Goal: Information Seeking & Learning: Learn about a topic

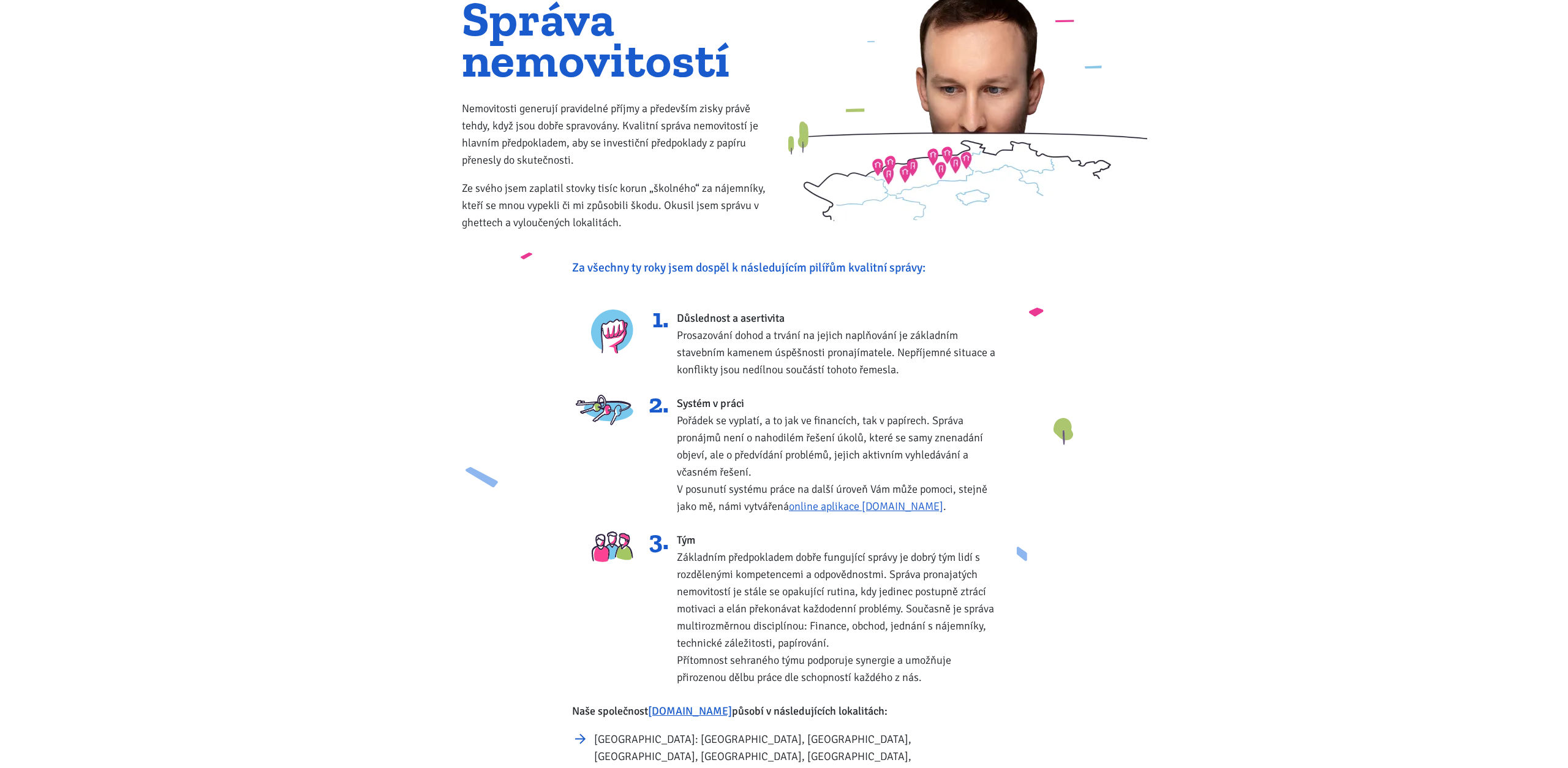
scroll to position [146, 0]
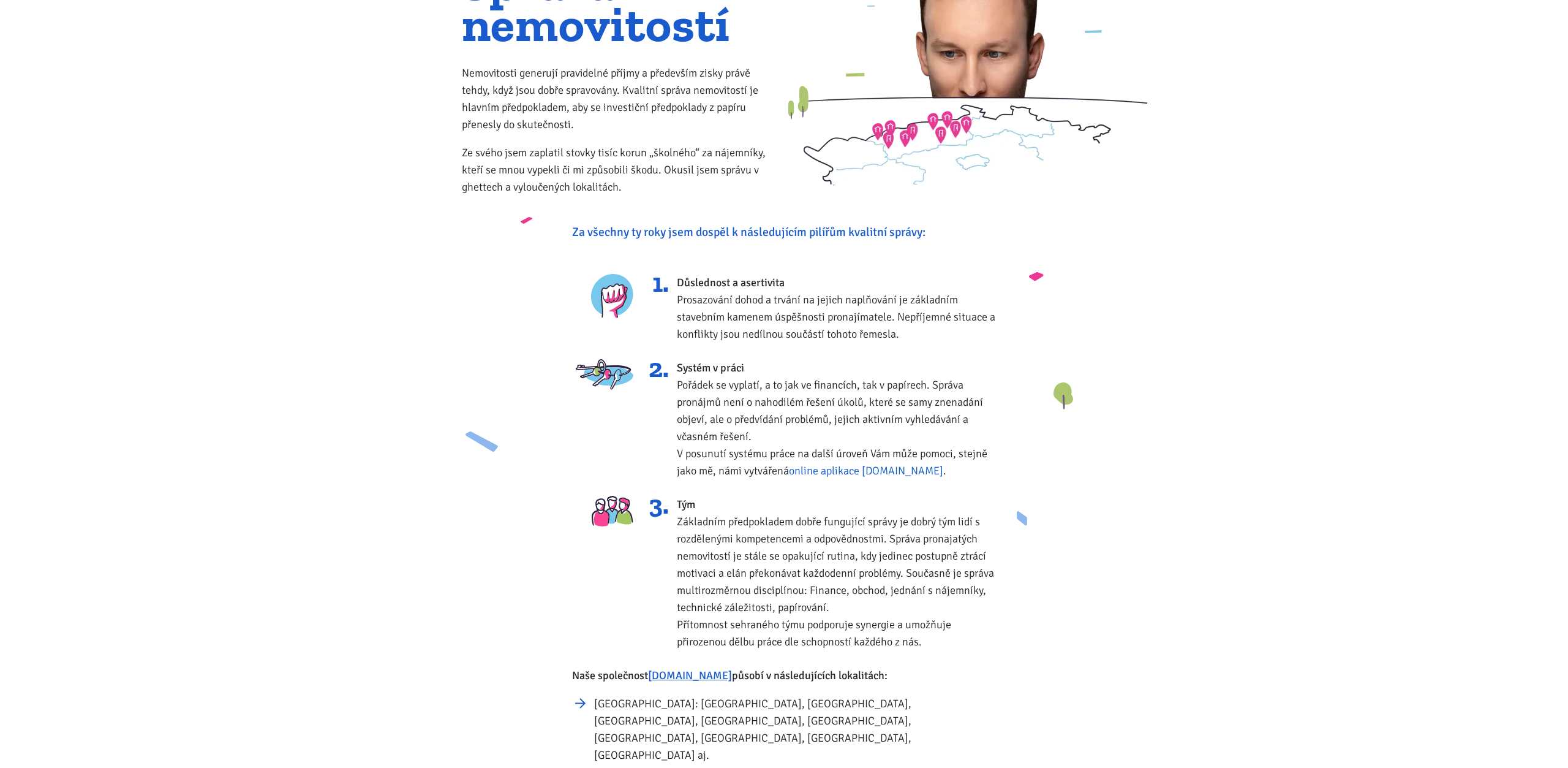
click at [890, 470] on link "online aplikace Zvládneme.cz" at bounding box center [866, 470] width 155 height 14
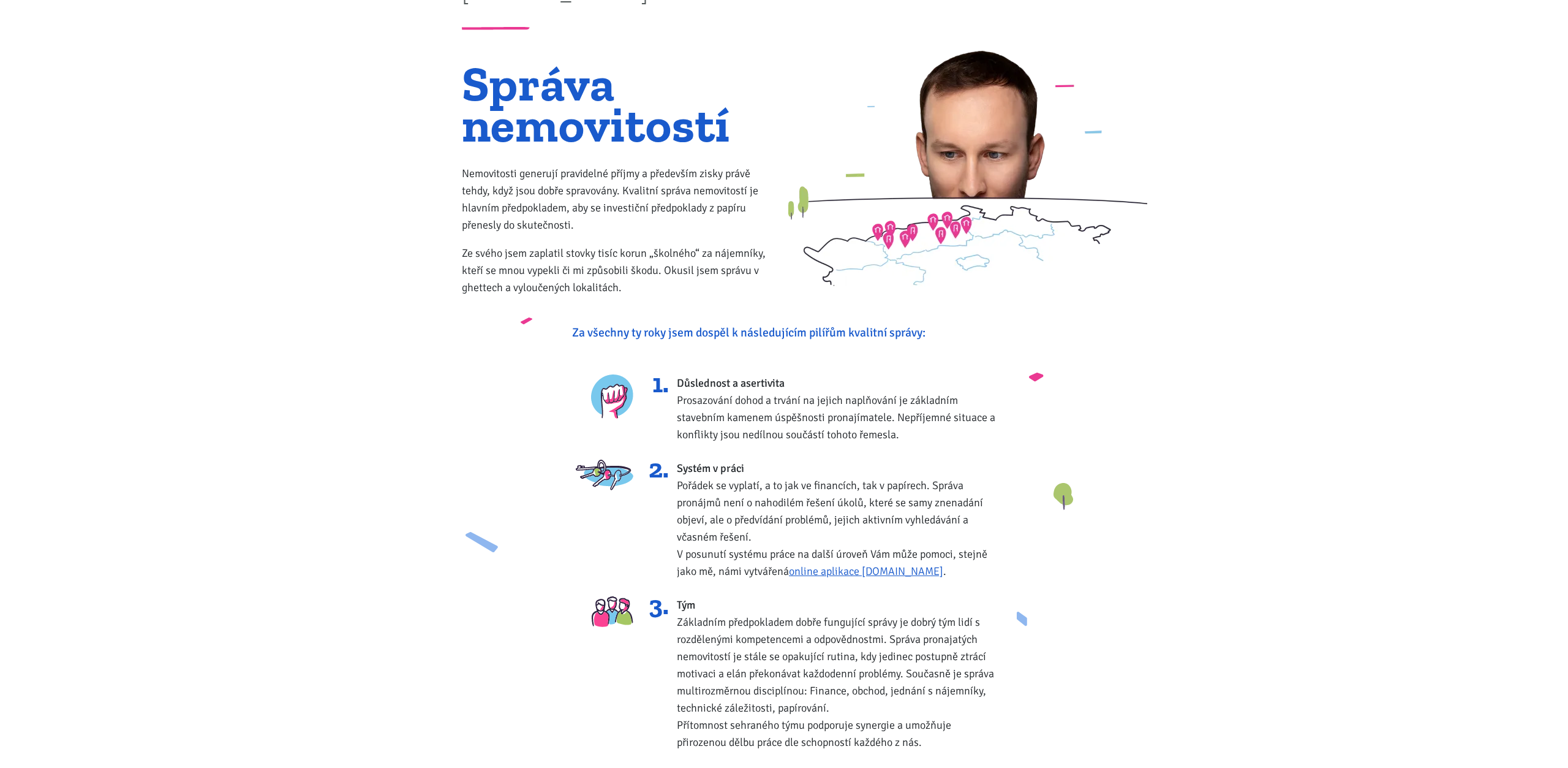
scroll to position [0, 0]
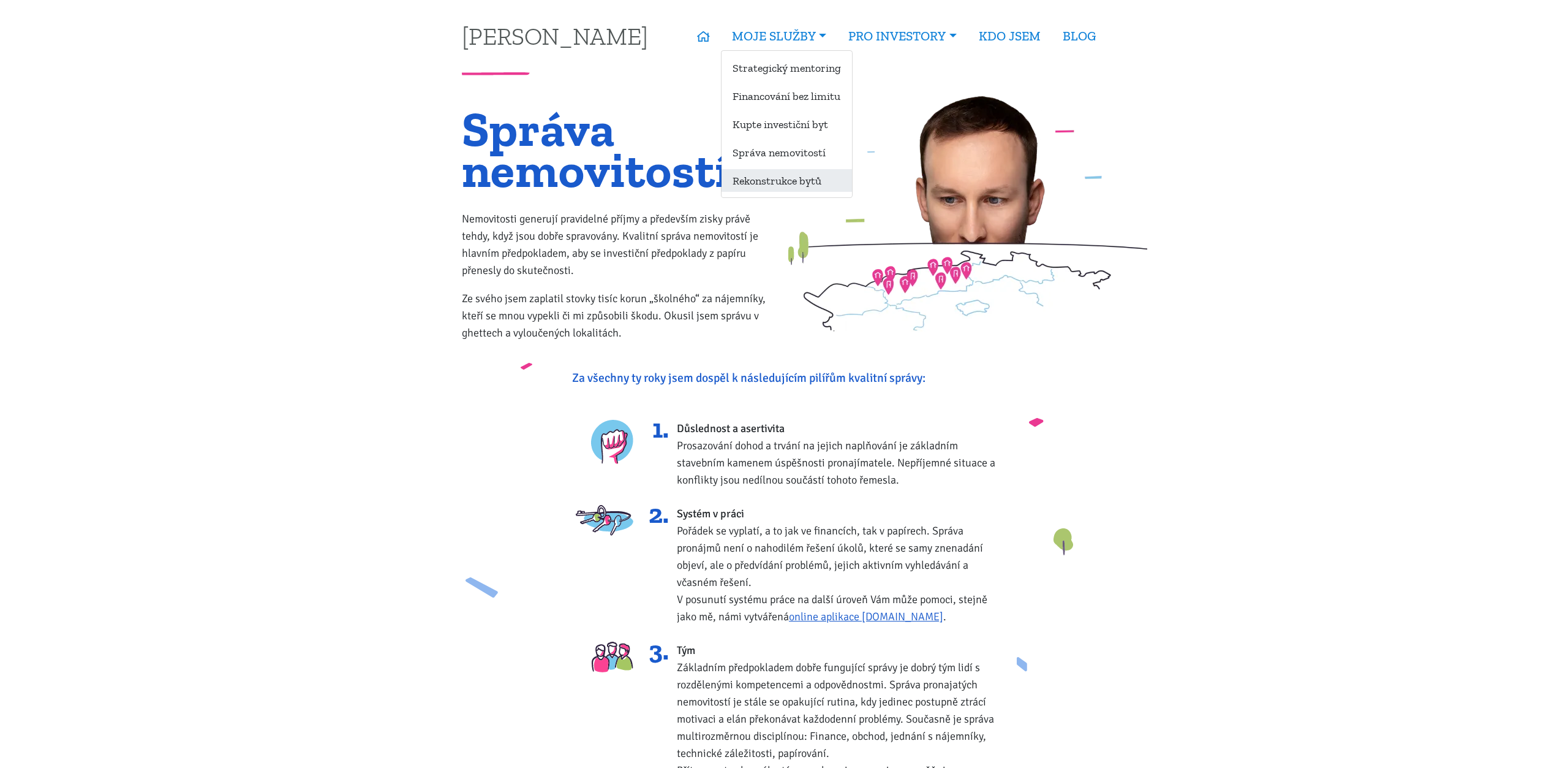
click at [784, 176] on link "Rekonstrukce bytů" at bounding box center [787, 180] width 131 height 22
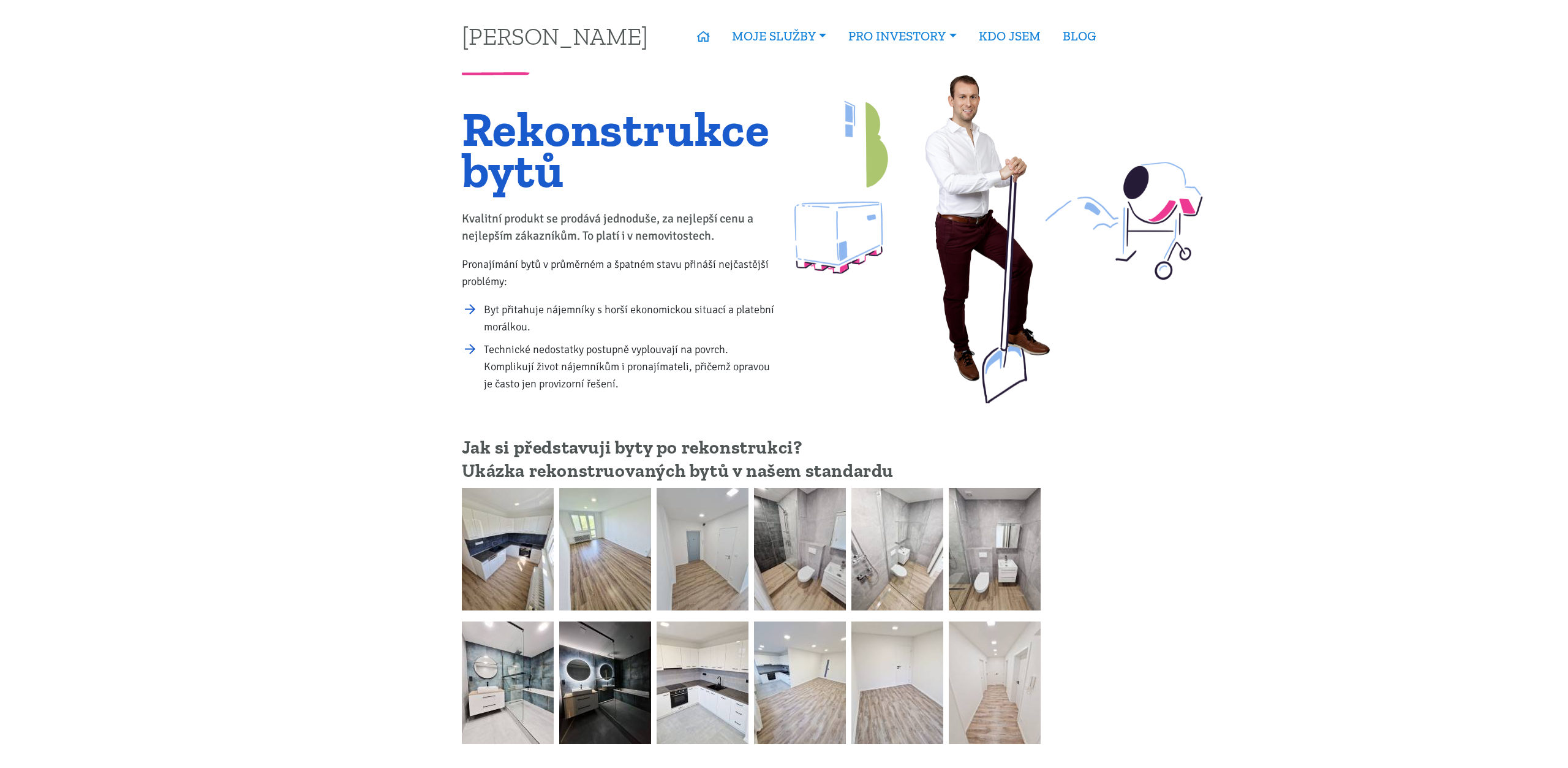
click at [522, 529] on img at bounding box center [508, 549] width 92 height 123
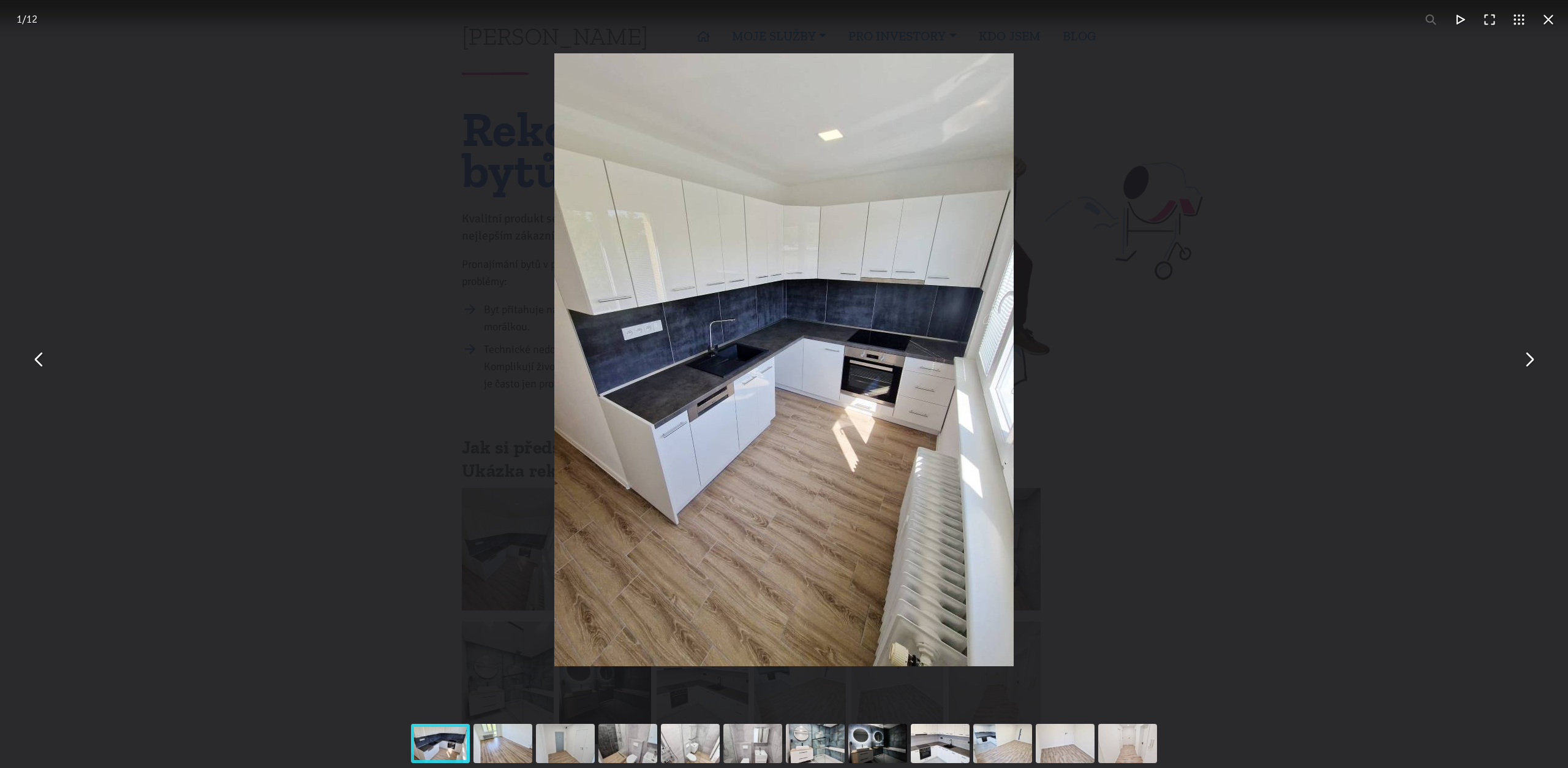
click at [1535, 367] on button "You can close this modal content with the ESC key" at bounding box center [1529, 360] width 30 height 30
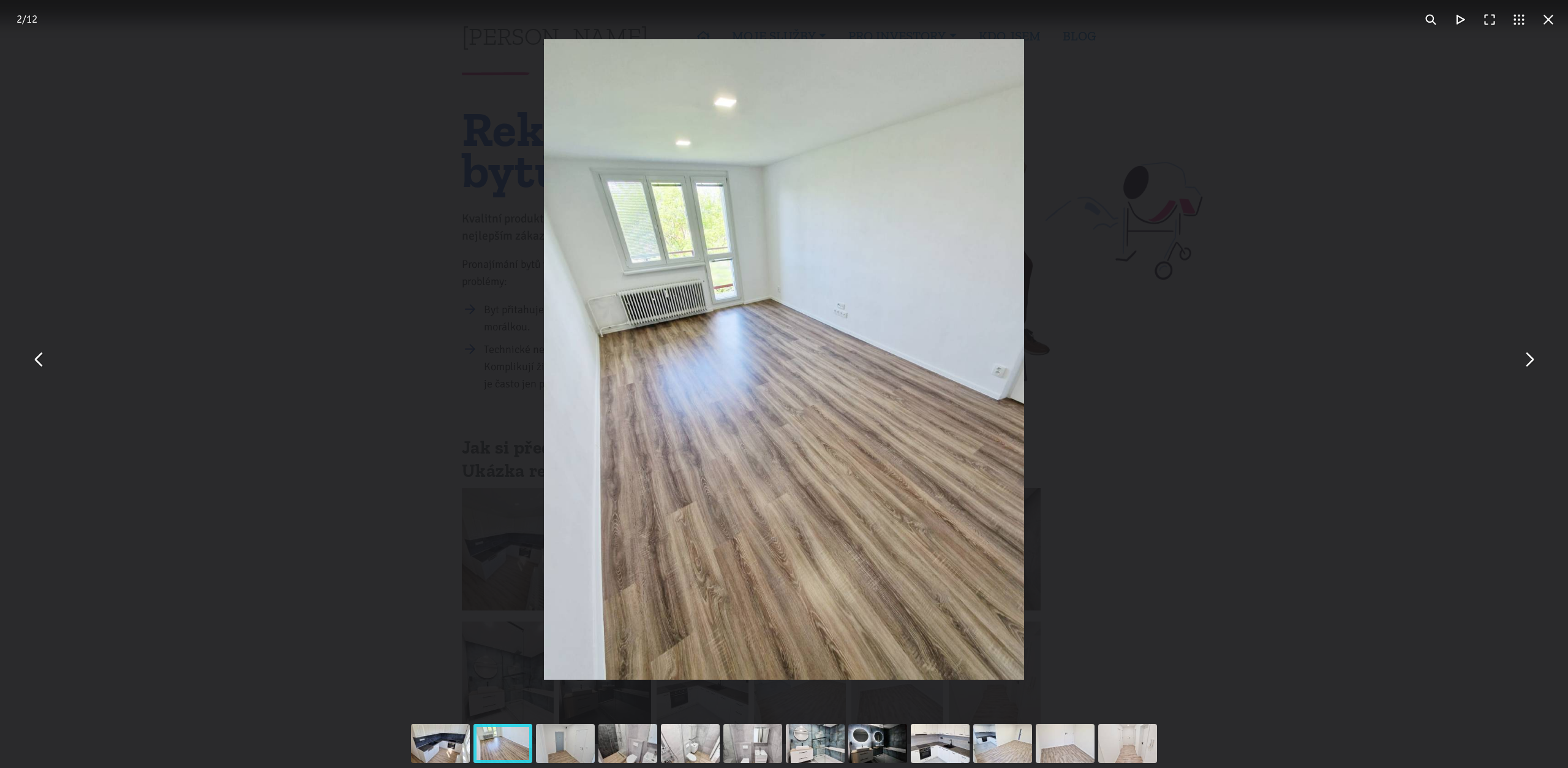
click at [1535, 367] on button "You can close this modal content with the ESC key" at bounding box center [1529, 360] width 30 height 30
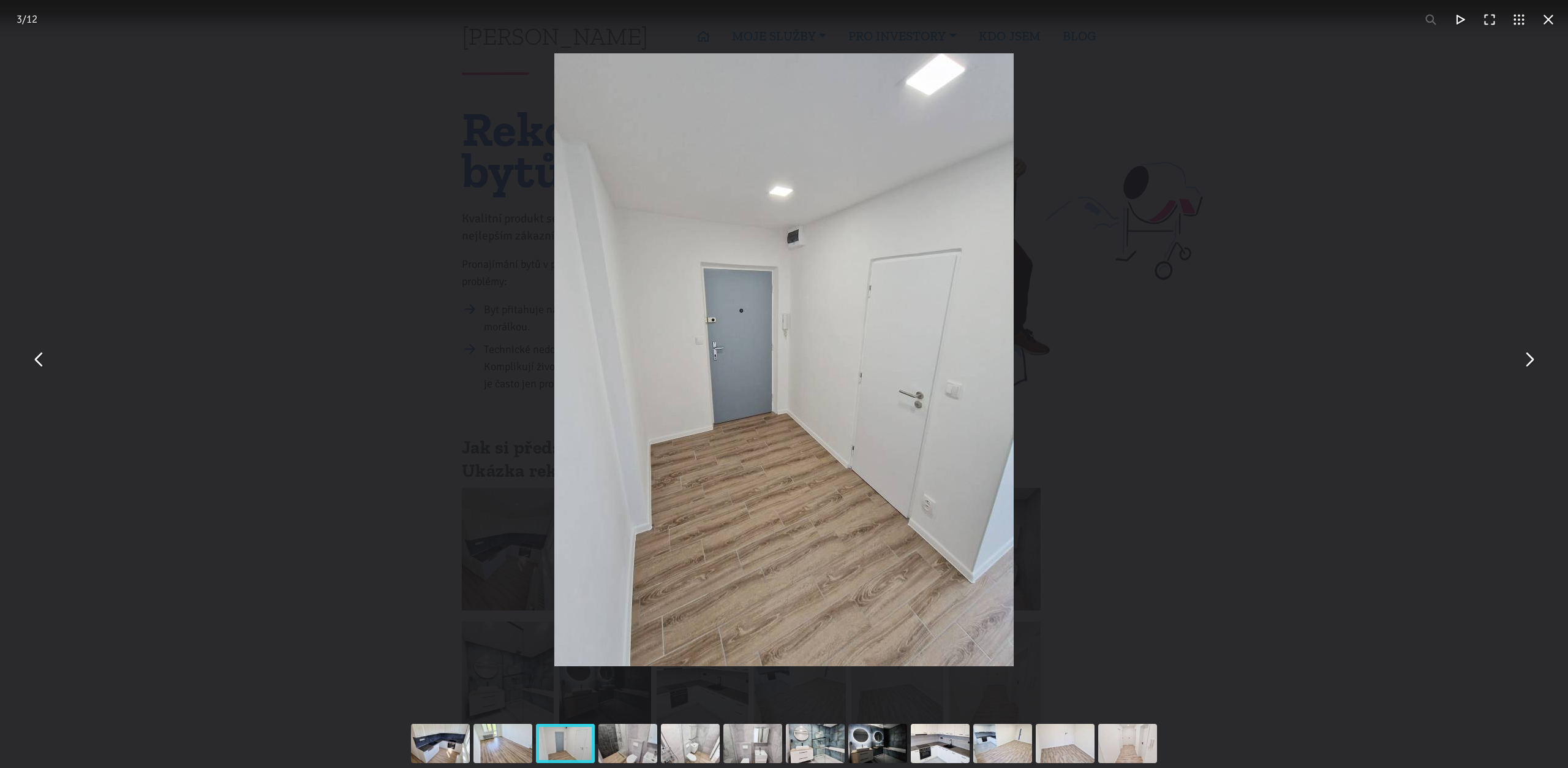
click at [1535, 367] on button "You can close this modal content with the ESC key" at bounding box center [1529, 360] width 30 height 30
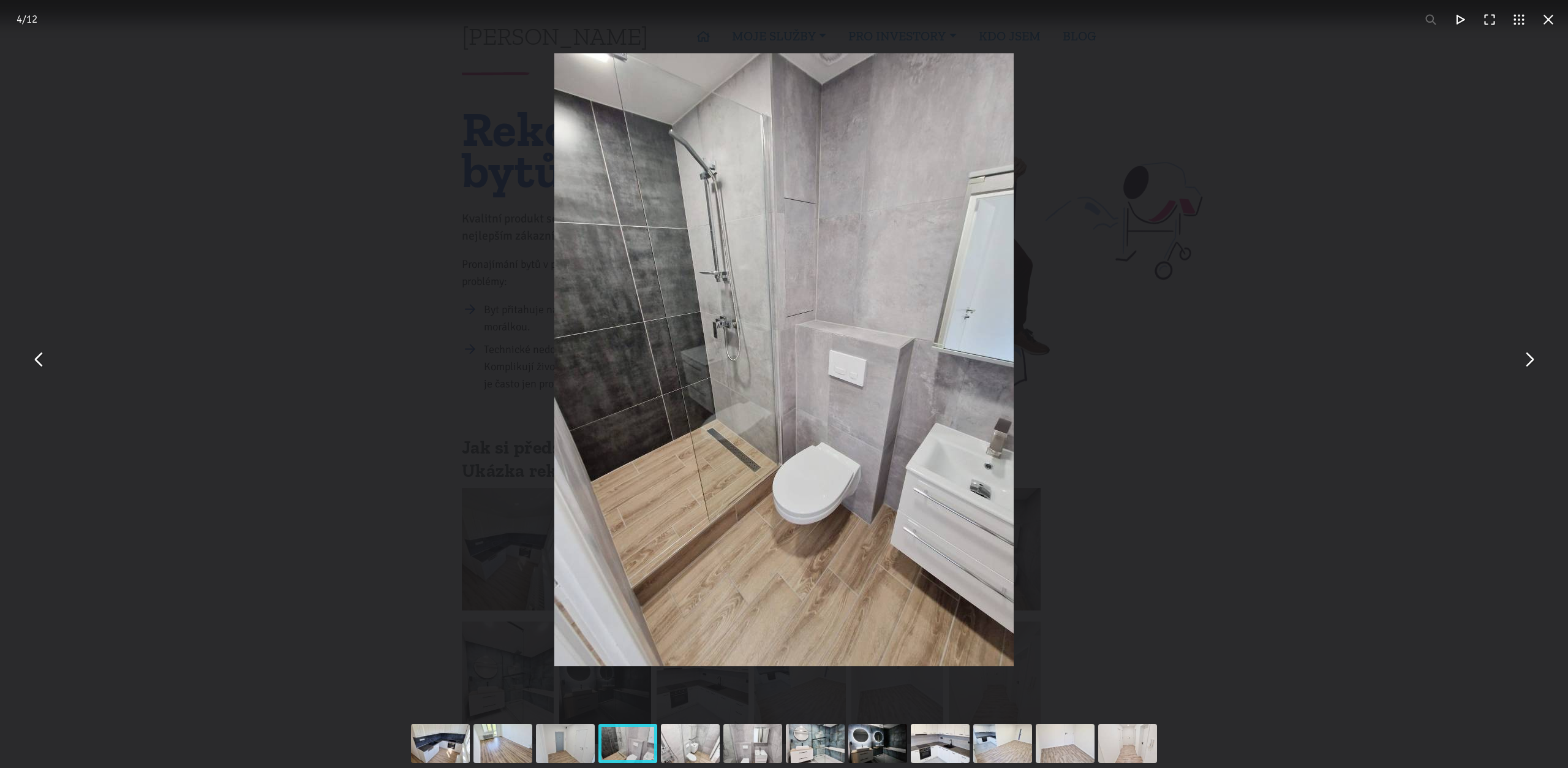
click at [1535, 367] on button "You can close this modal content with the ESC key" at bounding box center [1529, 360] width 30 height 30
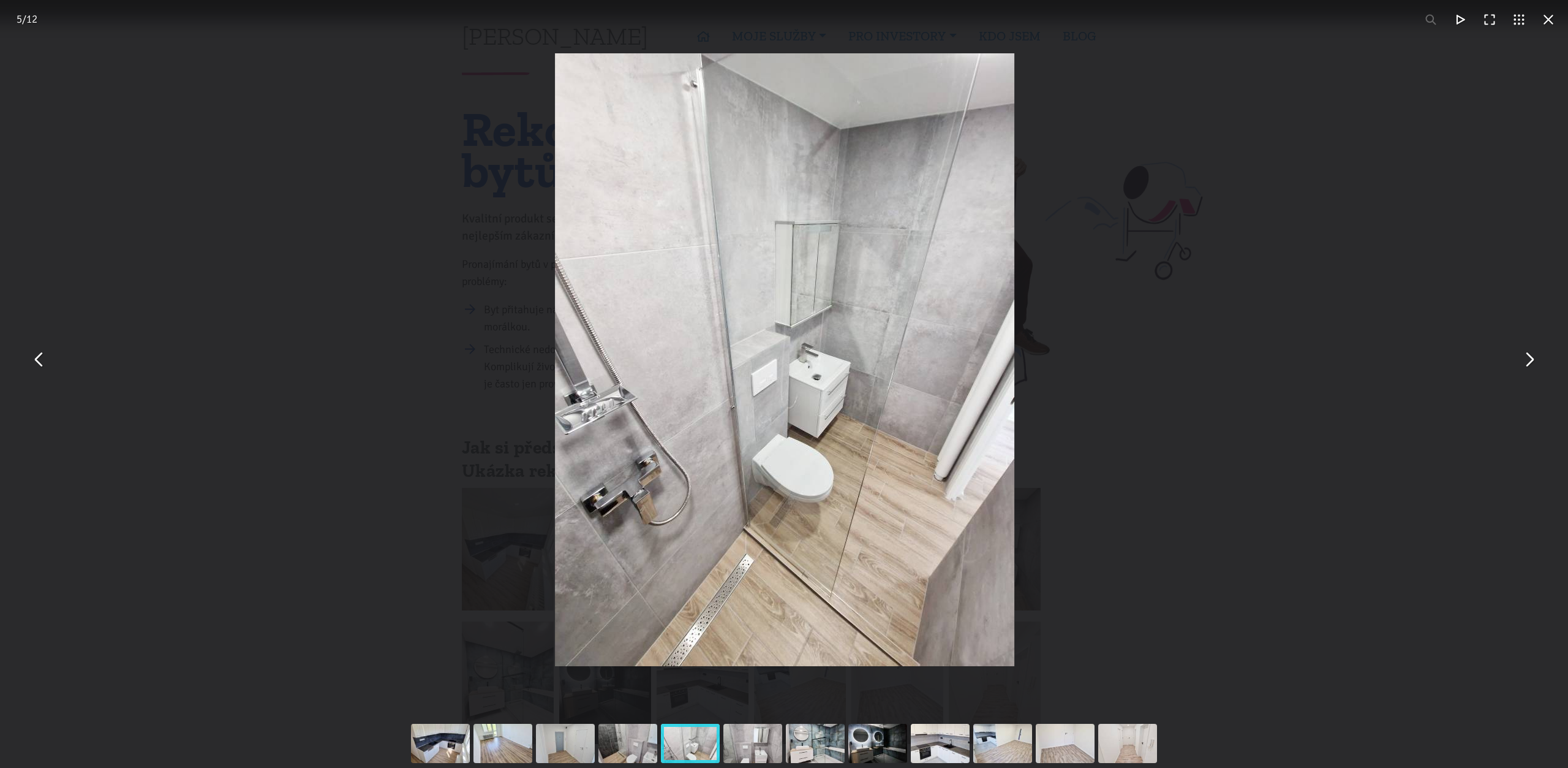
click at [1535, 367] on button "You can close this modal content with the ESC key" at bounding box center [1529, 360] width 30 height 30
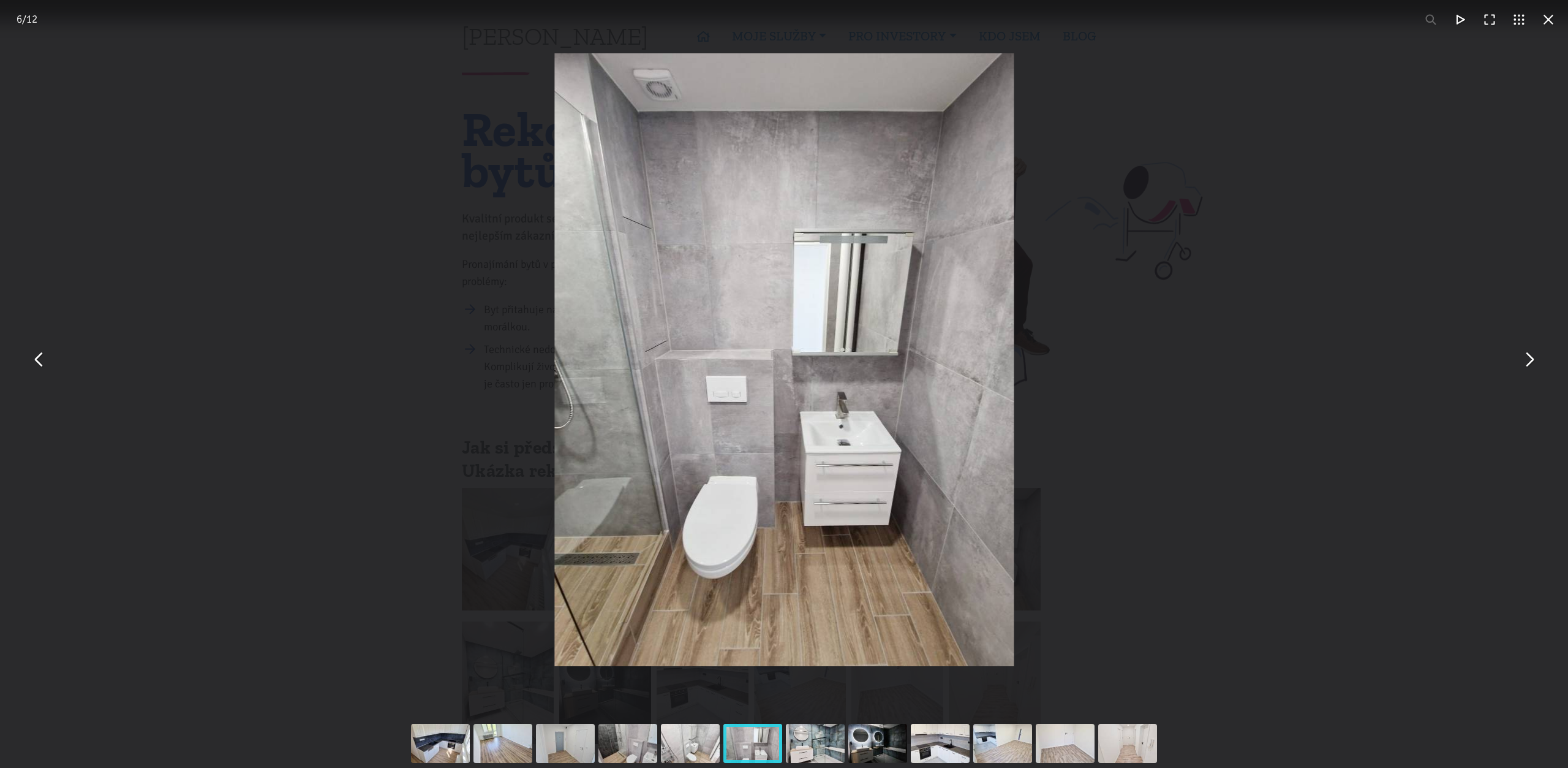
click at [1535, 367] on button "You can close this modal content with the ESC key" at bounding box center [1529, 360] width 30 height 30
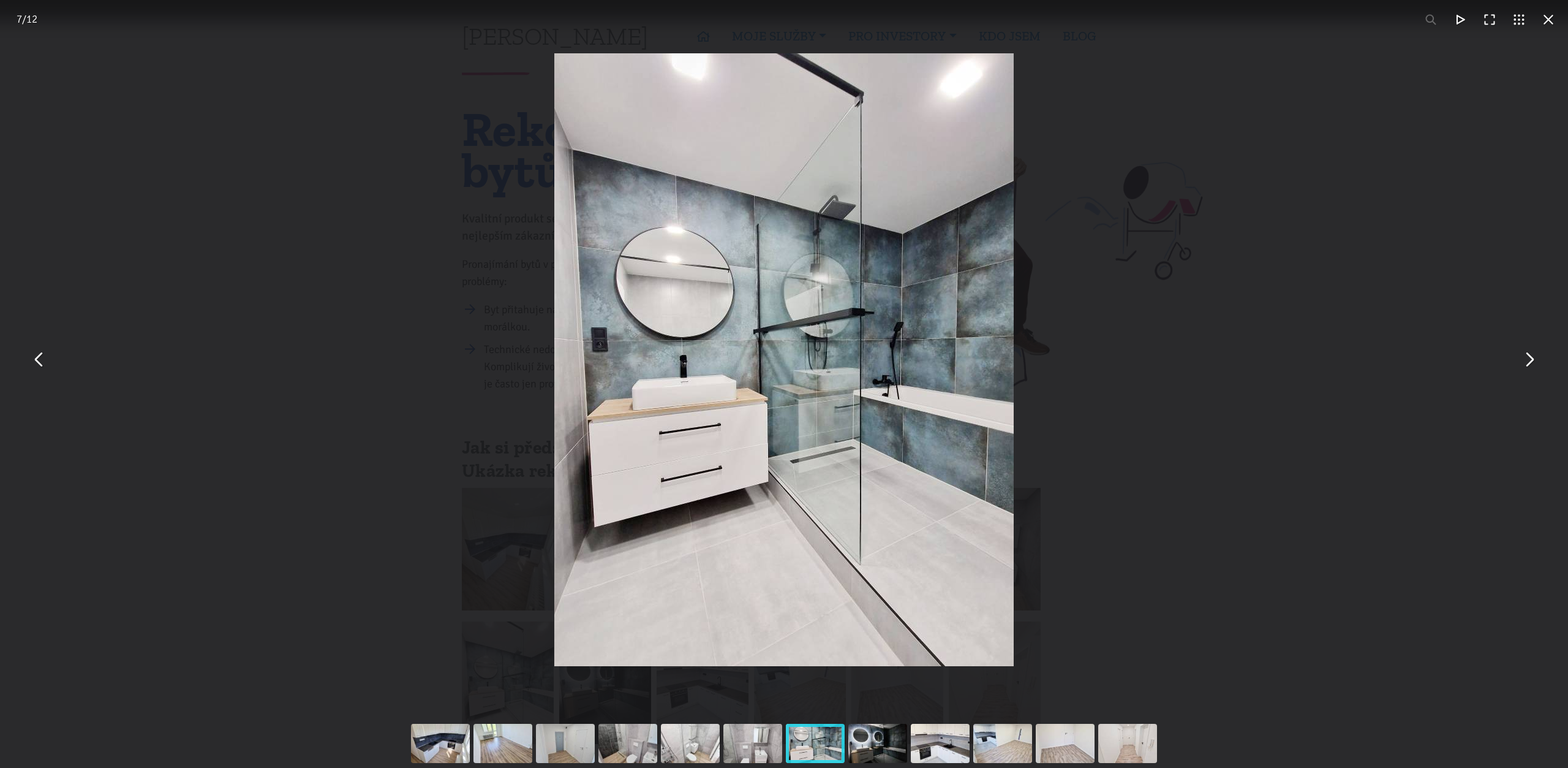
click at [1535, 367] on button "You can close this modal content with the ESC key" at bounding box center [1529, 360] width 30 height 30
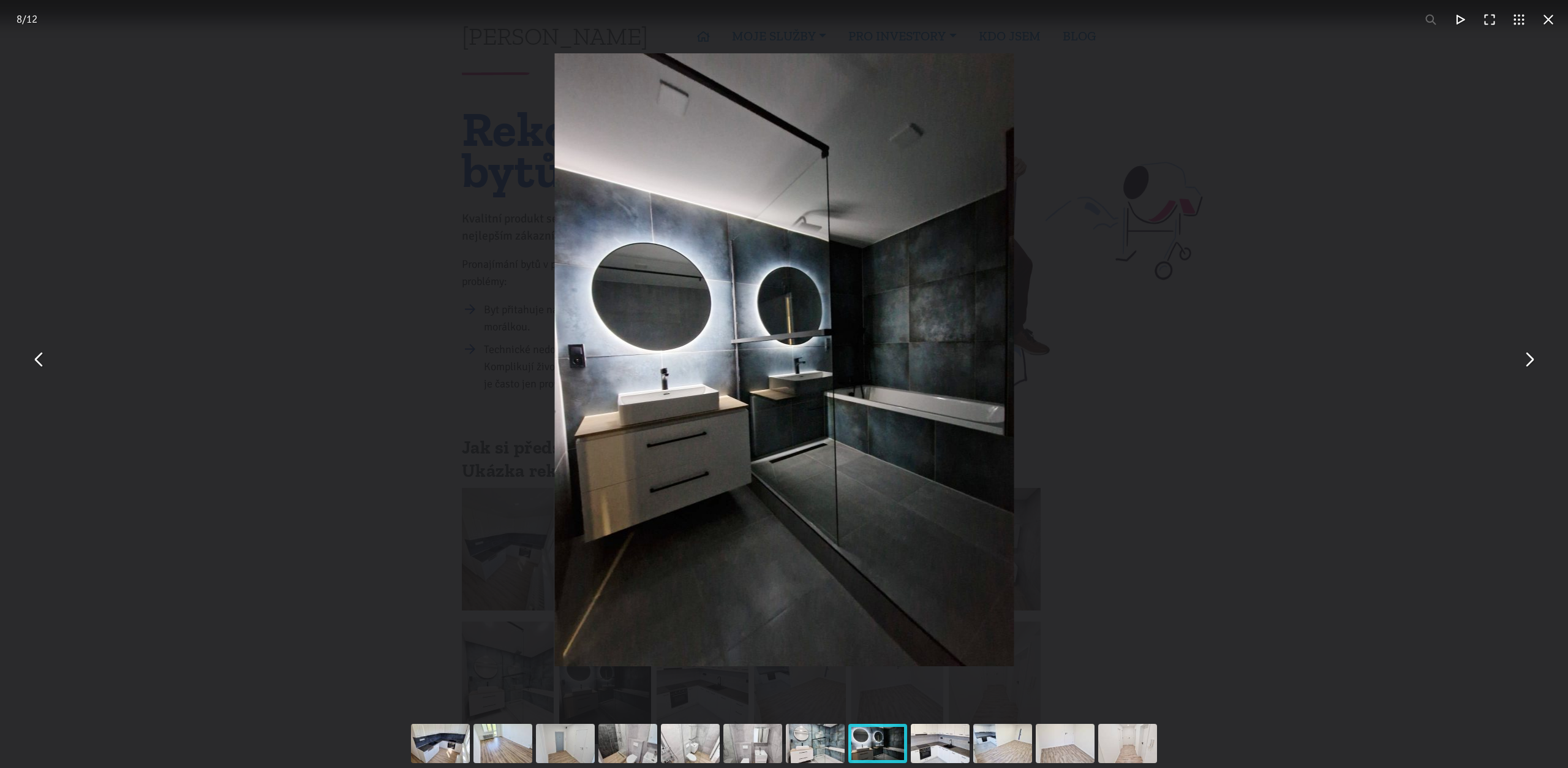
click at [1535, 367] on button "You can close this modal content with the ESC key" at bounding box center [1529, 360] width 30 height 30
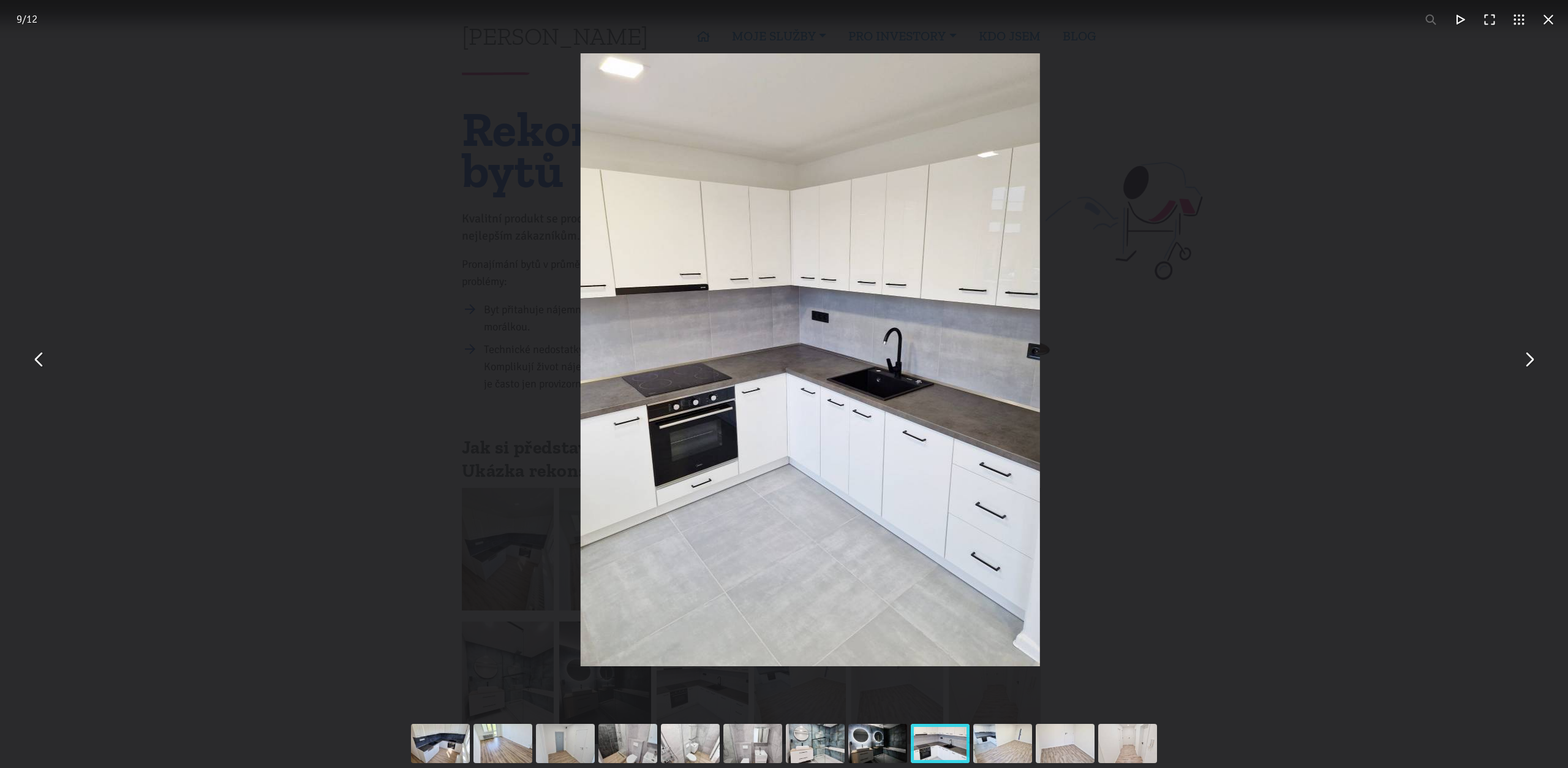
click at [1535, 367] on button "You can close this modal content with the ESC key" at bounding box center [1529, 360] width 30 height 30
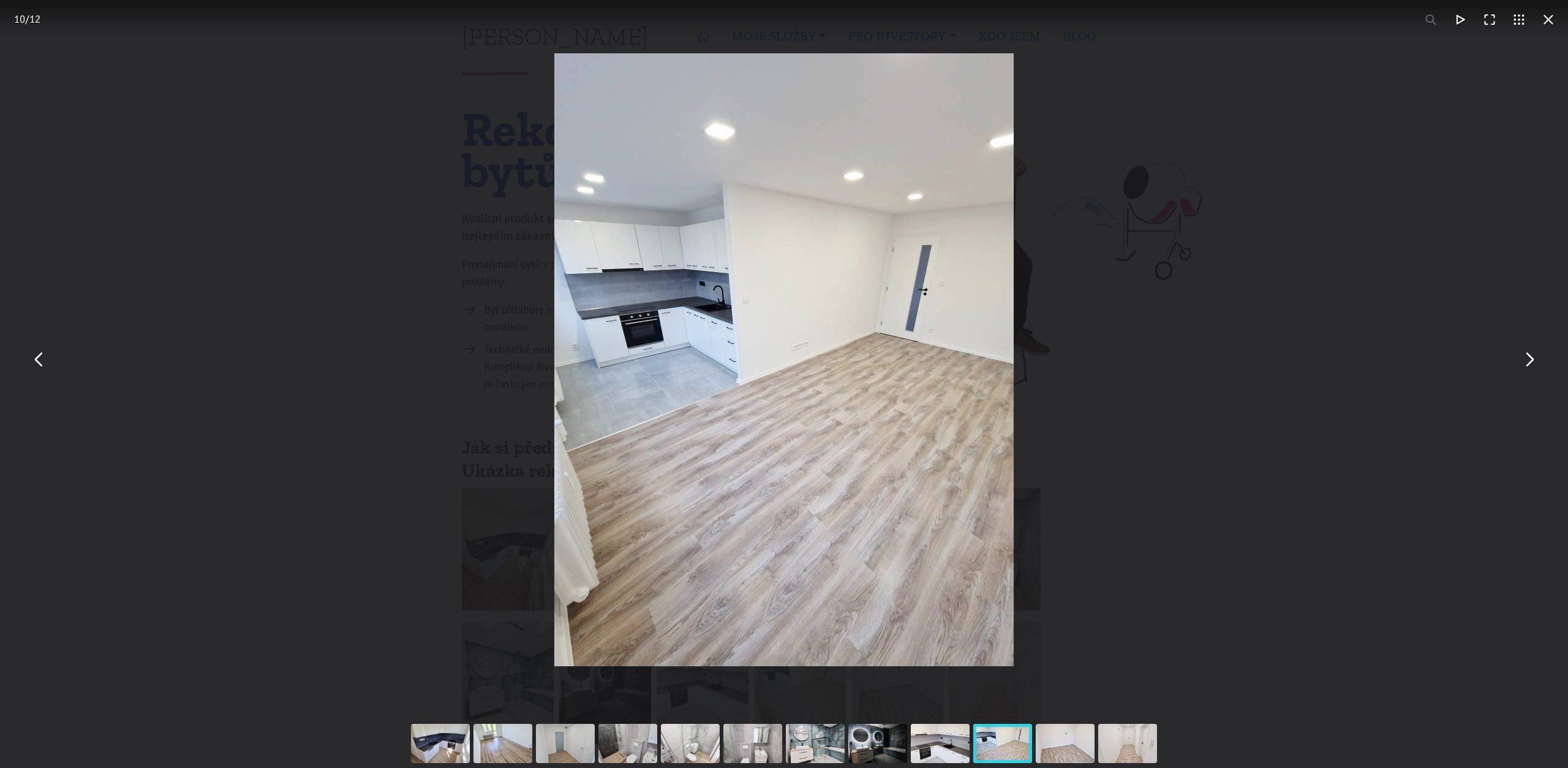
click at [1535, 367] on button "You can close this modal content with the ESC key" at bounding box center [1529, 360] width 30 height 30
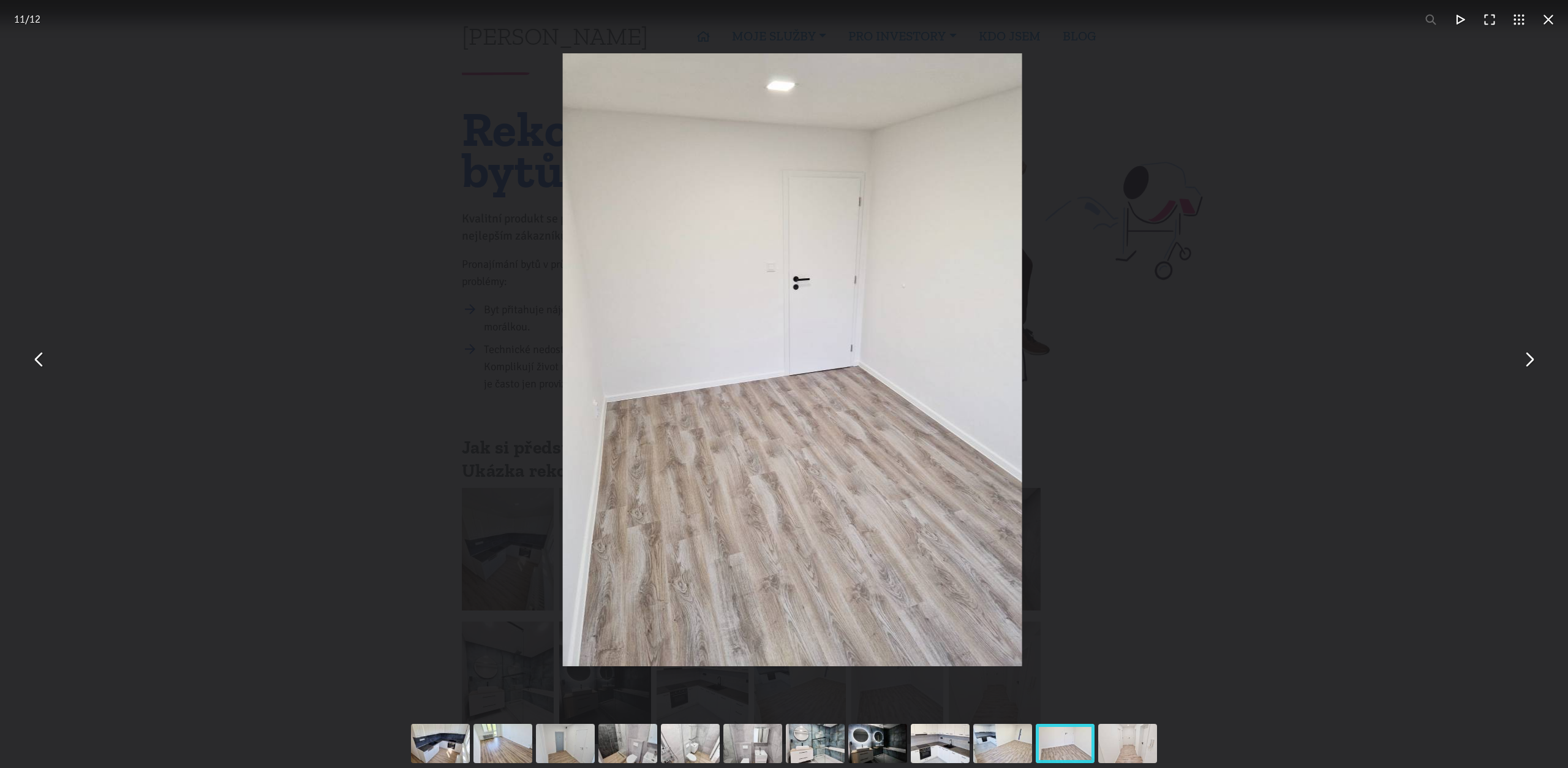
click at [1535, 367] on button "You can close this modal content with the ESC key" at bounding box center [1529, 360] width 30 height 30
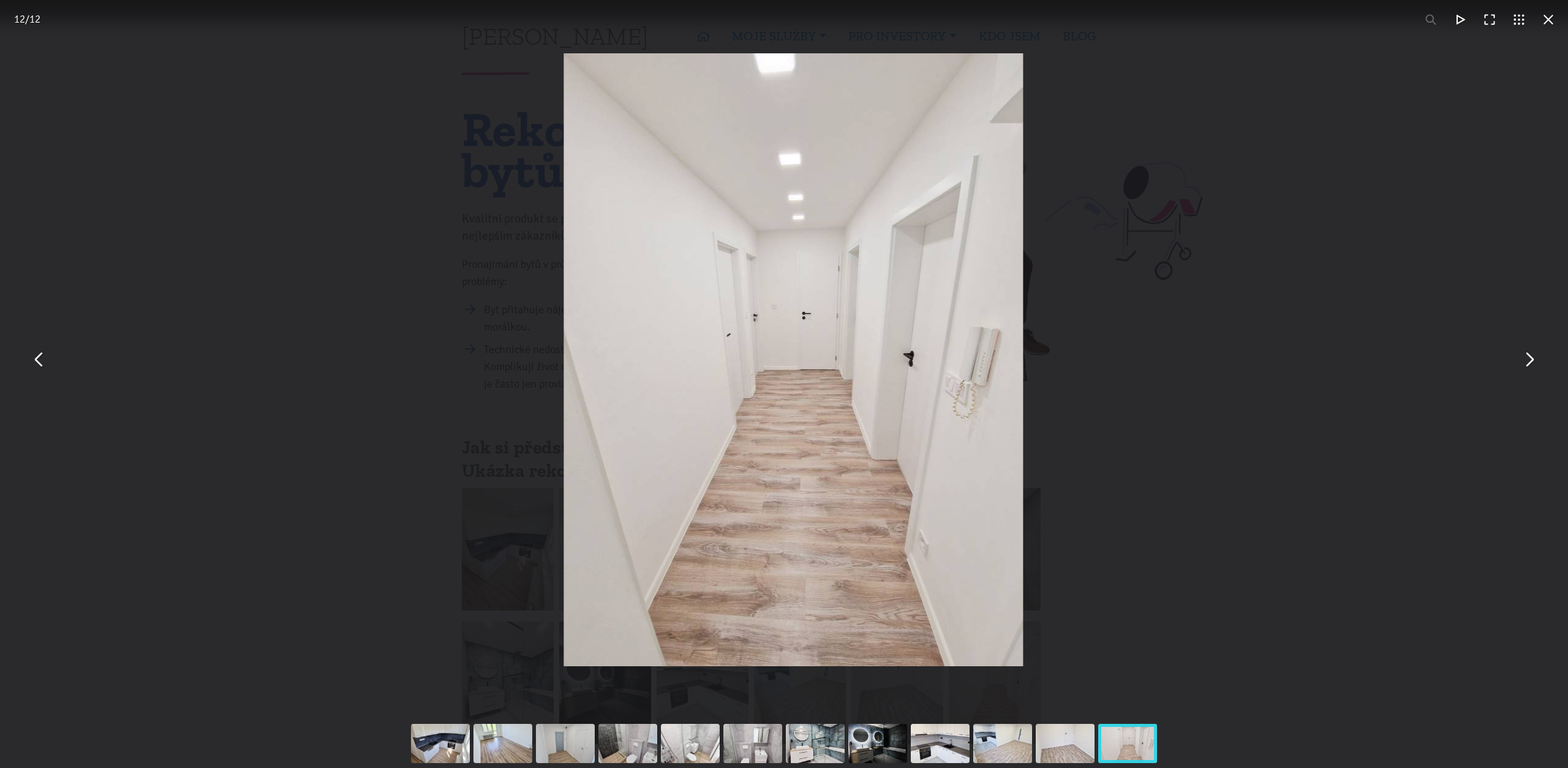
click at [1535, 367] on button "You can close this modal content with the ESC key" at bounding box center [1529, 360] width 30 height 30
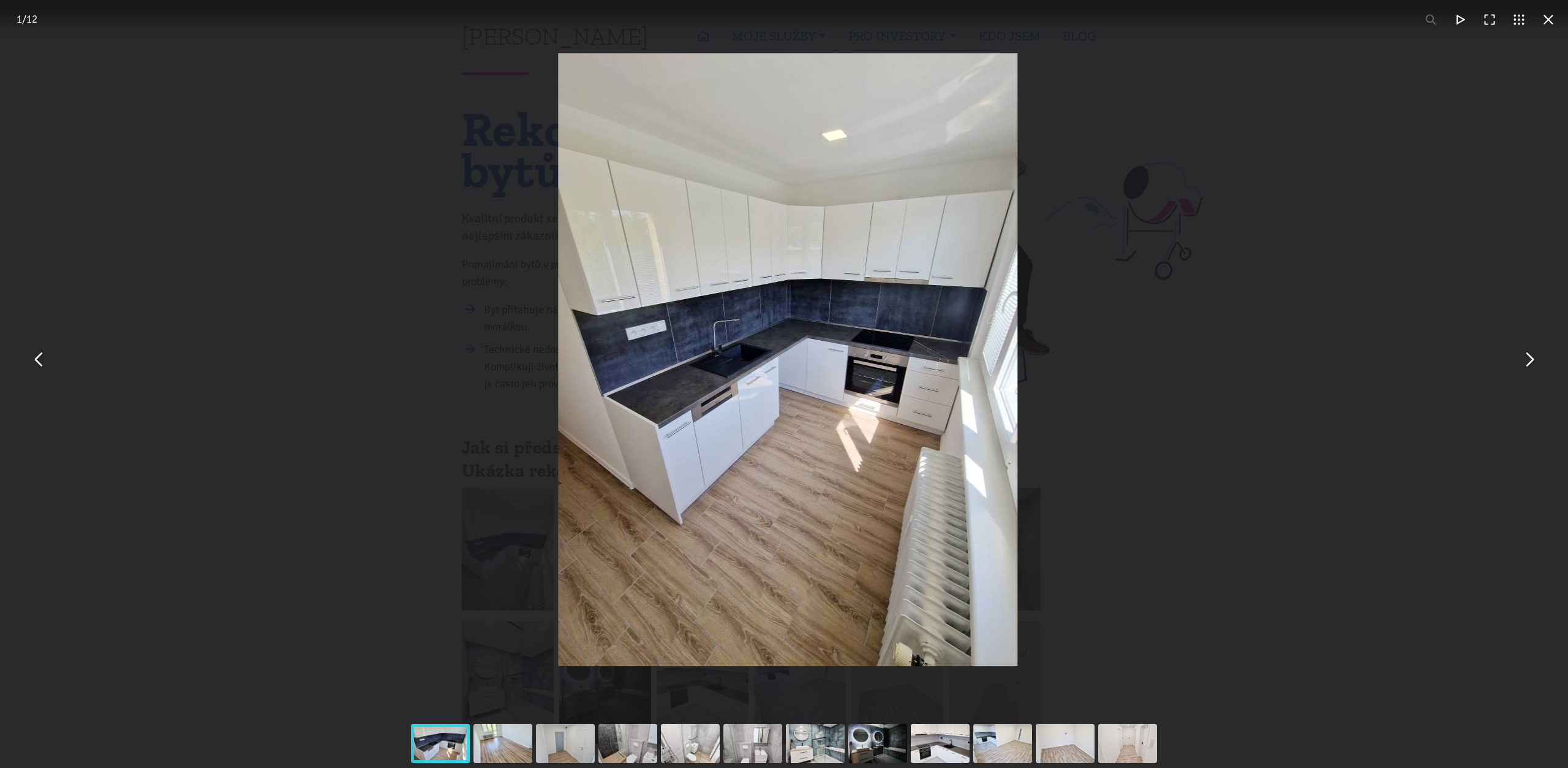
click at [1535, 367] on button "You can close this modal content with the ESC key" at bounding box center [1529, 360] width 30 height 30
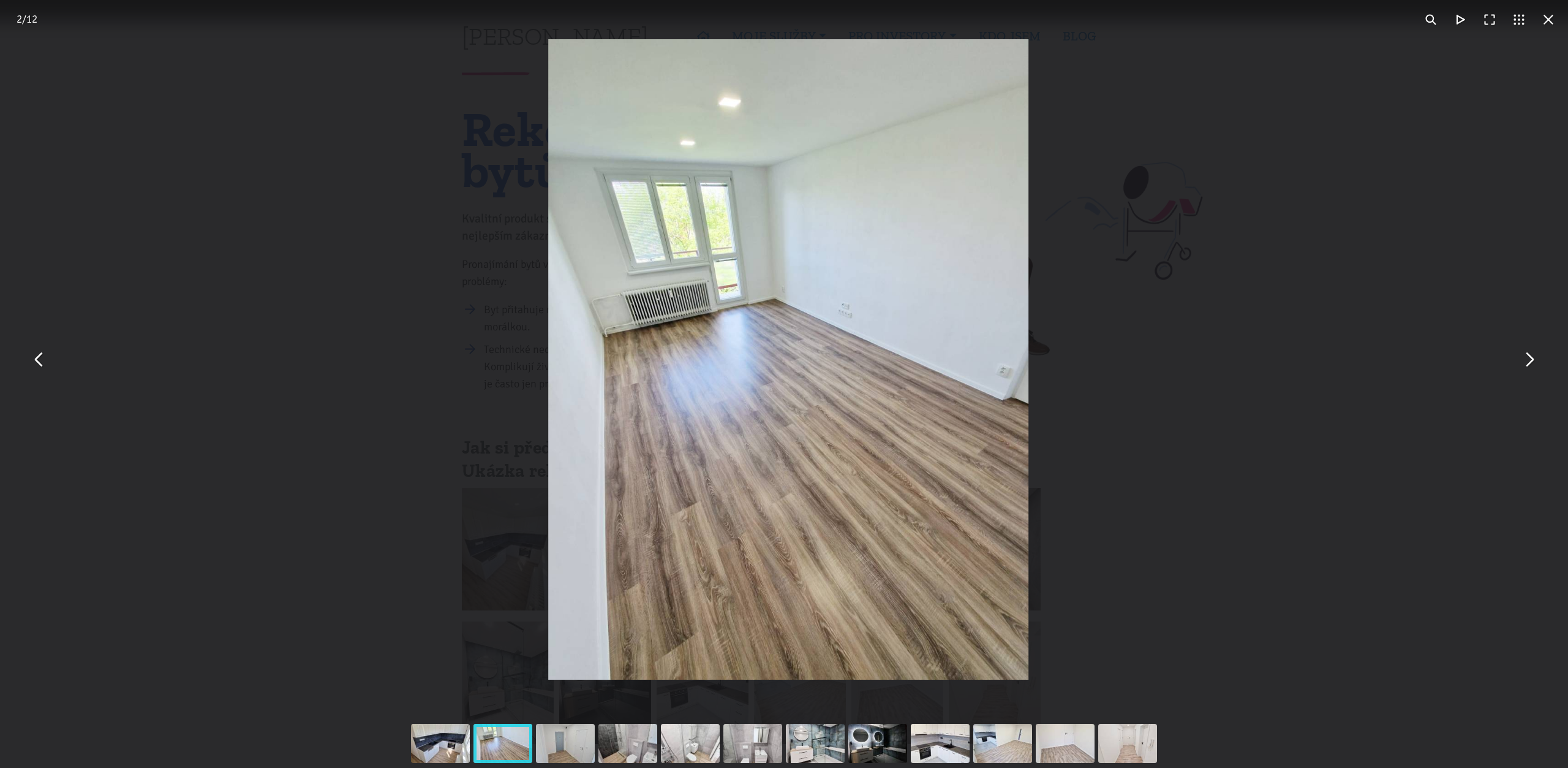
click at [1535, 367] on button "You can close this modal content with the ESC key" at bounding box center [1529, 360] width 30 height 30
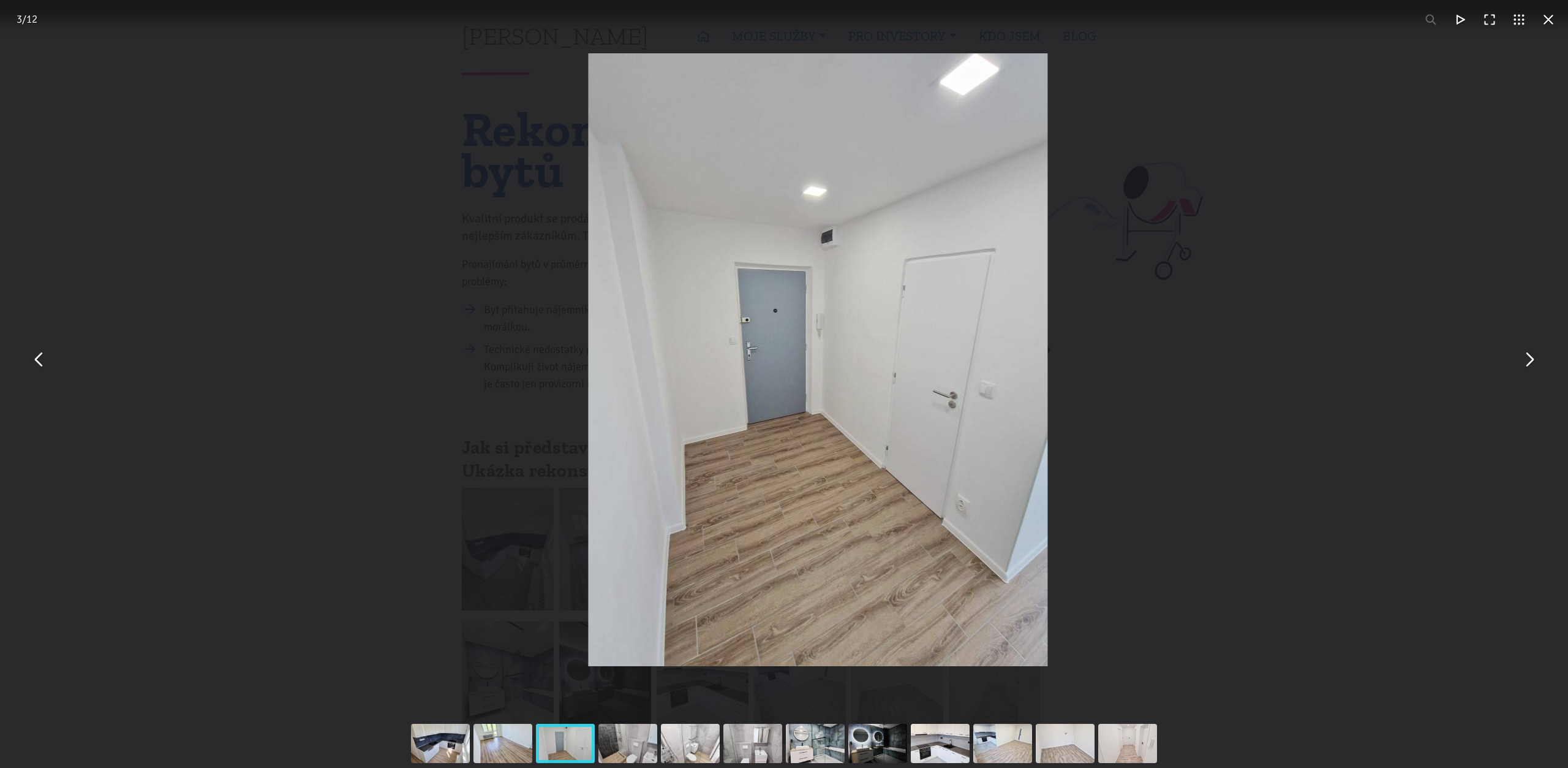
click at [1535, 367] on button "You can close this modal content with the ESC key" at bounding box center [1529, 360] width 30 height 30
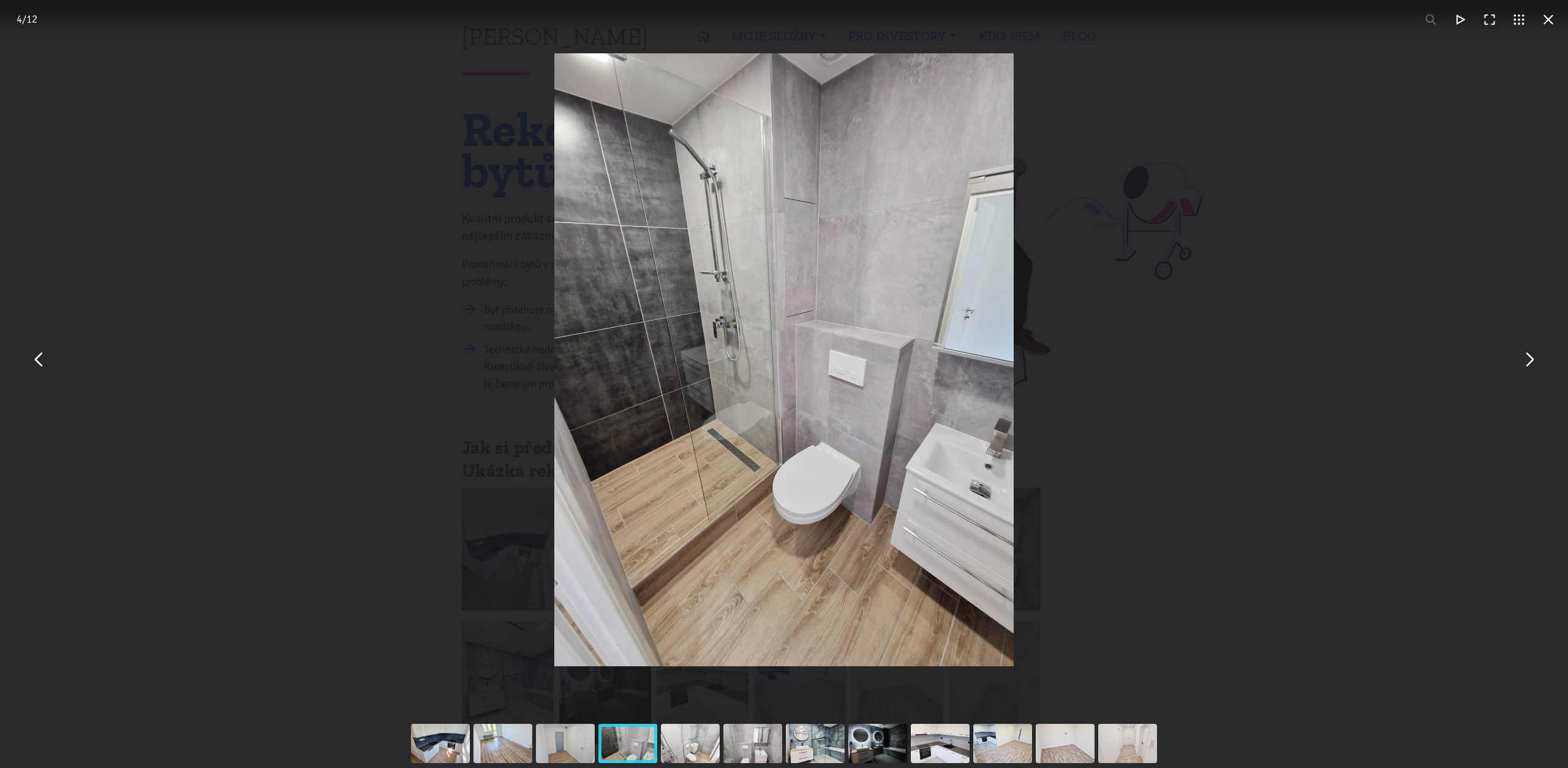
click at [1556, 30] on button "You can close this modal content with the ESC key" at bounding box center [1548, 20] width 30 height 30
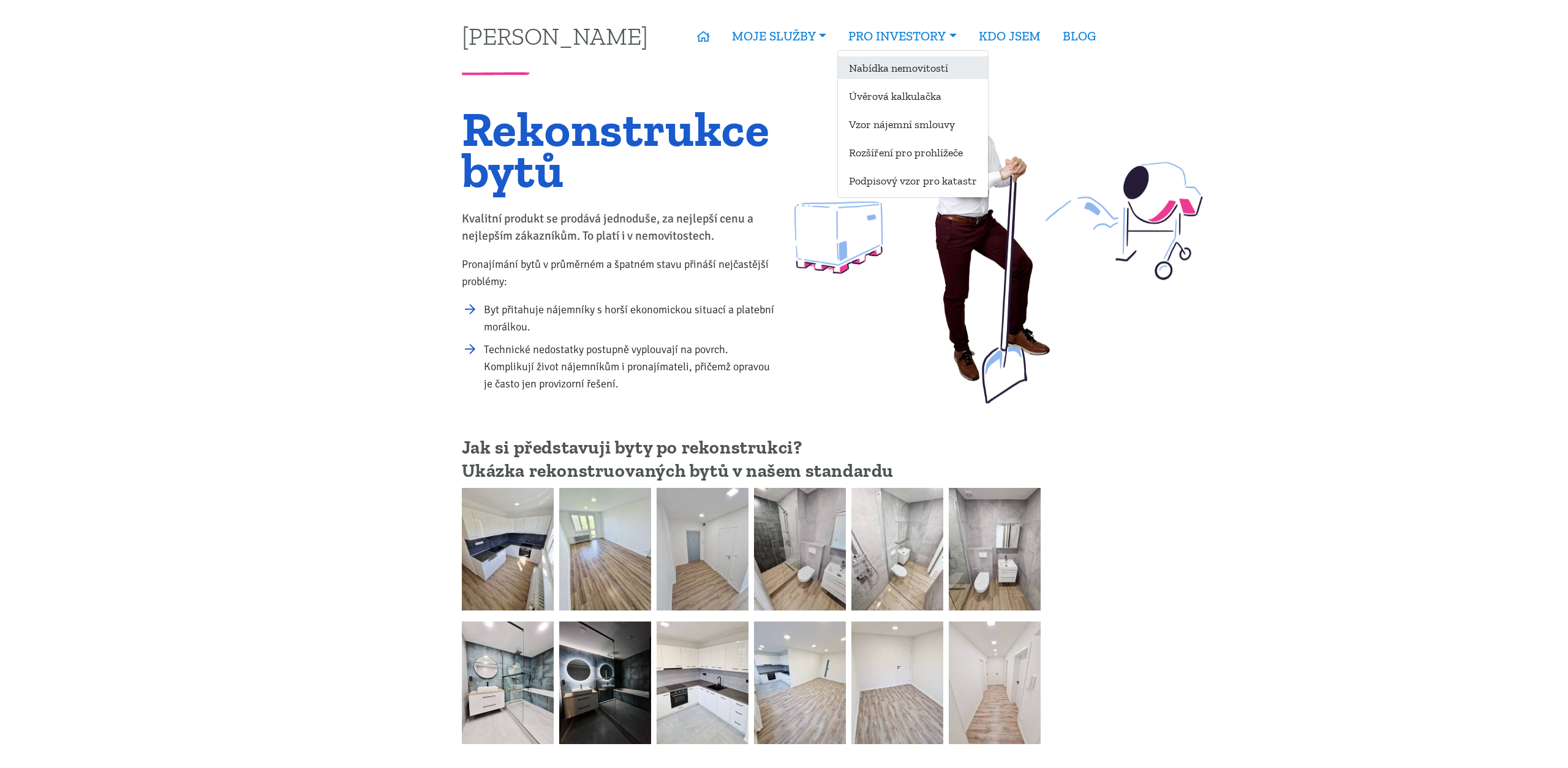
click at [906, 68] on link "Nabídka nemovitostí" at bounding box center [913, 67] width 150 height 22
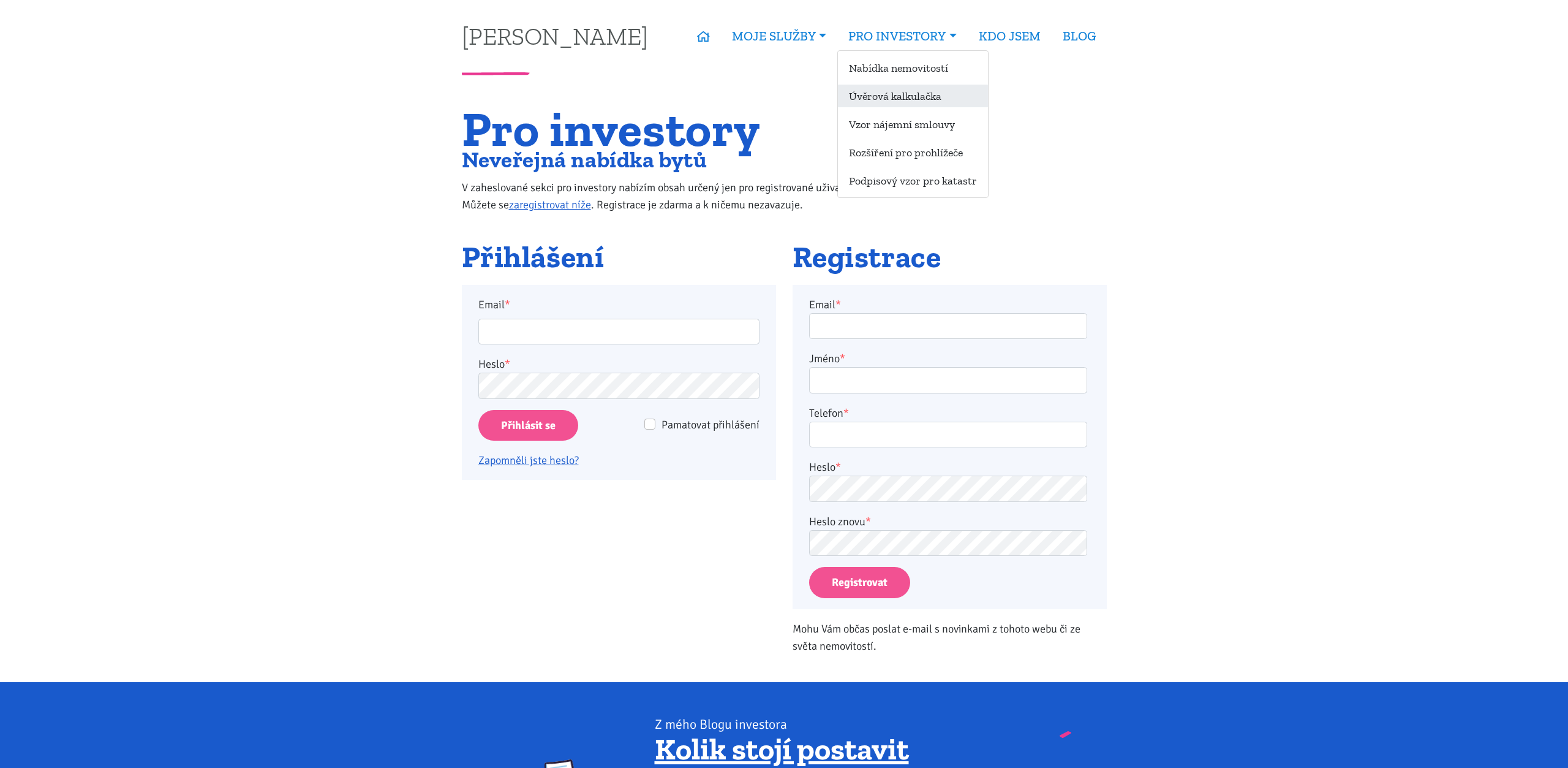
click at [917, 95] on link "Úvěrová kalkulačka" at bounding box center [913, 95] width 150 height 22
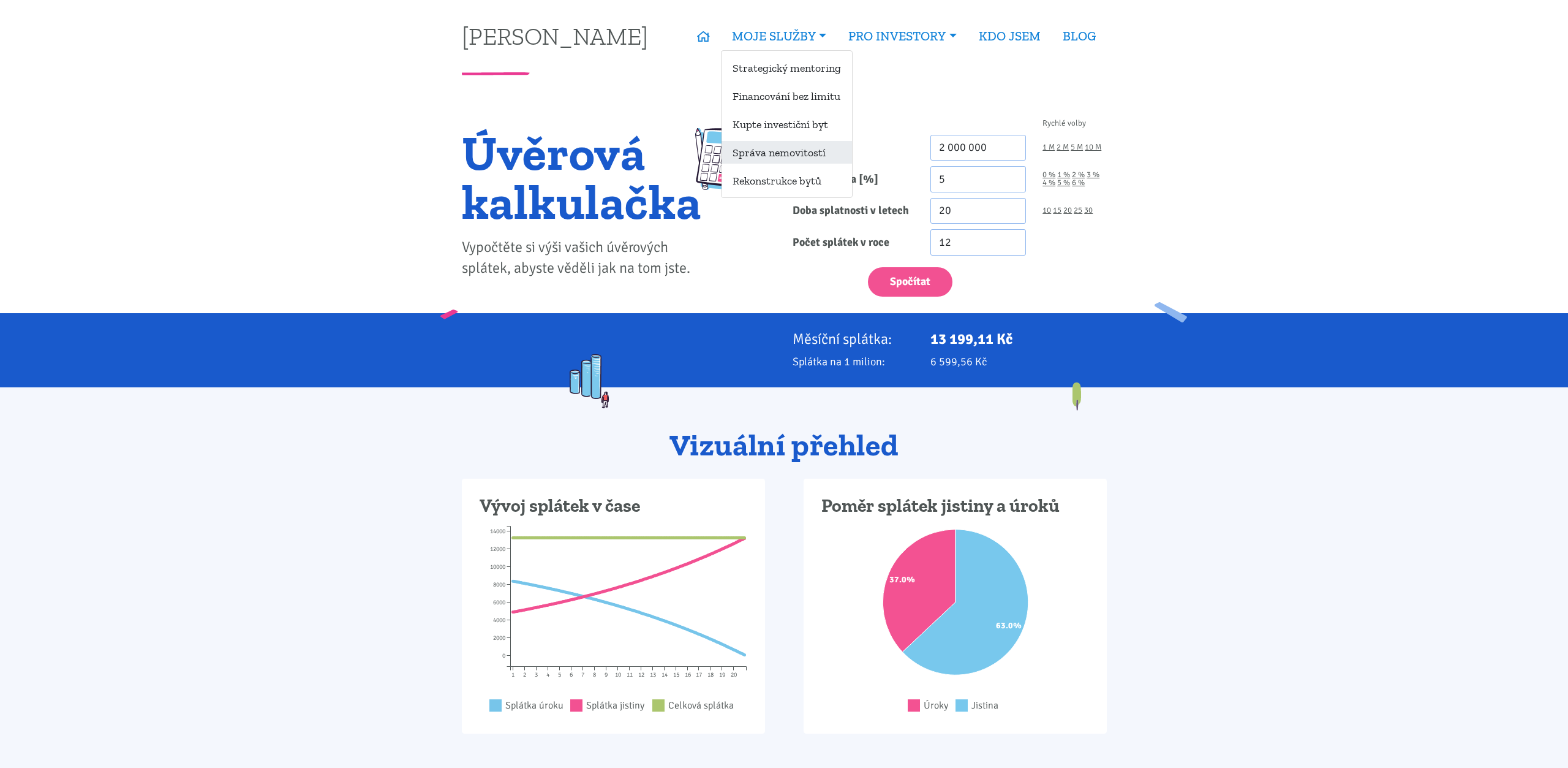
click at [785, 155] on link "Správa nemovitostí" at bounding box center [787, 152] width 131 height 22
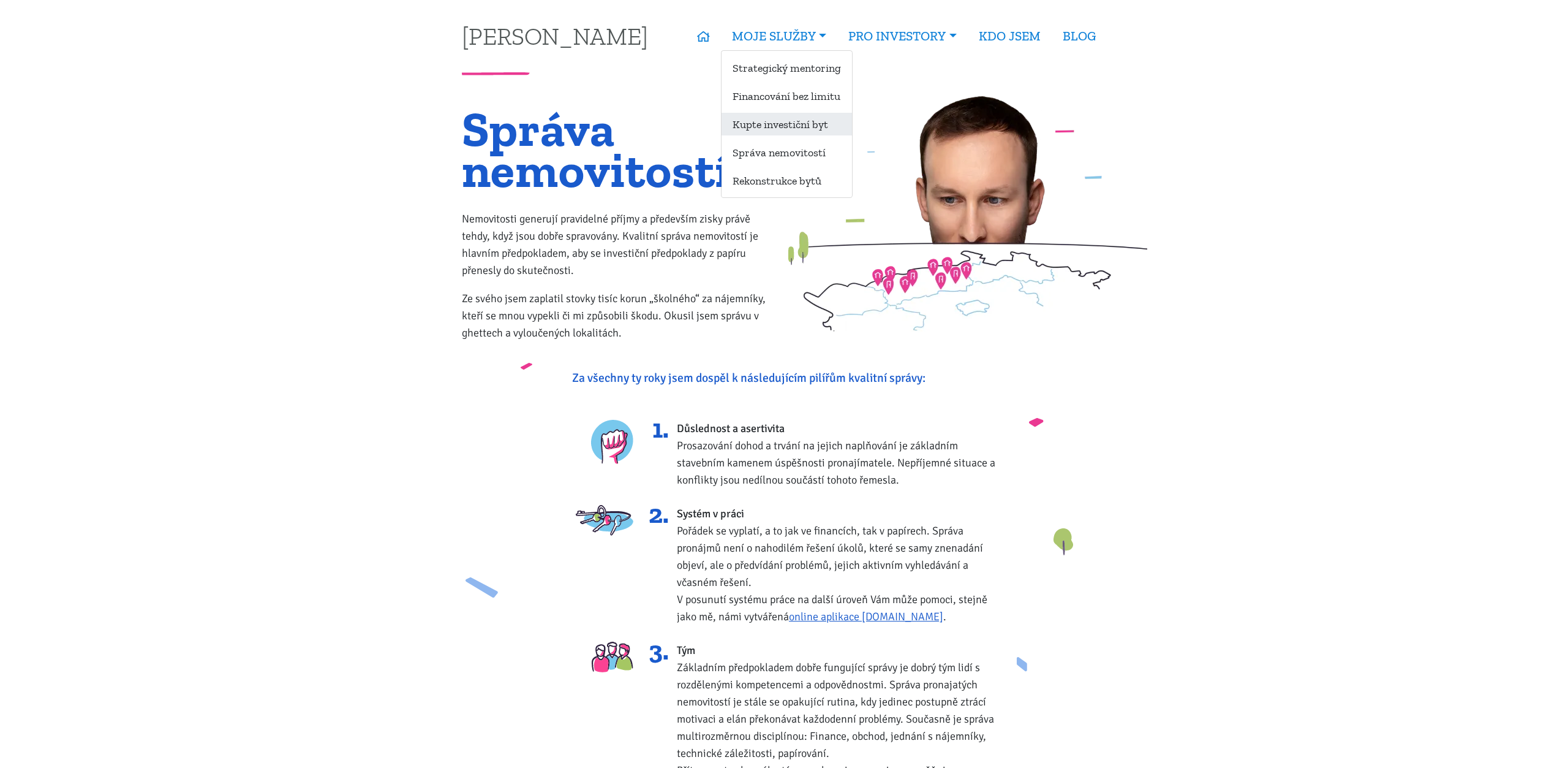
click at [810, 125] on link "Kupte investiční byt" at bounding box center [787, 124] width 131 height 22
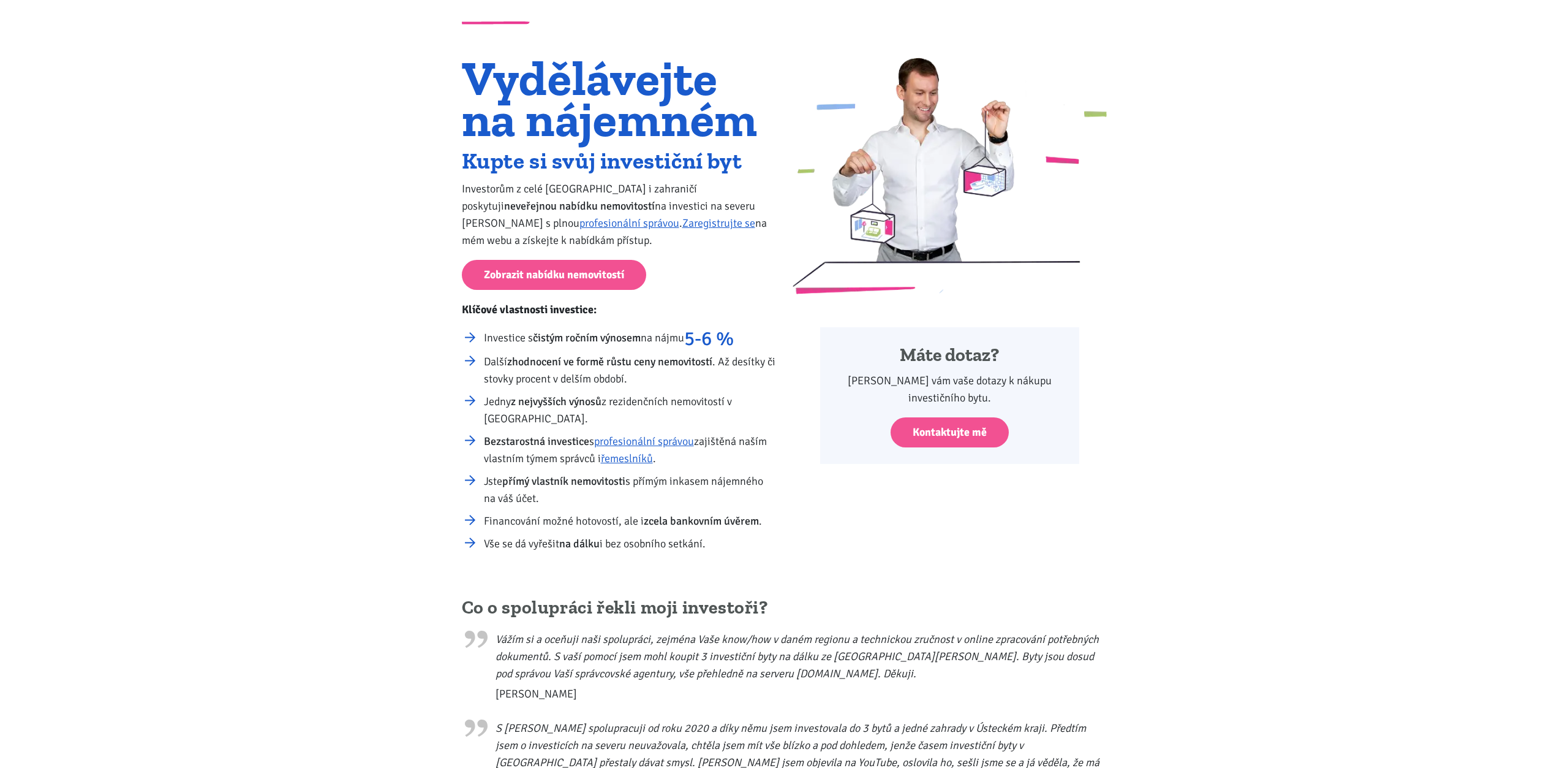
scroll to position [63, 0]
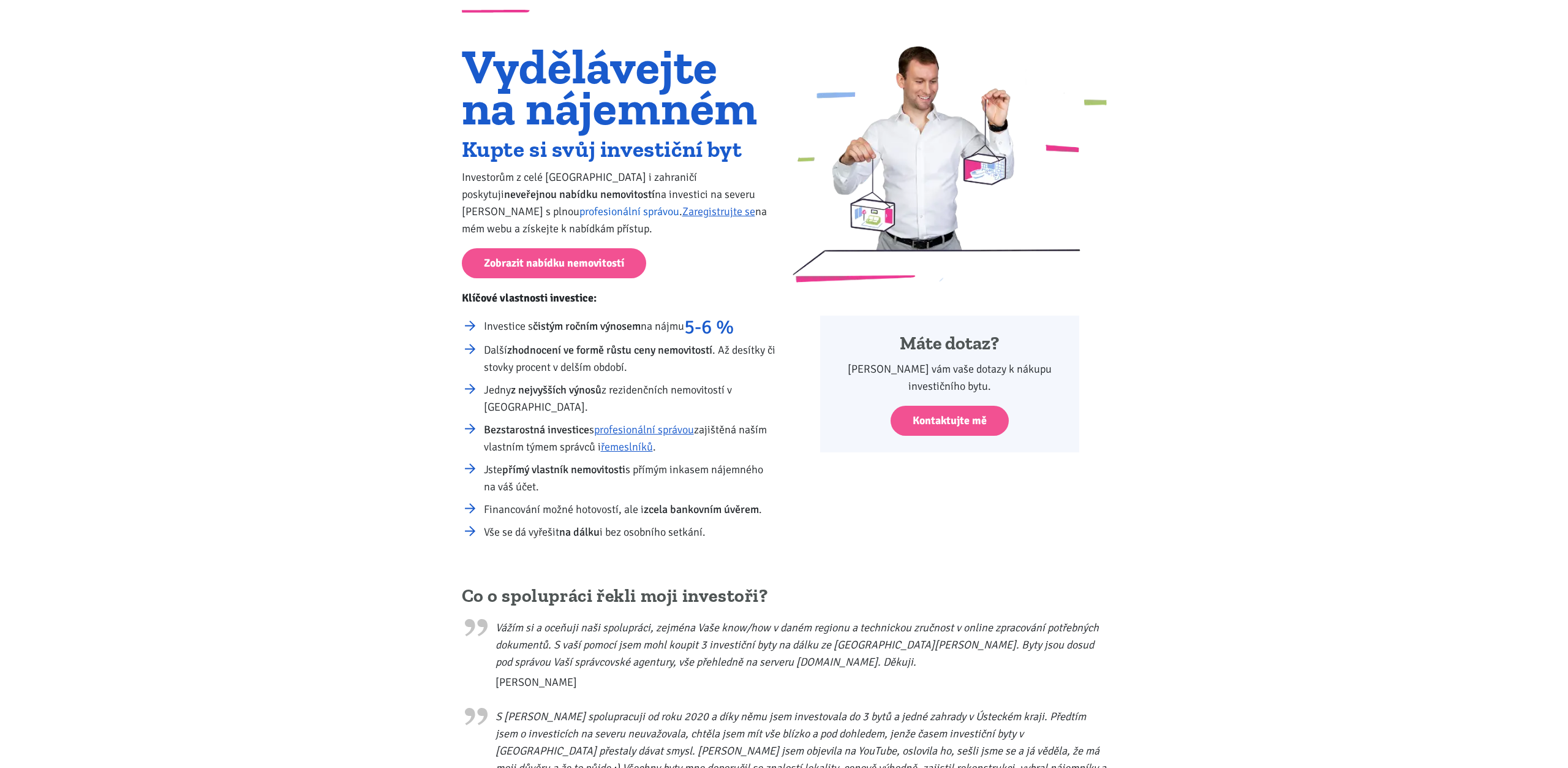
click at [579, 213] on link "profesionální správou" at bounding box center [629, 211] width 100 height 14
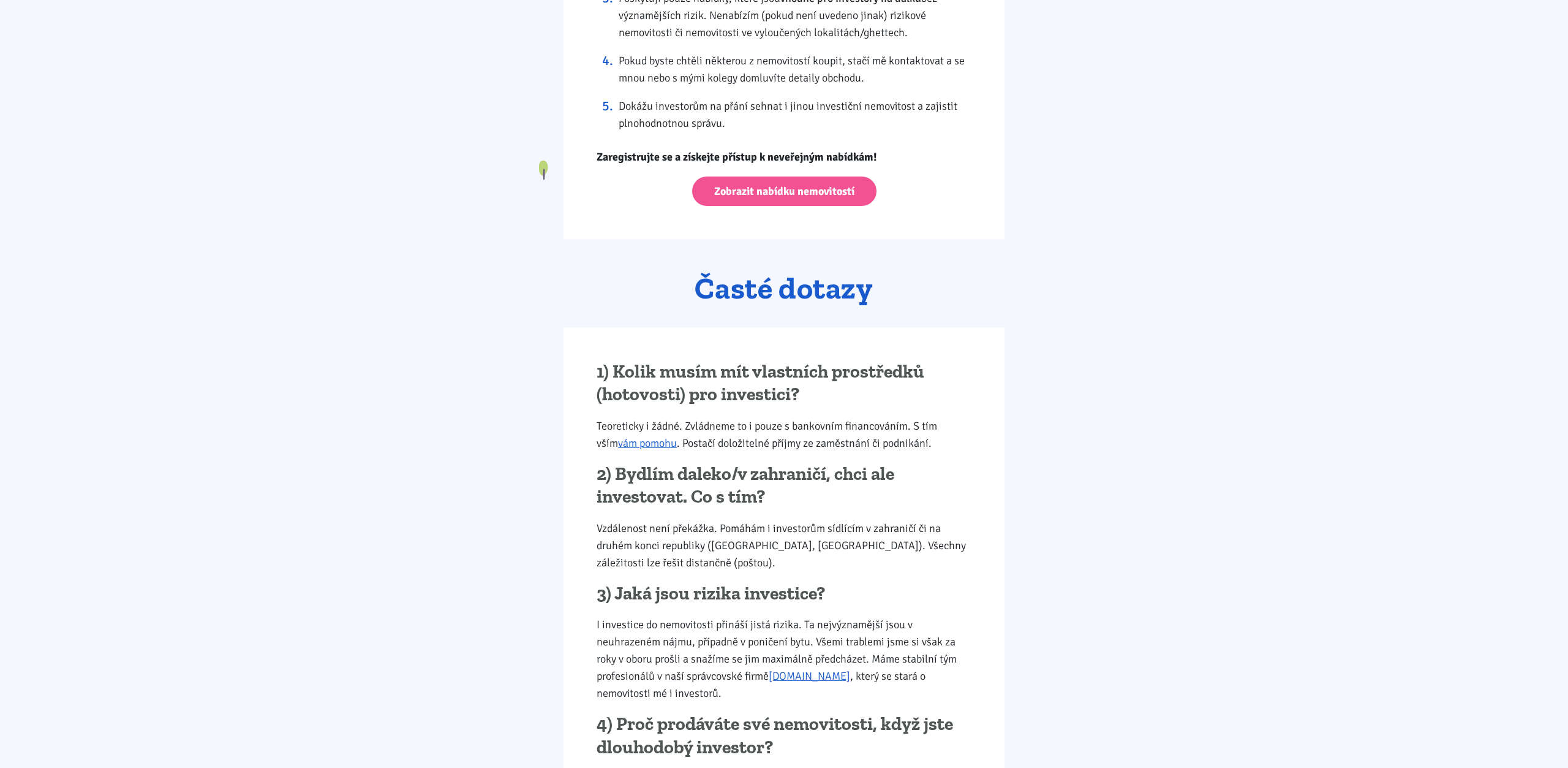
scroll to position [1271, 0]
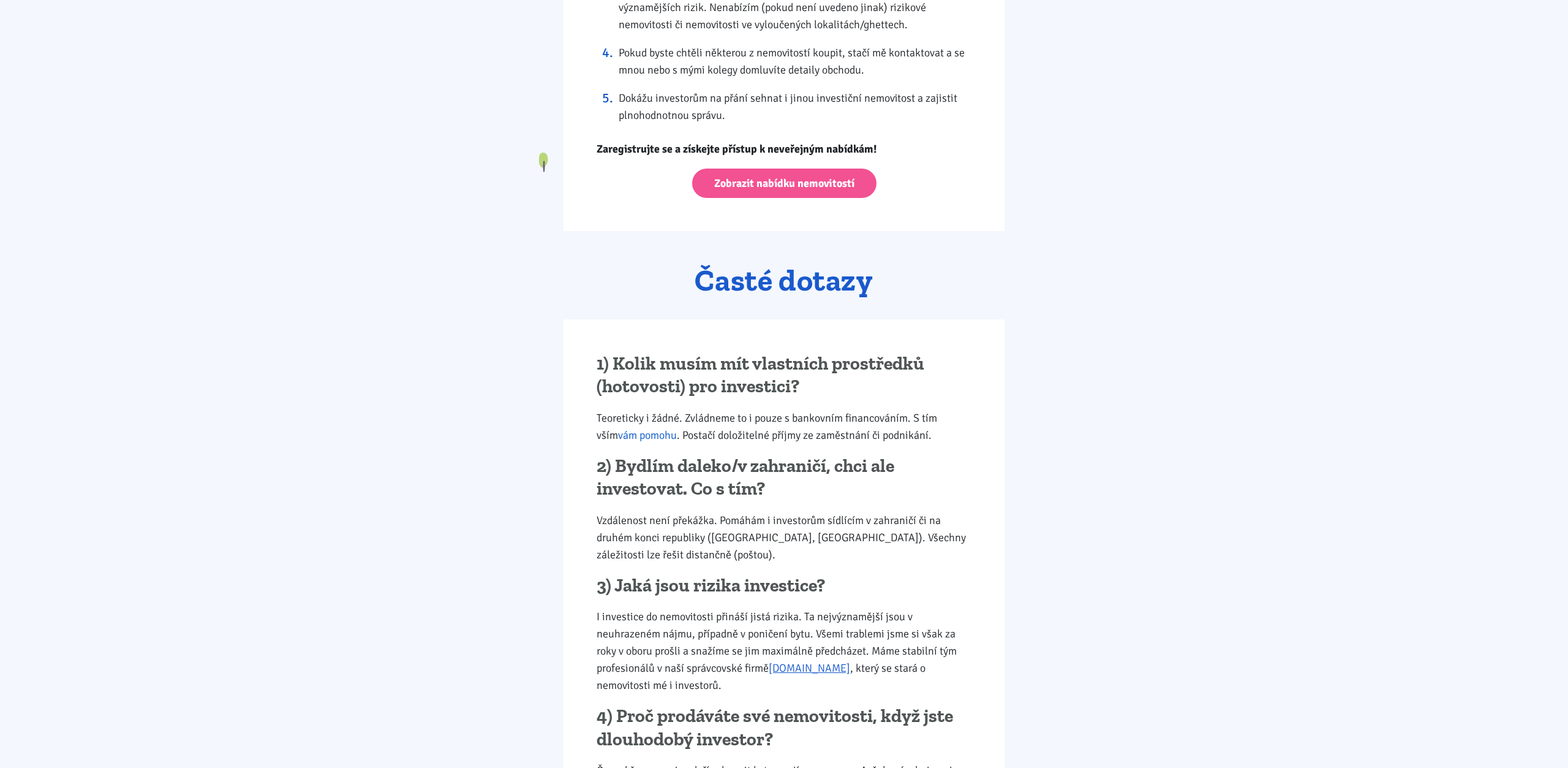
click at [636, 441] on link "vám pomohu" at bounding box center [647, 435] width 59 height 14
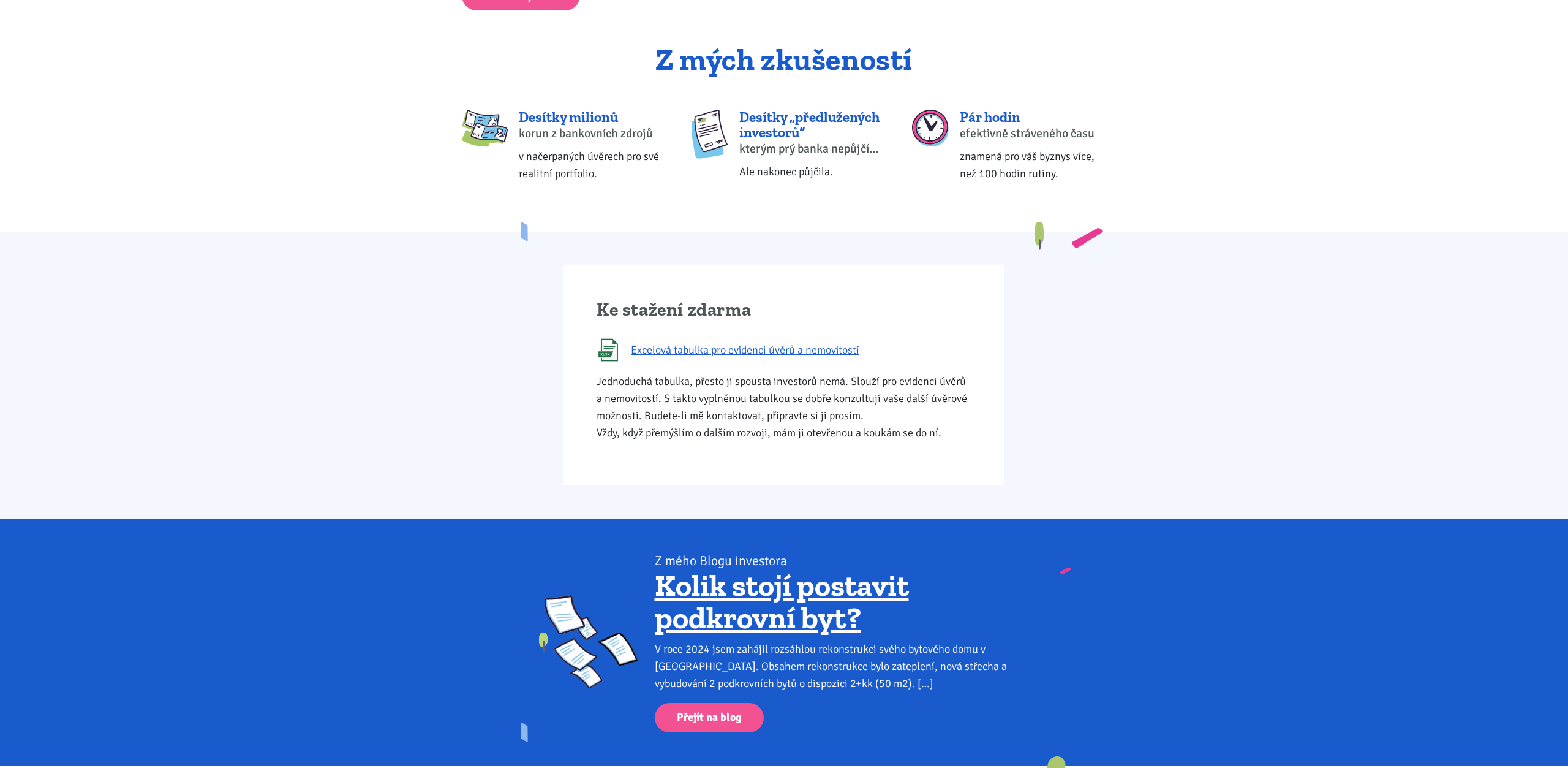
scroll to position [333, 0]
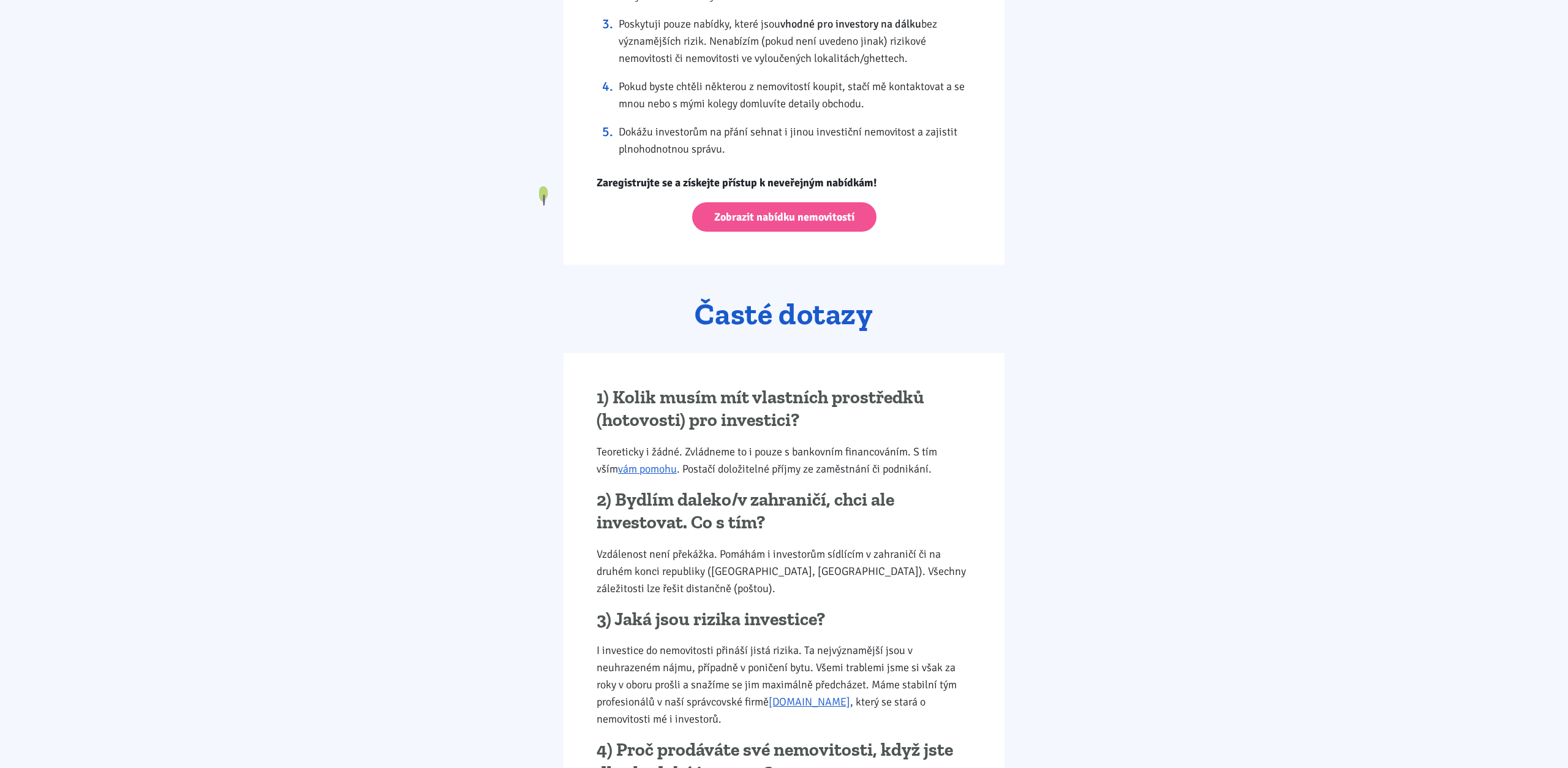
scroll to position [1229, 0]
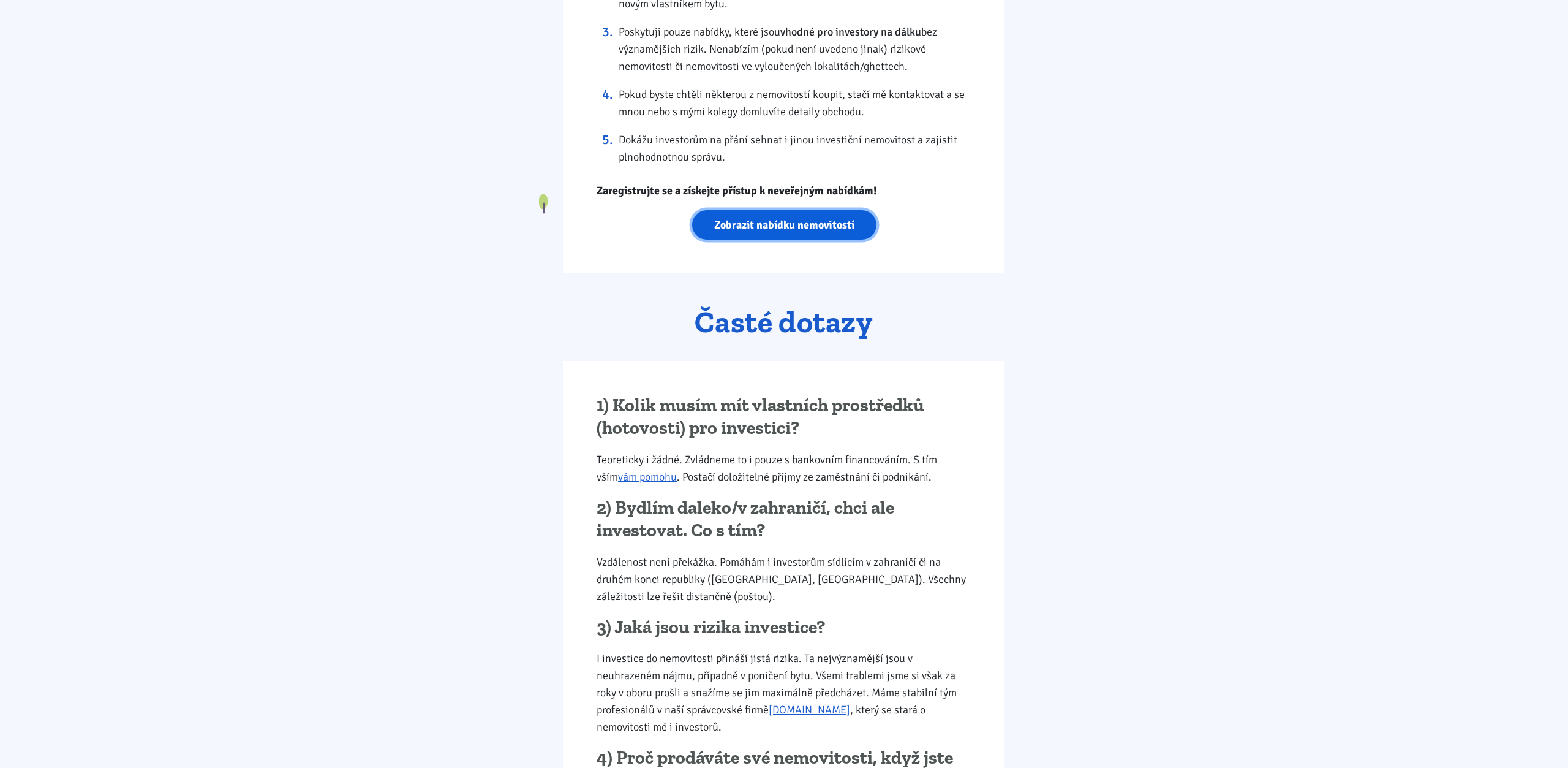
click at [768, 231] on link "Zobrazit nabídku nemovitostí" at bounding box center [784, 225] width 184 height 30
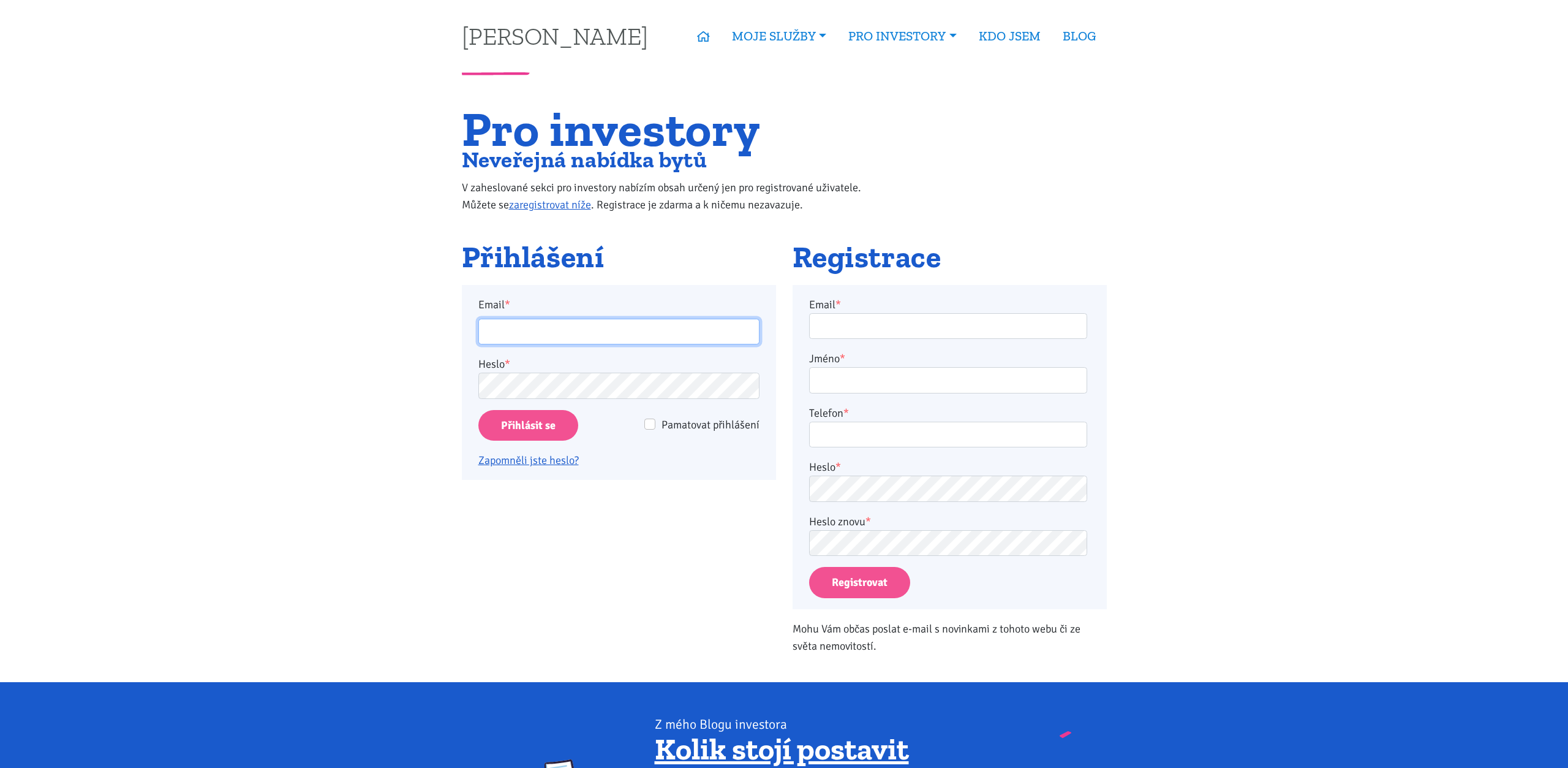
click at [529, 339] on input "Email *" at bounding box center [618, 332] width 281 height 26
click at [709, 626] on div "Přihlášení Email * Heslo * Pamatovat přihlášení Přihlásit se Zapomněli jste hes…" at bounding box center [619, 453] width 331 height 425
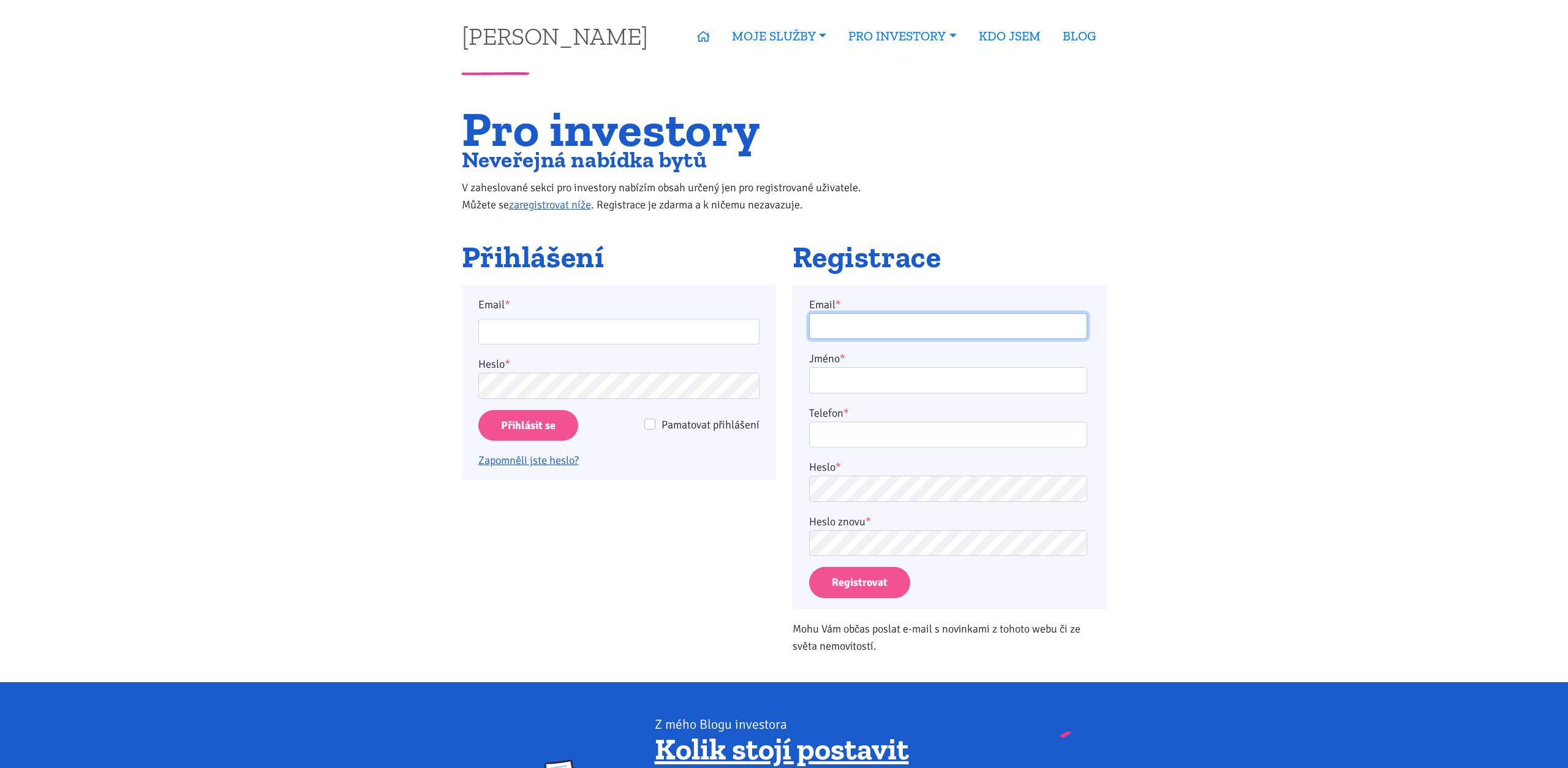
click at [888, 324] on input "Email *" at bounding box center [948, 326] width 278 height 26
type input "k"
click at [978, 334] on input "lubos.np@gmail.com" at bounding box center [948, 326] width 278 height 26
type input "lubos.np@gmail.com"
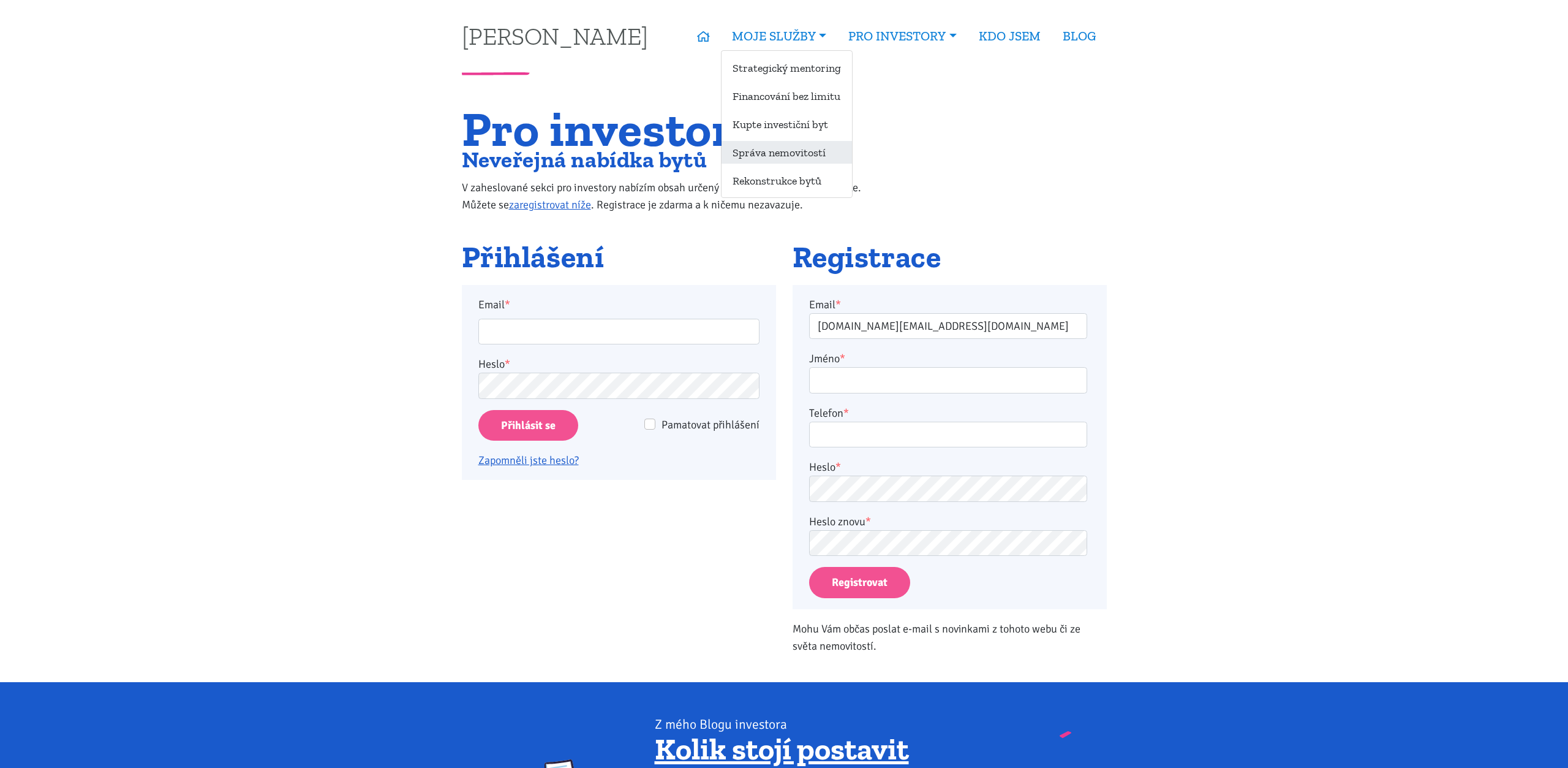
click at [802, 155] on link "Správa nemovitostí" at bounding box center [787, 152] width 131 height 22
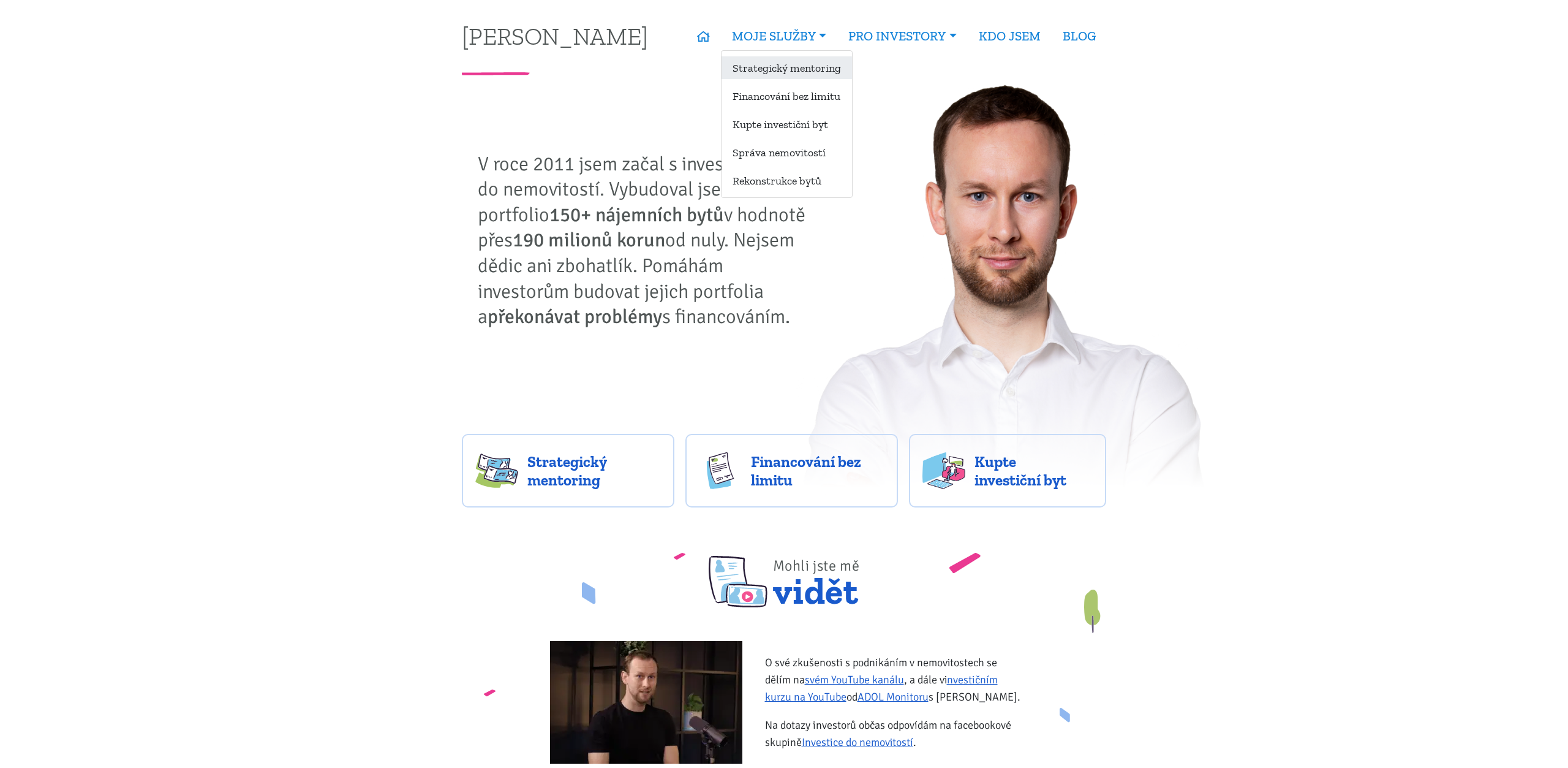
click at [797, 66] on link "Strategický mentoring" at bounding box center [787, 67] width 131 height 22
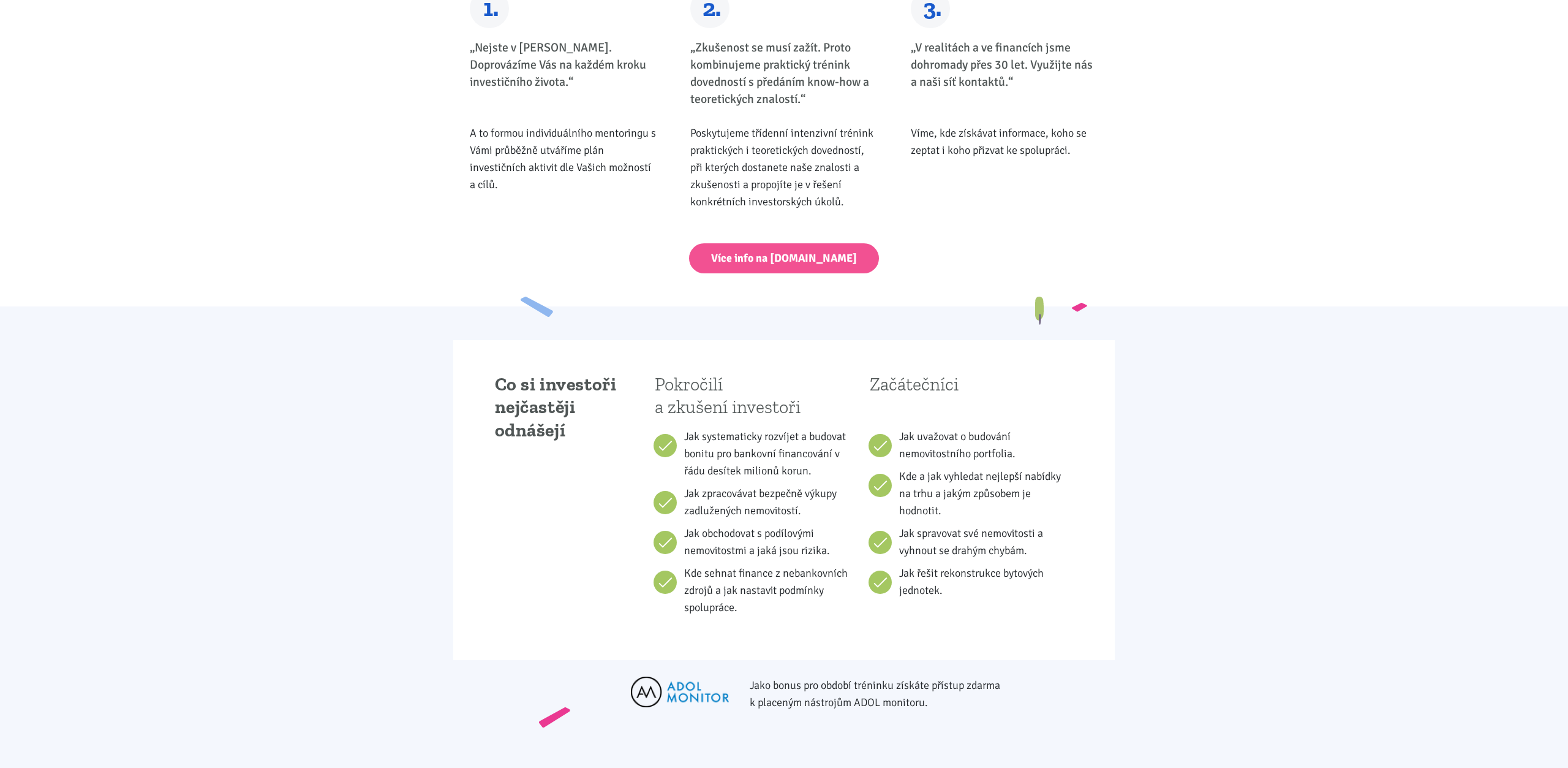
scroll to position [646, 0]
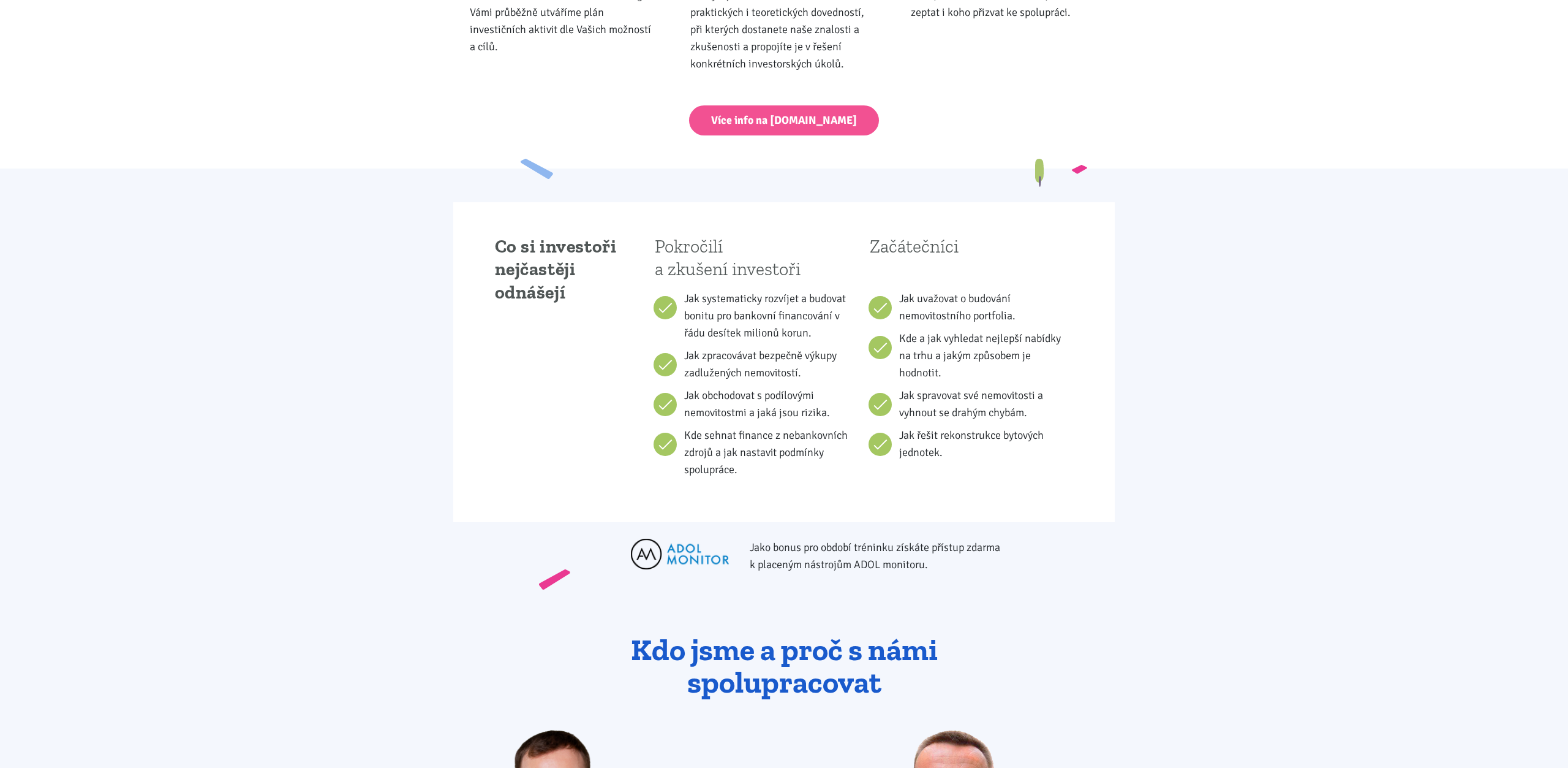
click at [802, 142] on div "Více info na [DOMAIN_NAME]" at bounding box center [784, 137] width 645 height 63
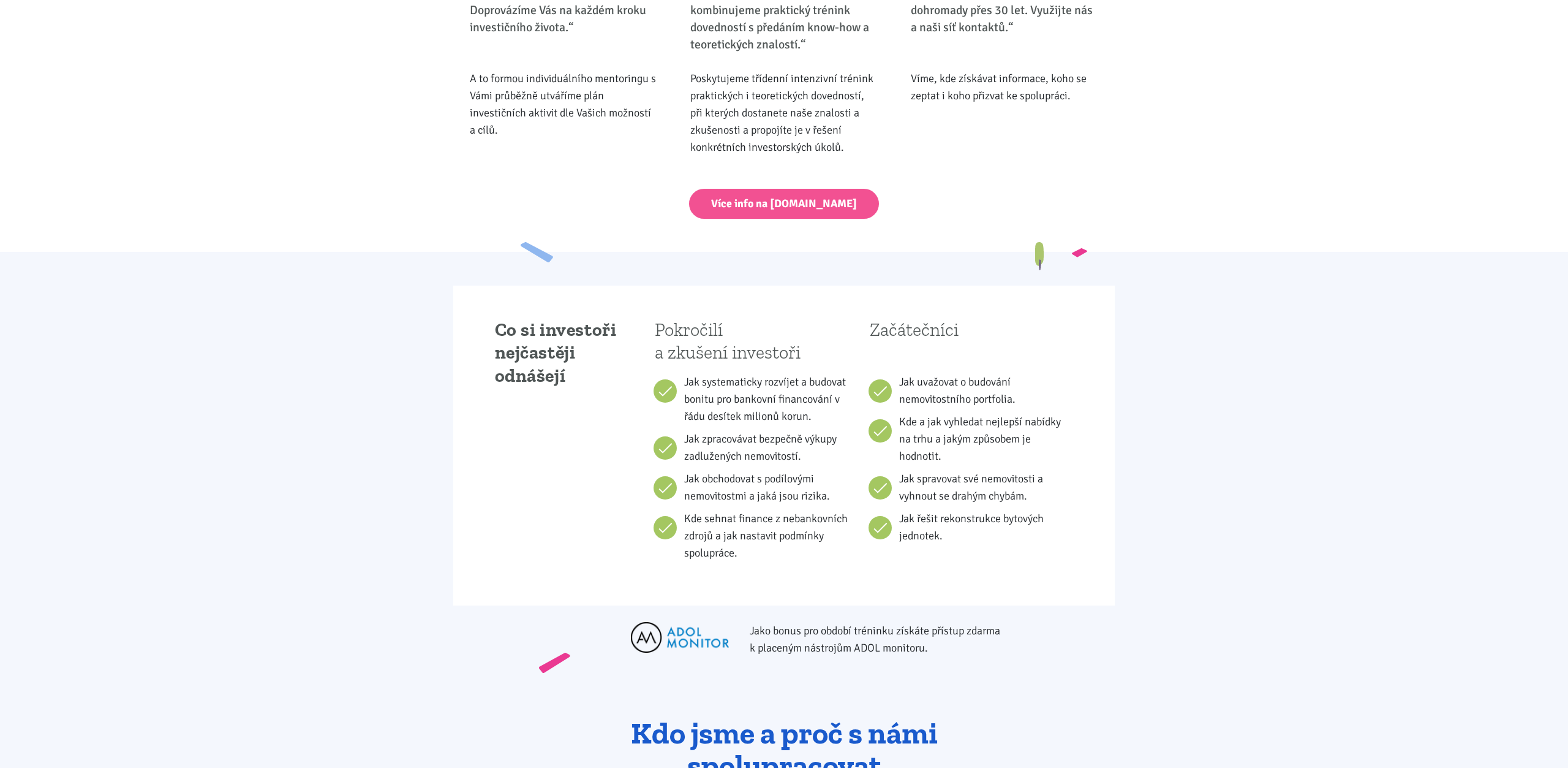
scroll to position [458, 0]
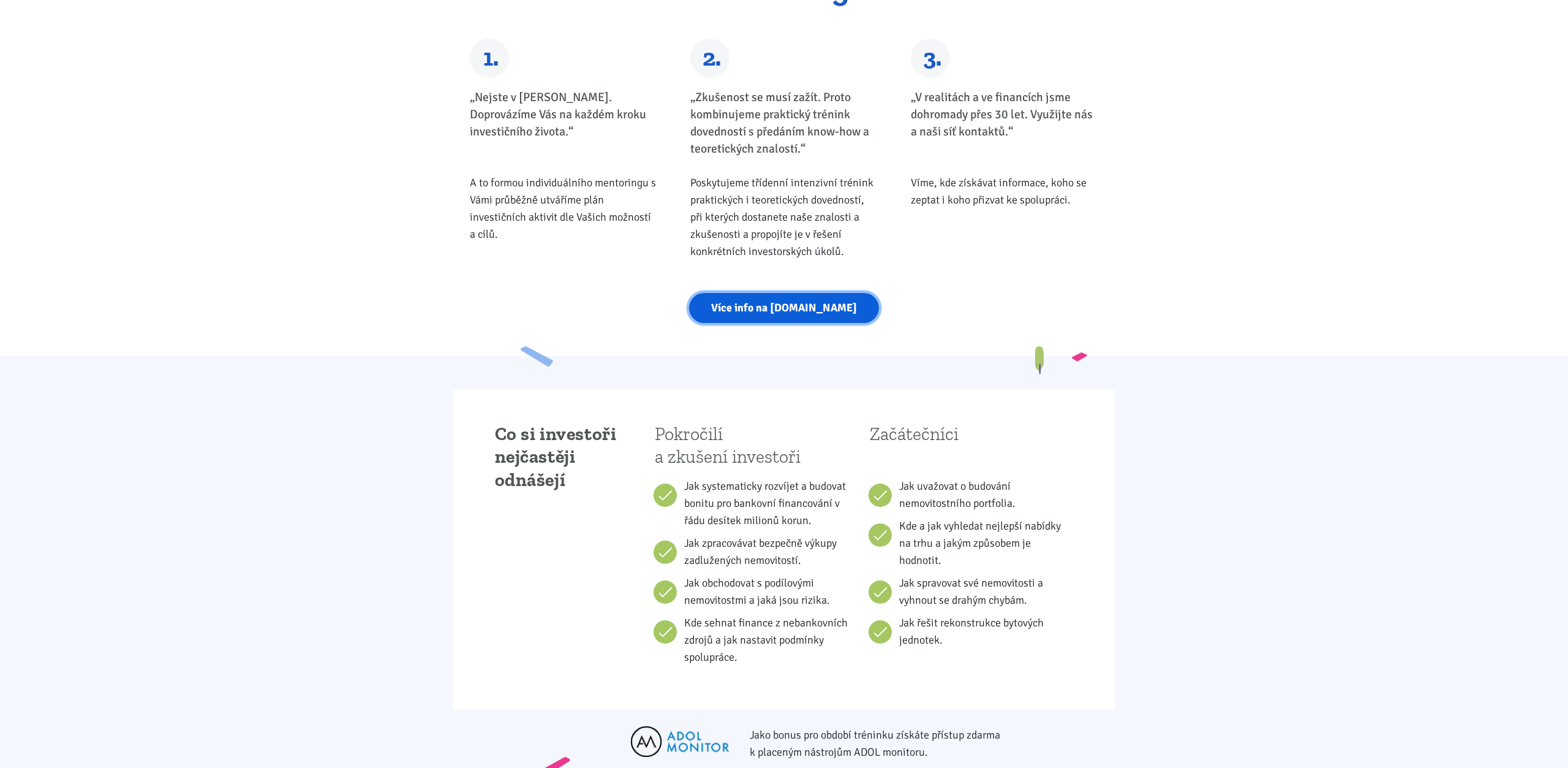
click at [783, 314] on link "Více info na strategickymentoring.cz" at bounding box center [784, 308] width 190 height 30
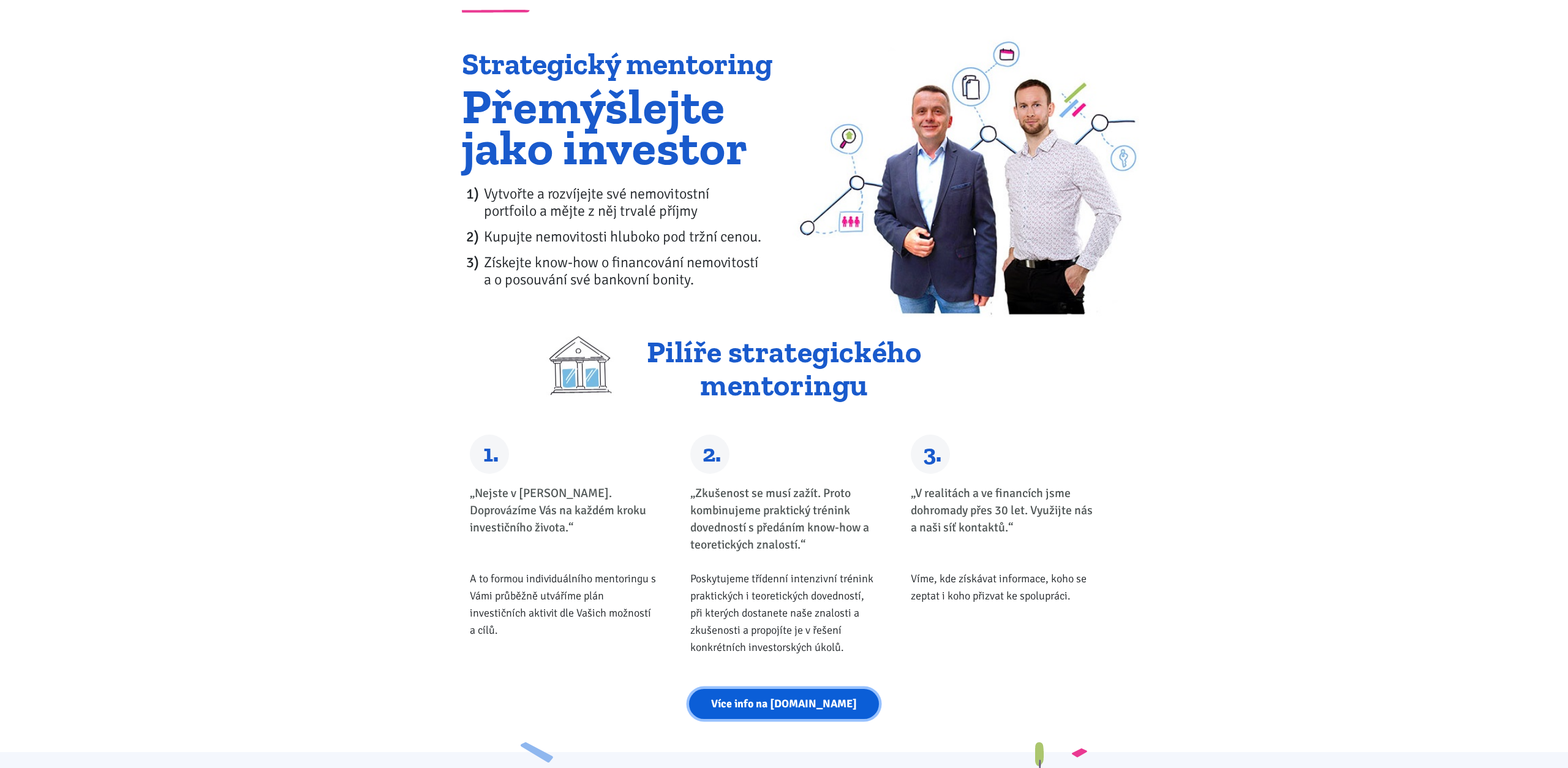
scroll to position [0, 0]
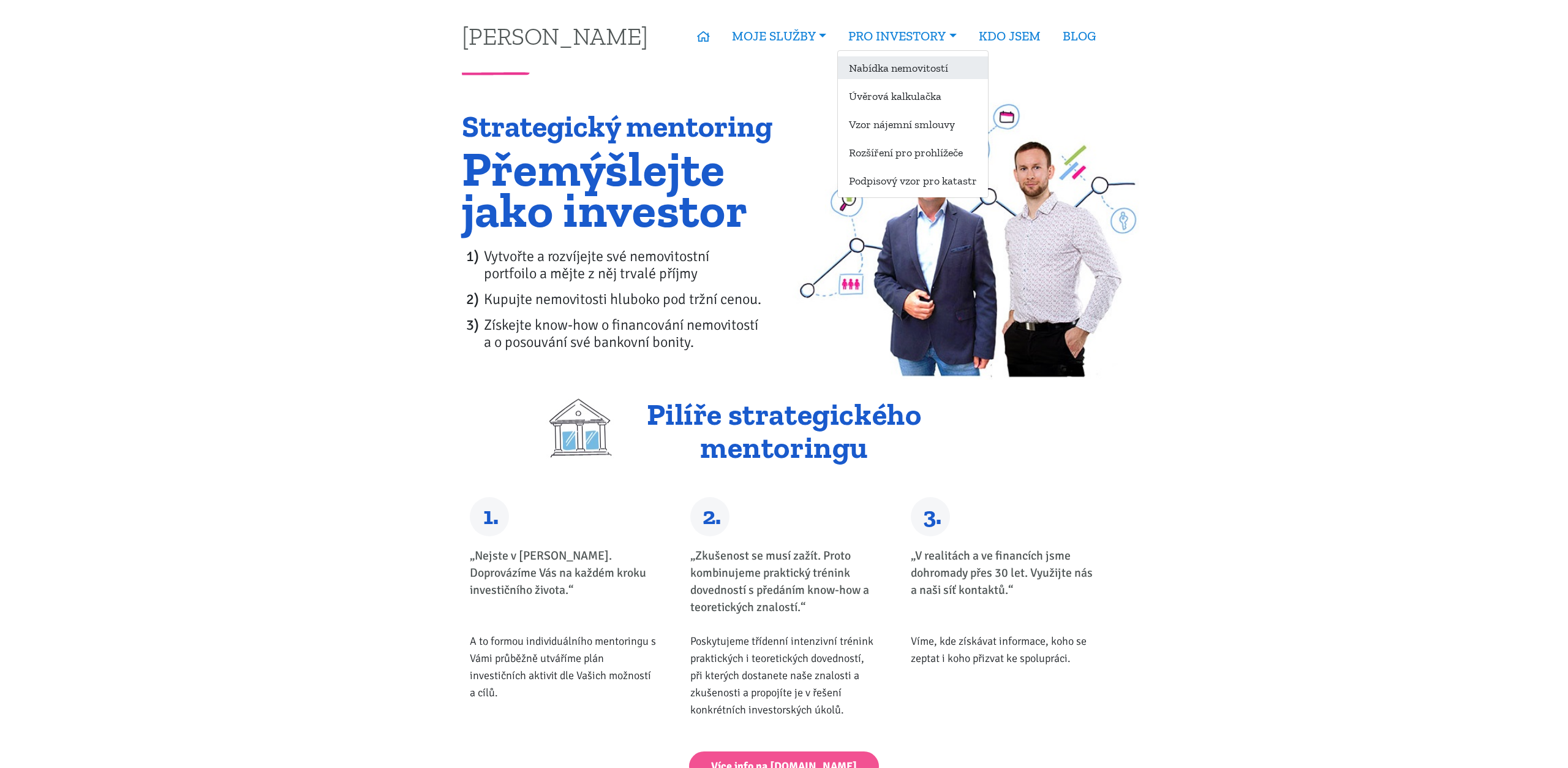
click at [923, 66] on link "Nabídka nemovitostí" at bounding box center [913, 67] width 150 height 22
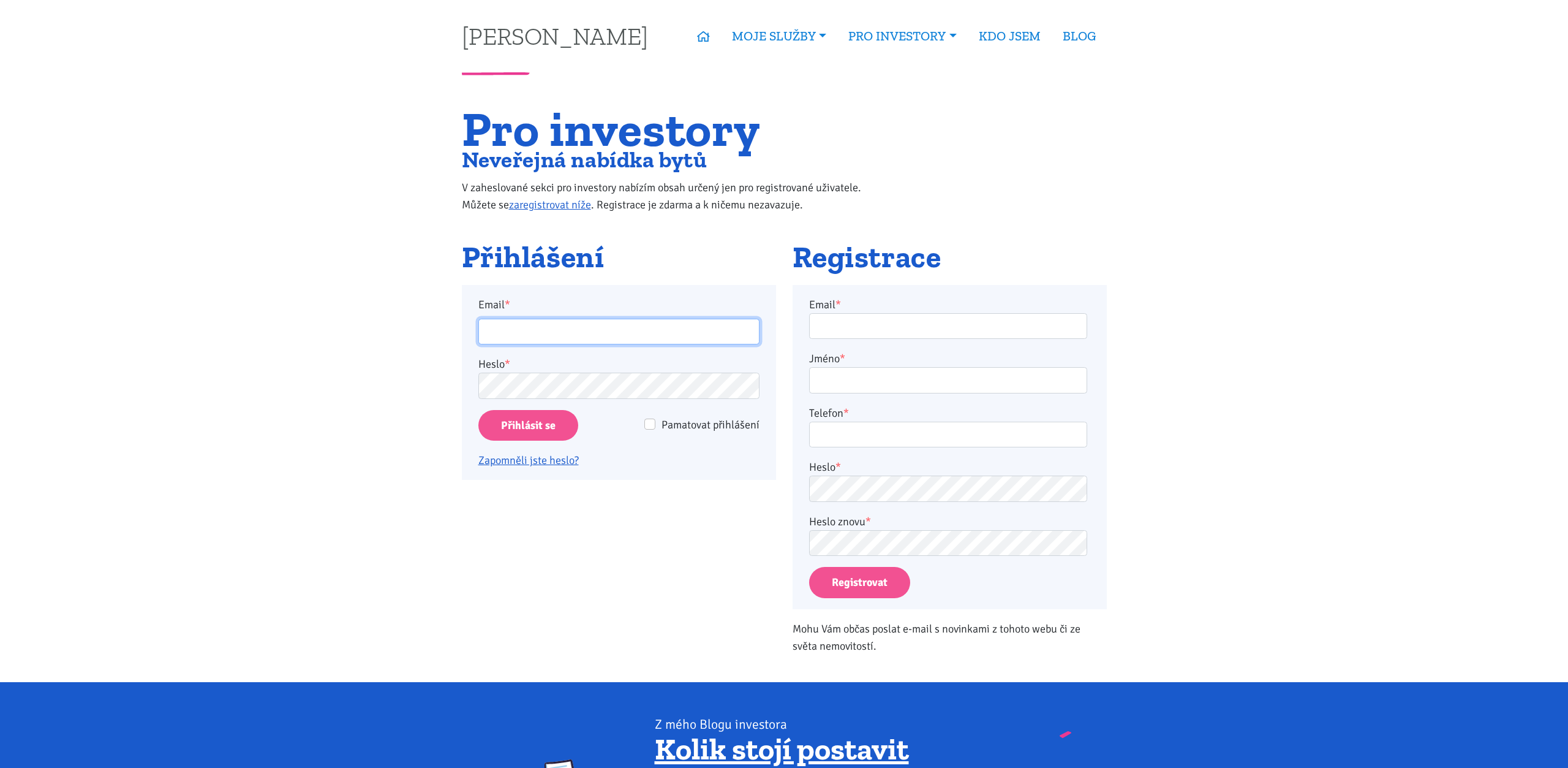
click at [573, 330] on input "Email *" at bounding box center [618, 332] width 281 height 26
type input "[DOMAIN_NAME][EMAIL_ADDRESS][DOMAIN_NAME]"
click at [546, 424] on input "Přihlásit se" at bounding box center [528, 425] width 100 height 31
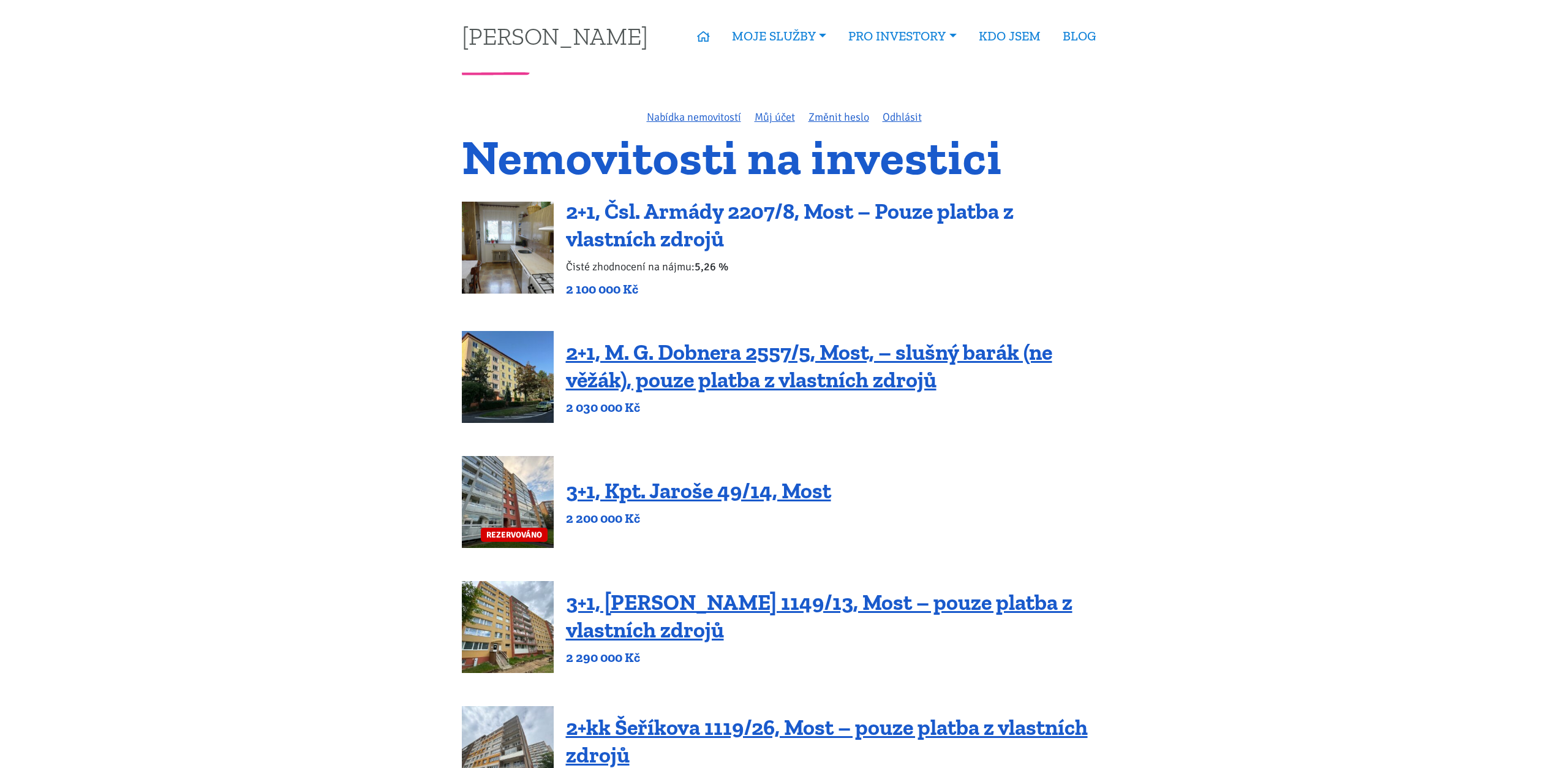
click at [660, 210] on link "2+1, Čsl. Armády 2207/8, Most – Pouze platba z vlastních zdrojů" at bounding box center [790, 225] width 448 height 54
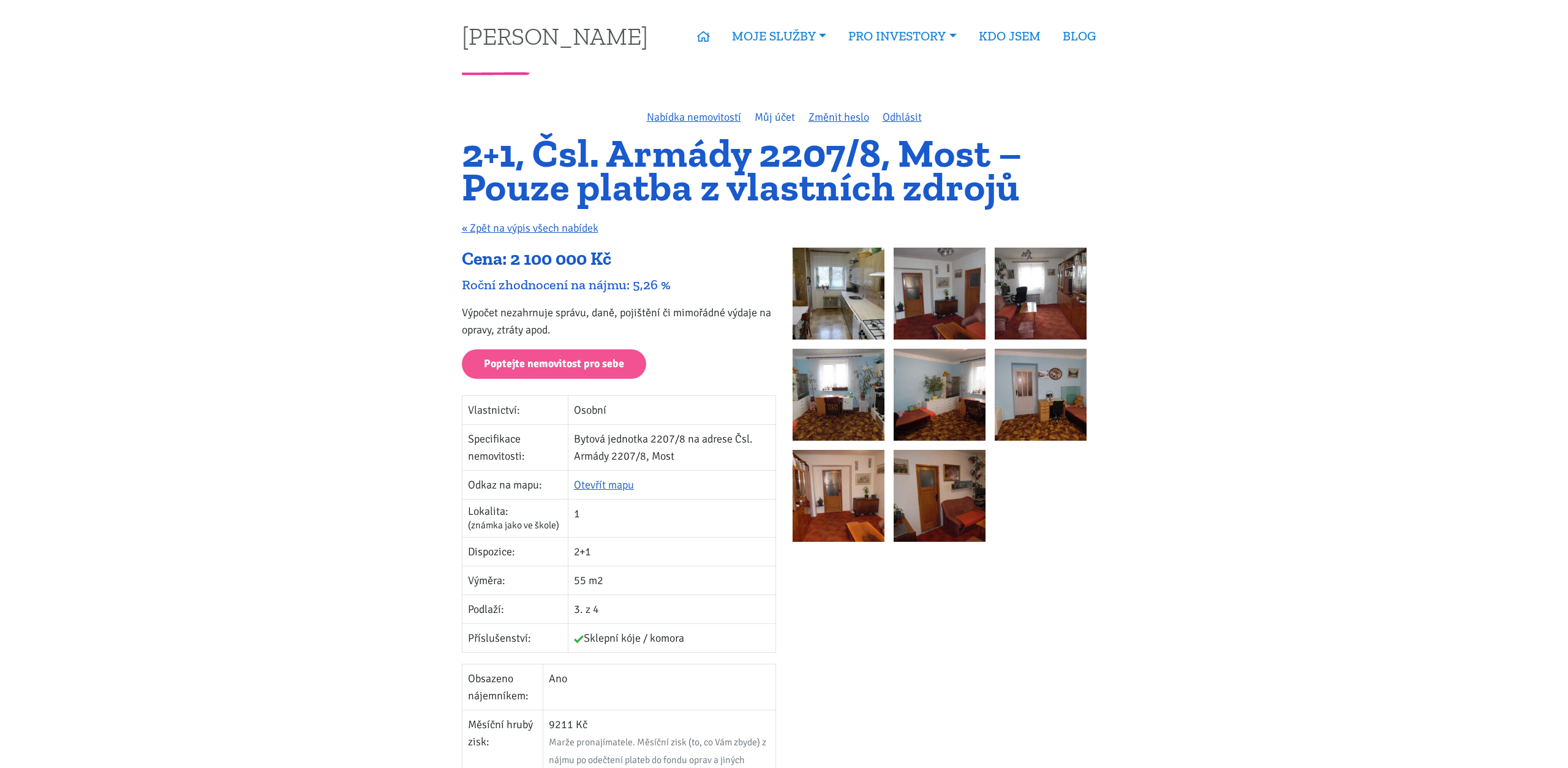
click at [774, 115] on link "Můj účet" at bounding box center [775, 117] width 40 height 14
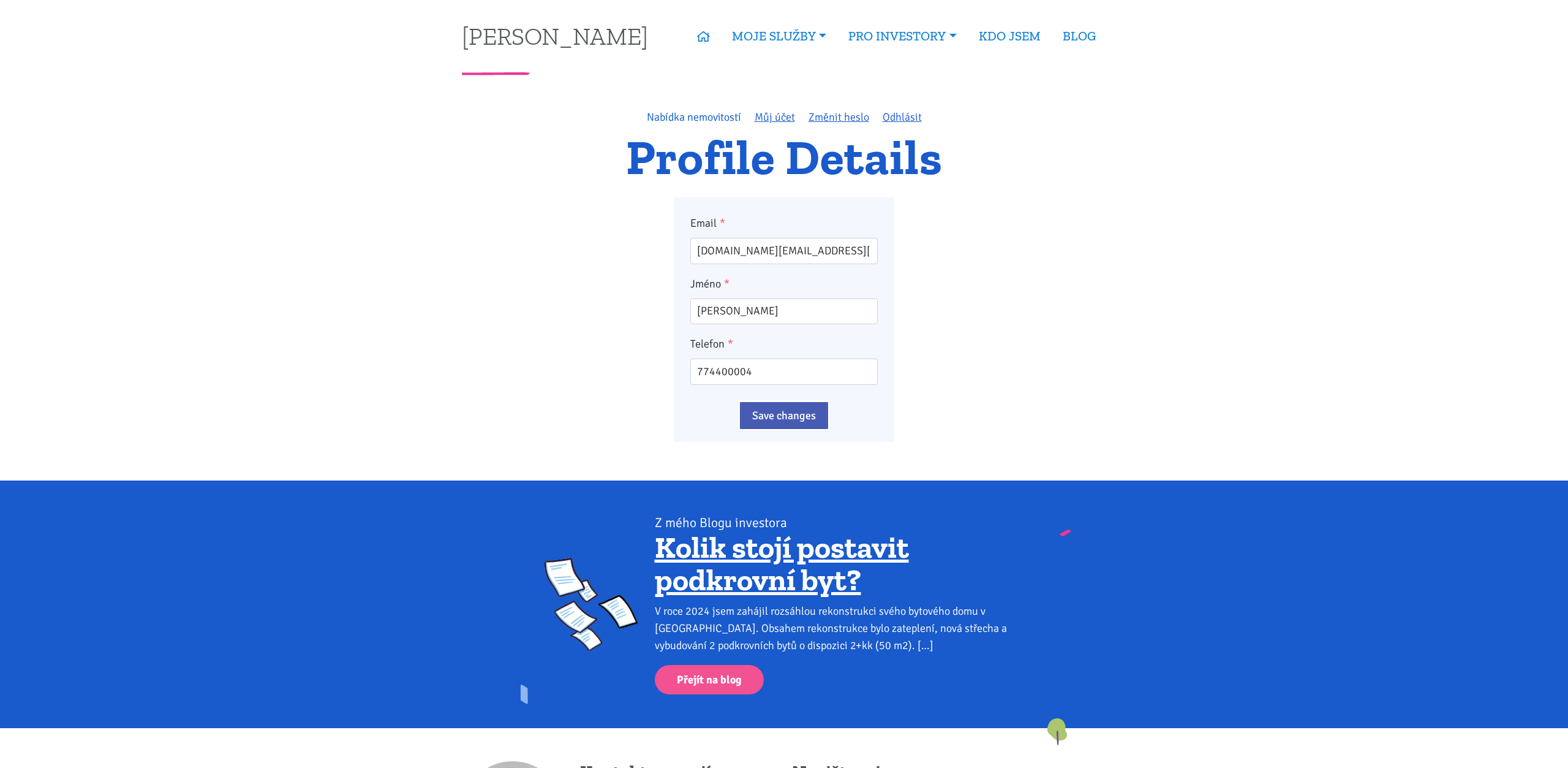
click at [701, 119] on link "Nabídka nemovitostí" at bounding box center [694, 117] width 95 height 14
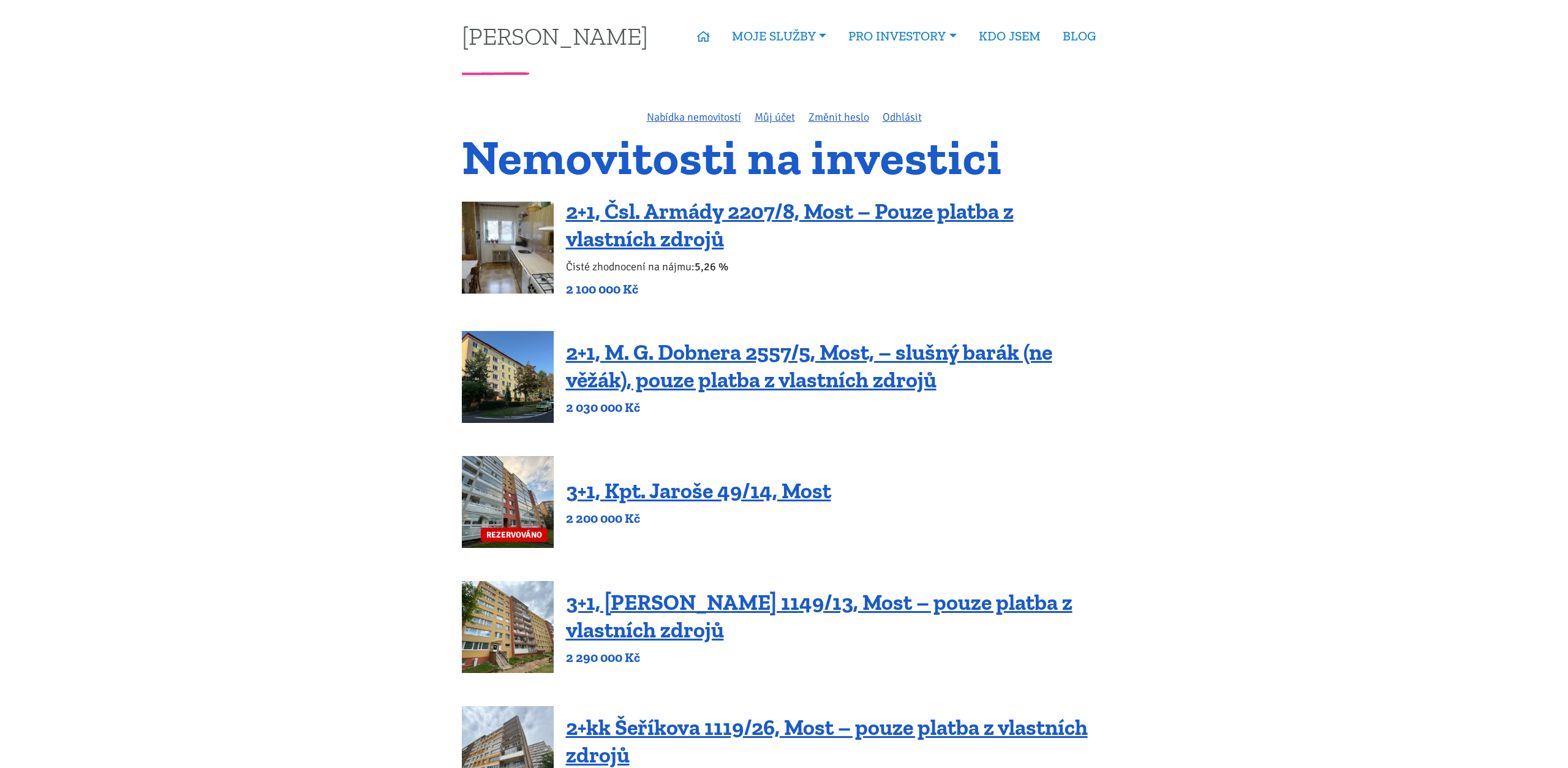
click at [522, 235] on img at bounding box center [508, 247] width 92 height 92
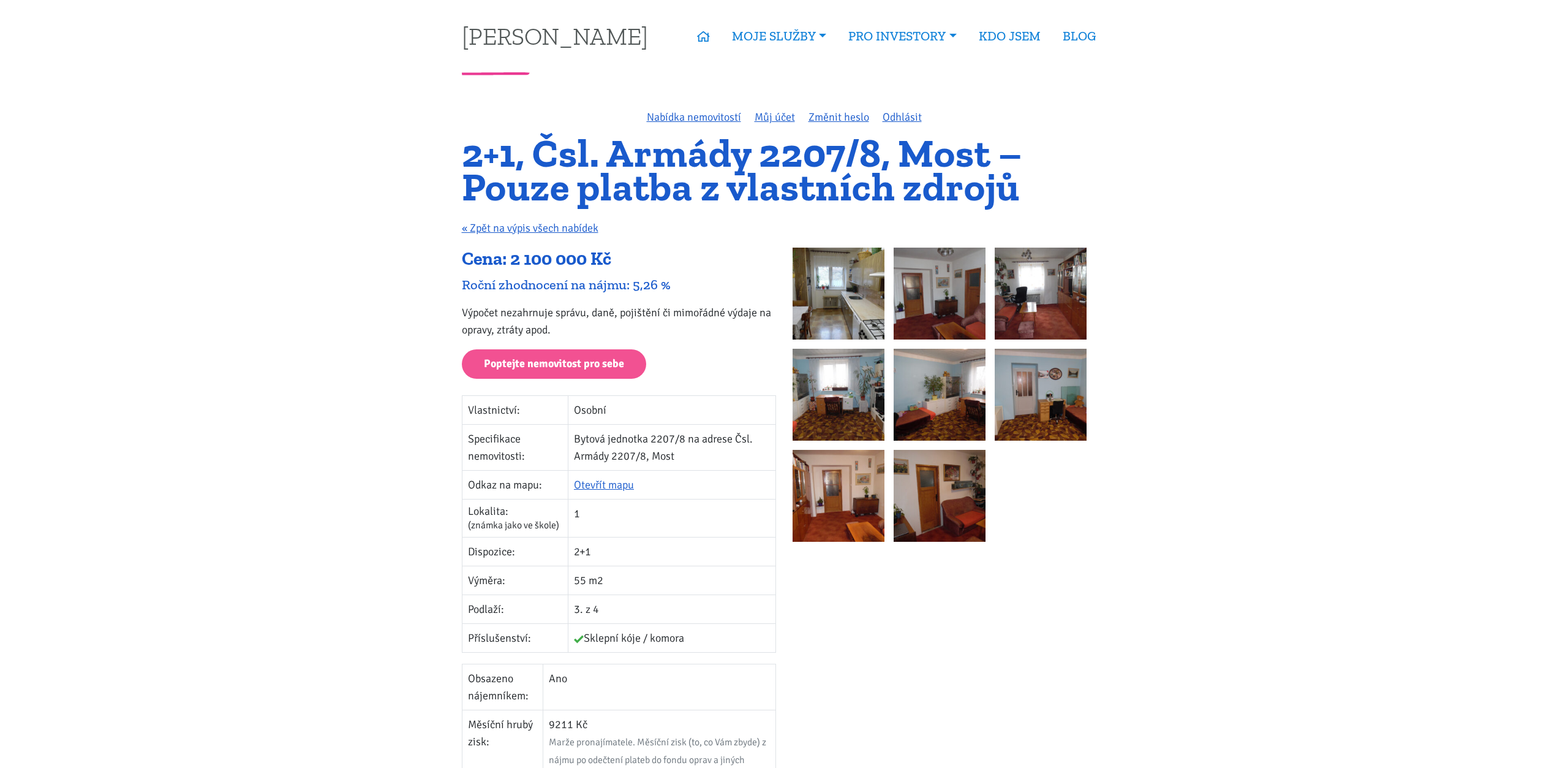
click at [833, 272] on img at bounding box center [839, 293] width 92 height 92
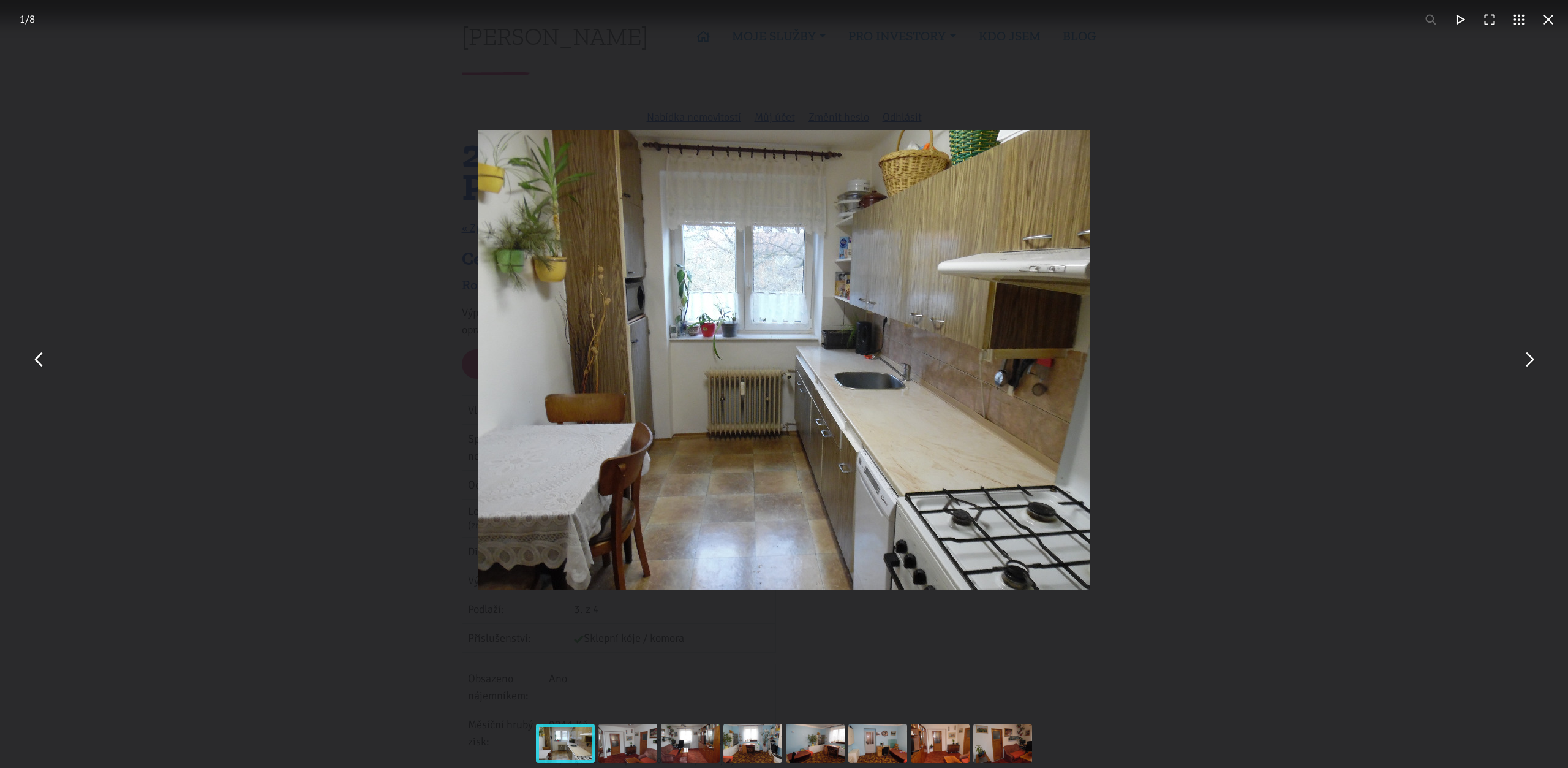
click at [1522, 368] on button "You can close this modal content with the ESC key" at bounding box center [1529, 360] width 30 height 30
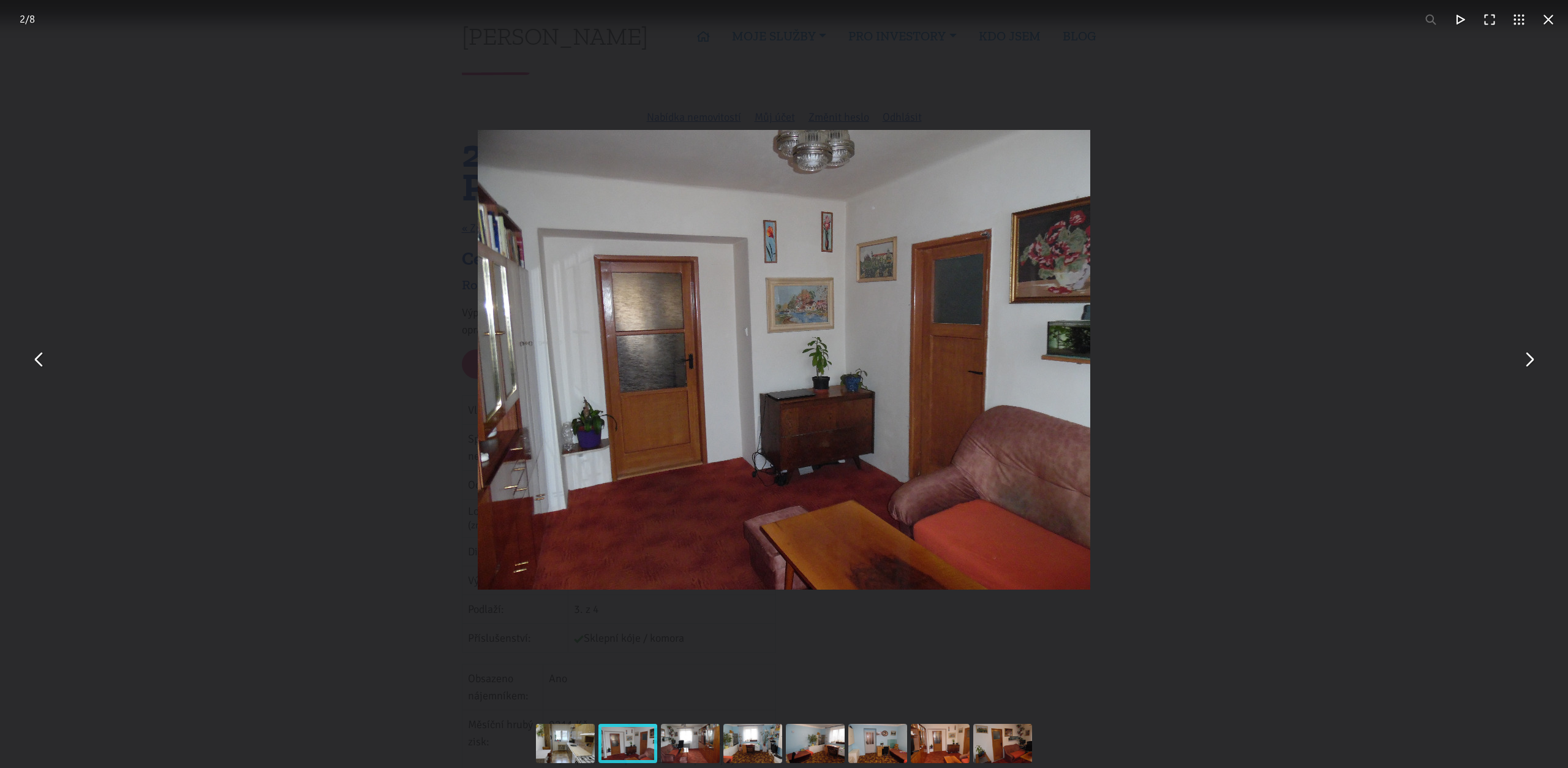
click at [1522, 368] on button "You can close this modal content with the ESC key" at bounding box center [1529, 360] width 30 height 30
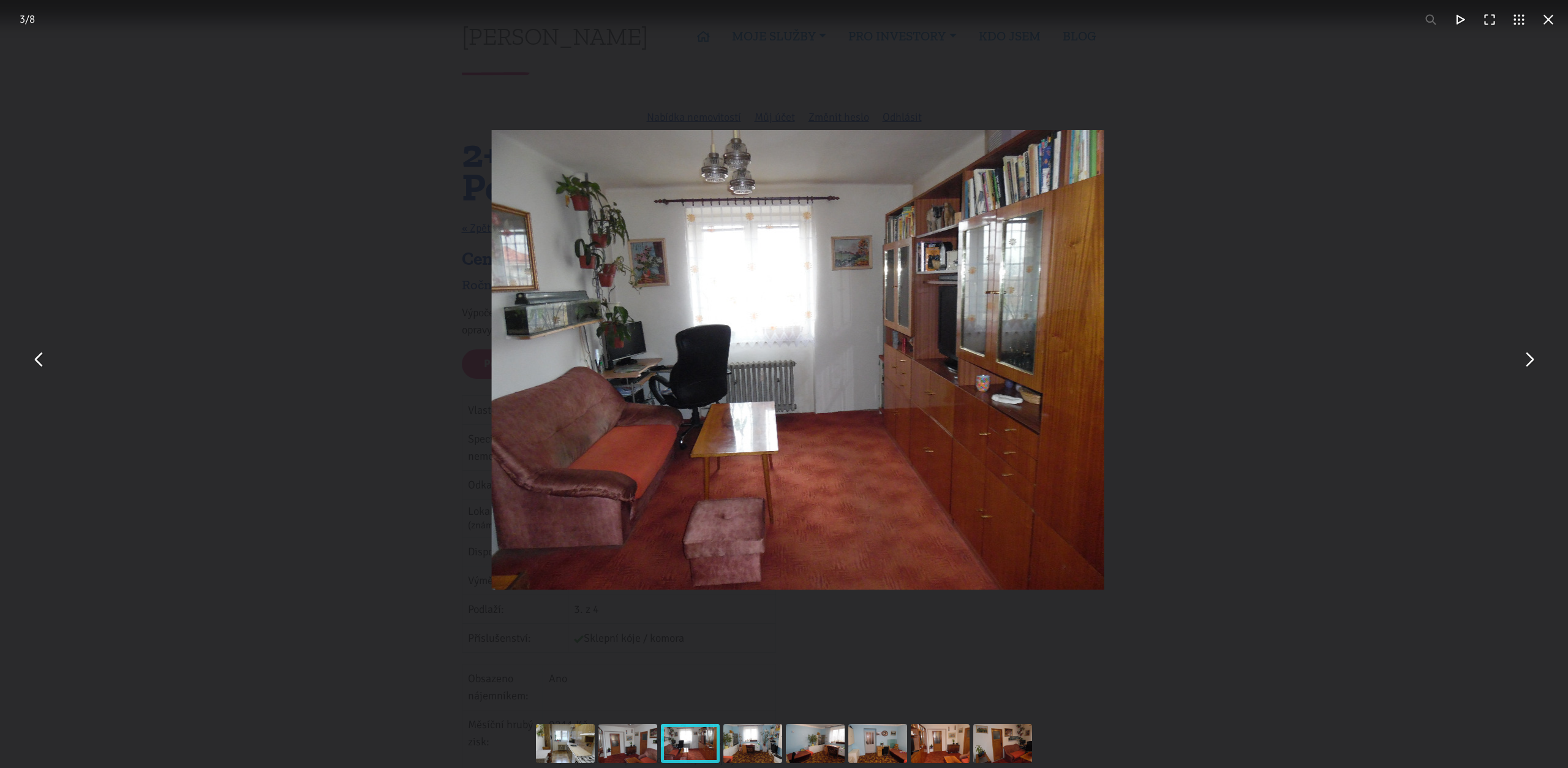
click at [1522, 368] on button "You can close this modal content with the ESC key" at bounding box center [1529, 360] width 30 height 30
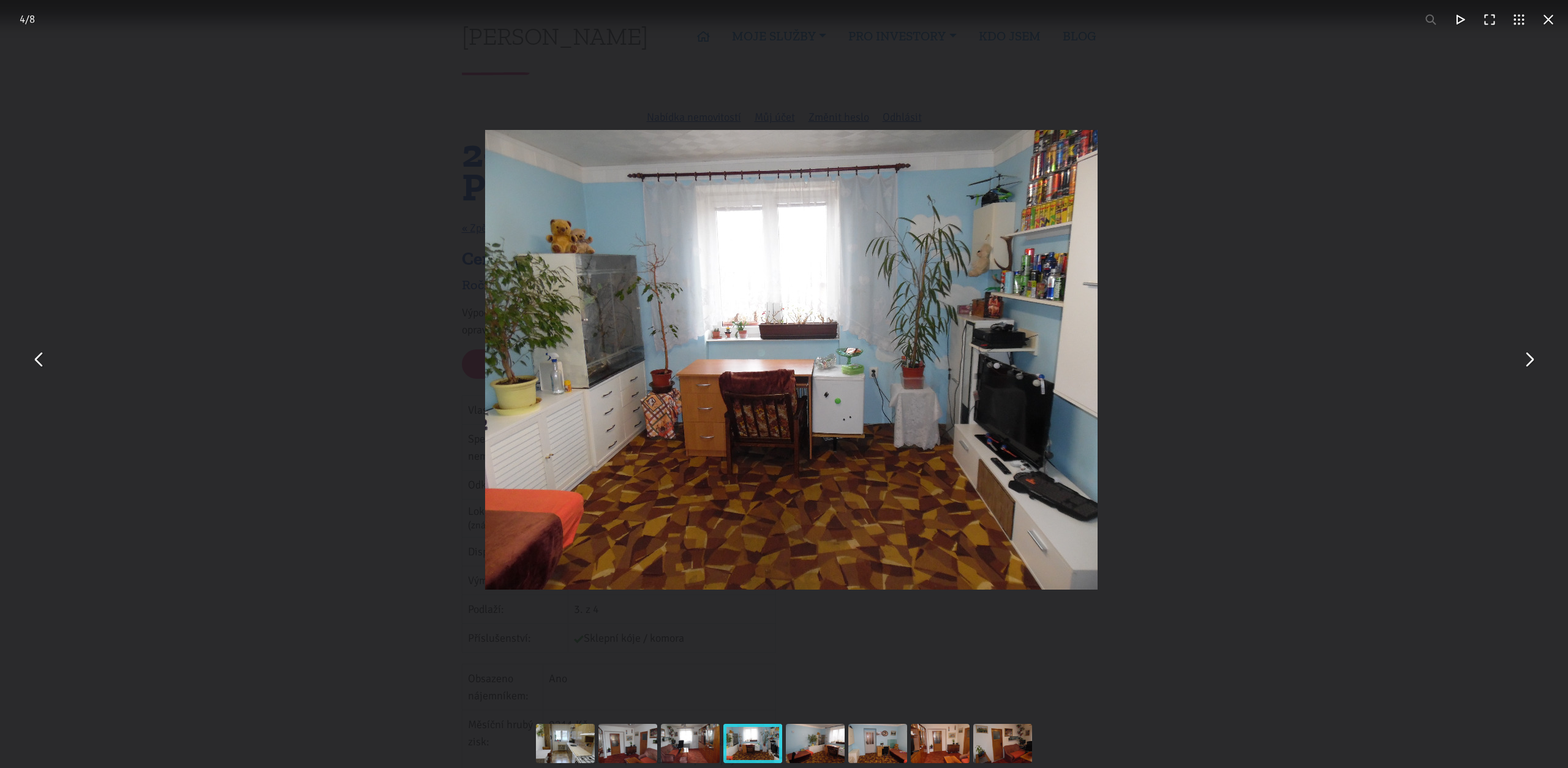
click at [1522, 368] on button "You can close this modal content with the ESC key" at bounding box center [1529, 360] width 30 height 30
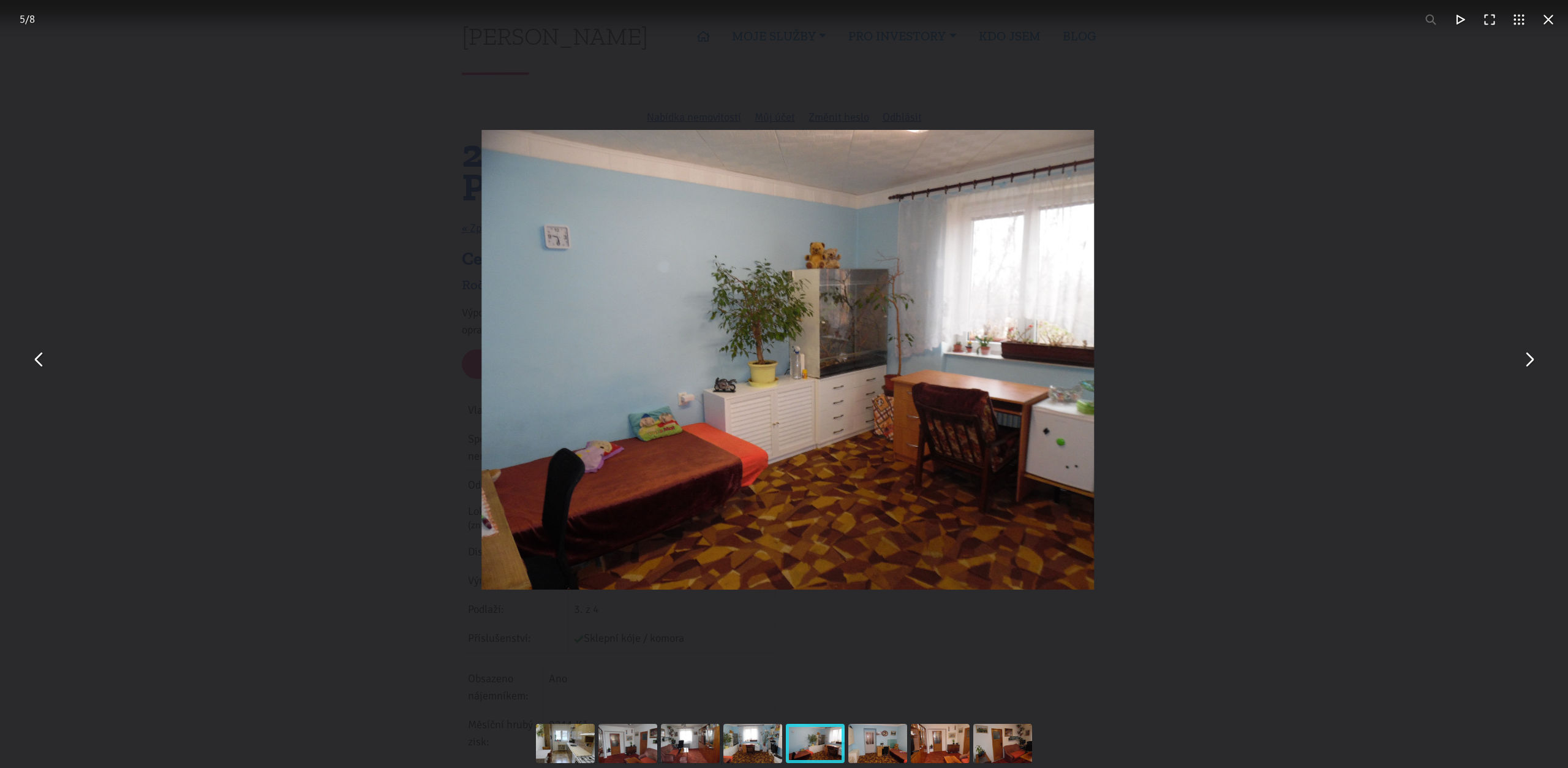
click at [1521, 368] on button "You can close this modal content with the ESC key" at bounding box center [1529, 360] width 30 height 30
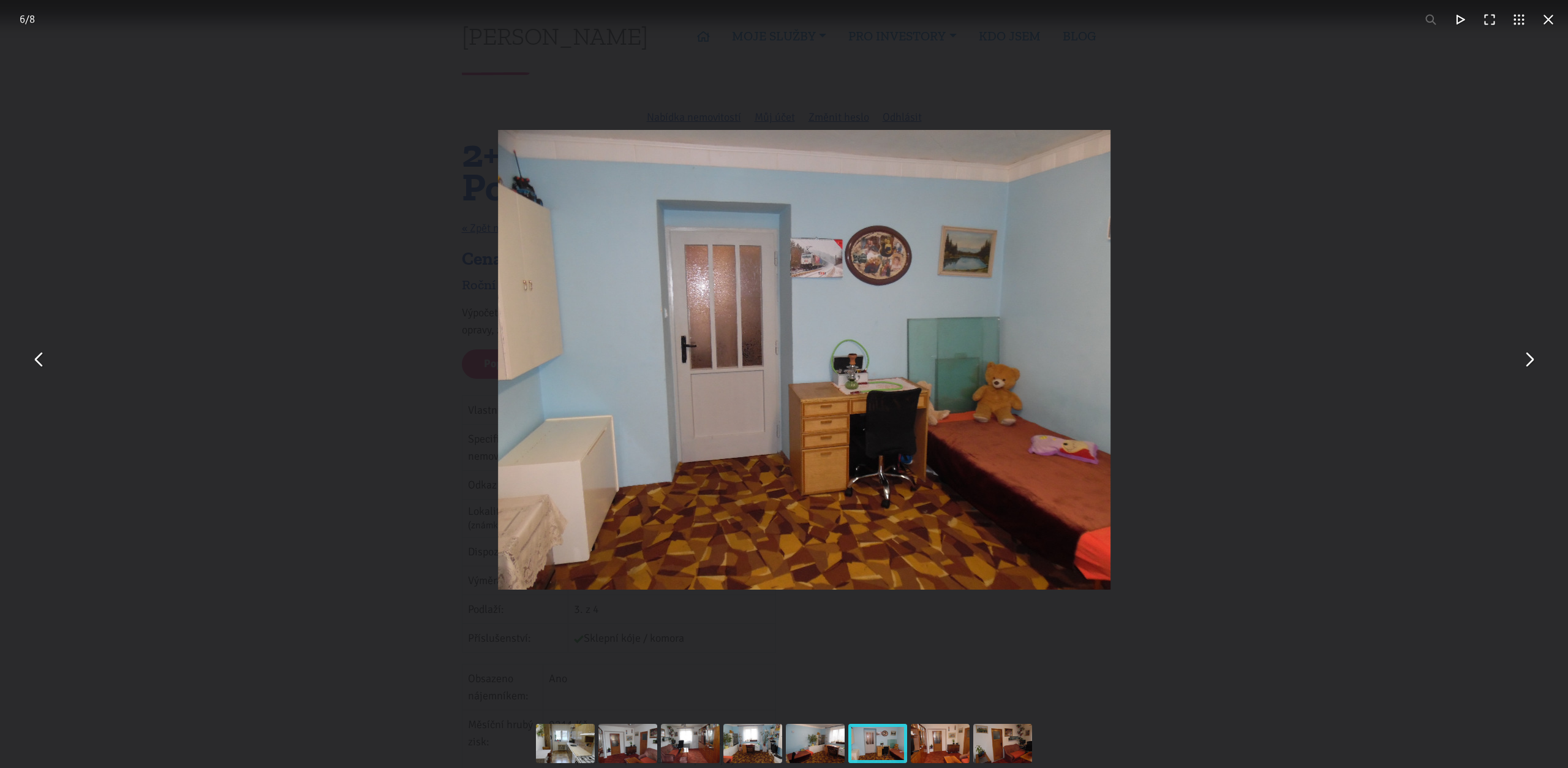
click at [1521, 368] on button "You can close this modal content with the ESC key" at bounding box center [1529, 360] width 30 height 30
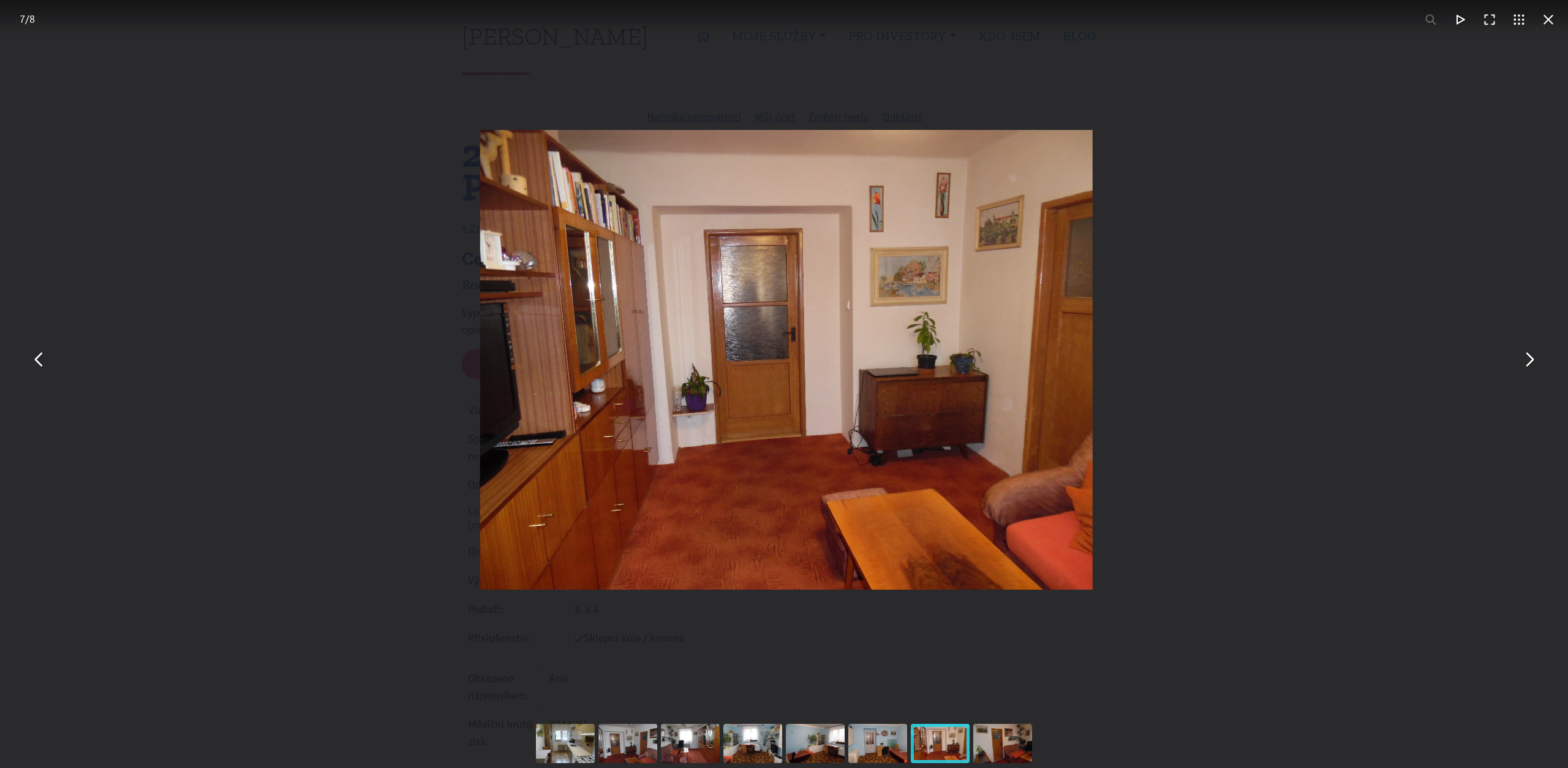
click at [1521, 367] on button "You can close this modal content with the ESC key" at bounding box center [1529, 360] width 30 height 30
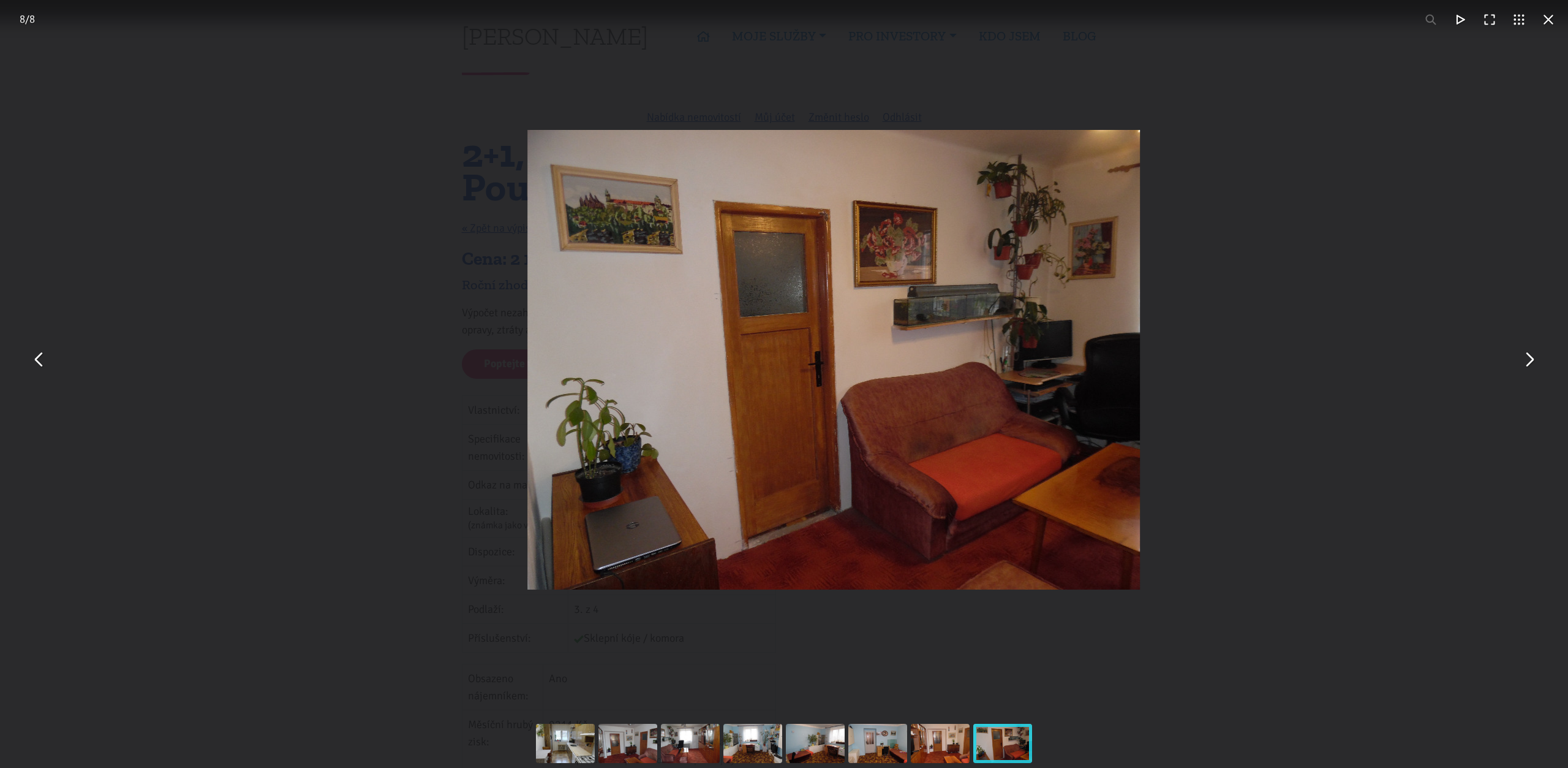
click at [1521, 367] on button "You can close this modal content with the ESC key" at bounding box center [1529, 360] width 30 height 30
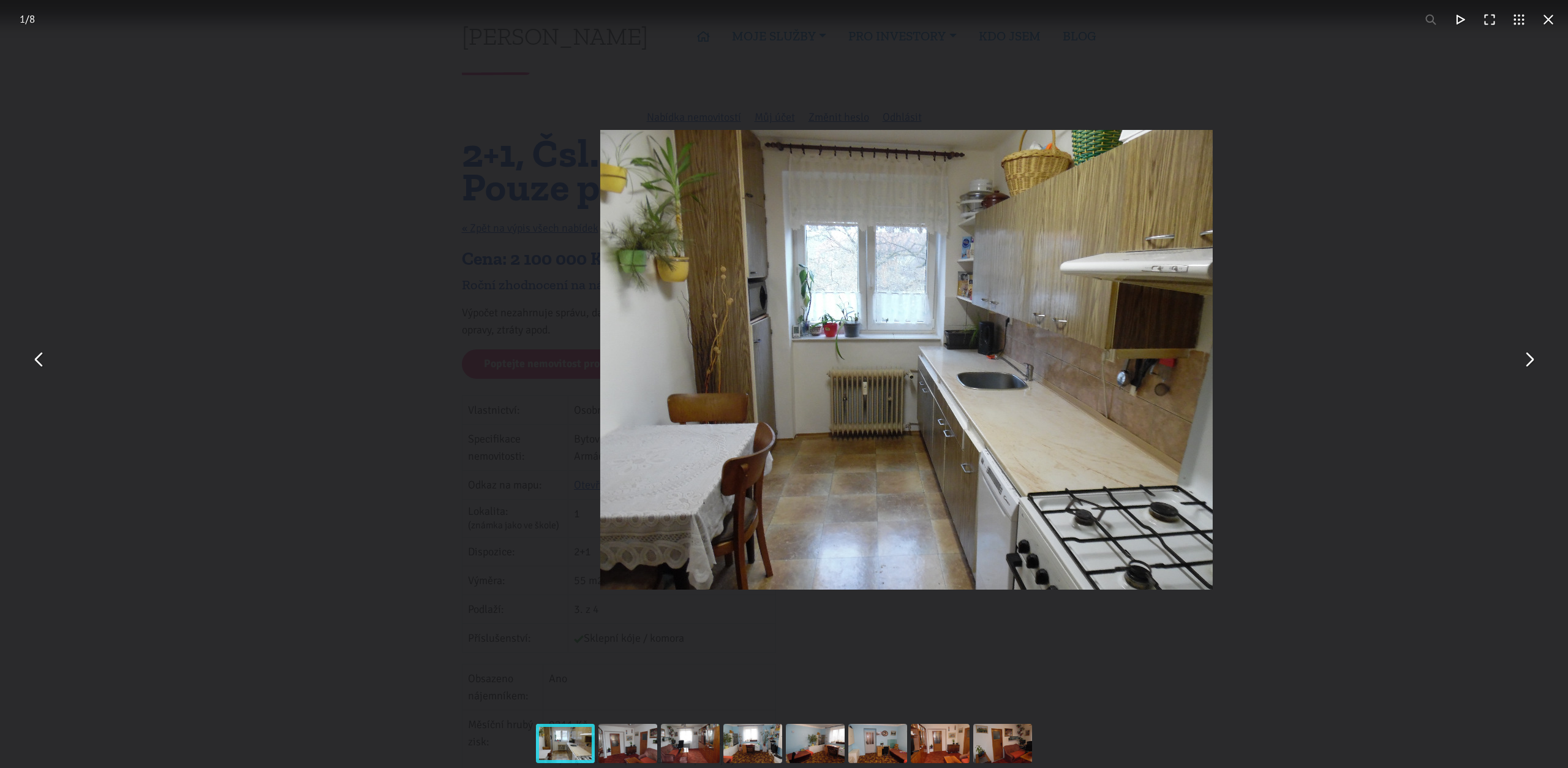
click at [1521, 367] on button "You can close this modal content with the ESC key" at bounding box center [1529, 360] width 30 height 30
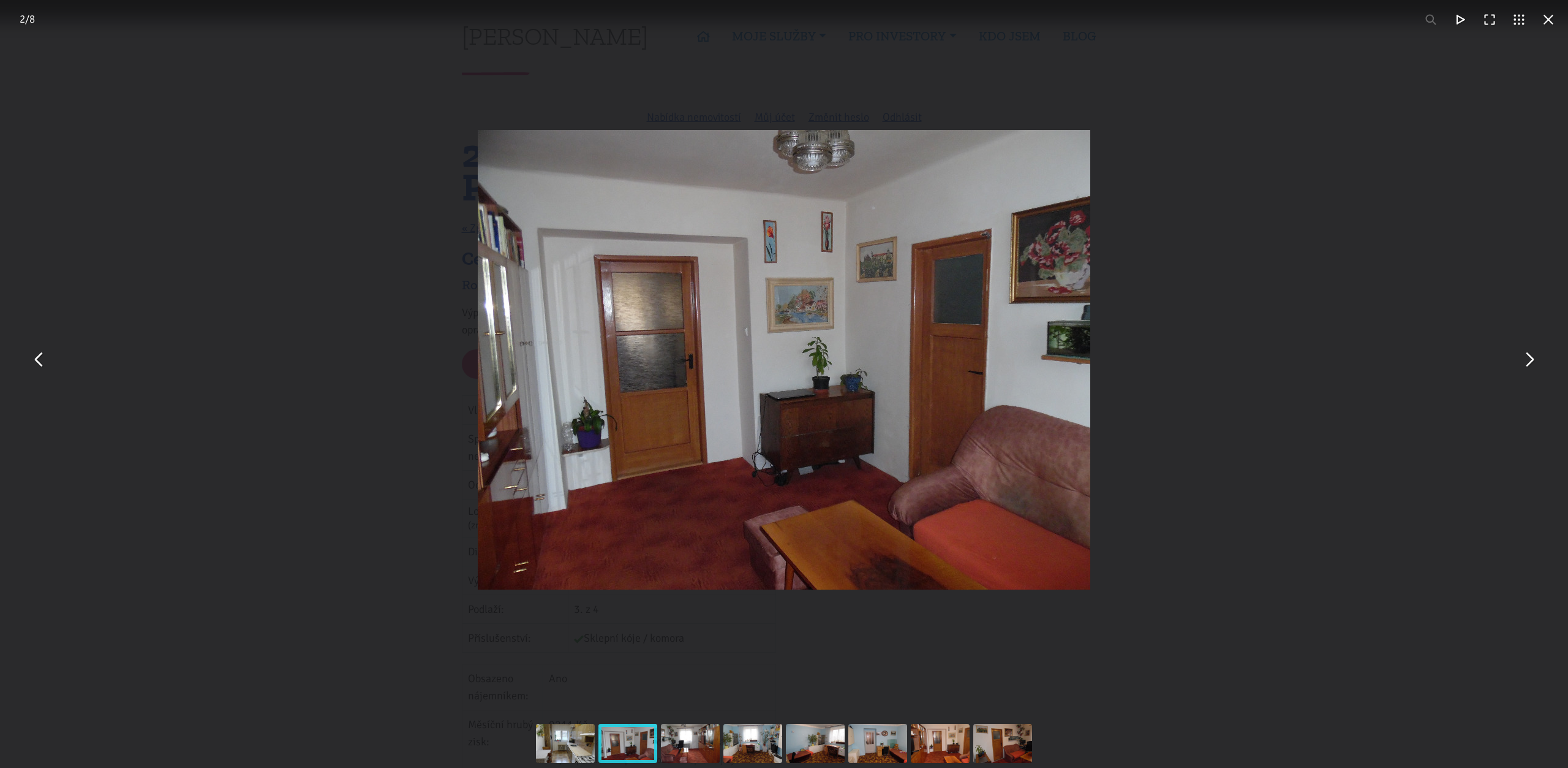
click at [1545, 14] on button "You can close this modal content with the ESC key" at bounding box center [1548, 20] width 30 height 30
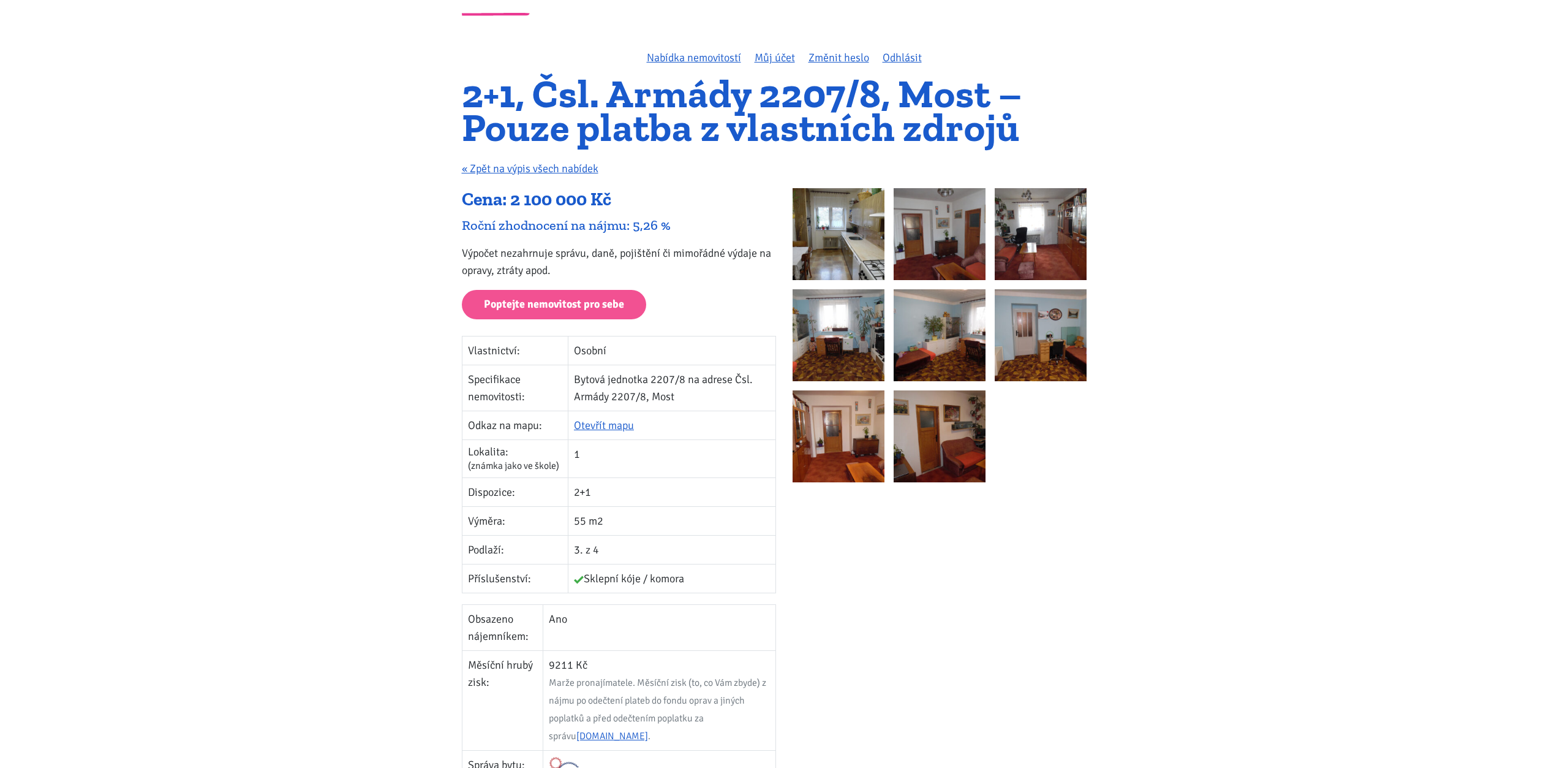
scroll to position [125, 0]
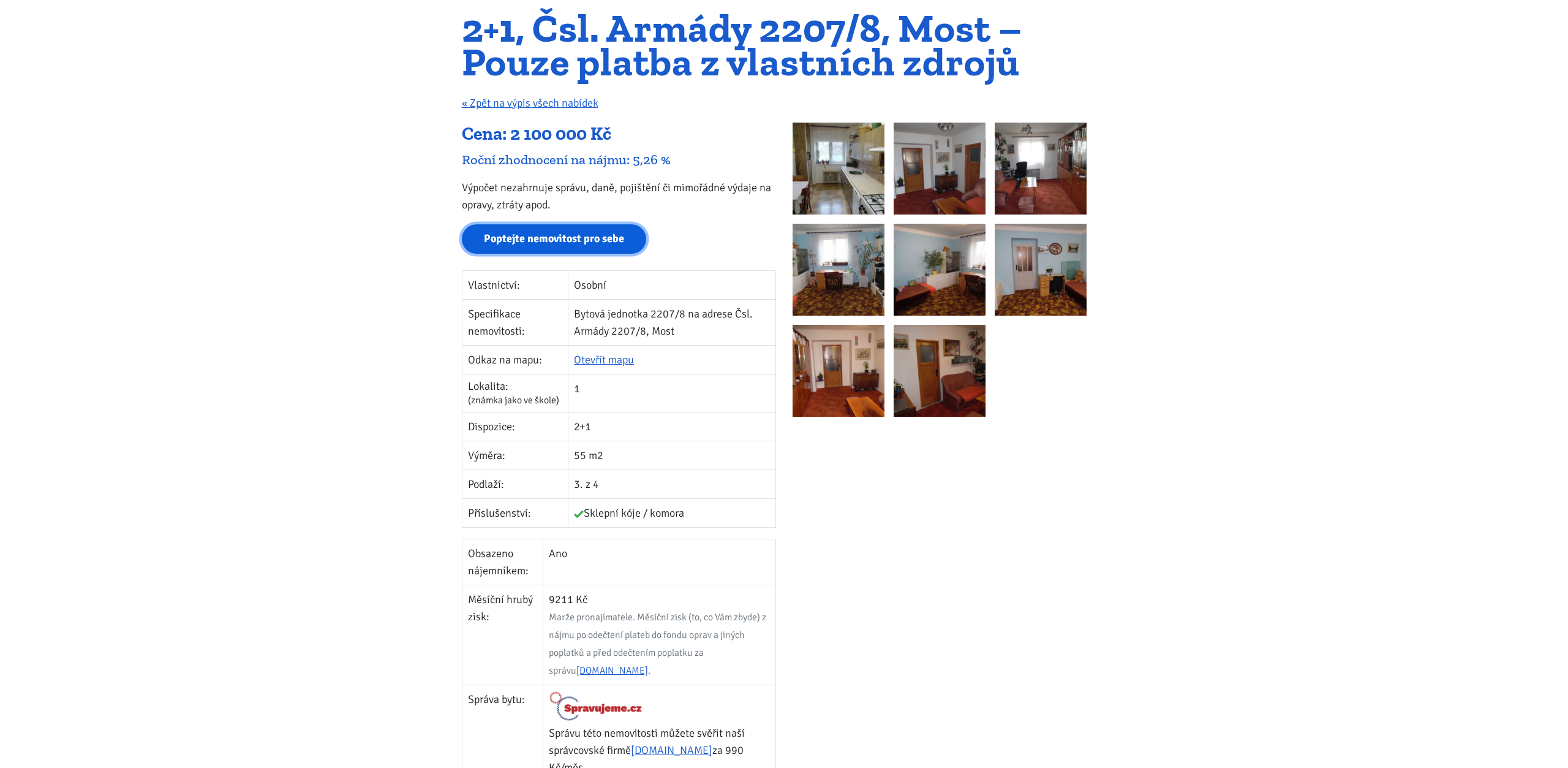
click at [537, 239] on link "Poptejte nemovitost pro sebe" at bounding box center [554, 239] width 184 height 30
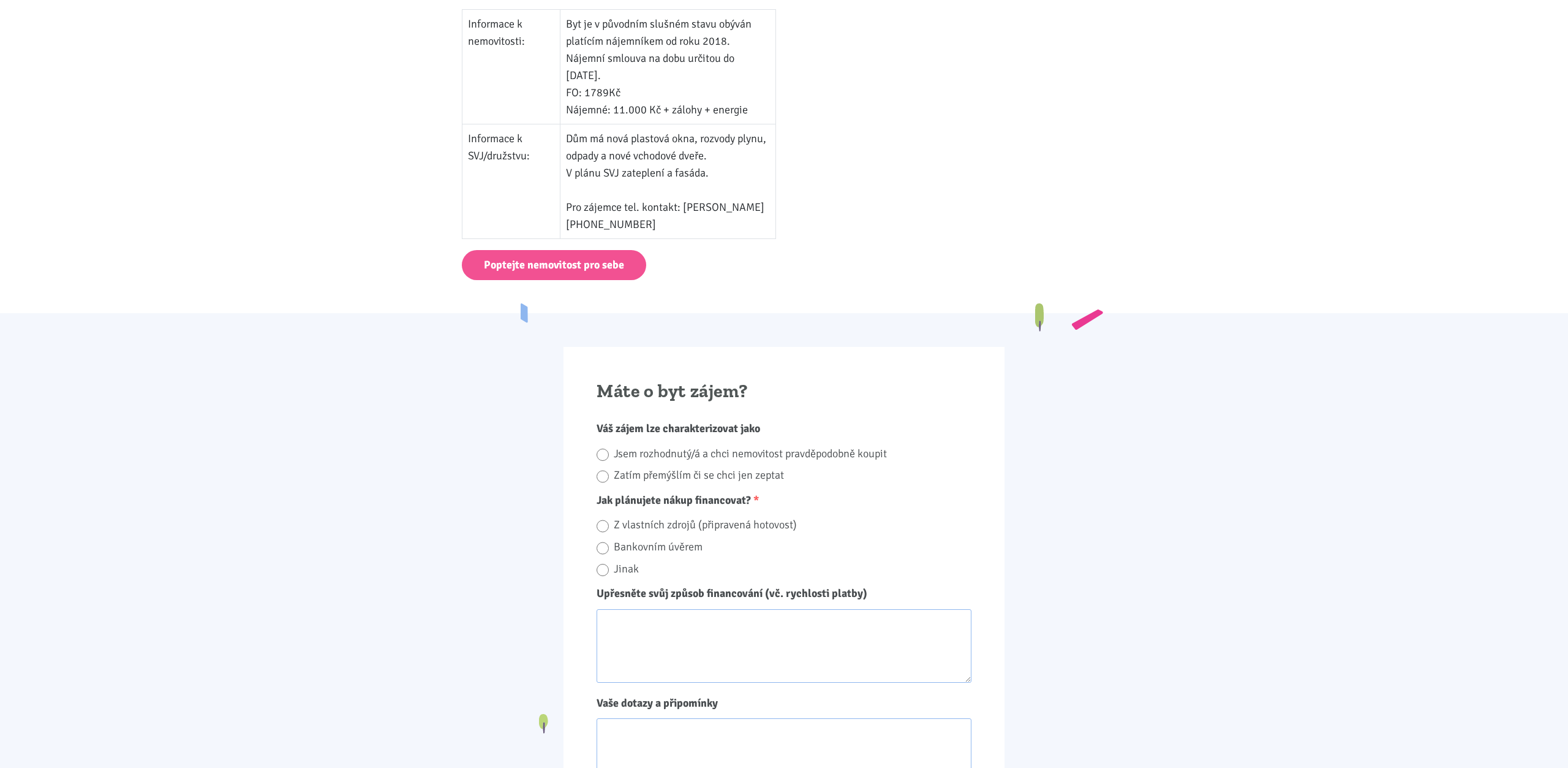
scroll to position [896, 0]
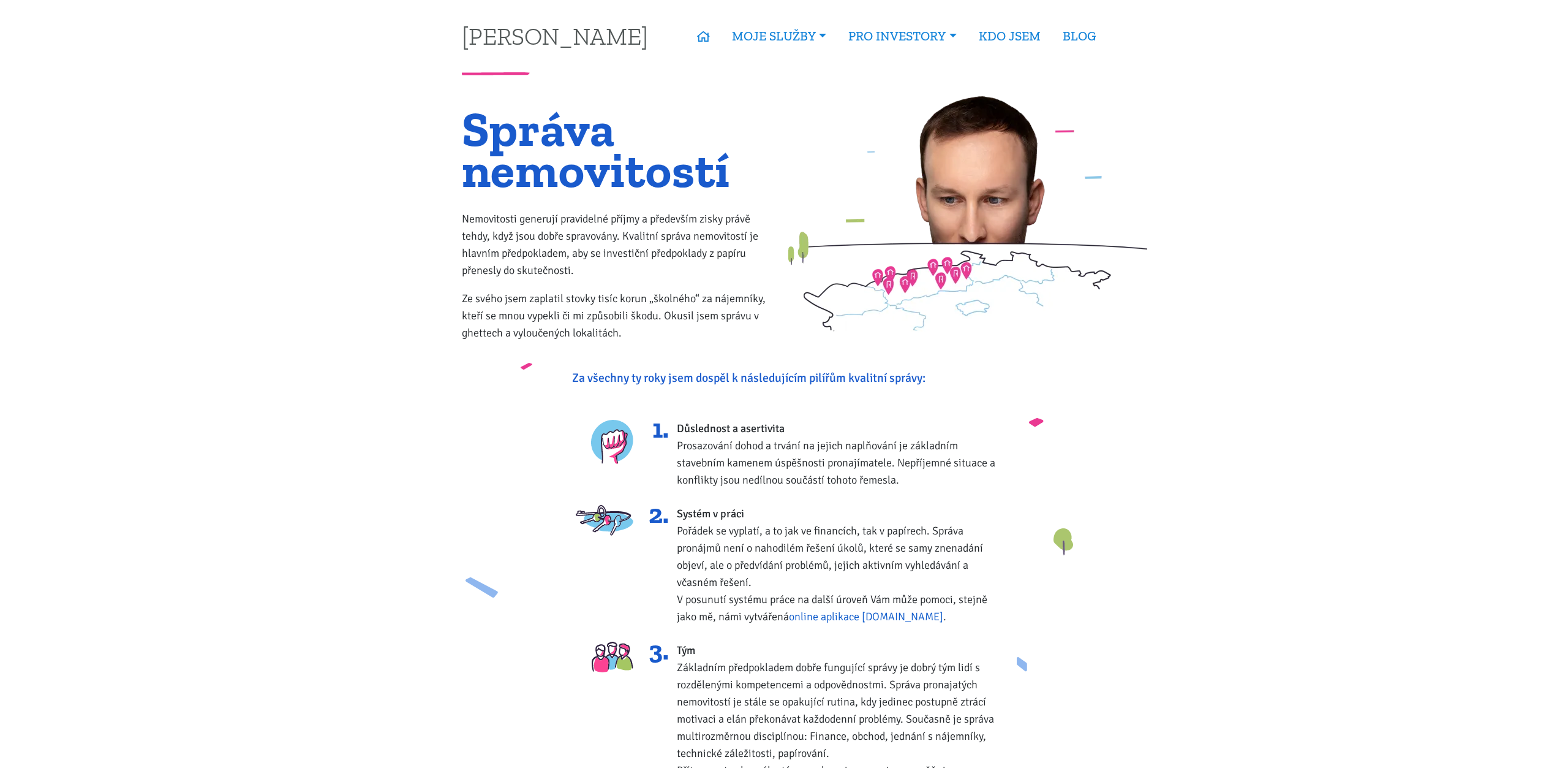
click at [866, 613] on link "online aplikace Zvládneme.cz" at bounding box center [866, 616] width 155 height 14
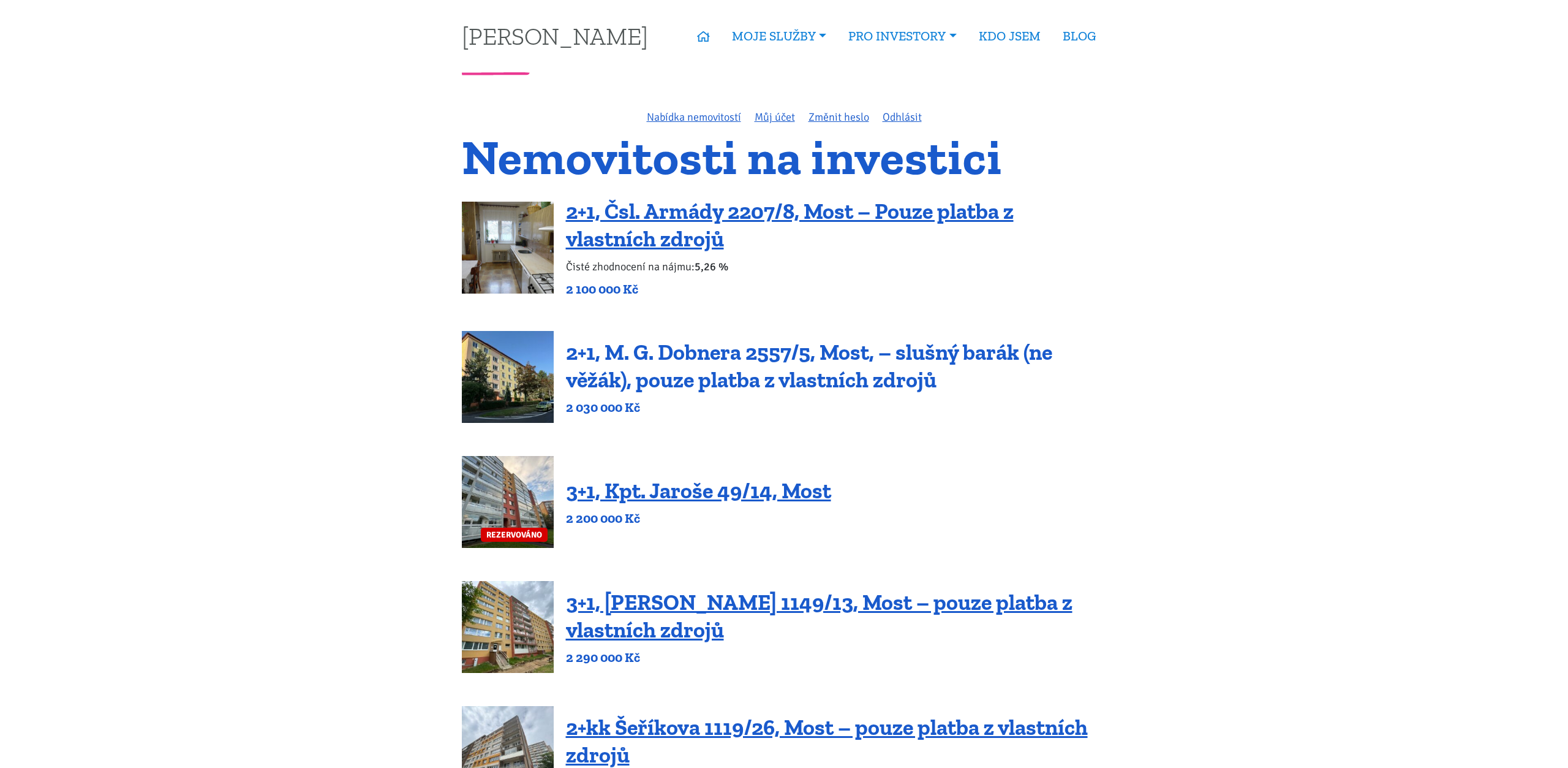
click at [716, 386] on link "2+1, M. G. Dobnera 2557/5, Most, – slušný barák (ne věžák), pouze platba z vlas…" at bounding box center [809, 366] width 486 height 54
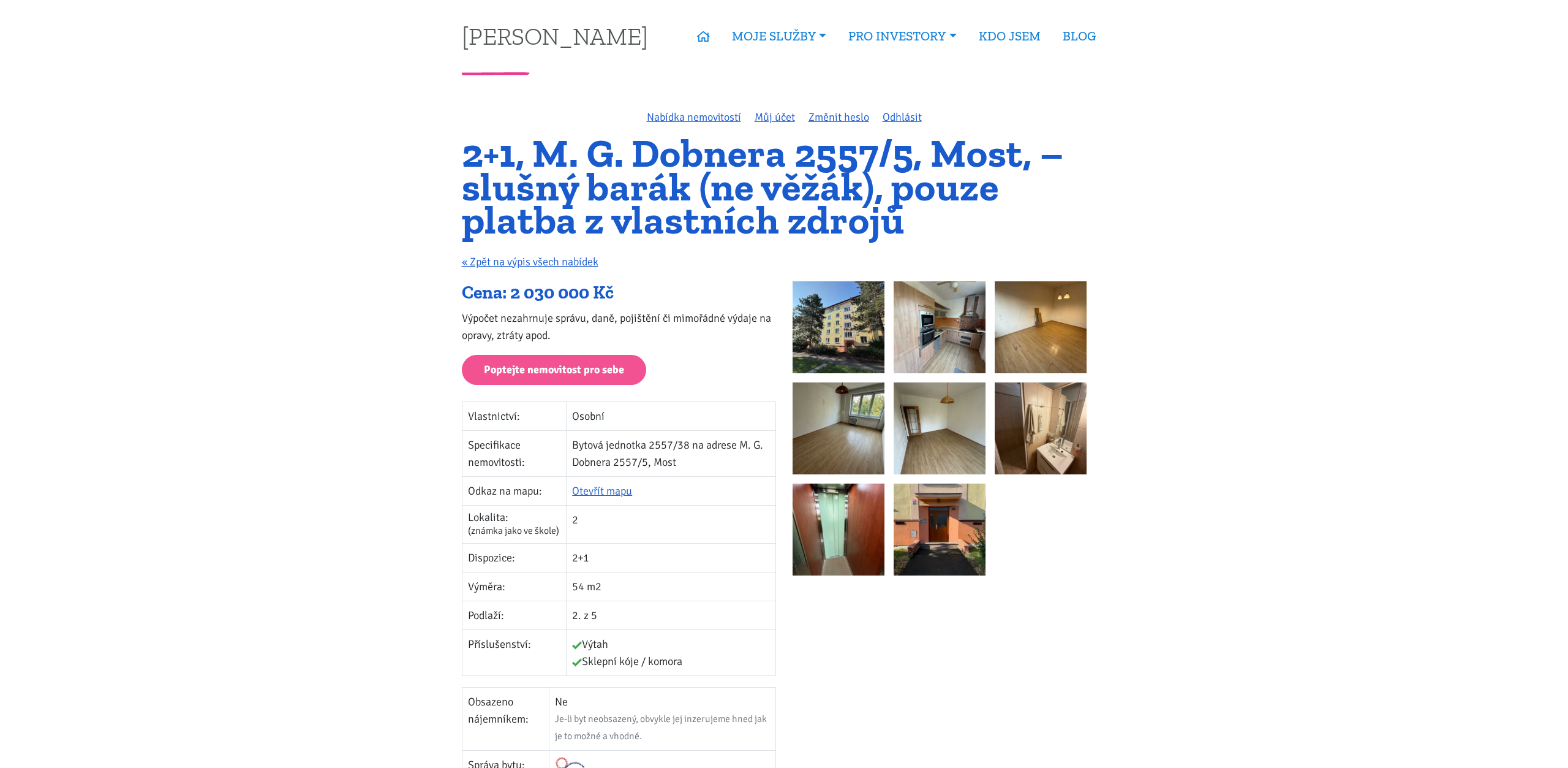
click at [836, 338] on img at bounding box center [839, 327] width 92 height 92
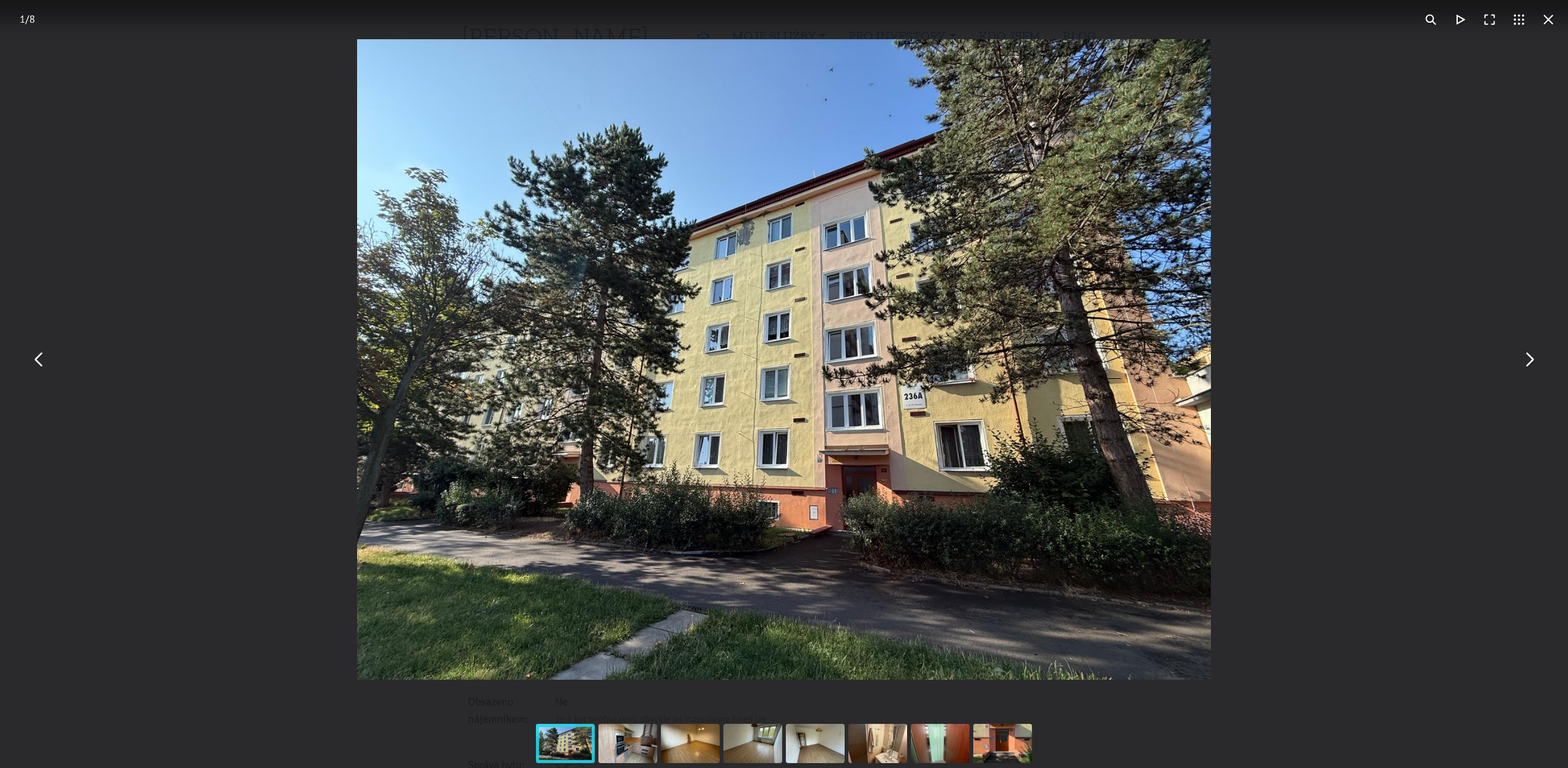
click at [1535, 379] on div "You can close this modal content with the ESC key" at bounding box center [784, 359] width 1568 height 719
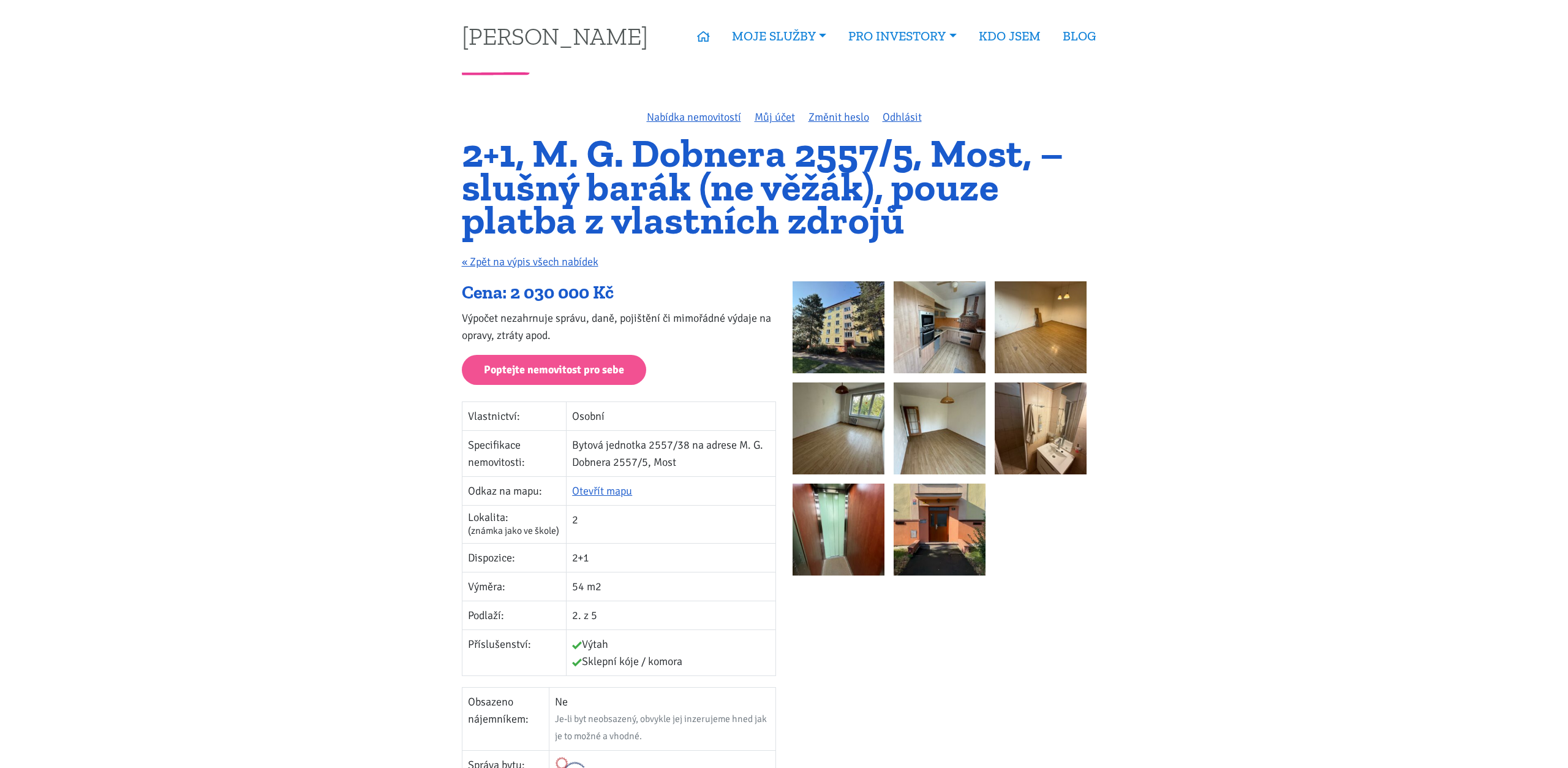
click at [969, 332] on img at bounding box center [940, 327] width 92 height 92
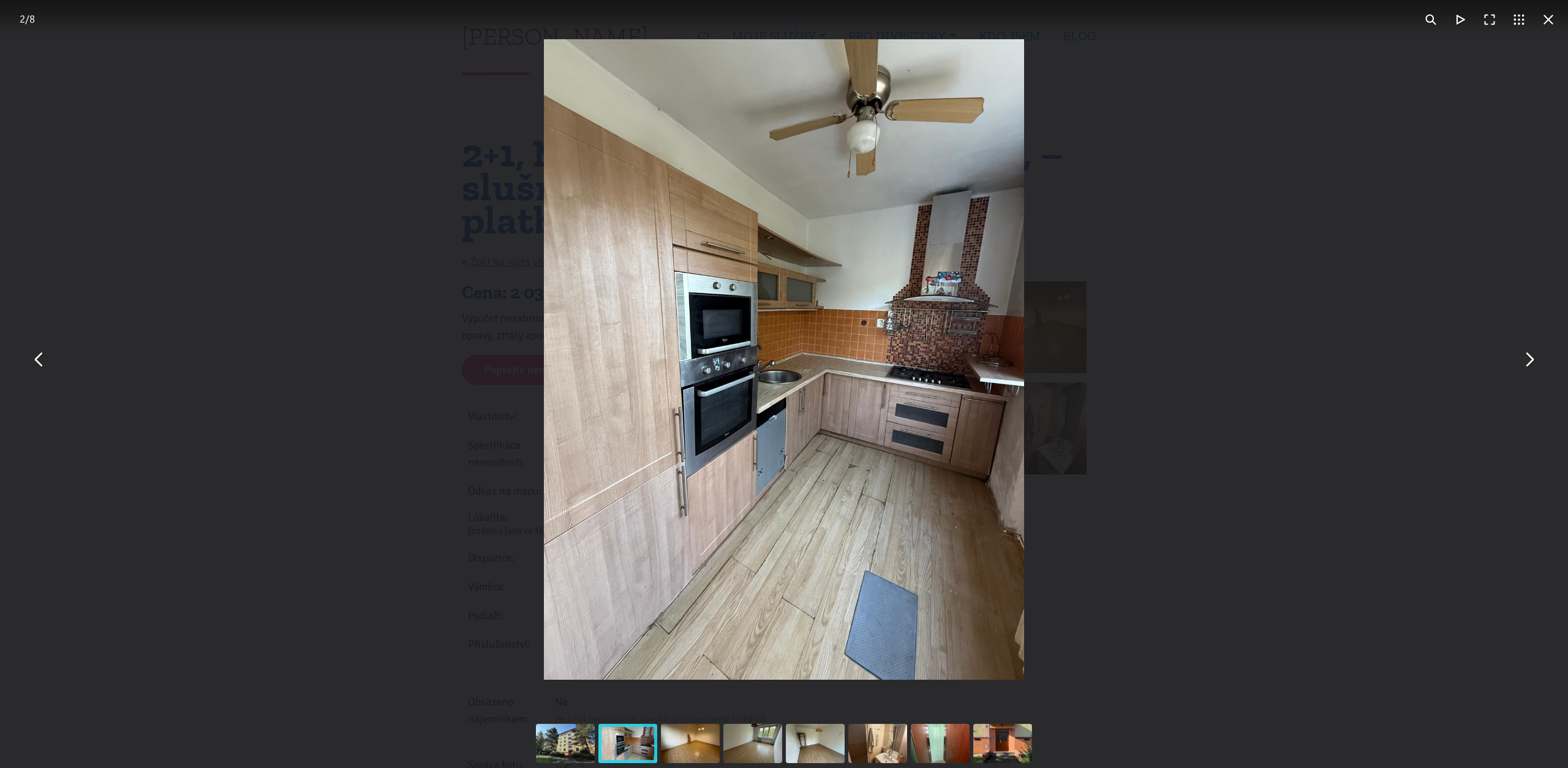
click at [1528, 364] on button "You can close this modal content with the ESC key" at bounding box center [1529, 360] width 30 height 30
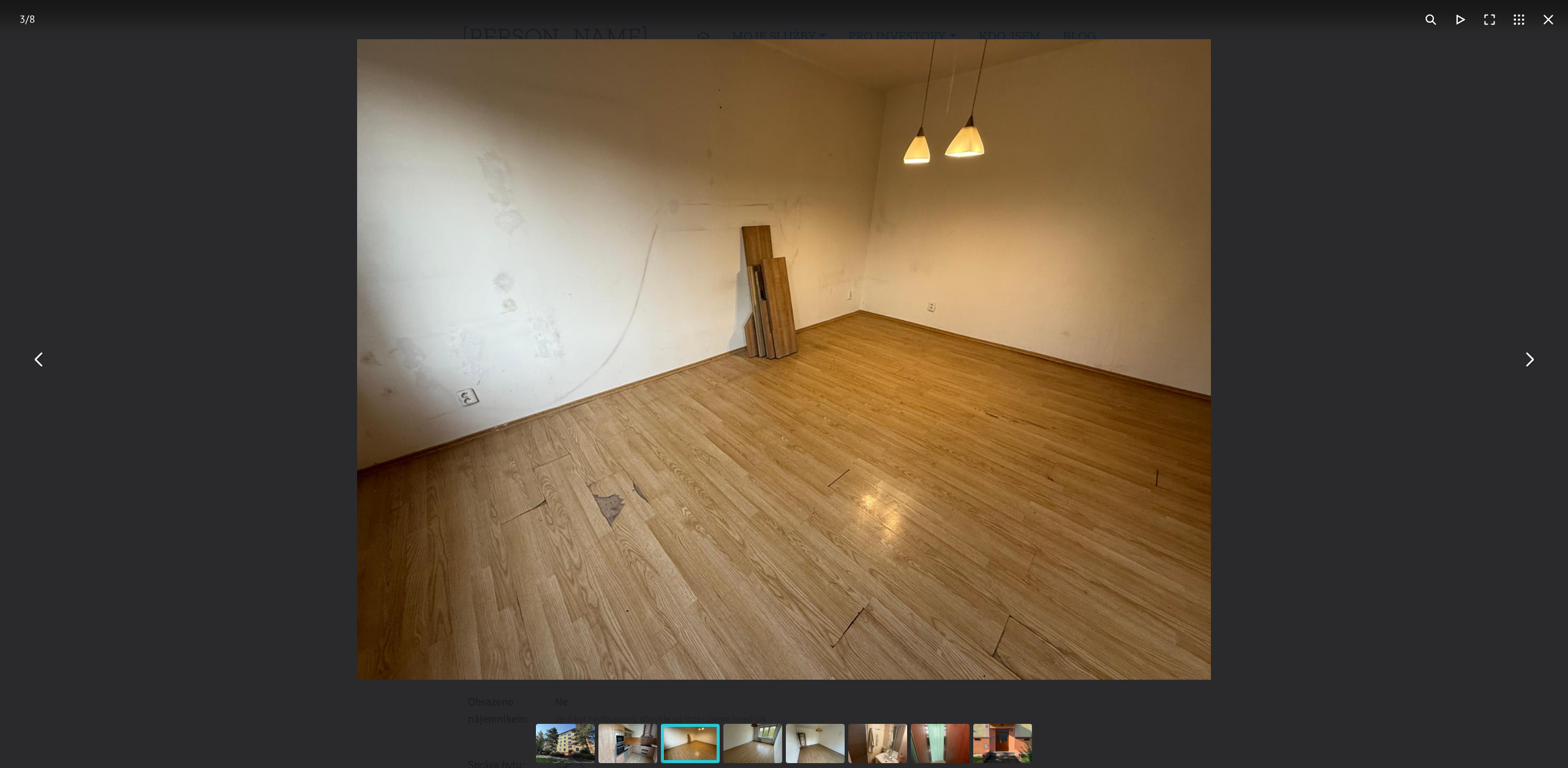
click at [1528, 364] on button "You can close this modal content with the ESC key" at bounding box center [1529, 360] width 30 height 30
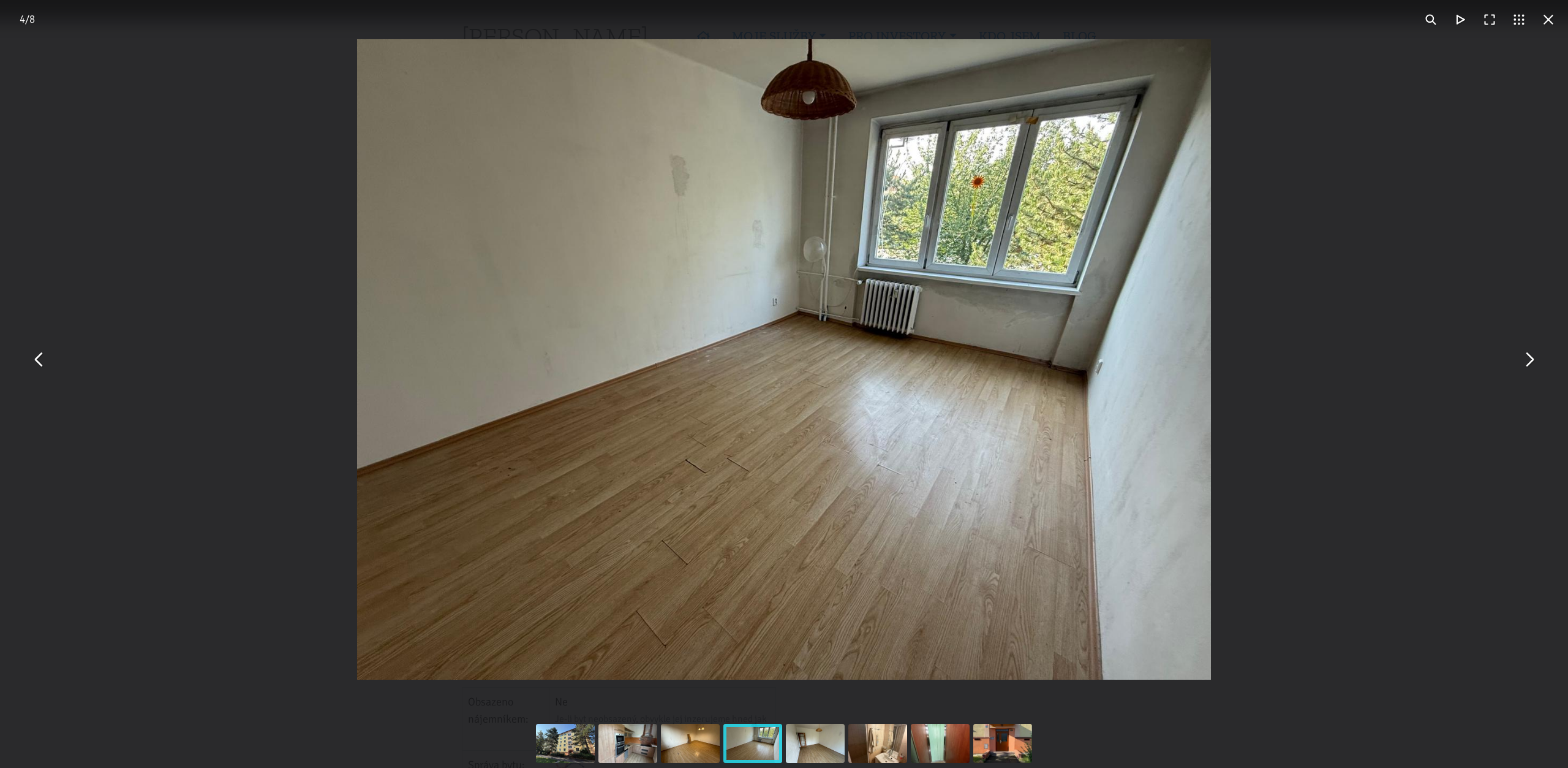
click at [1528, 364] on button "You can close this modal content with the ESC key" at bounding box center [1529, 360] width 30 height 30
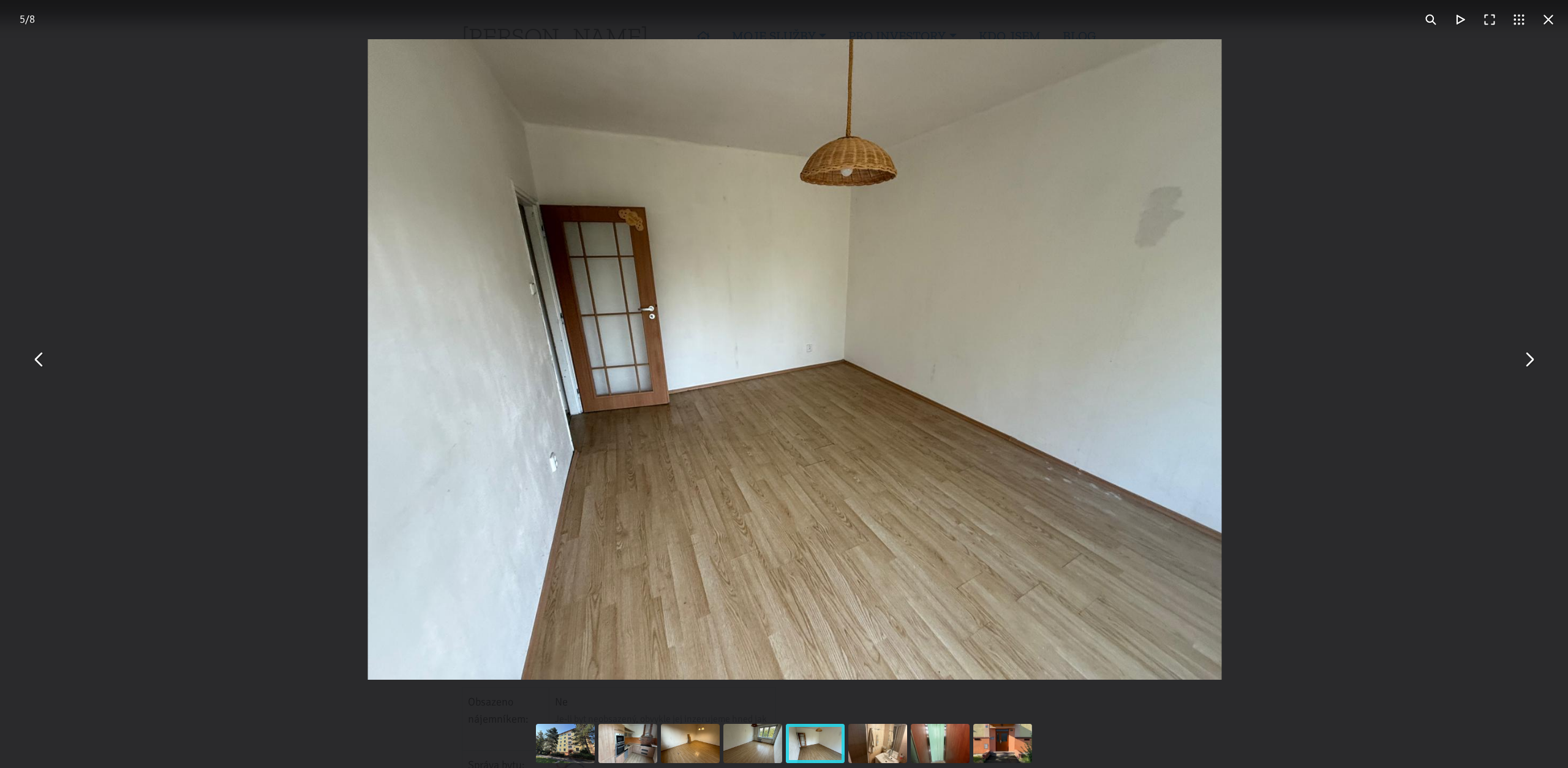
click at [1528, 364] on button "You can close this modal content with the ESC key" at bounding box center [1529, 360] width 30 height 30
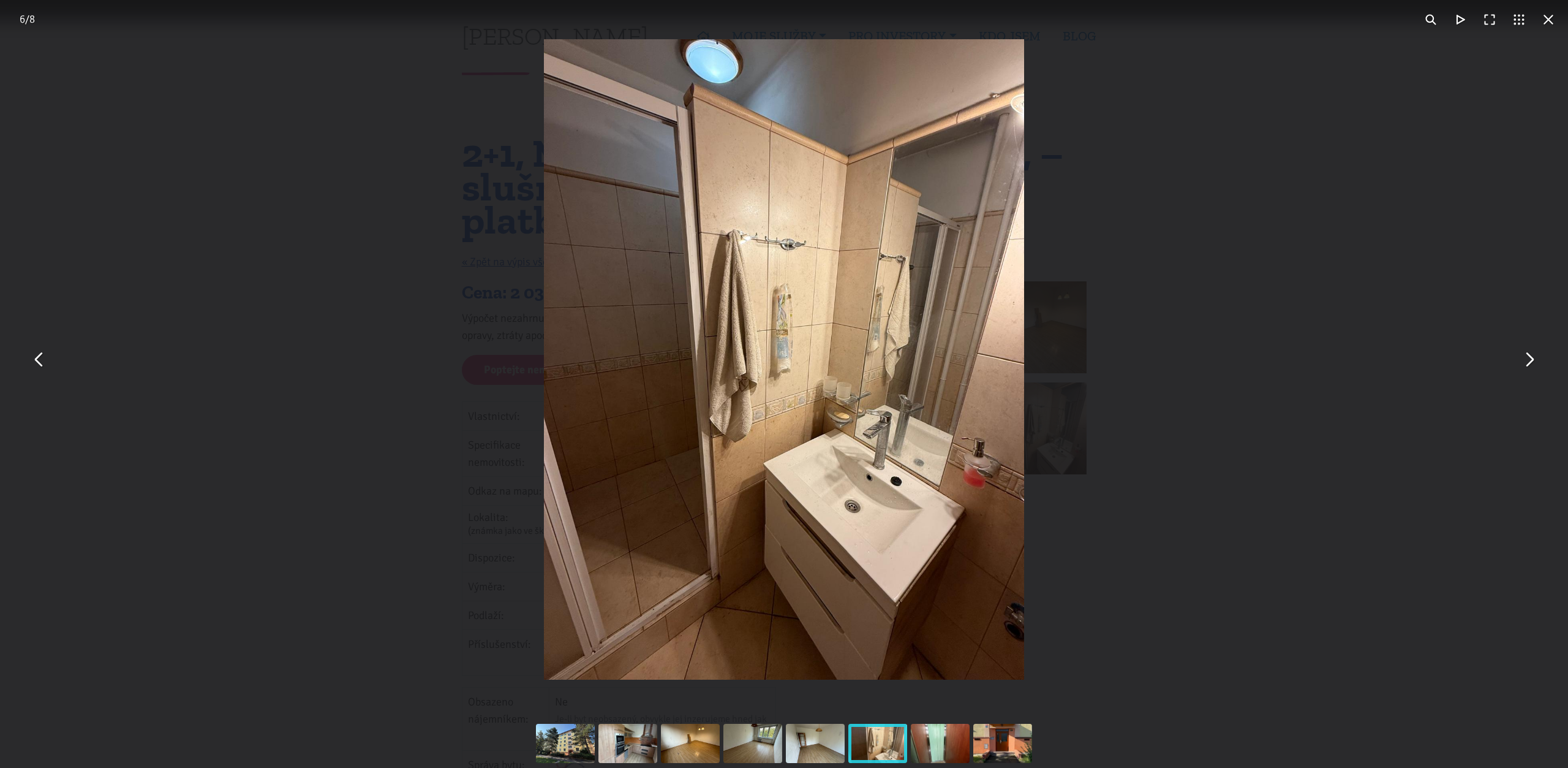
click at [1528, 364] on button "You can close this modal content with the ESC key" at bounding box center [1529, 360] width 30 height 30
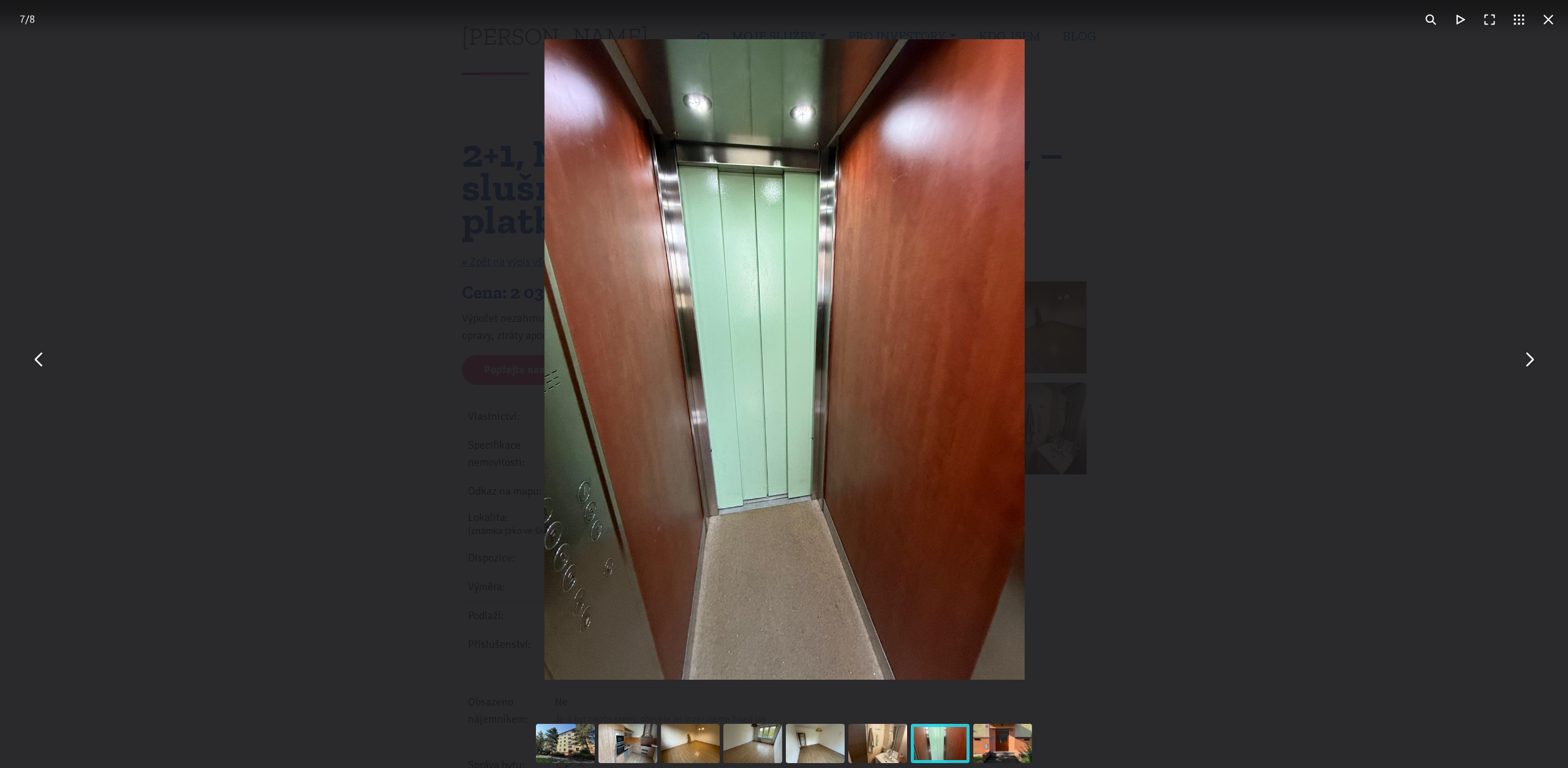
click at [1528, 364] on button "You can close this modal content with the ESC key" at bounding box center [1529, 360] width 30 height 30
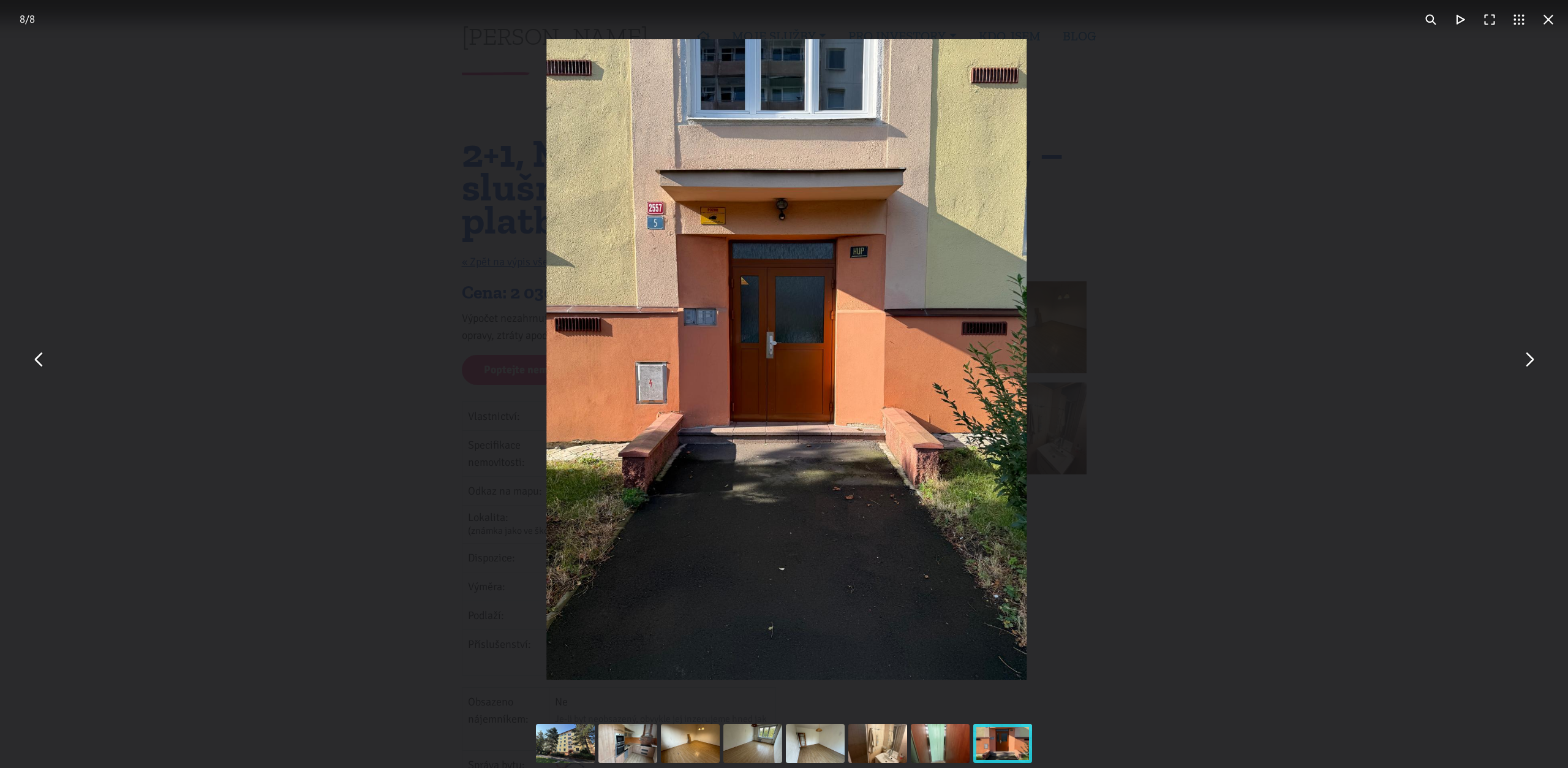
click at [1528, 364] on button "You can close this modal content with the ESC key" at bounding box center [1529, 360] width 30 height 30
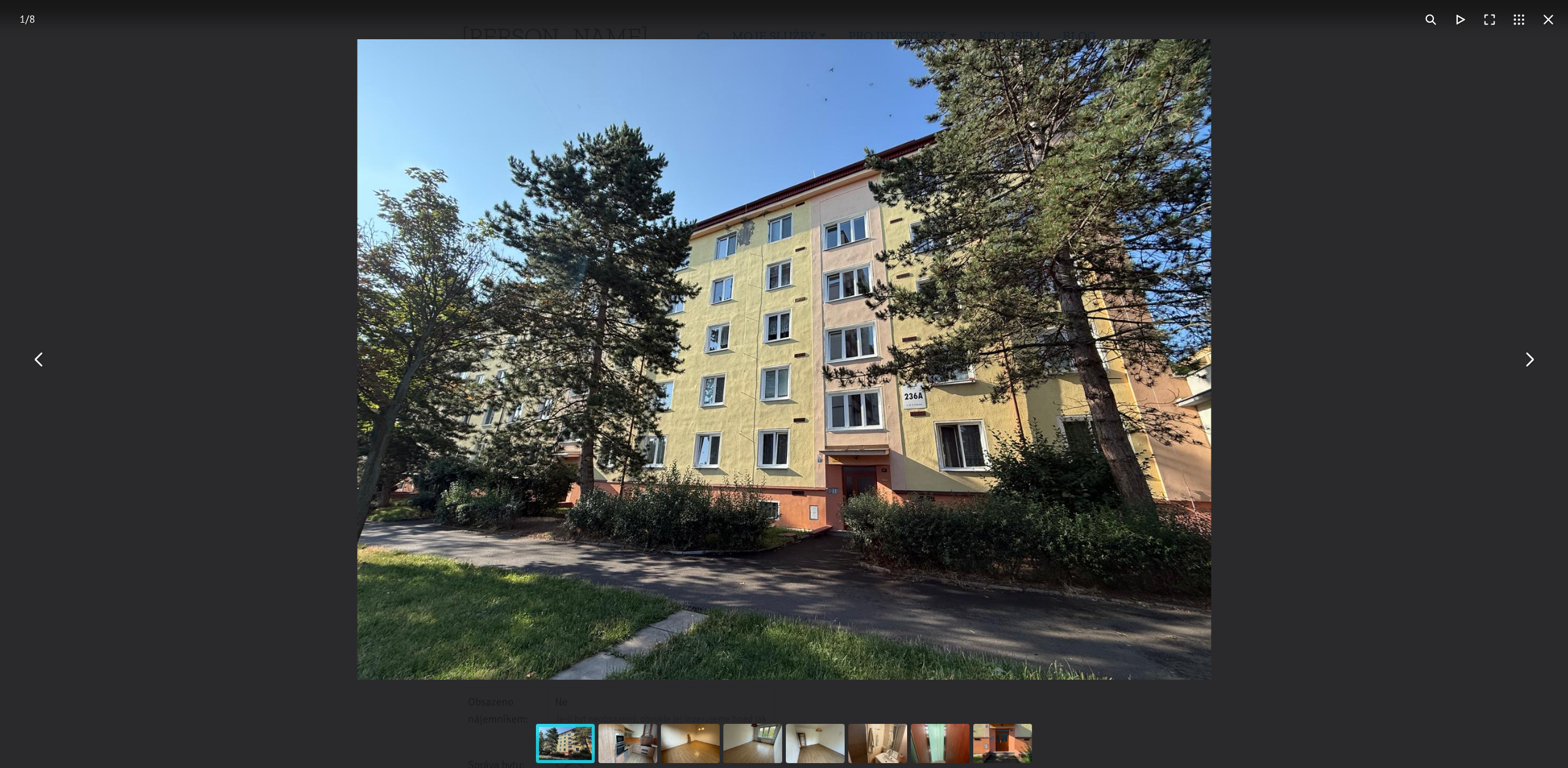
click at [1528, 364] on button "You can close this modal content with the ESC key" at bounding box center [1529, 360] width 30 height 30
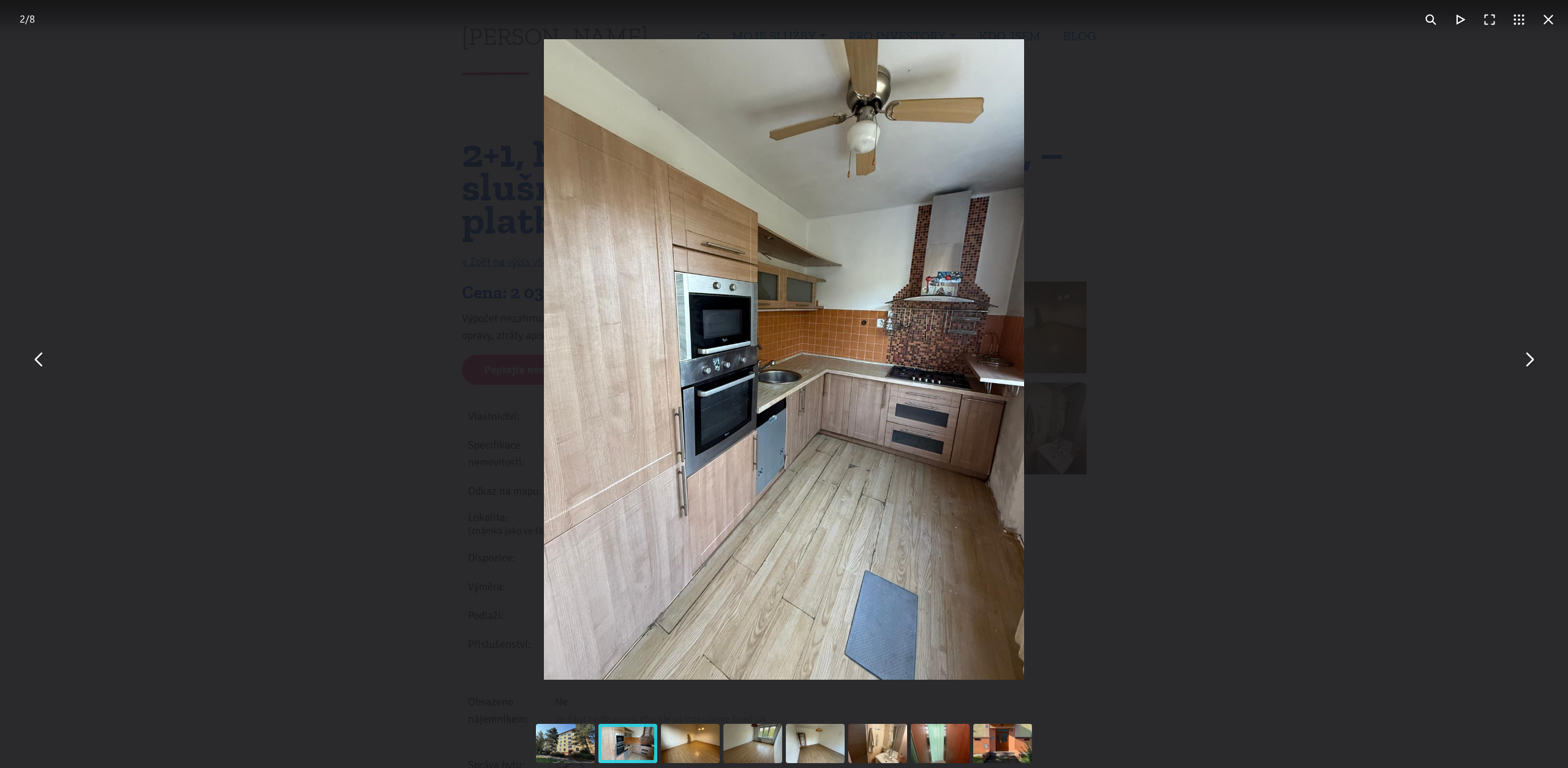
click at [1553, 22] on button "You can close this modal content with the ESC key" at bounding box center [1548, 20] width 30 height 30
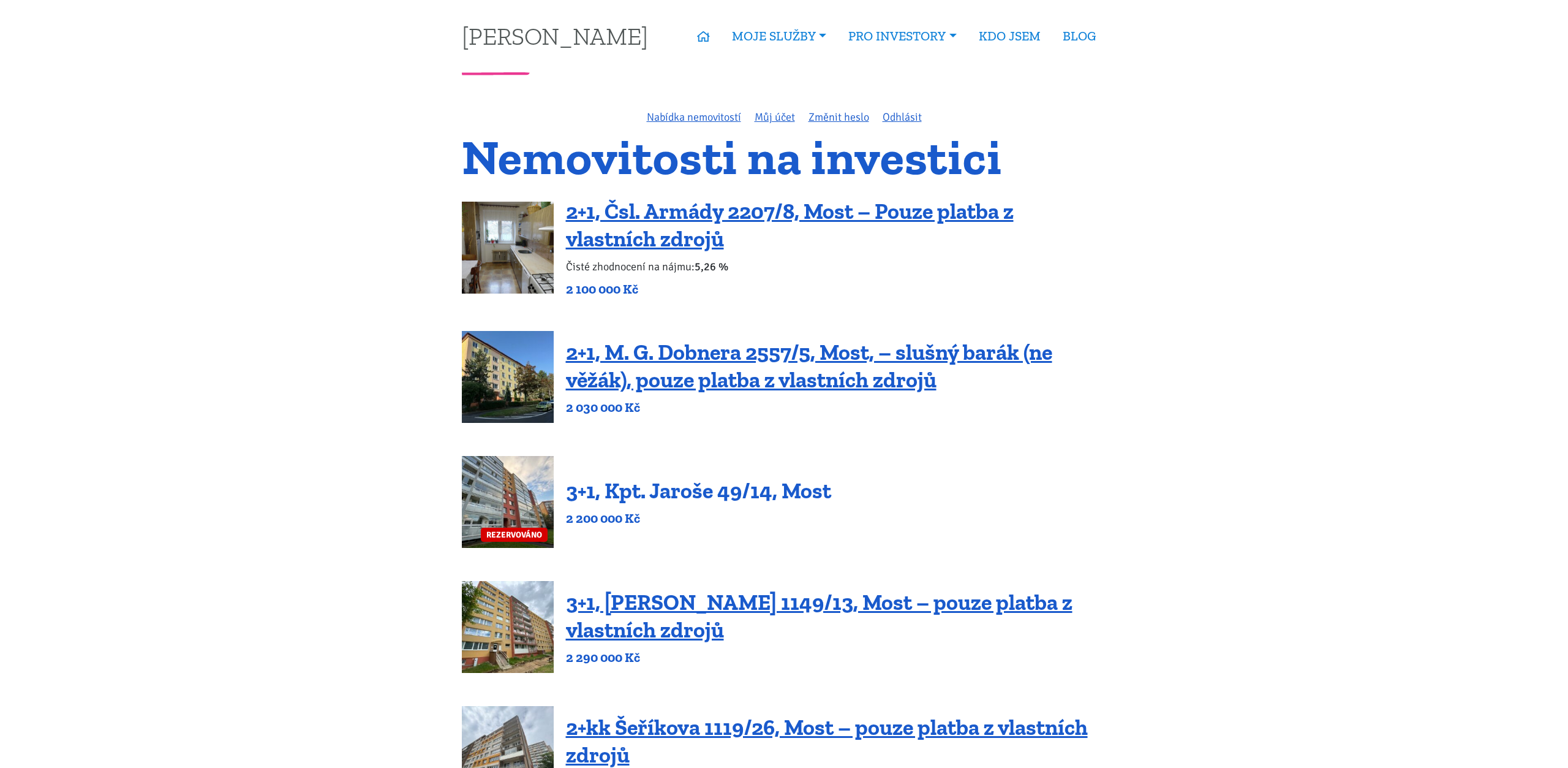
click at [753, 494] on link "3+1, Kpt. Jaroše 49/14, Most" at bounding box center [698, 491] width 265 height 26
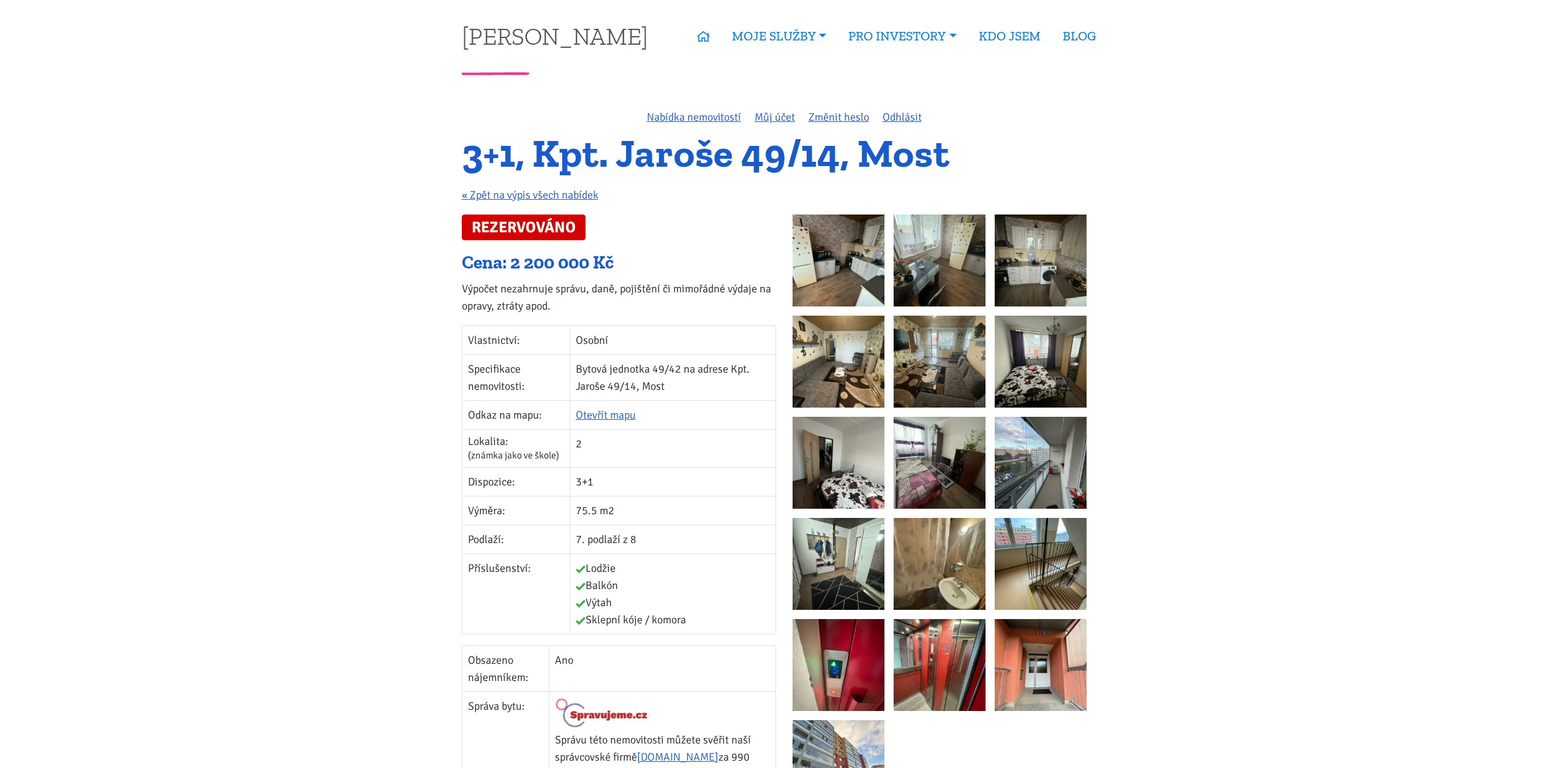
click at [811, 238] on img at bounding box center [839, 260] width 92 height 92
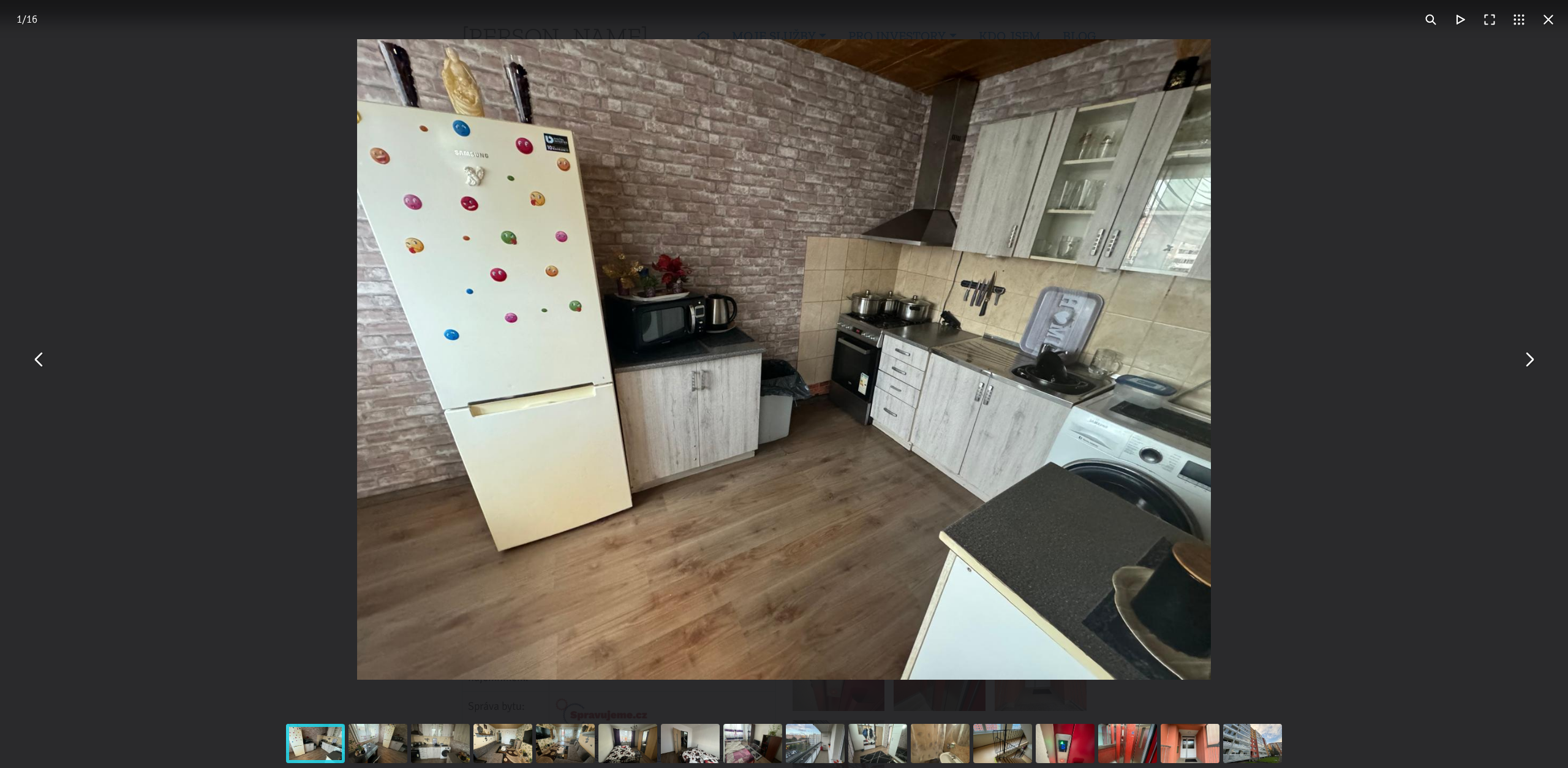
click at [1541, 371] on div "You can close this modal content with the ESC key" at bounding box center [784, 359] width 1568 height 719
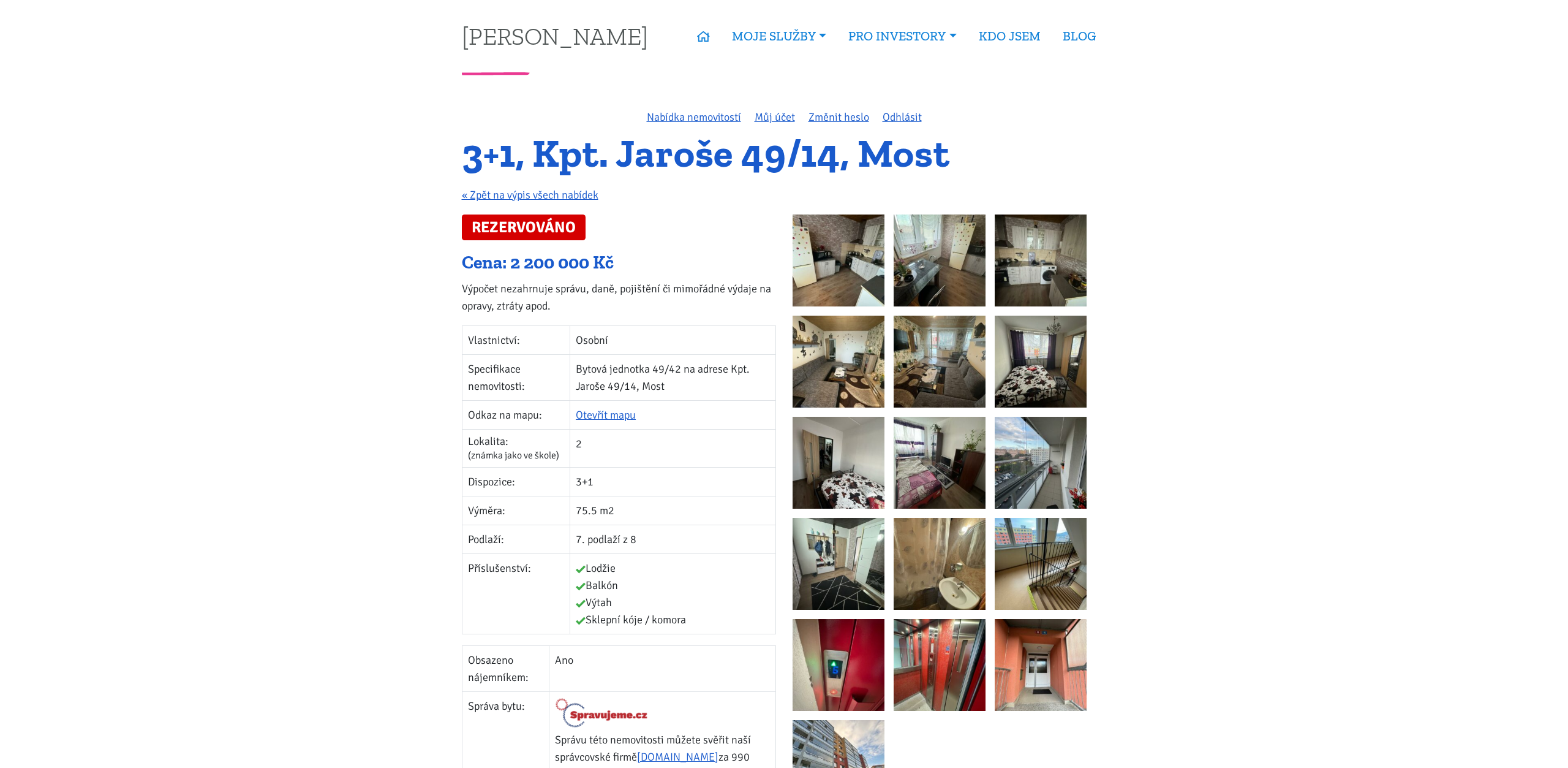
click at [805, 274] on img at bounding box center [839, 260] width 92 height 92
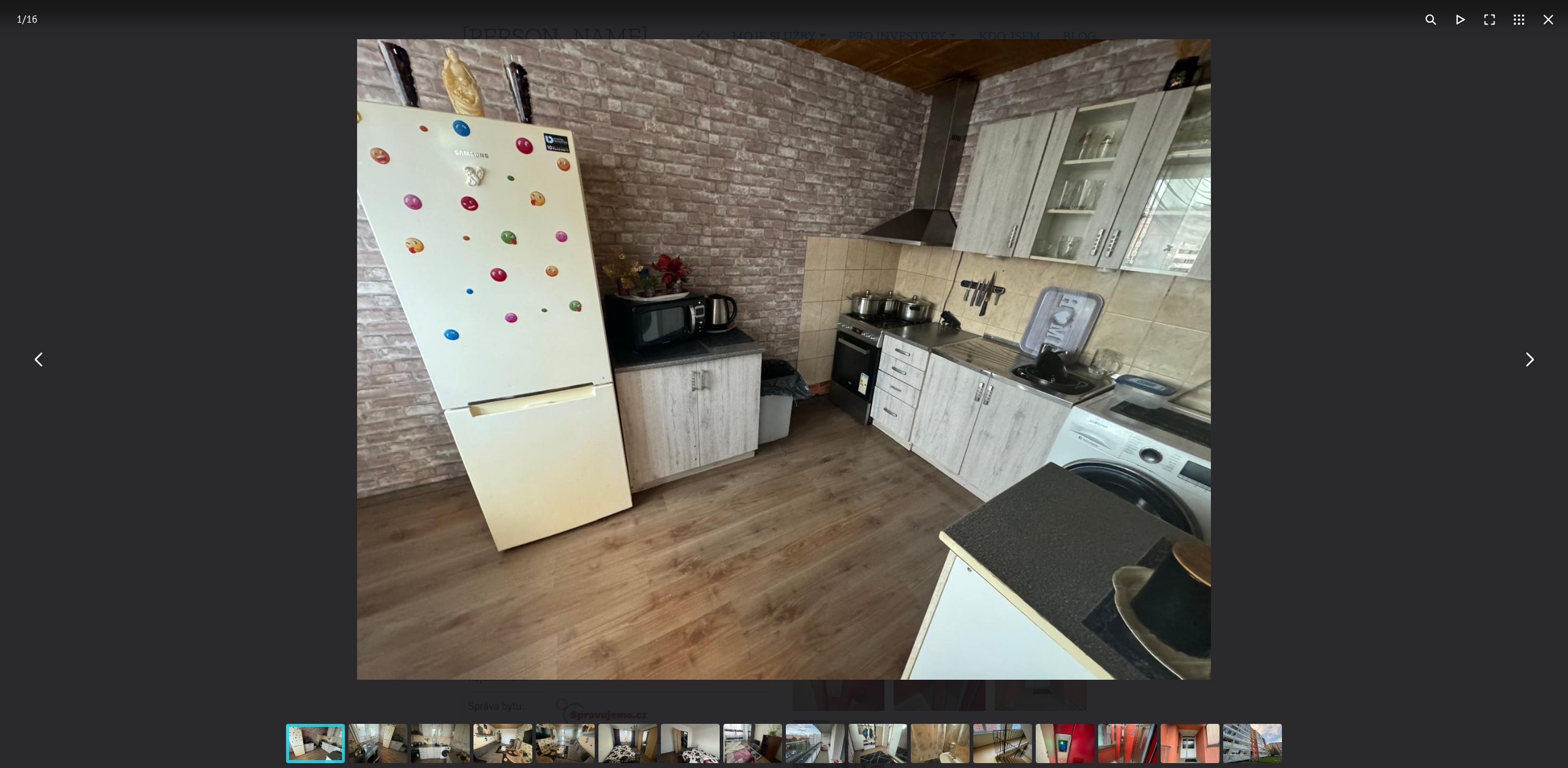
click at [1529, 362] on button "You can close this modal content with the ESC key" at bounding box center [1529, 360] width 30 height 30
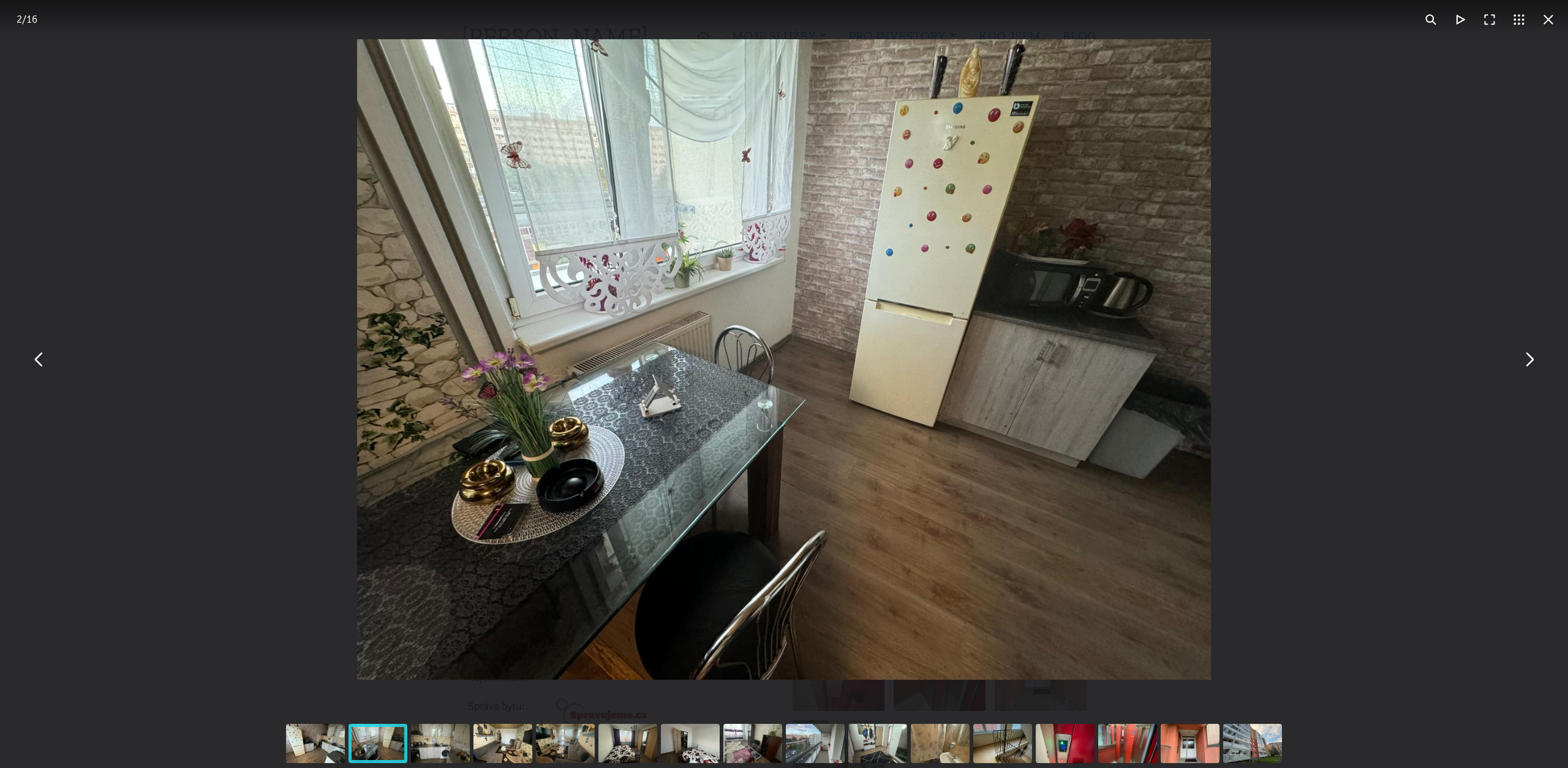
click at [1529, 362] on button "You can close this modal content with the ESC key" at bounding box center [1529, 360] width 30 height 30
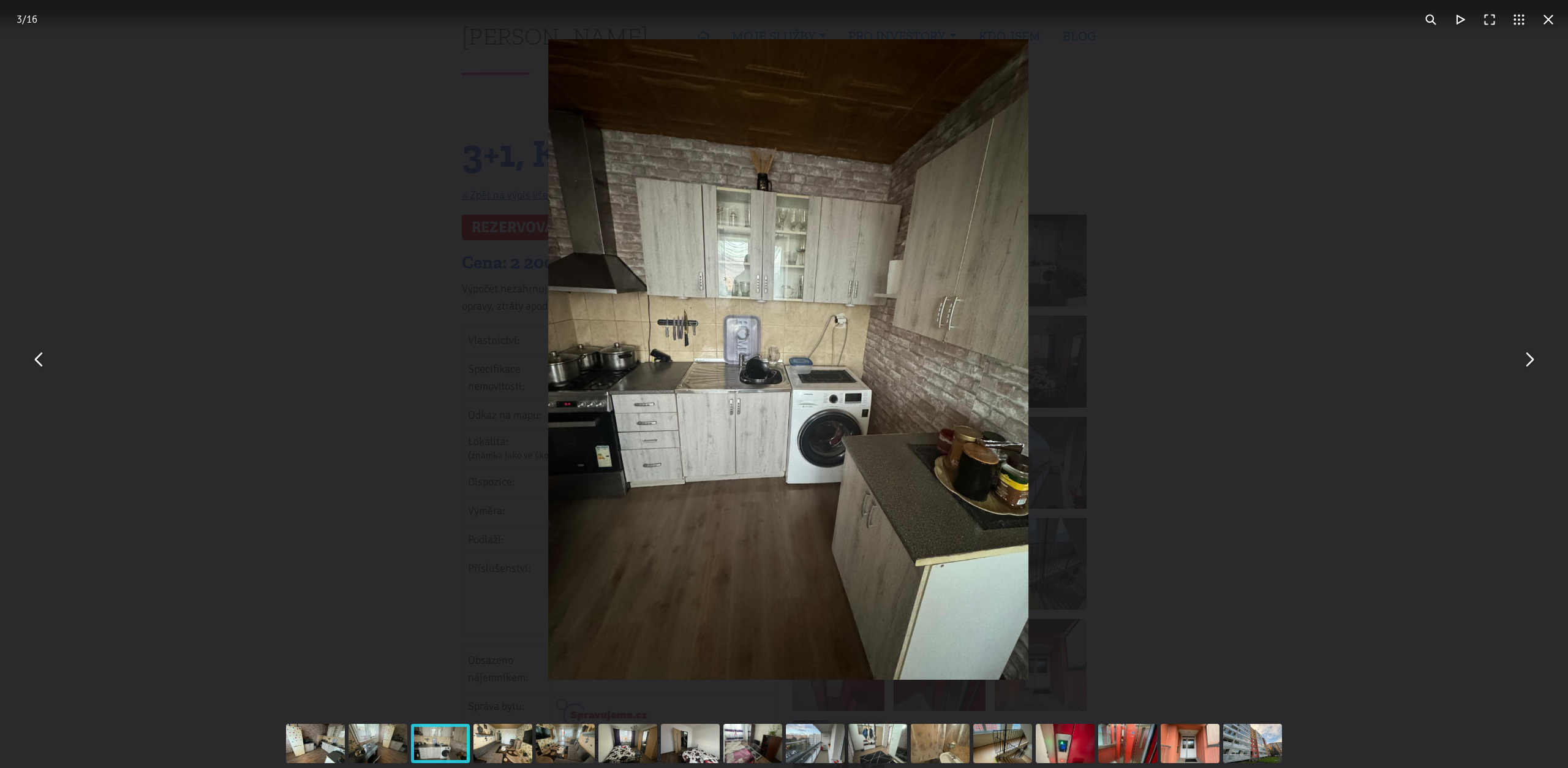
click at [1529, 362] on button "You can close this modal content with the ESC key" at bounding box center [1529, 360] width 30 height 30
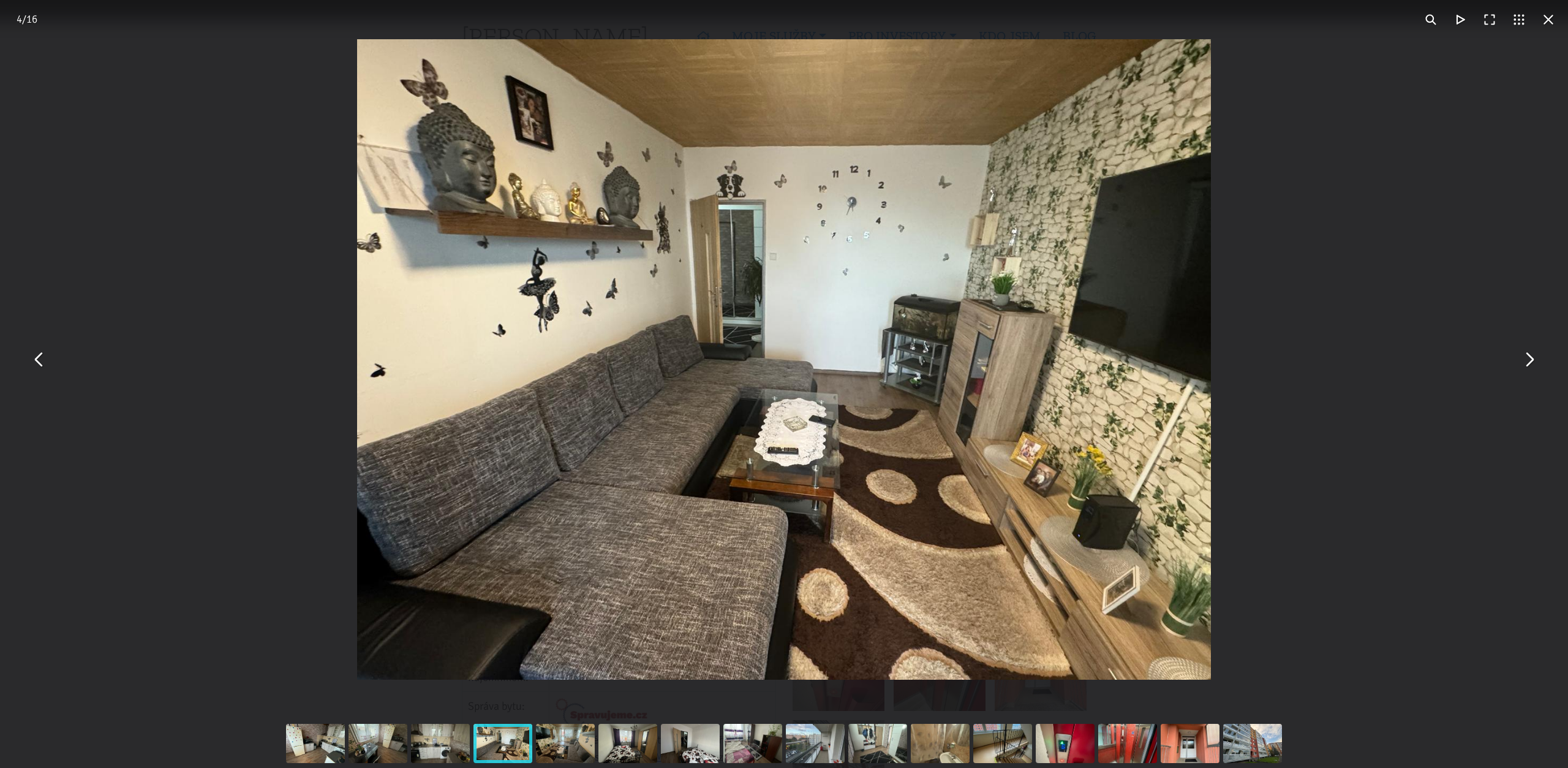
click at [1529, 362] on button "You can close this modal content with the ESC key" at bounding box center [1529, 360] width 30 height 30
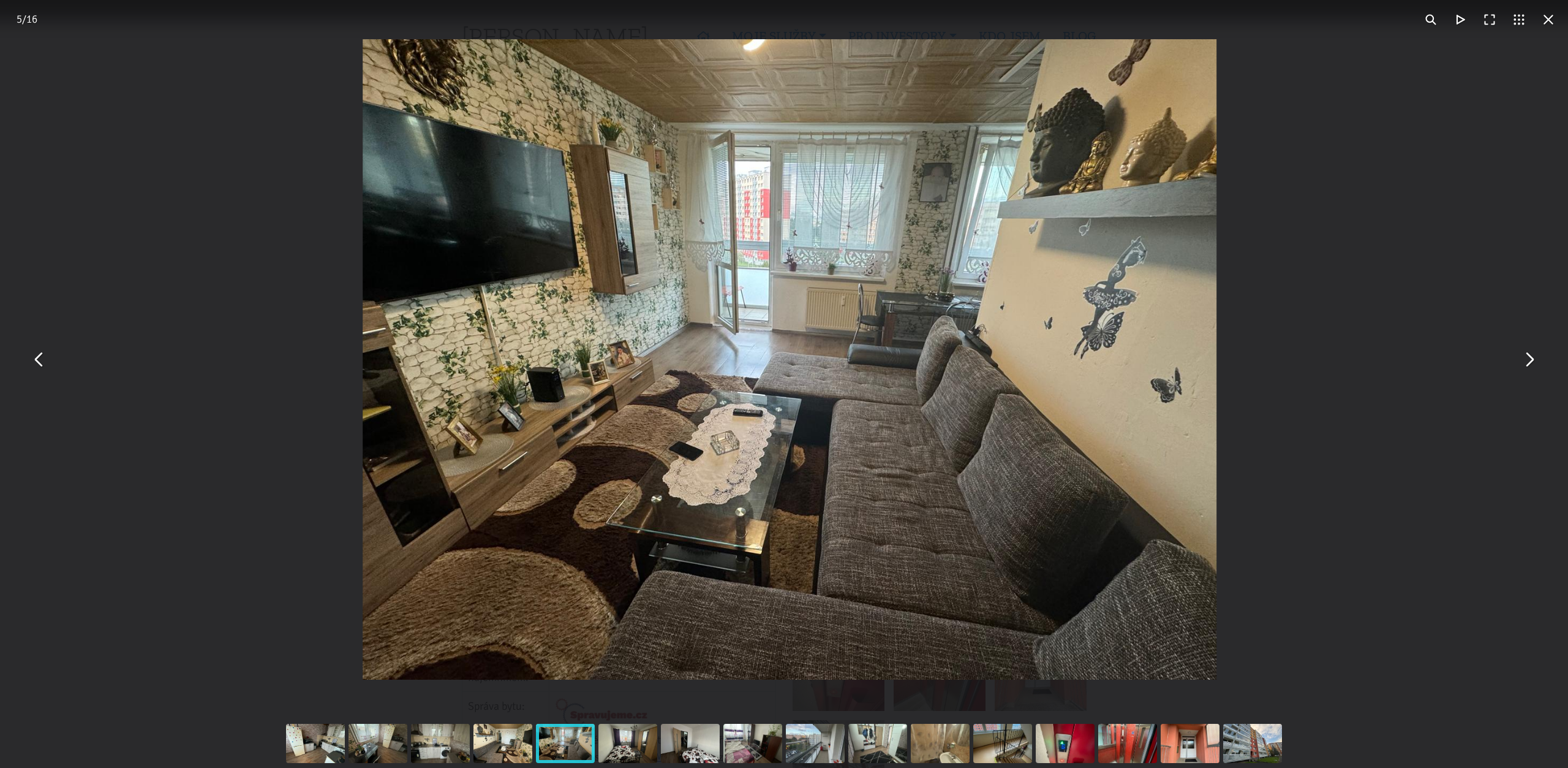
click at [1529, 362] on button "You can close this modal content with the ESC key" at bounding box center [1529, 360] width 30 height 30
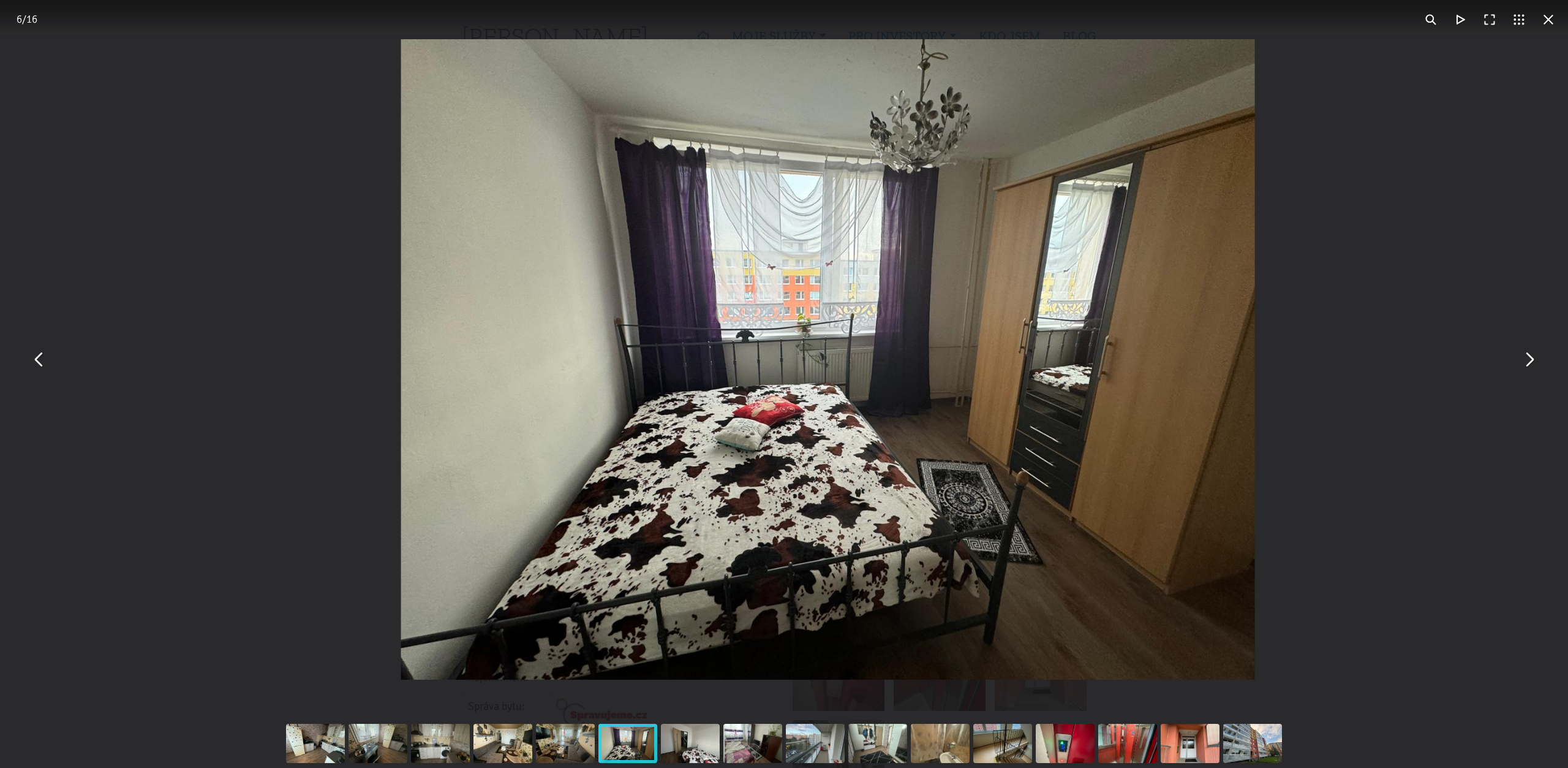
click at [1529, 362] on button "You can close this modal content with the ESC key" at bounding box center [1529, 360] width 30 height 30
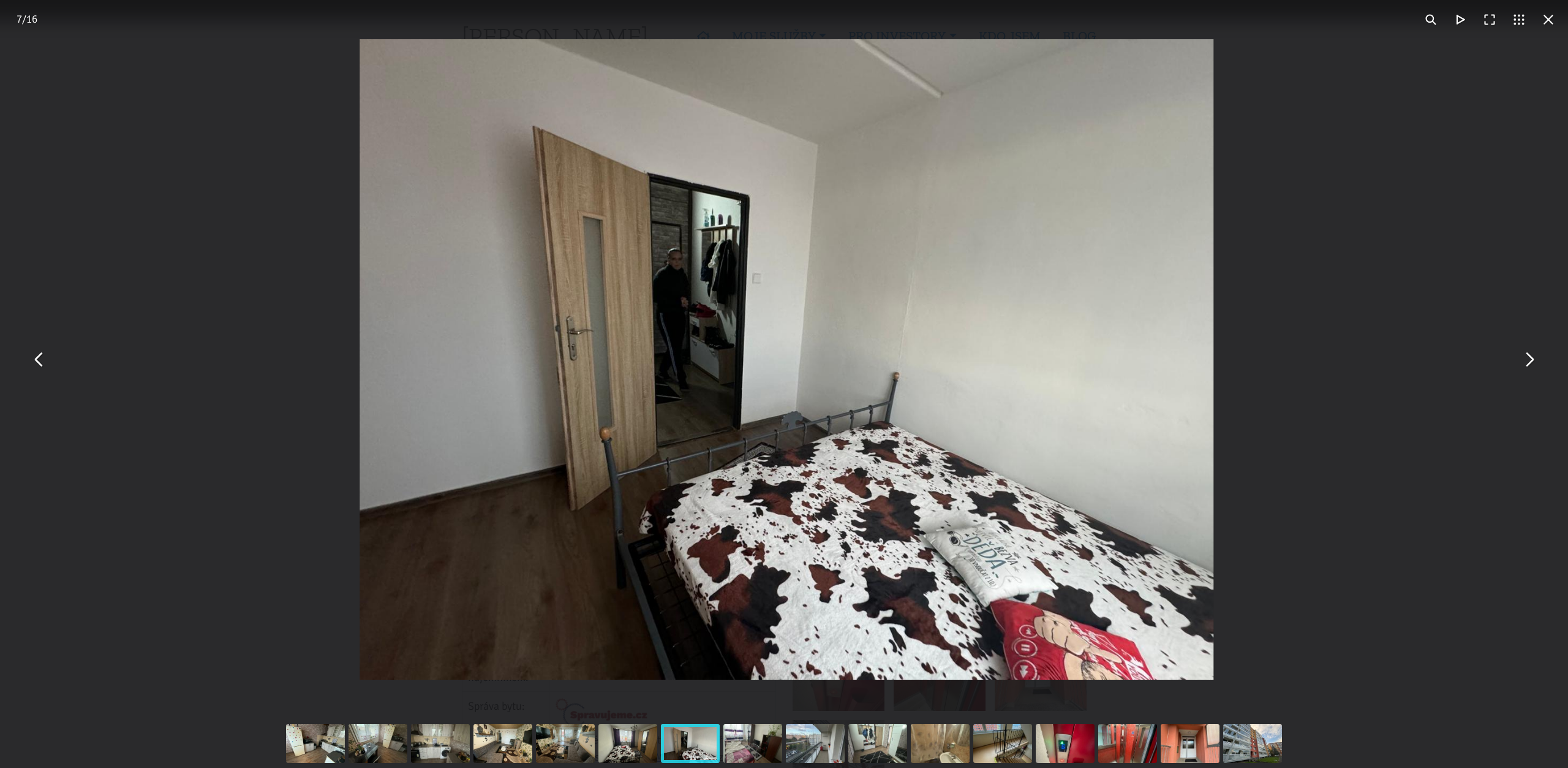
click at [1529, 362] on button "You can close this modal content with the ESC key" at bounding box center [1529, 360] width 30 height 30
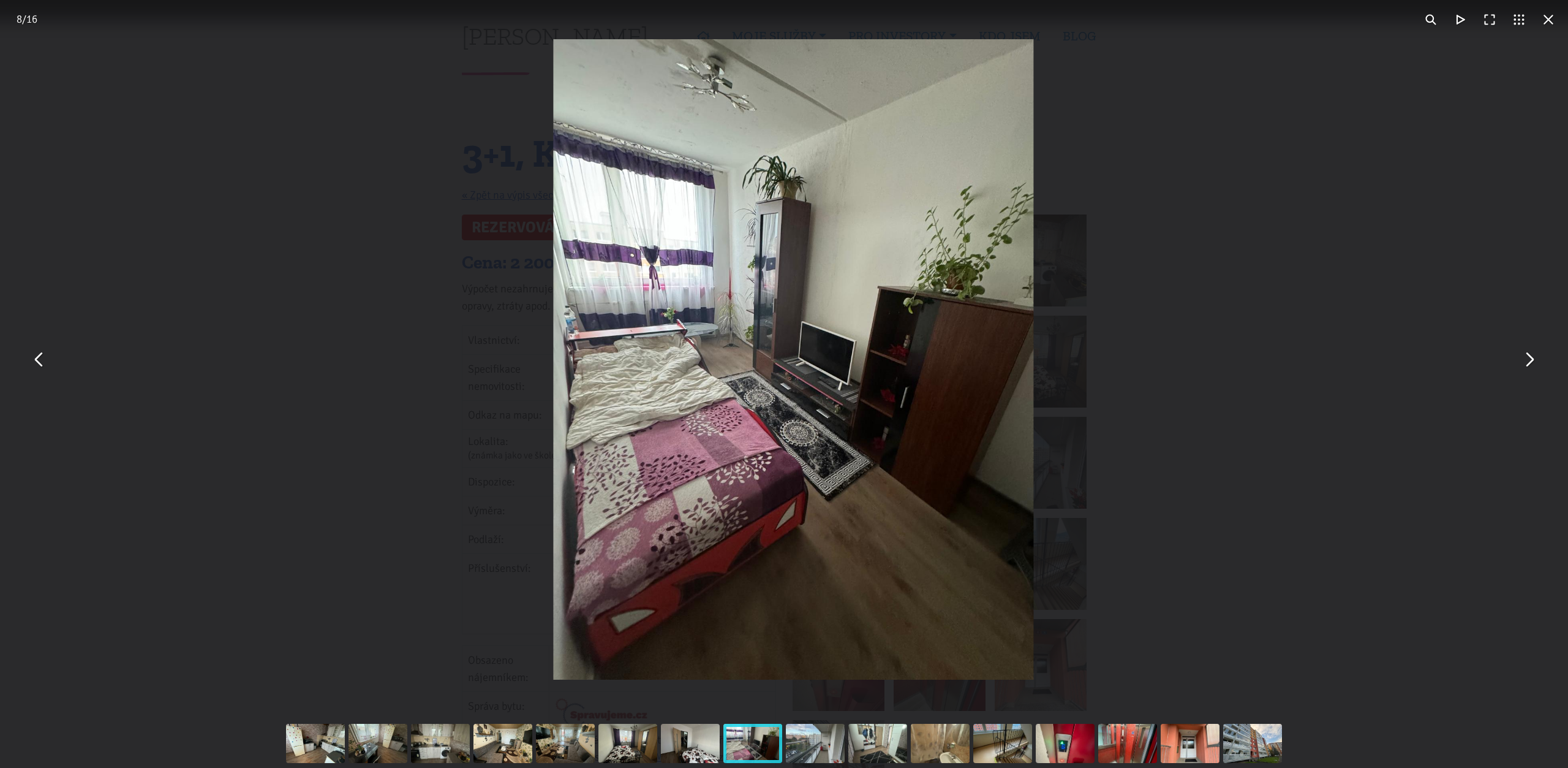
click at [1529, 362] on button "You can close this modal content with the ESC key" at bounding box center [1529, 360] width 30 height 30
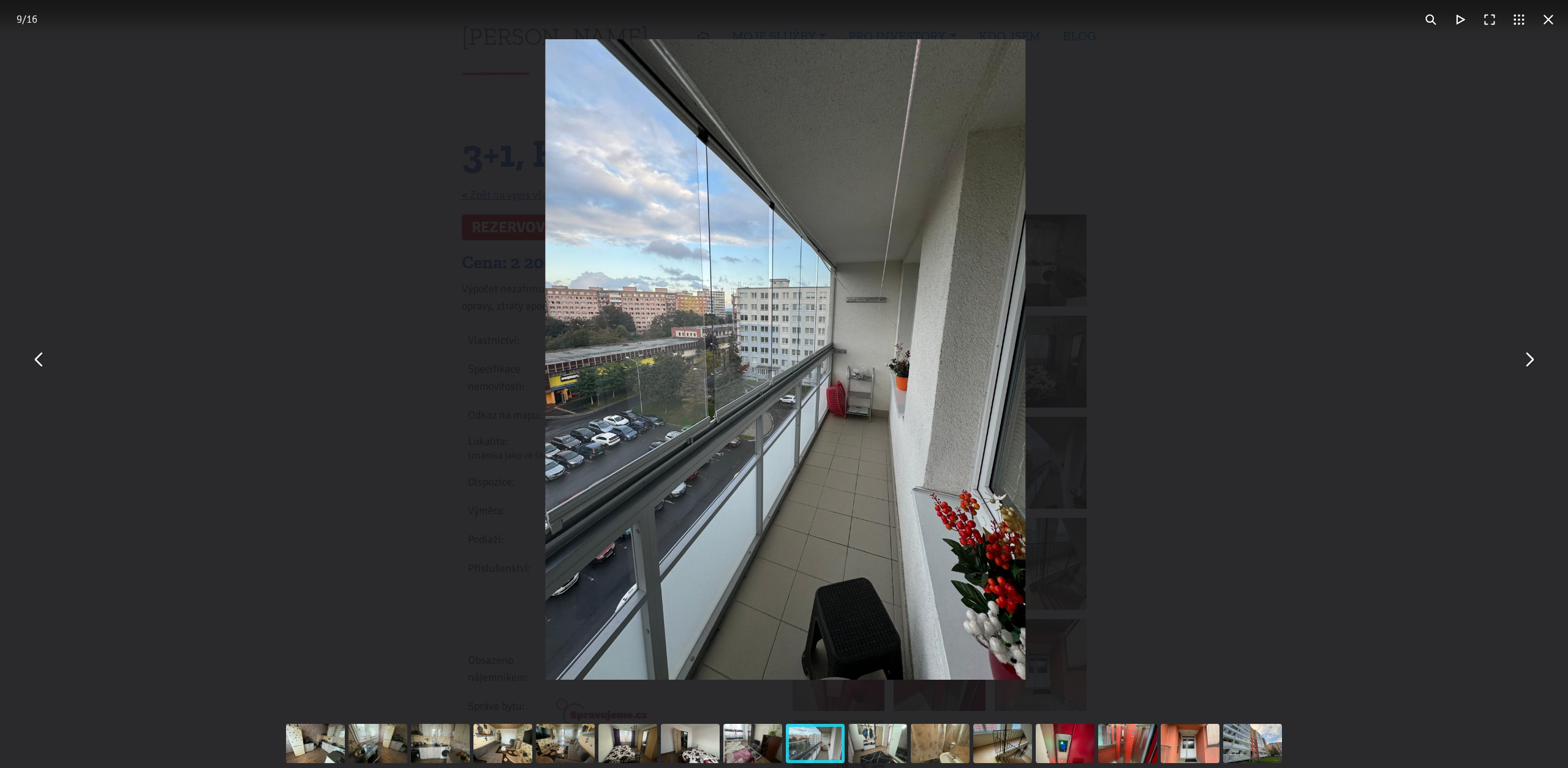
click at [1529, 362] on button "You can close this modal content with the ESC key" at bounding box center [1529, 360] width 30 height 30
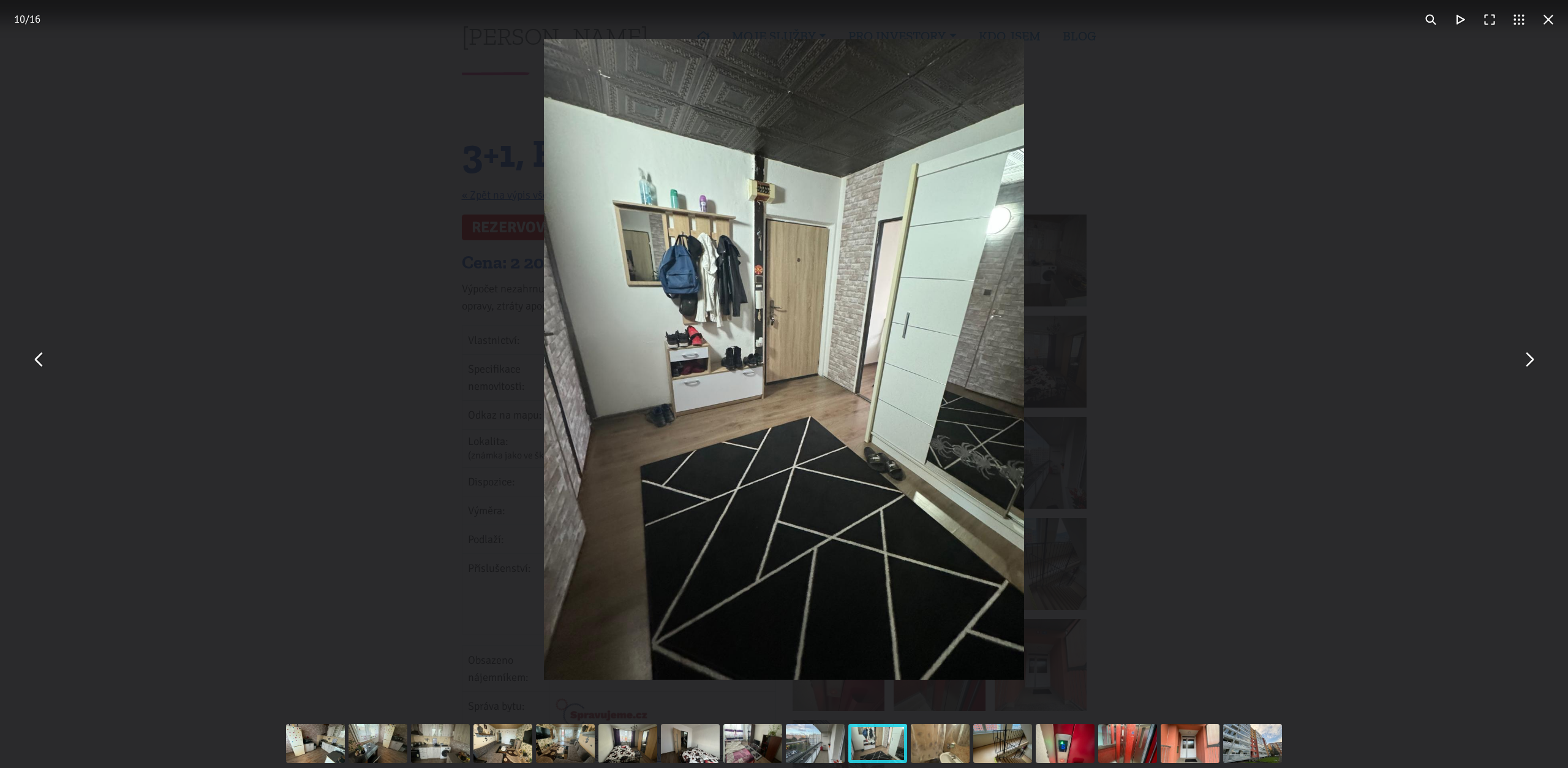
click at [1529, 362] on button "You can close this modal content with the ESC key" at bounding box center [1529, 360] width 30 height 30
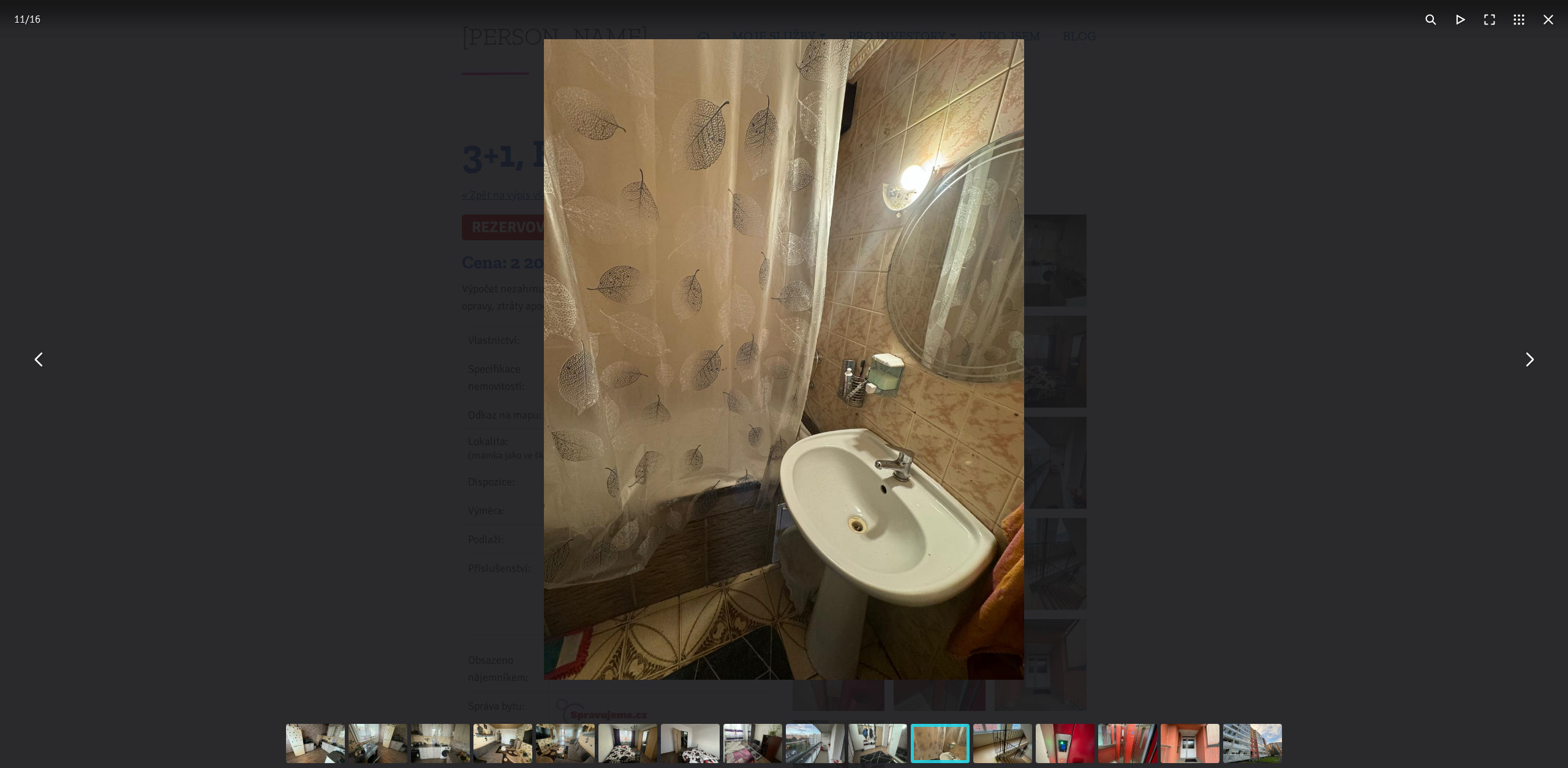
click at [1529, 362] on button "You can close this modal content with the ESC key" at bounding box center [1529, 360] width 30 height 30
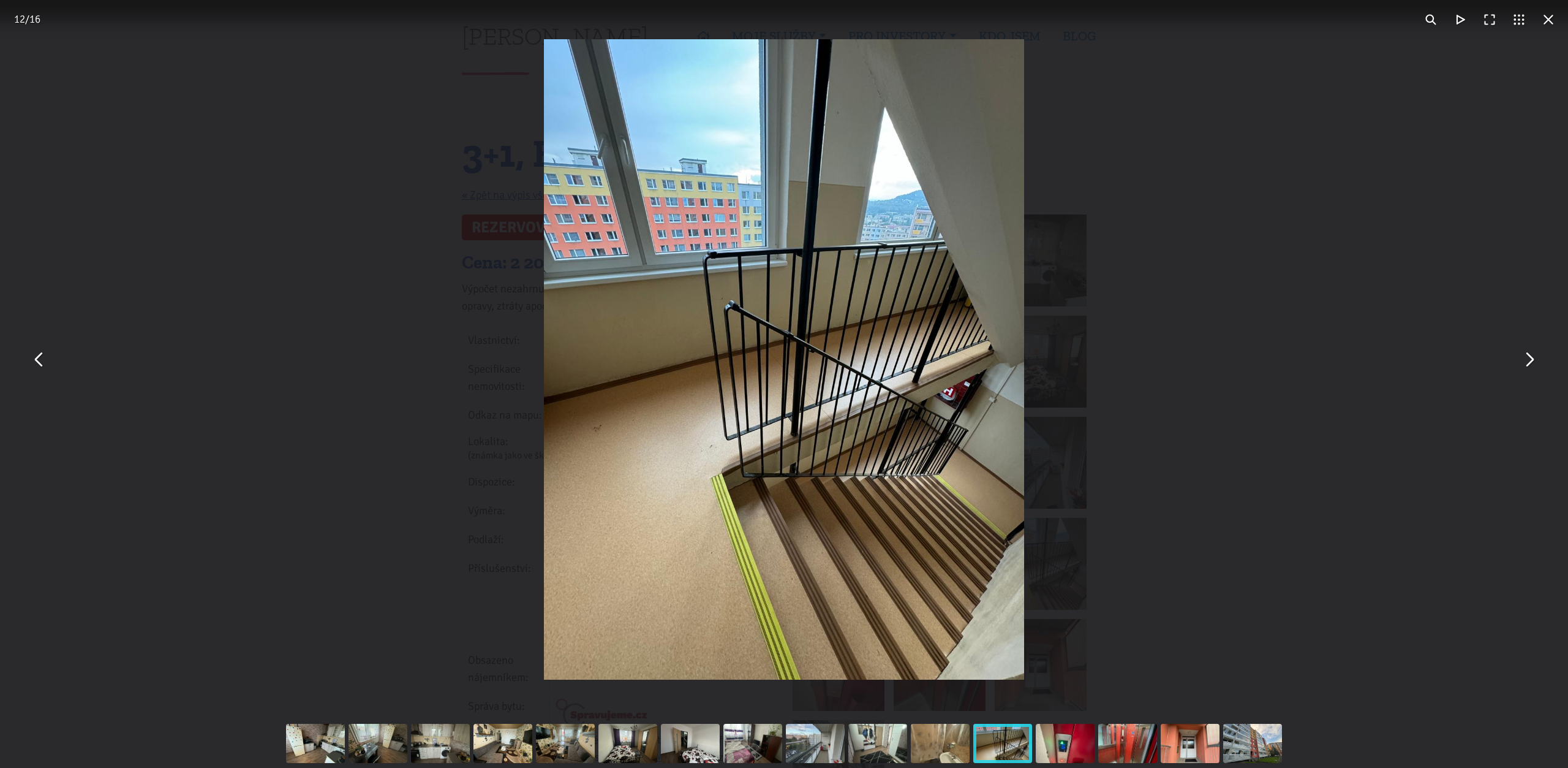
click at [1529, 362] on button "You can close this modal content with the ESC key" at bounding box center [1529, 360] width 30 height 30
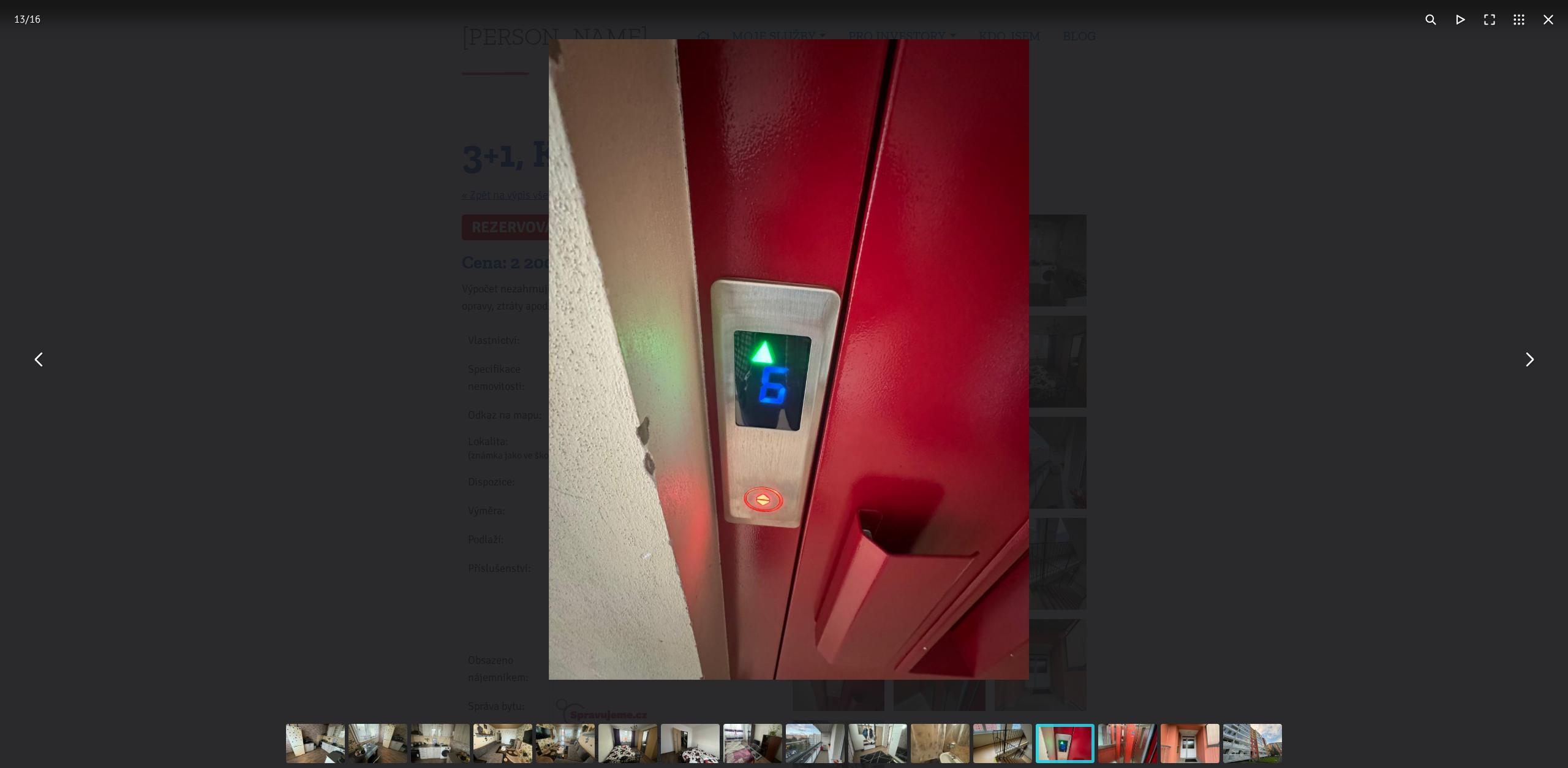
click at [1529, 362] on button "You can close this modal content with the ESC key" at bounding box center [1529, 360] width 30 height 30
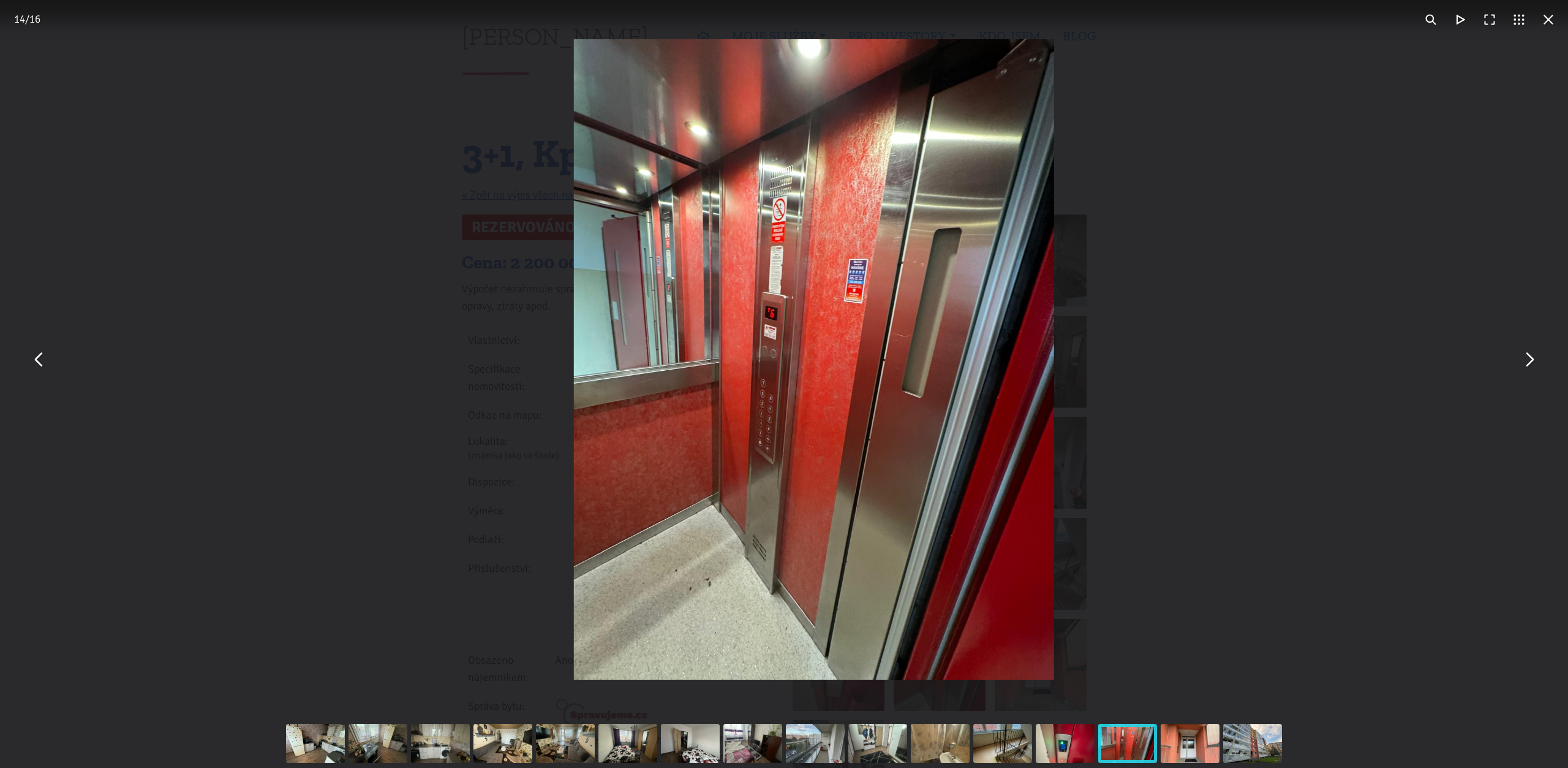
click at [1529, 362] on button "You can close this modal content with the ESC key" at bounding box center [1529, 360] width 30 height 30
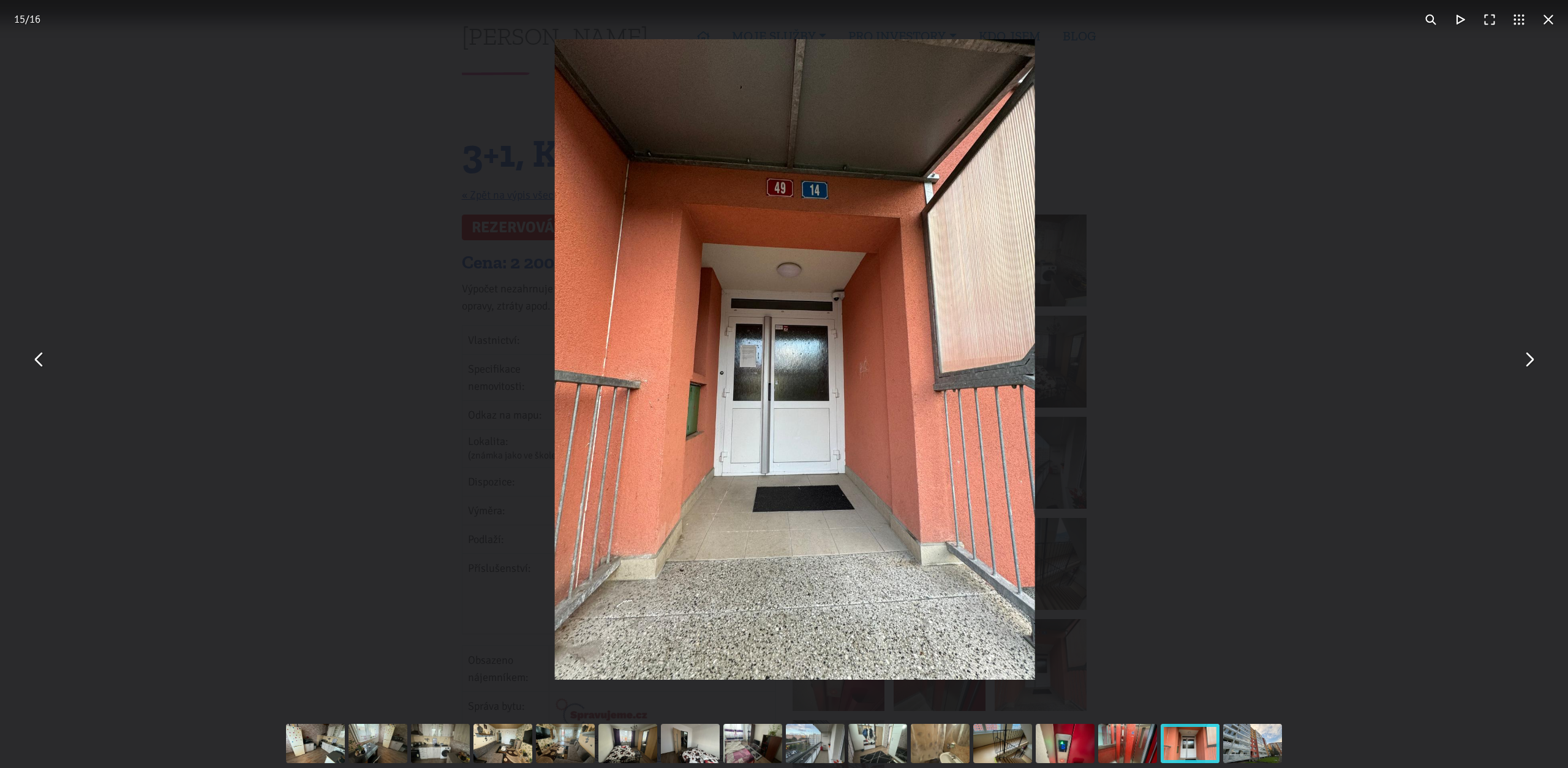
click at [1529, 362] on button "You can close this modal content with the ESC key" at bounding box center [1529, 360] width 30 height 30
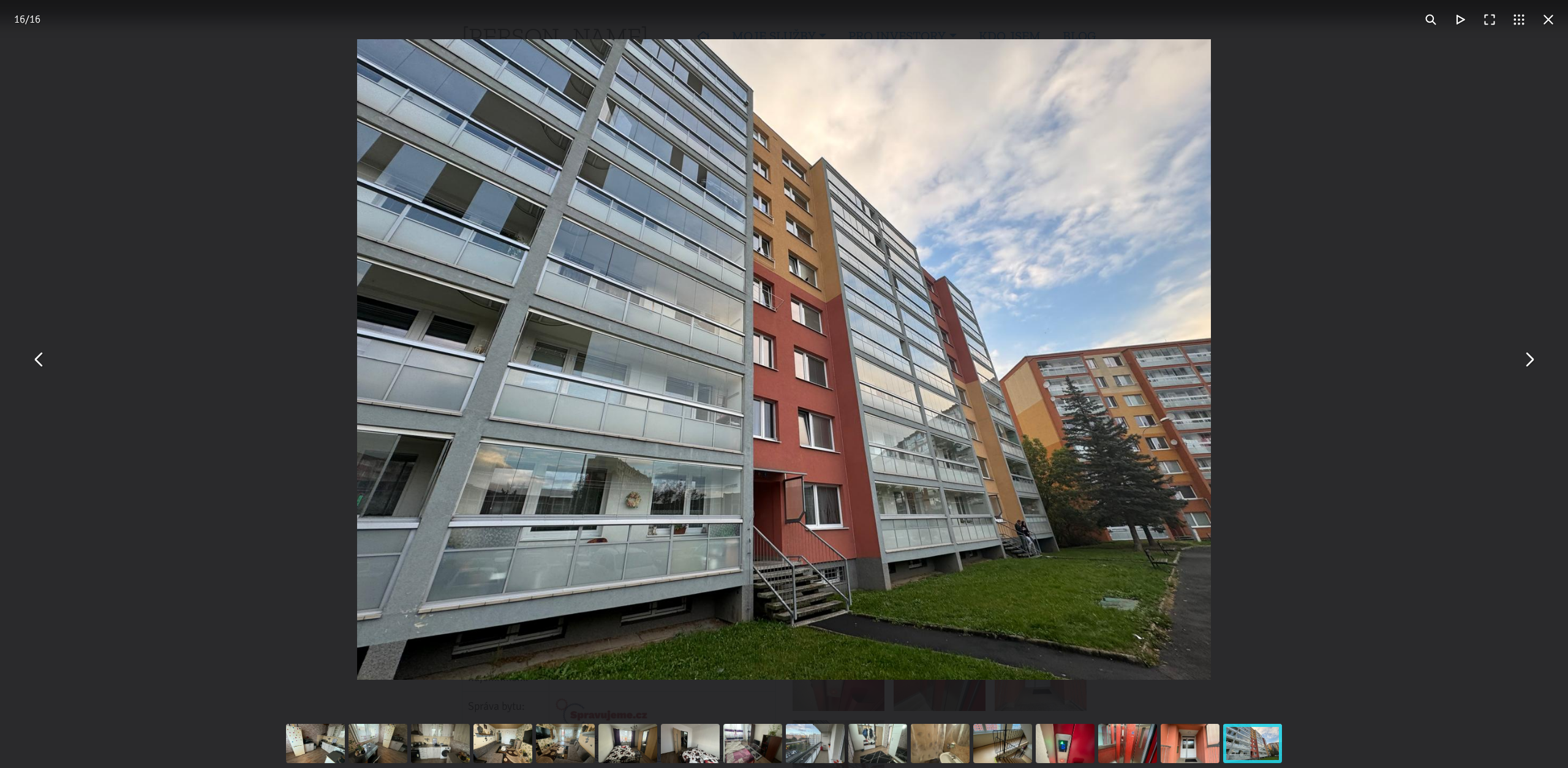
click at [1529, 362] on button "You can close this modal content with the ESC key" at bounding box center [1529, 360] width 30 height 30
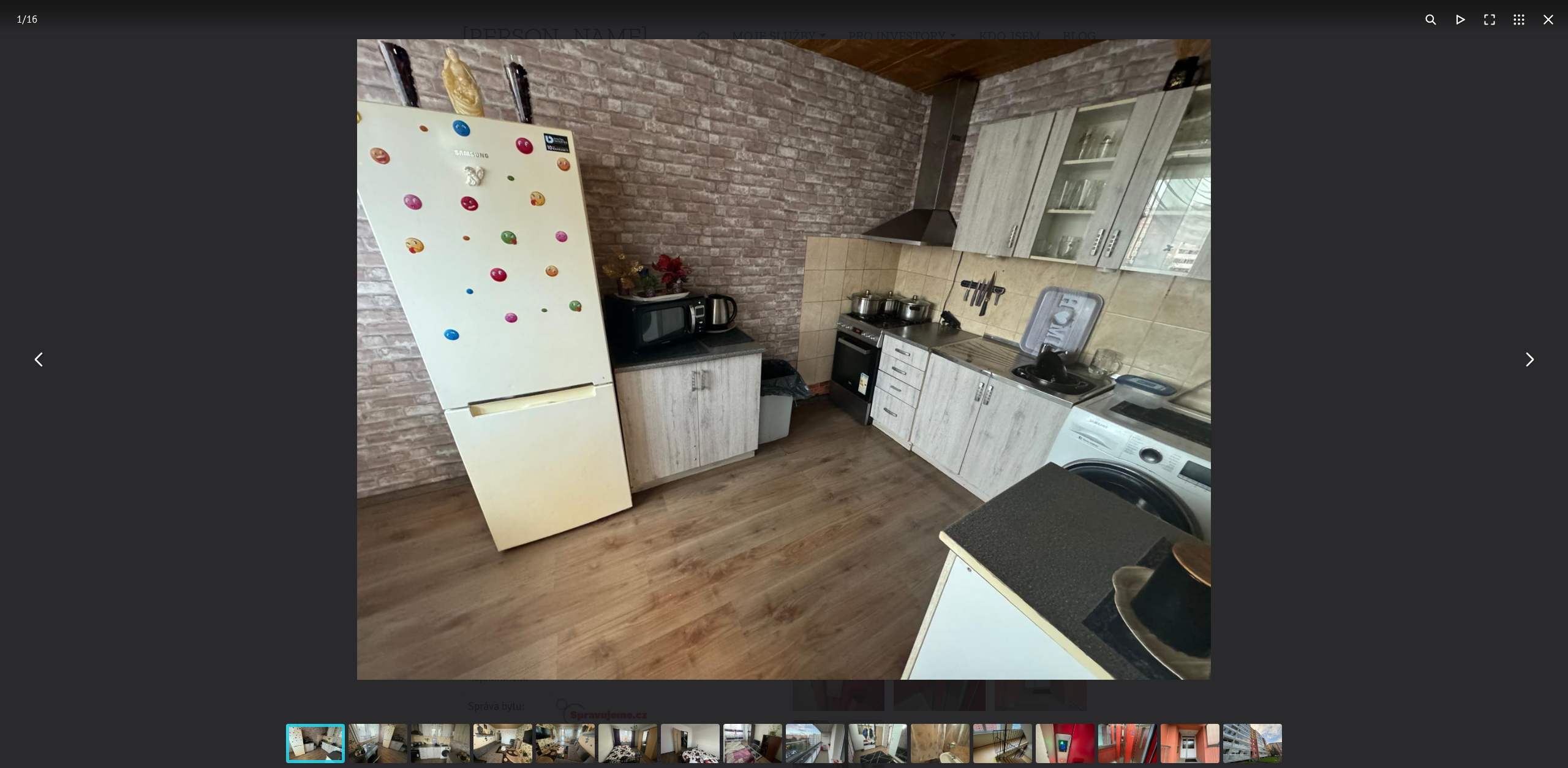
click at [1554, 22] on button "You can close this modal content with the ESC key" at bounding box center [1548, 20] width 30 height 30
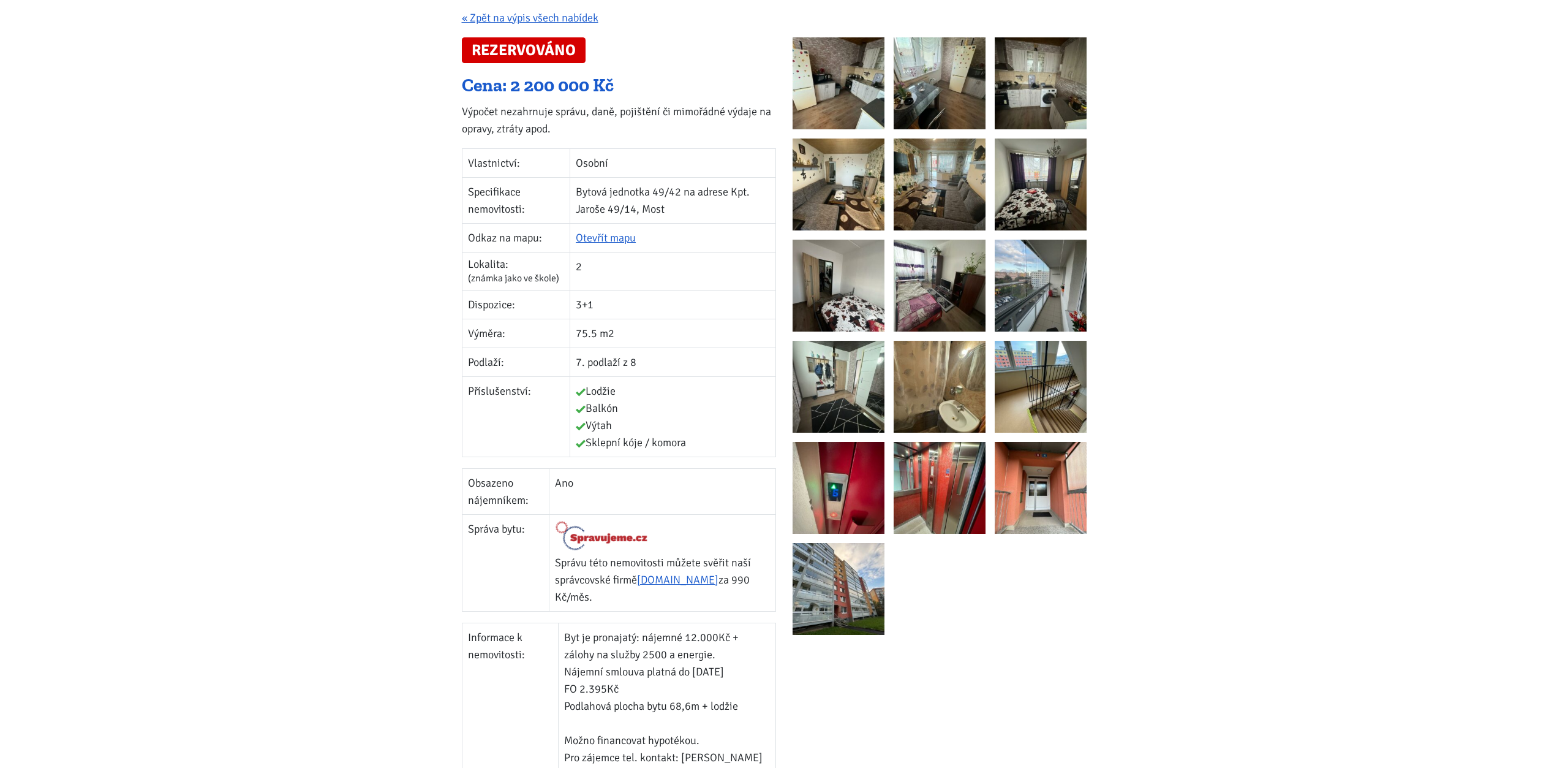
scroll to position [63, 0]
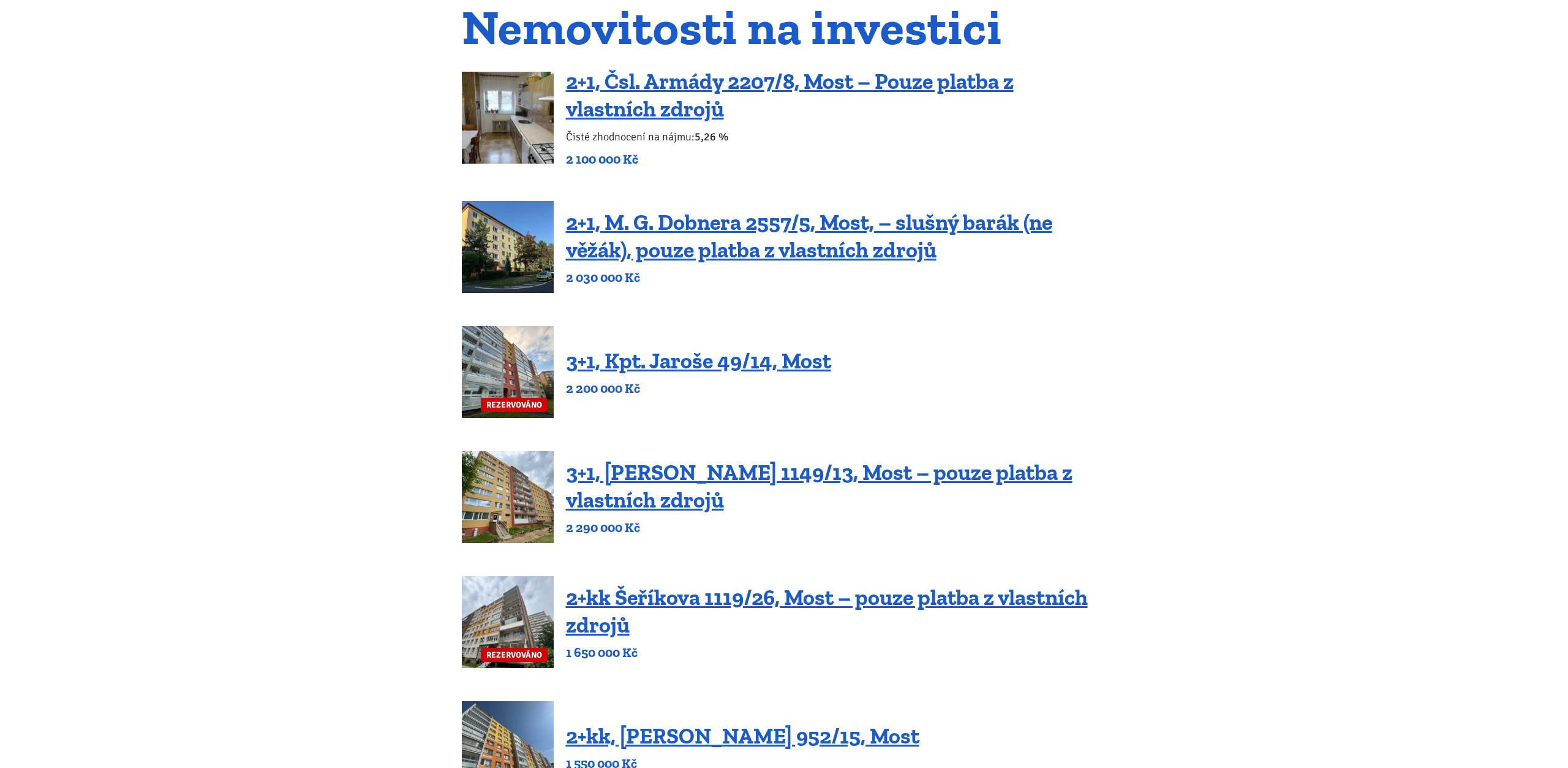
scroll to position [146, 0]
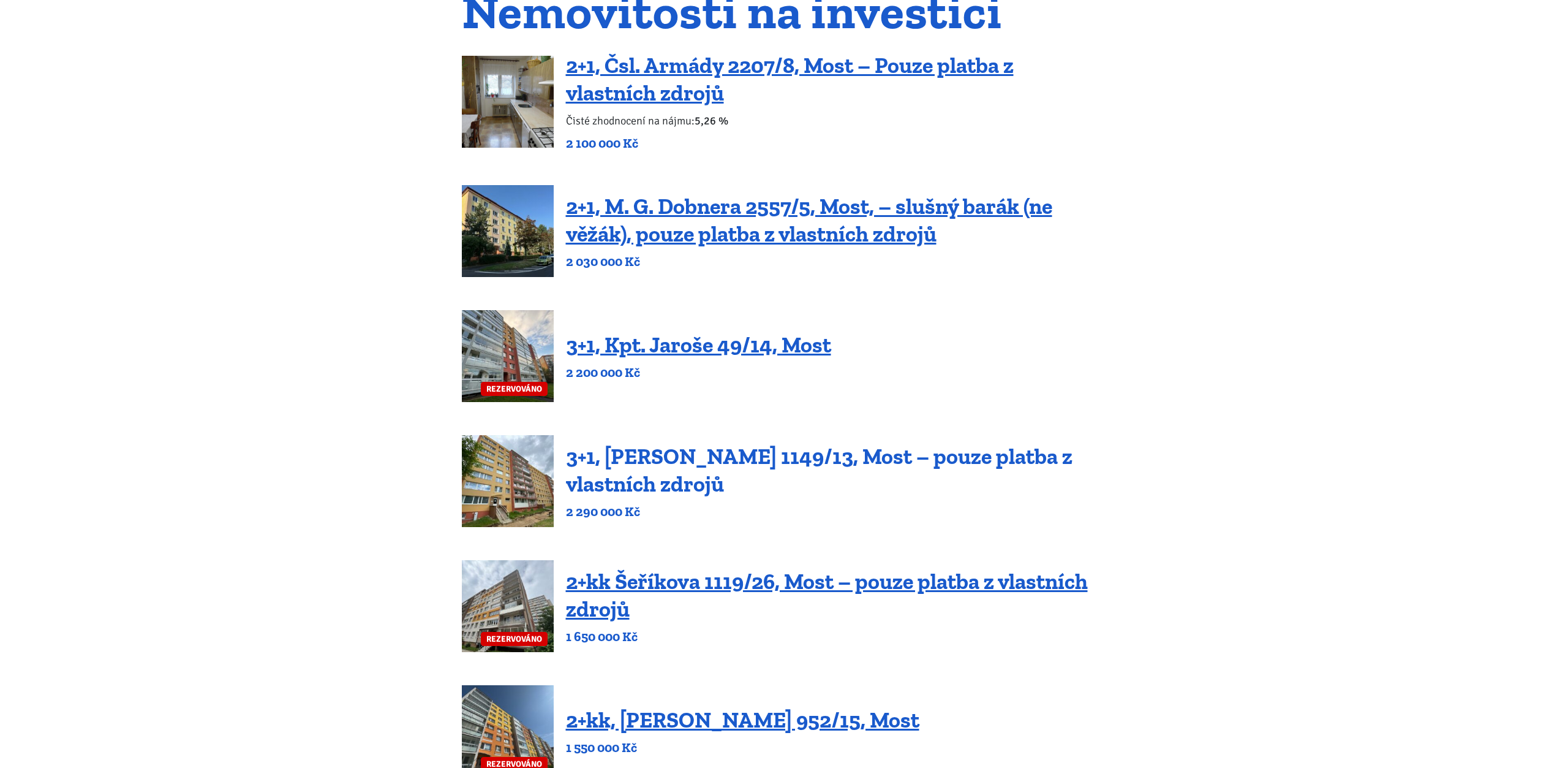
click at [789, 456] on link "3+1, [PERSON_NAME] 1149/13, Most – pouze platba z vlastních zdrojů" at bounding box center [819, 470] width 506 height 54
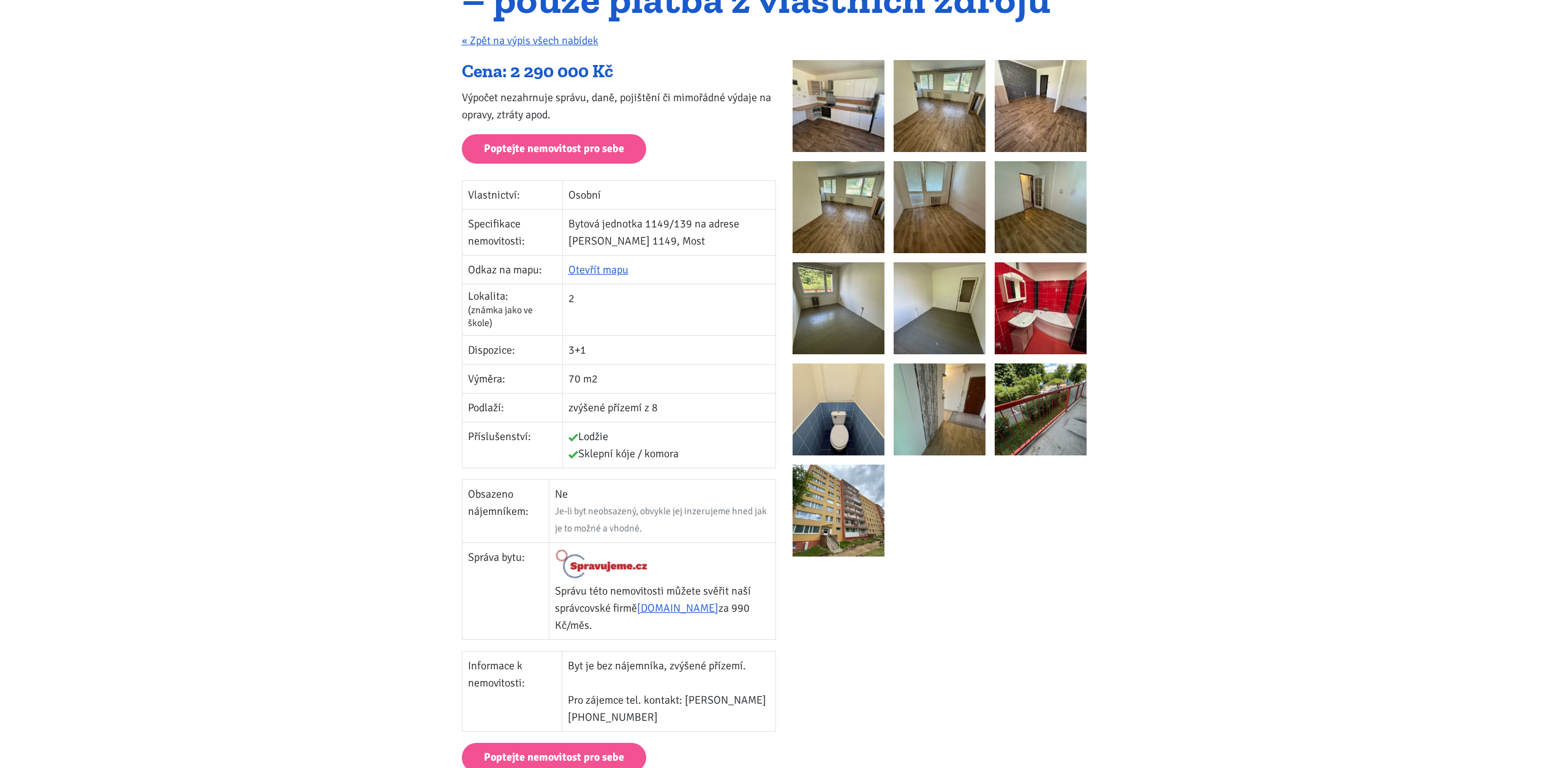
scroll to position [83, 0]
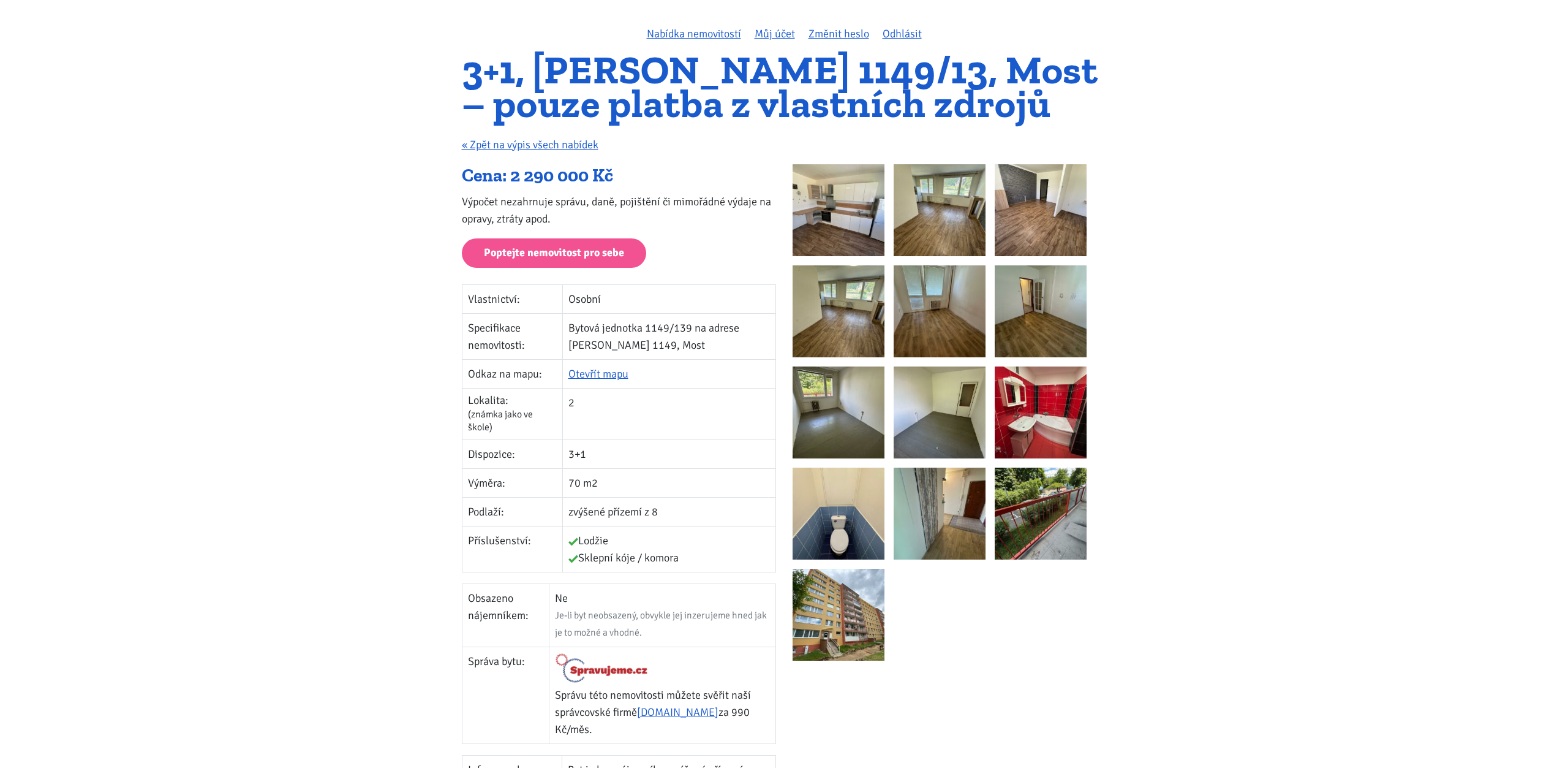
click at [825, 197] on img at bounding box center [839, 210] width 92 height 92
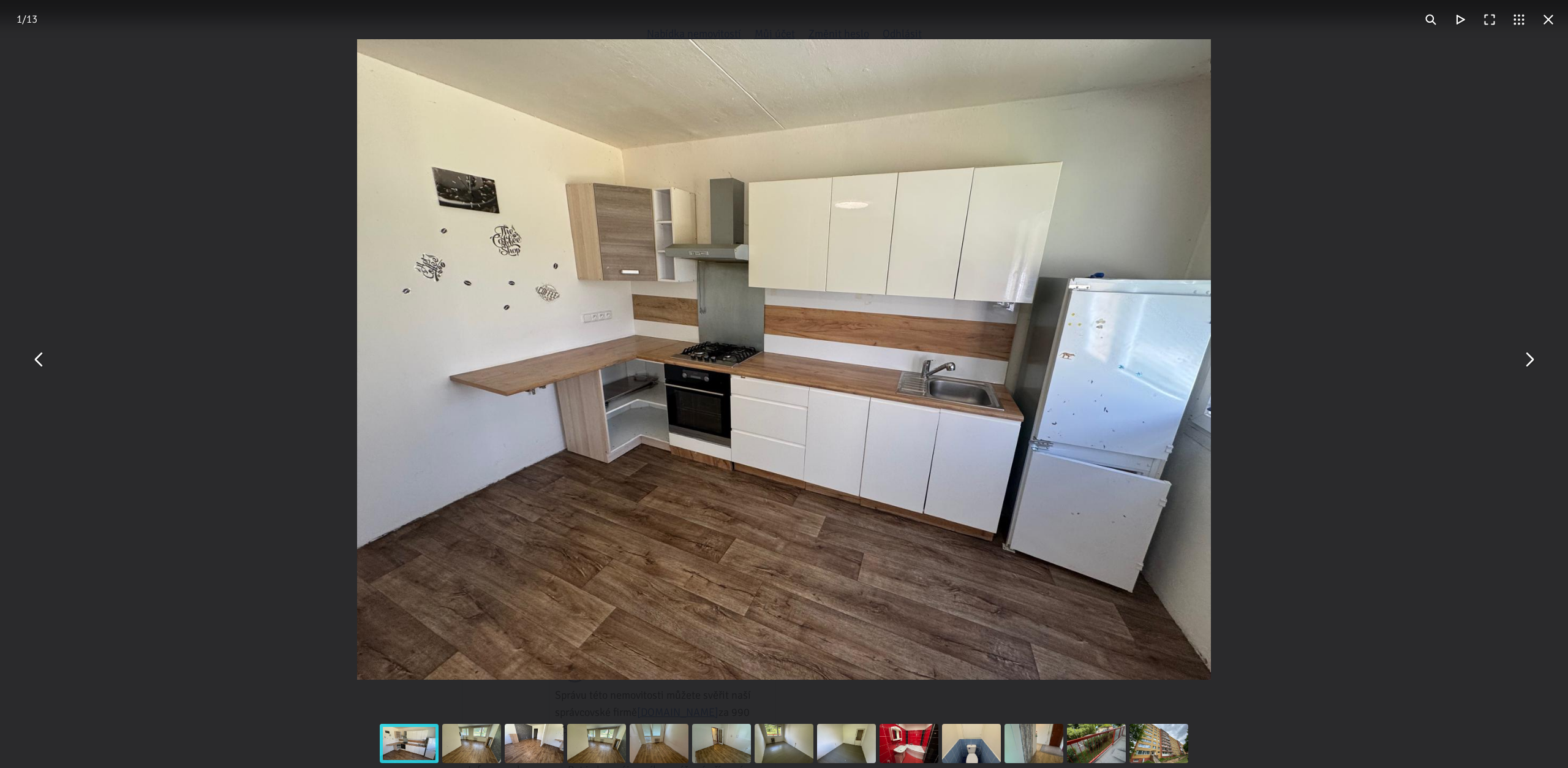
click at [1548, 358] on div "You can close this modal content with the ESC key" at bounding box center [784, 359] width 1568 height 719
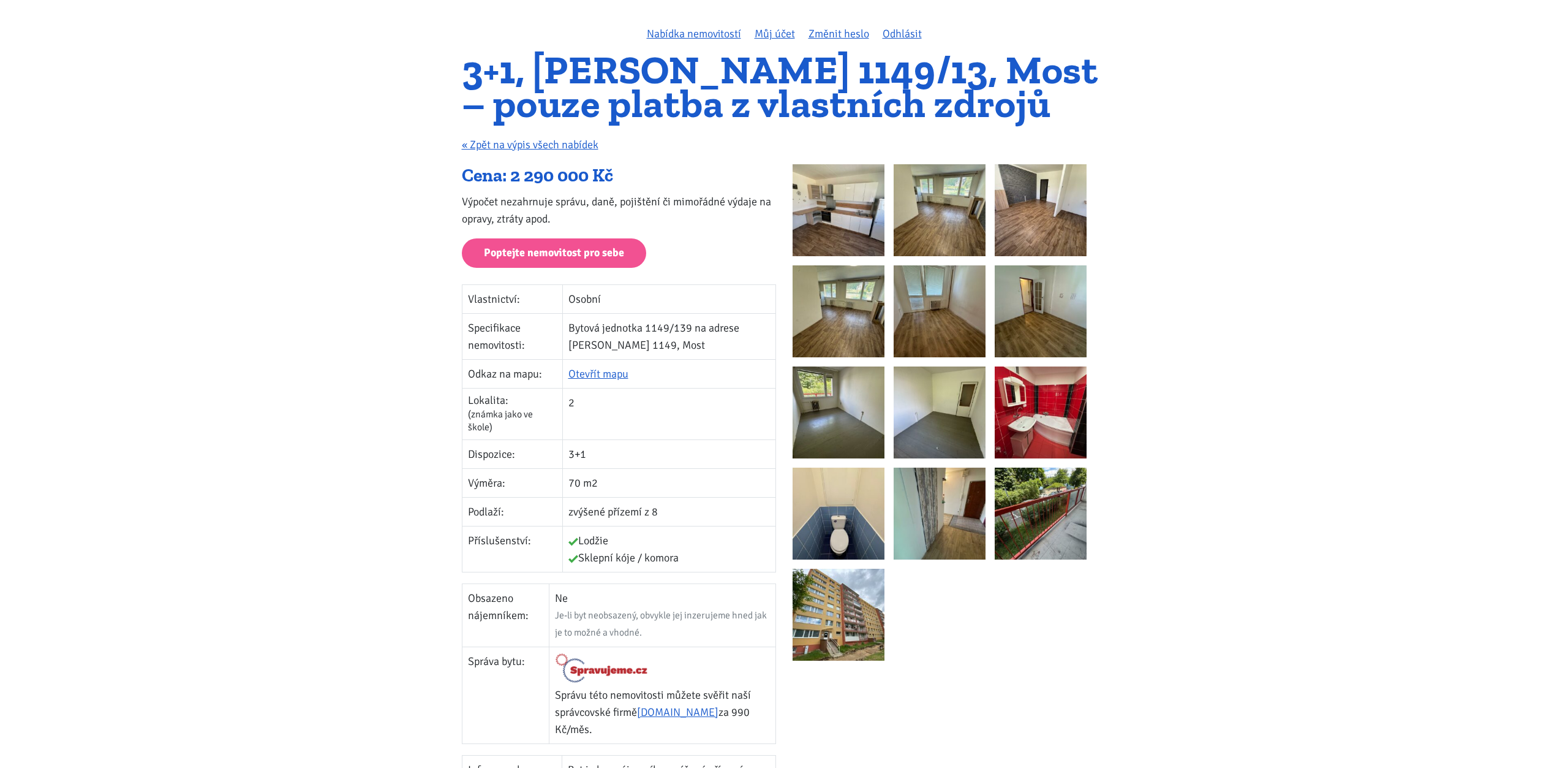
click at [950, 232] on img at bounding box center [940, 210] width 92 height 92
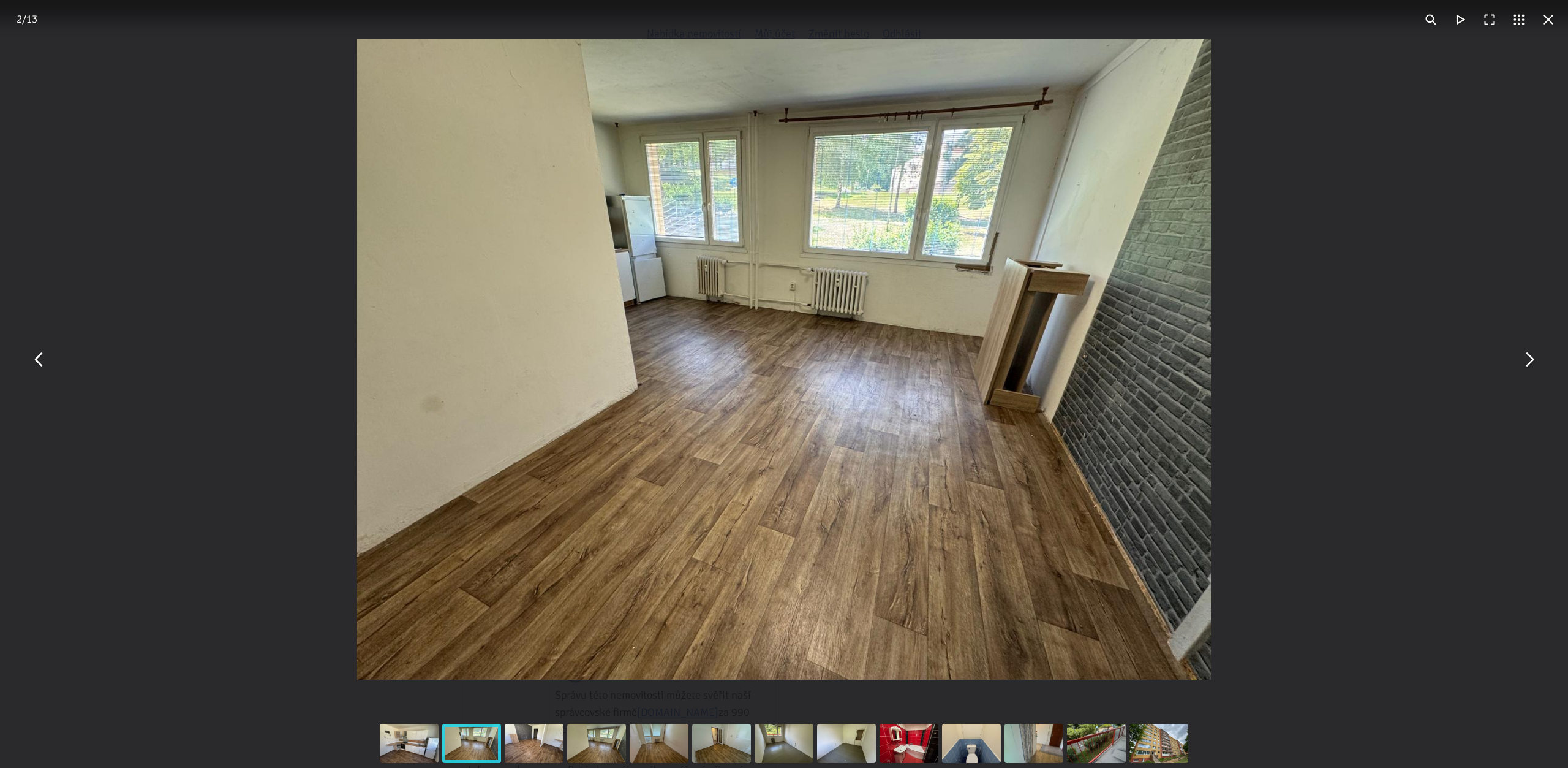
click at [1489, 353] on div "You can close this modal content with the ESC key" at bounding box center [784, 359] width 1568 height 719
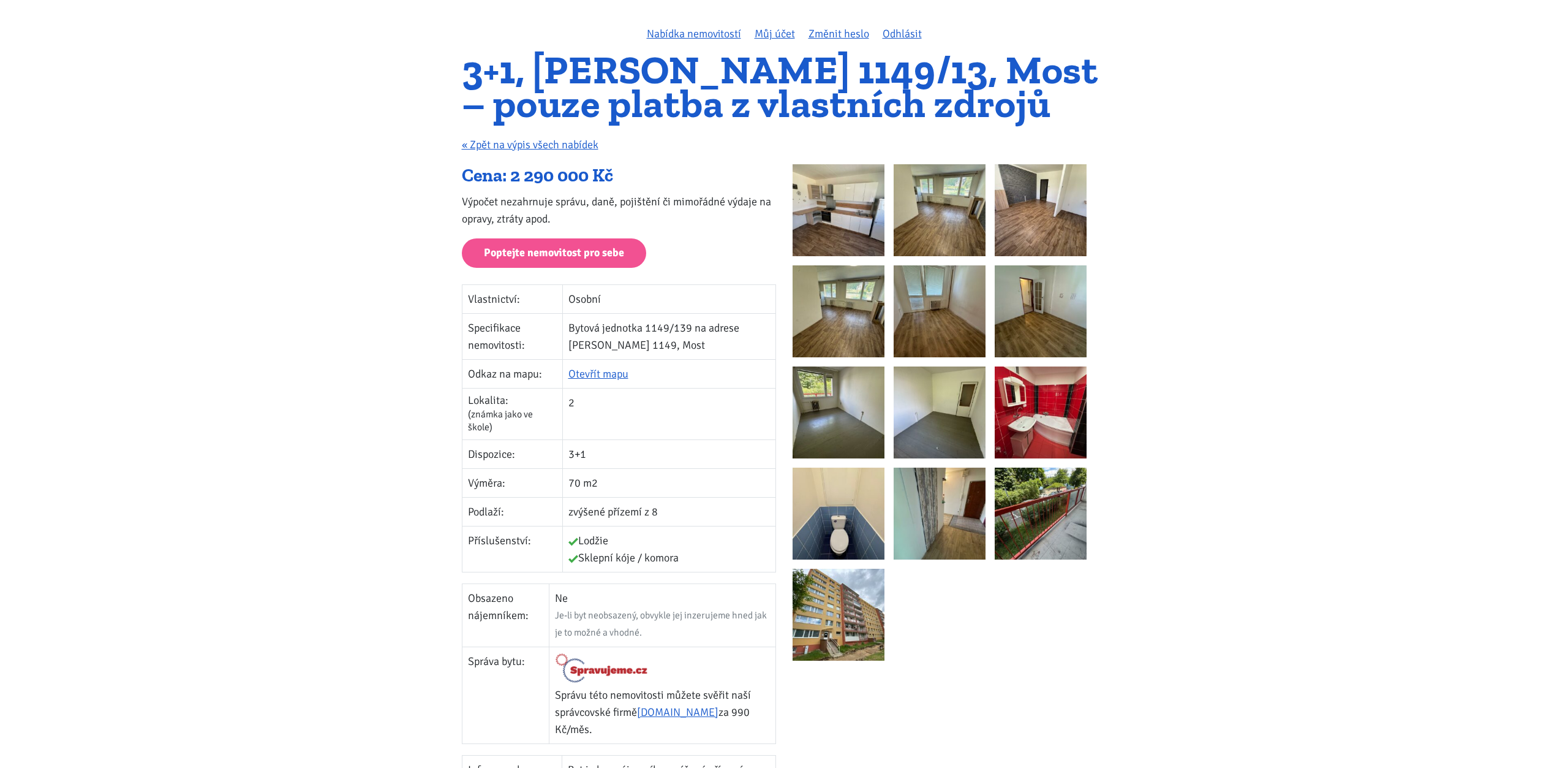
click at [1044, 415] on img at bounding box center [1040, 412] width 92 height 92
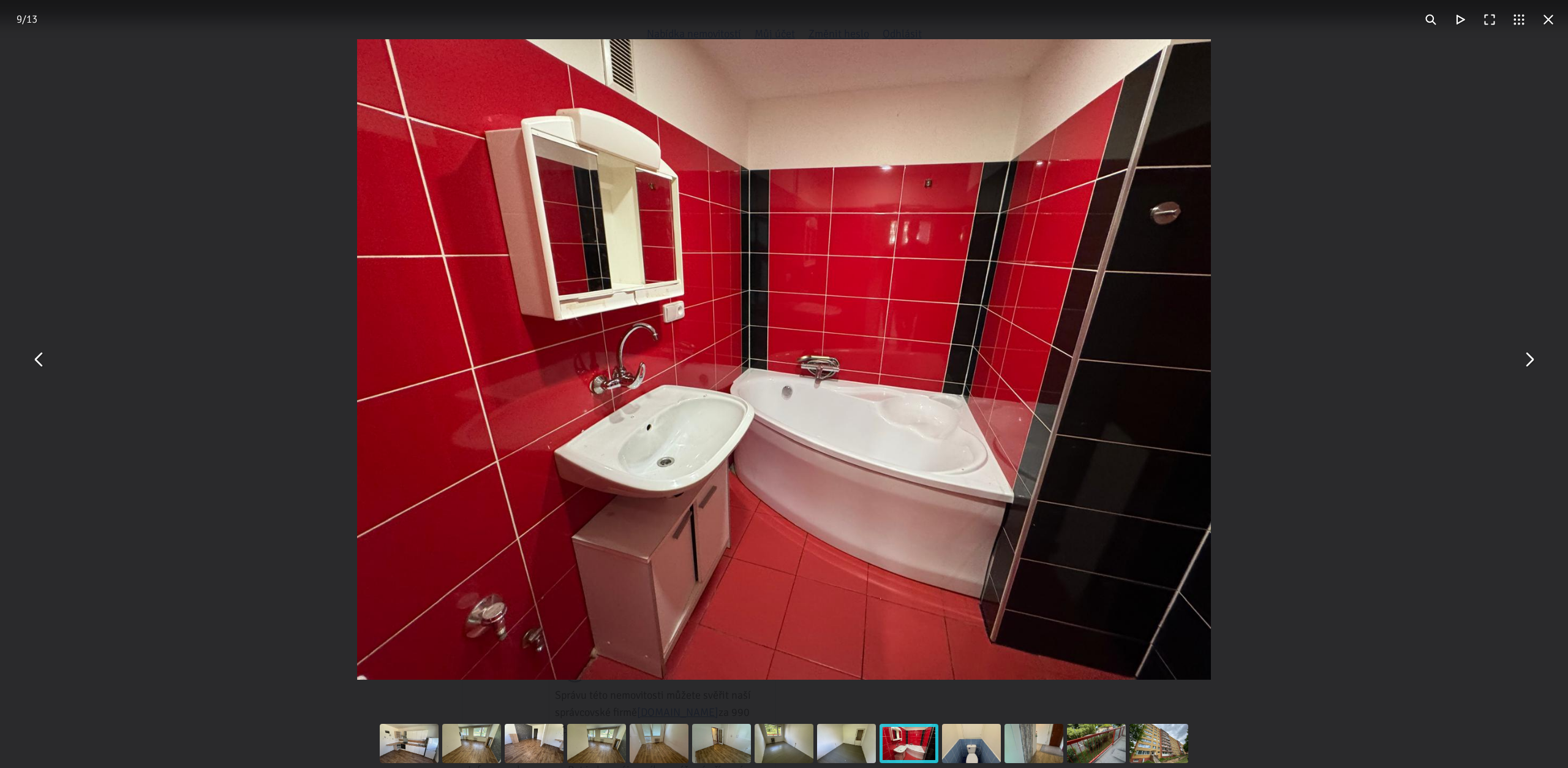
click at [1346, 369] on div "You can close this modal content with the ESC key" at bounding box center [784, 359] width 1568 height 719
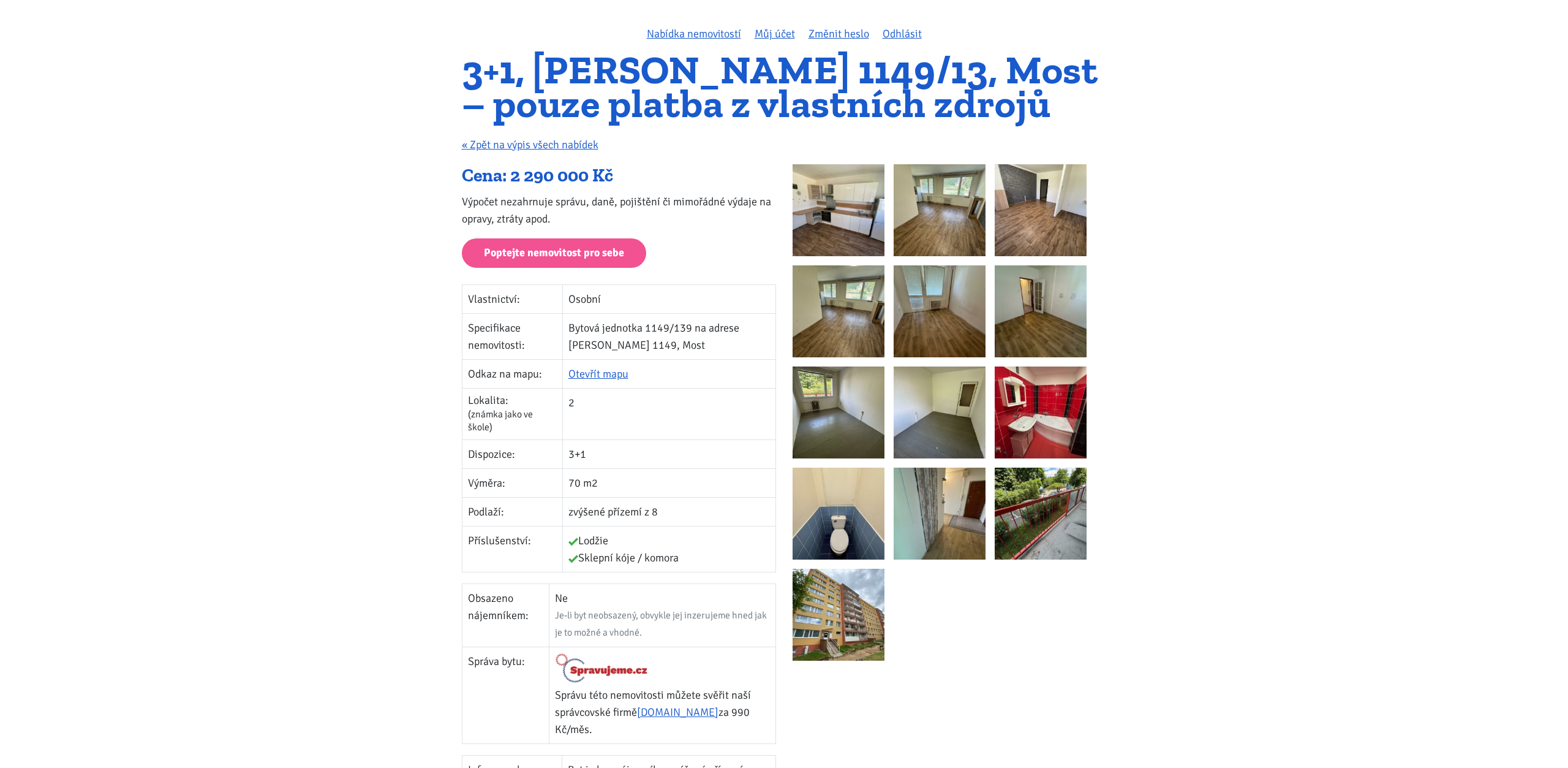
click at [862, 491] on img at bounding box center [839, 513] width 92 height 92
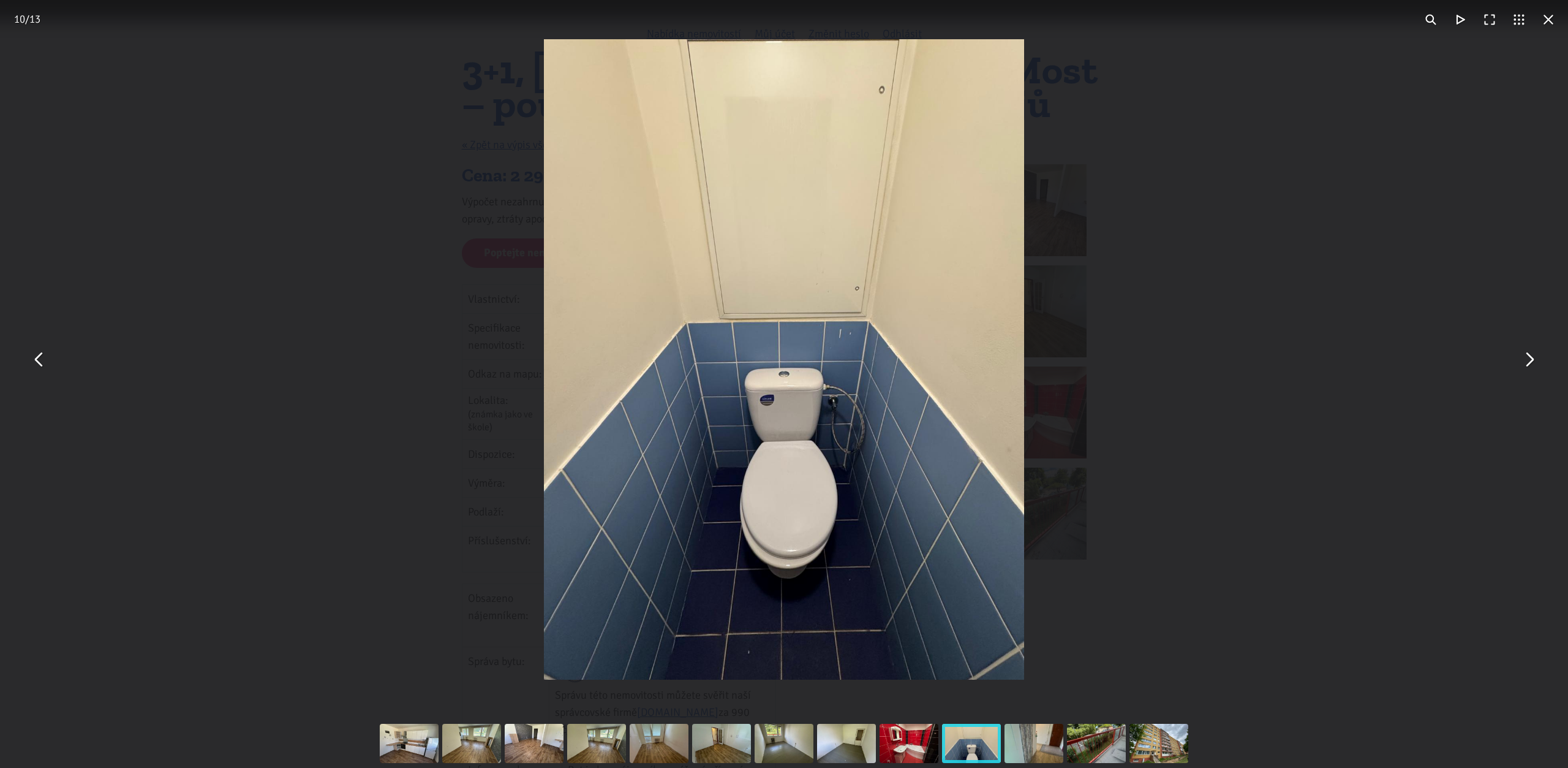
click at [1318, 366] on div "You can close this modal content with the ESC key" at bounding box center [784, 359] width 1568 height 719
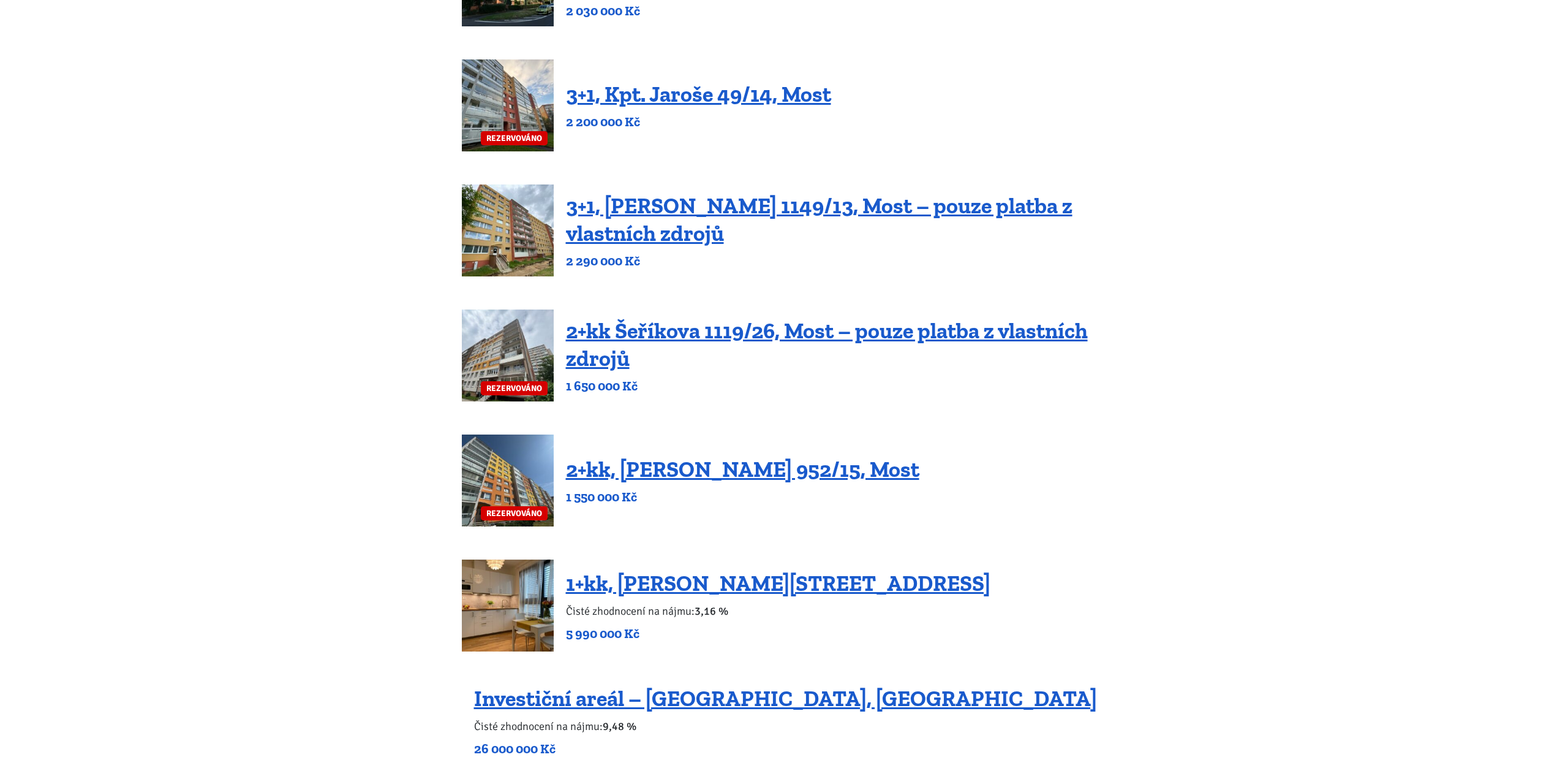
scroll to position [417, 0]
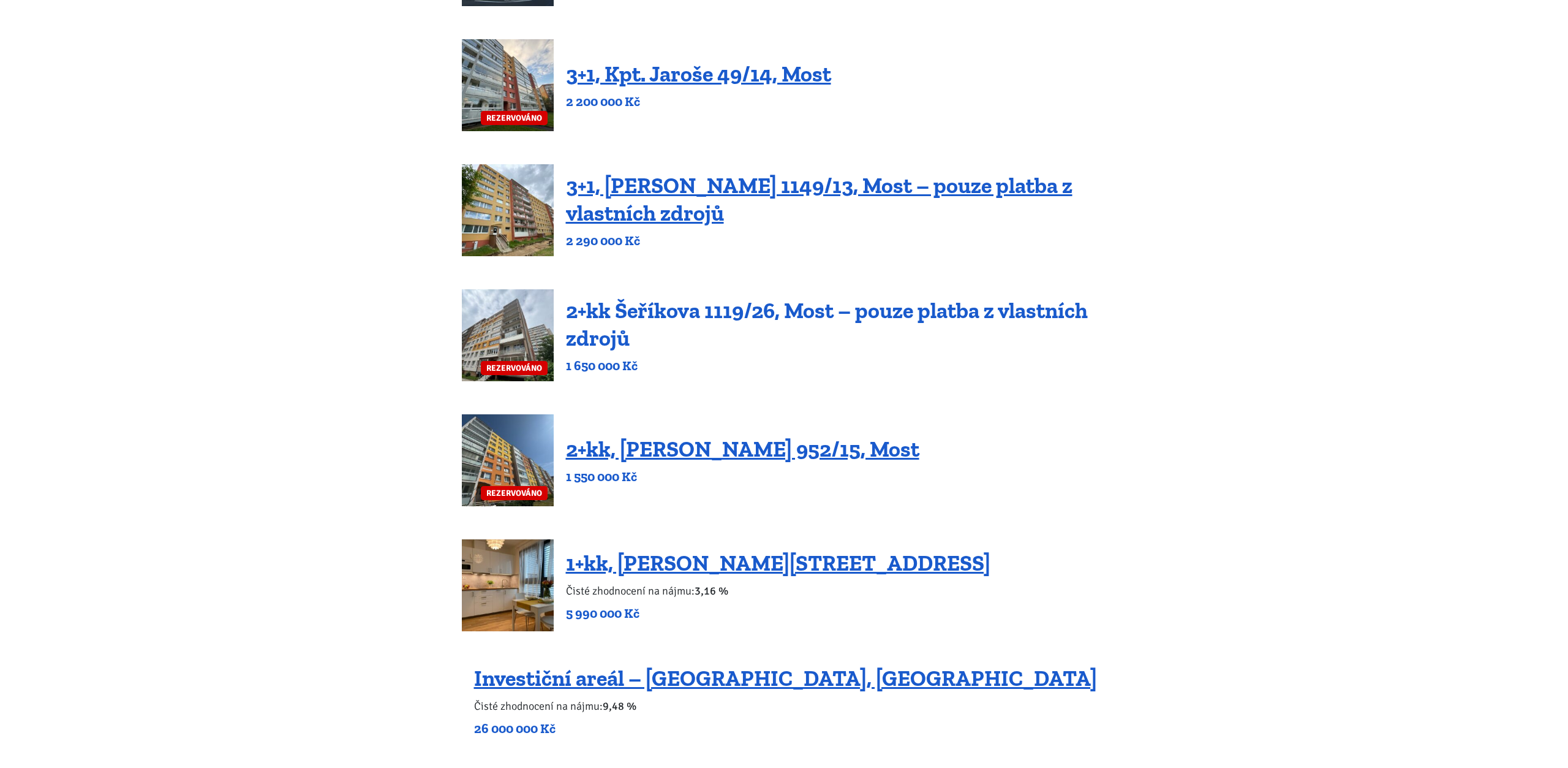
click at [710, 312] on link "2+kk Šeříkova 1119/26, Most – pouze platba z vlastních zdrojů" at bounding box center [827, 324] width 522 height 54
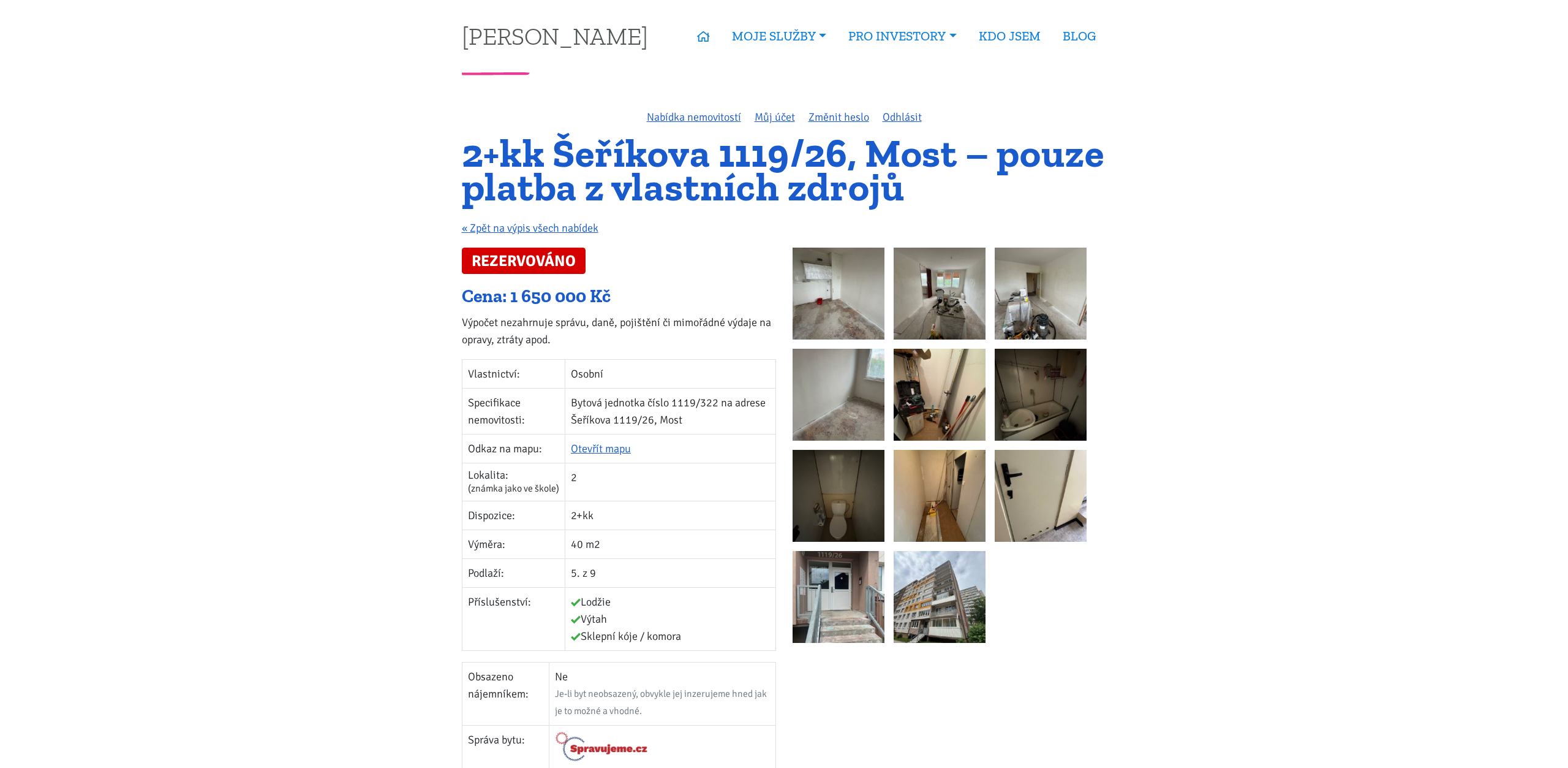
click at [820, 309] on img at bounding box center [839, 293] width 92 height 92
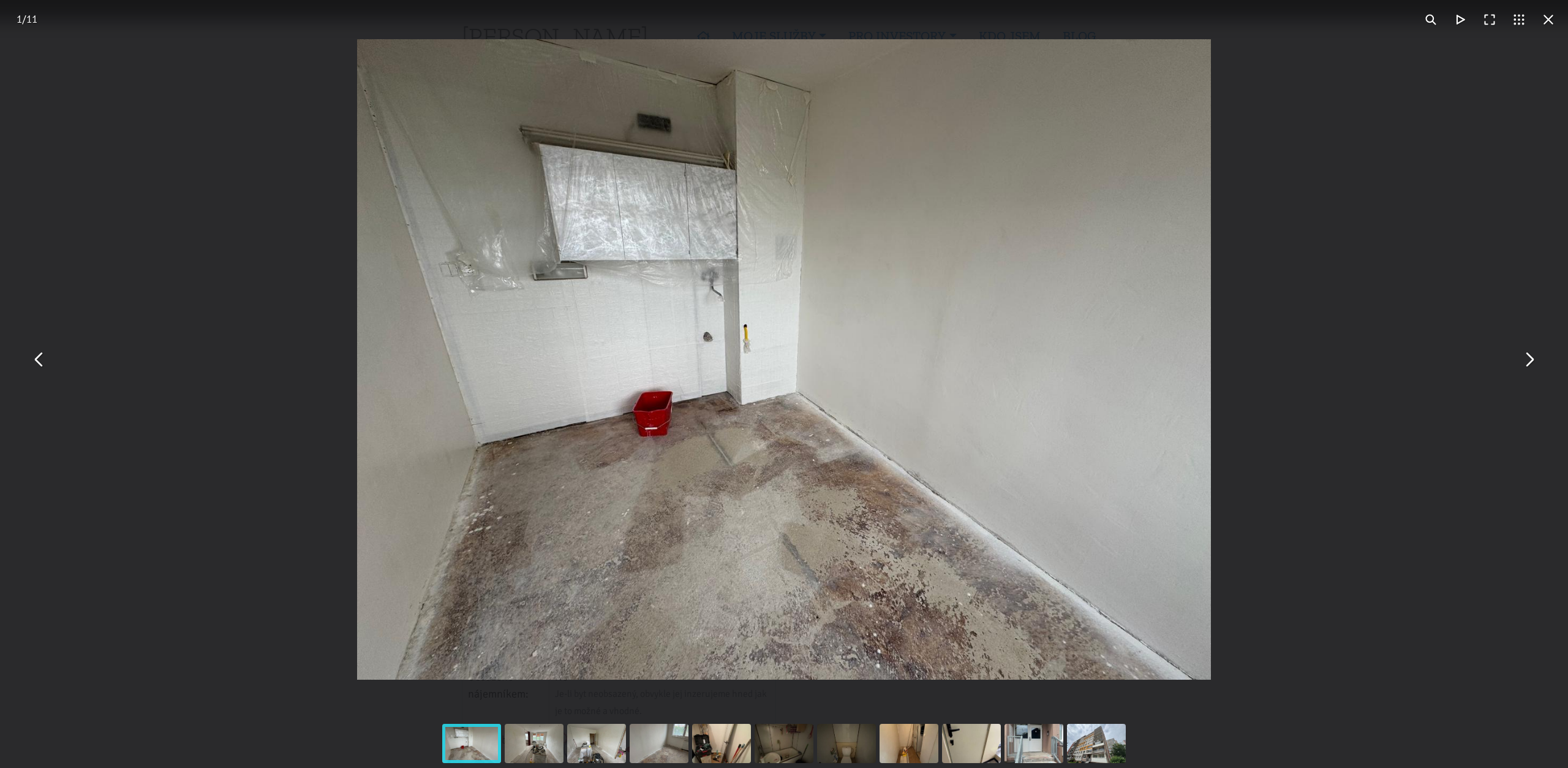
click at [1523, 366] on button "You can close this modal content with the ESC key" at bounding box center [1529, 360] width 30 height 30
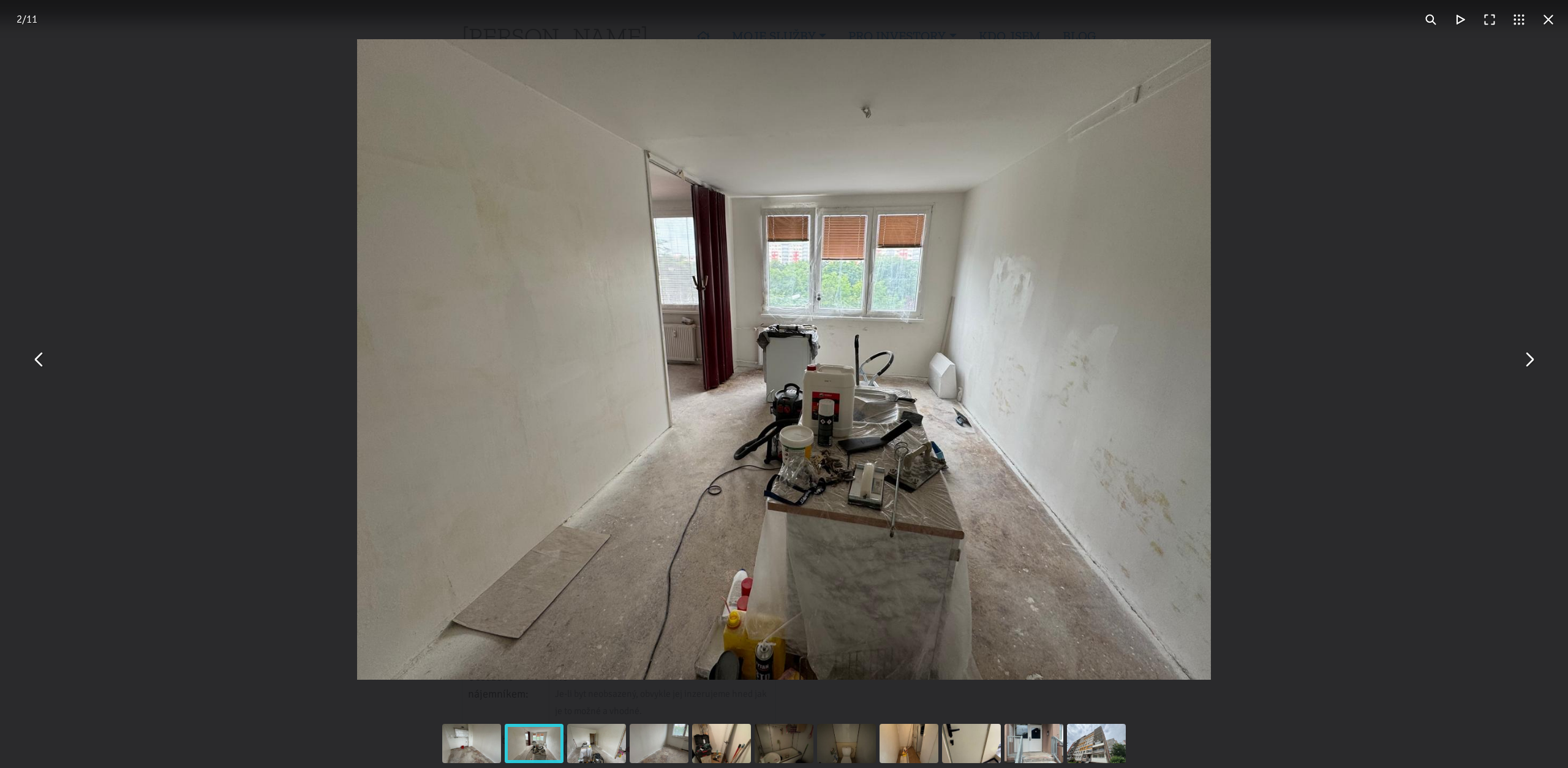
click at [1523, 366] on button "You can close this modal content with the ESC key" at bounding box center [1529, 360] width 30 height 30
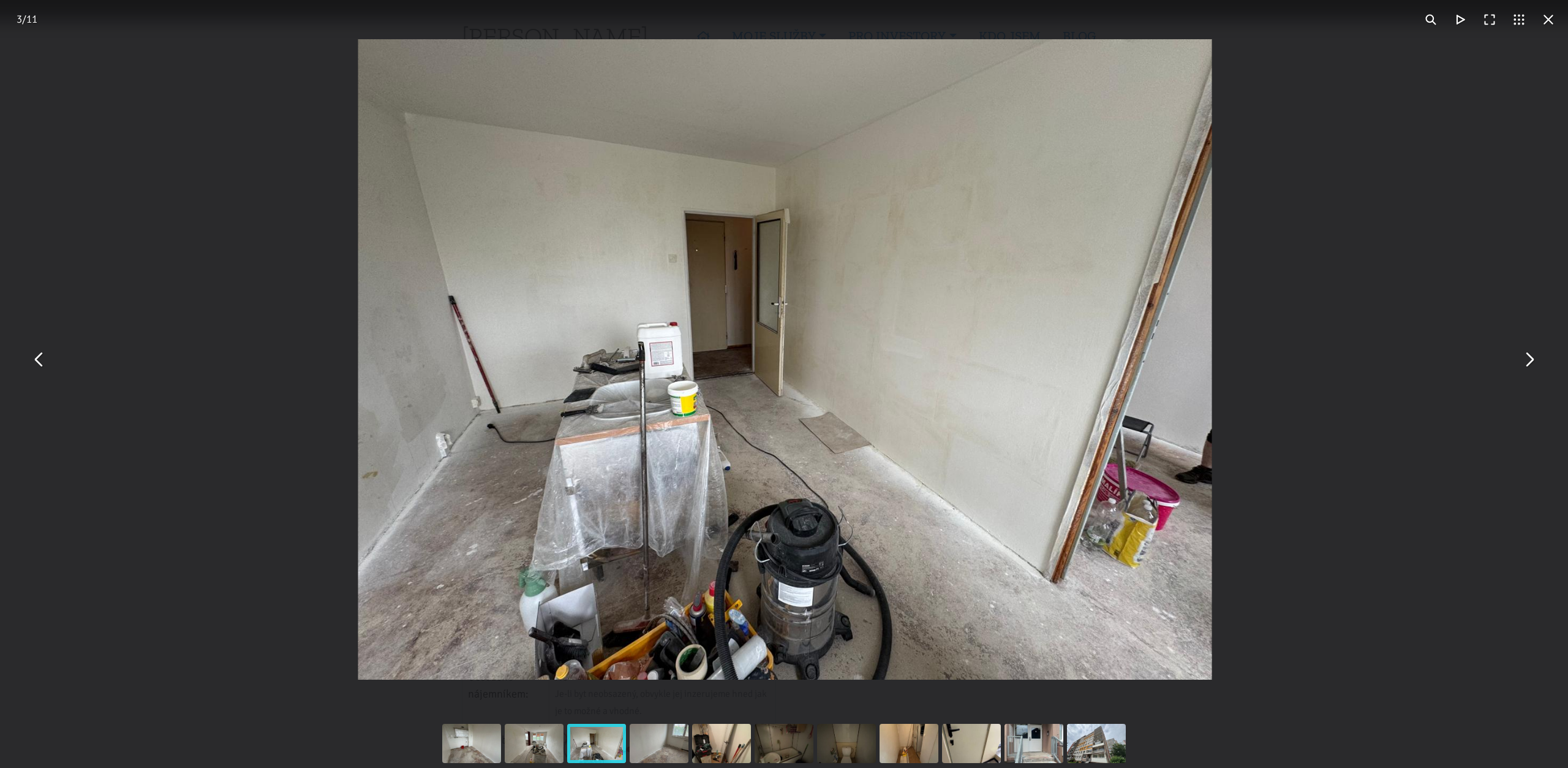
click at [1523, 366] on button "You can close this modal content with the ESC key" at bounding box center [1529, 360] width 30 height 30
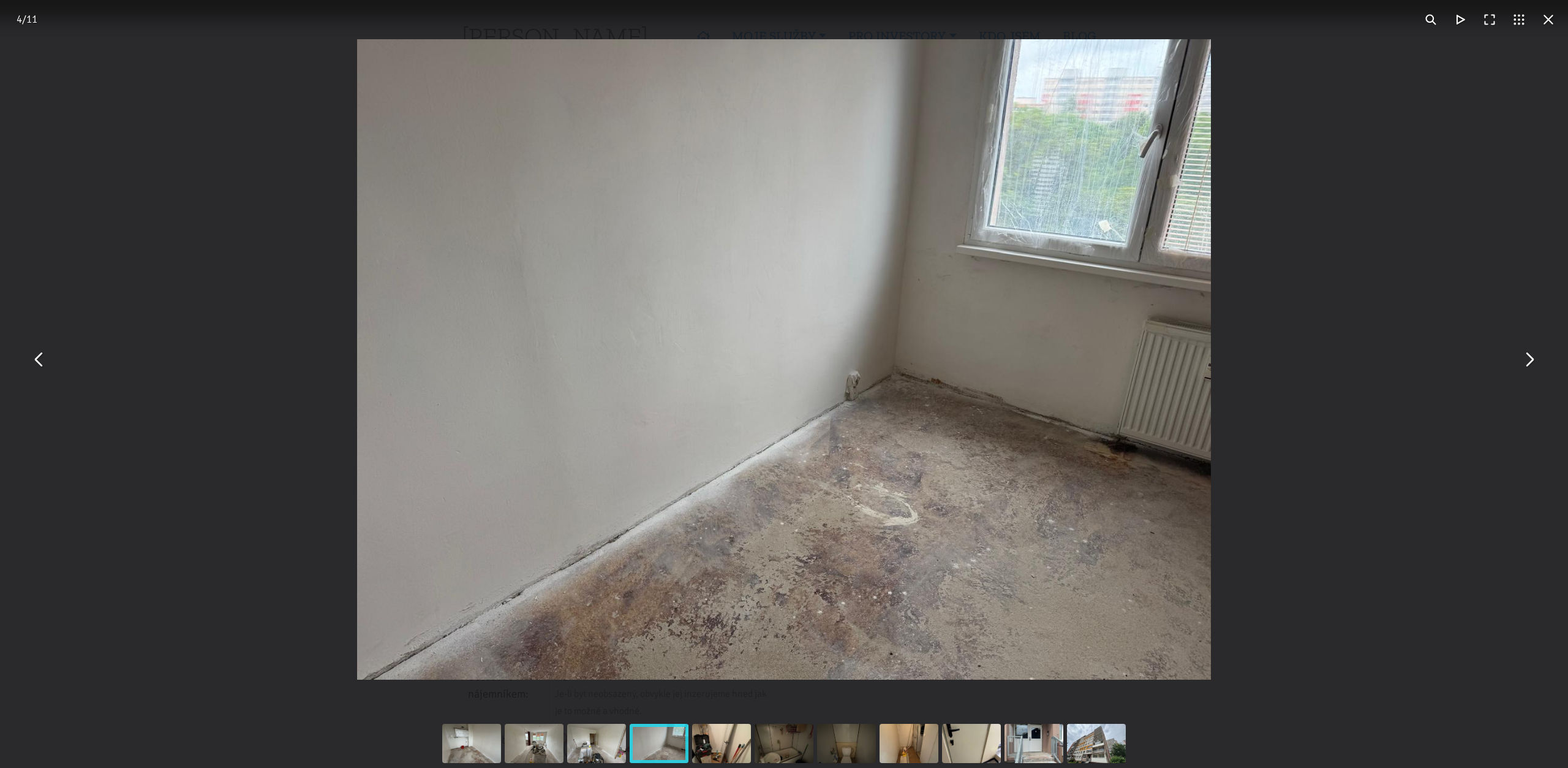
click at [1523, 366] on button "You can close this modal content with the ESC key" at bounding box center [1529, 360] width 30 height 30
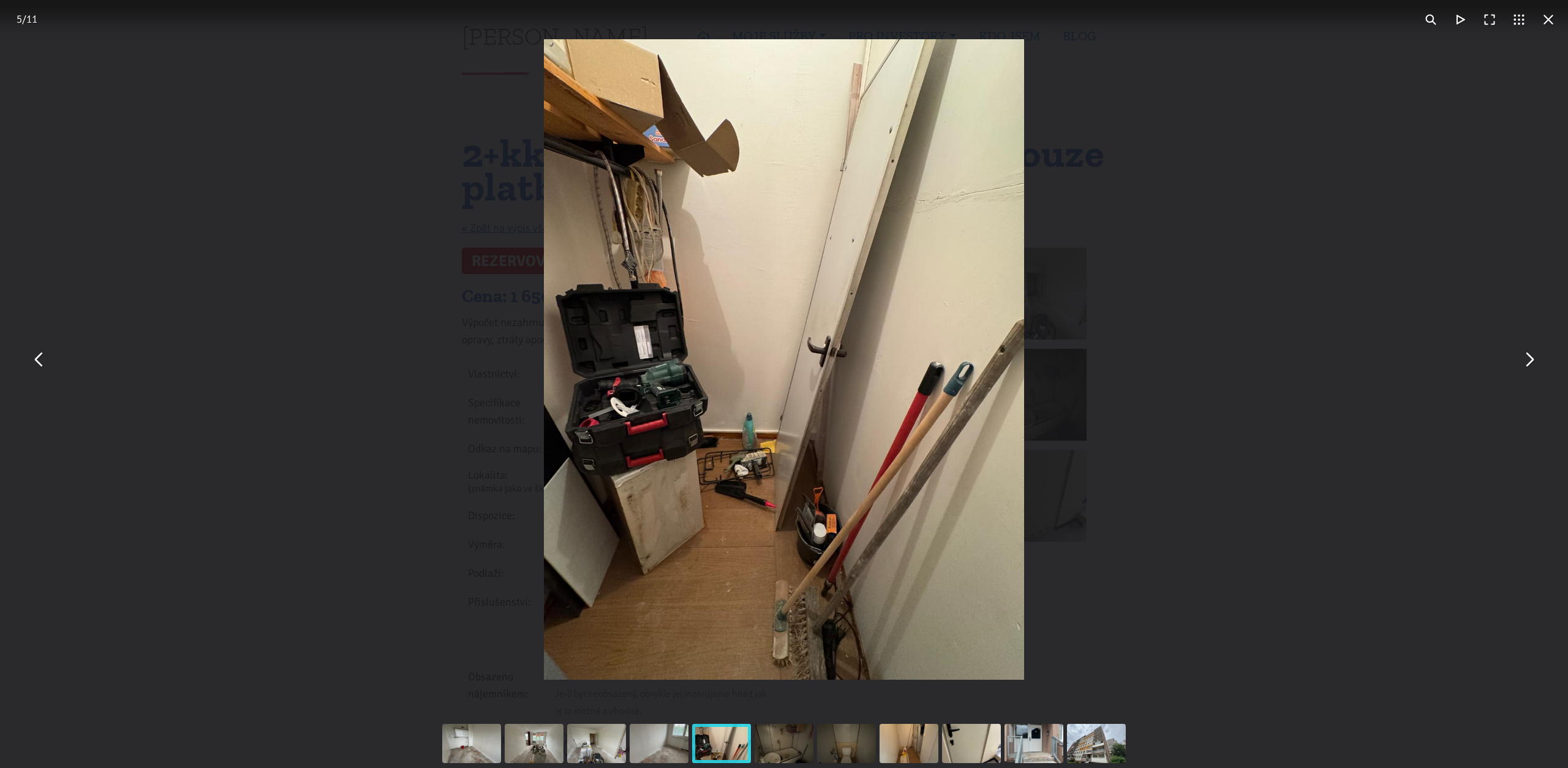
click at [1523, 366] on button "You can close this modal content with the ESC key" at bounding box center [1529, 360] width 30 height 30
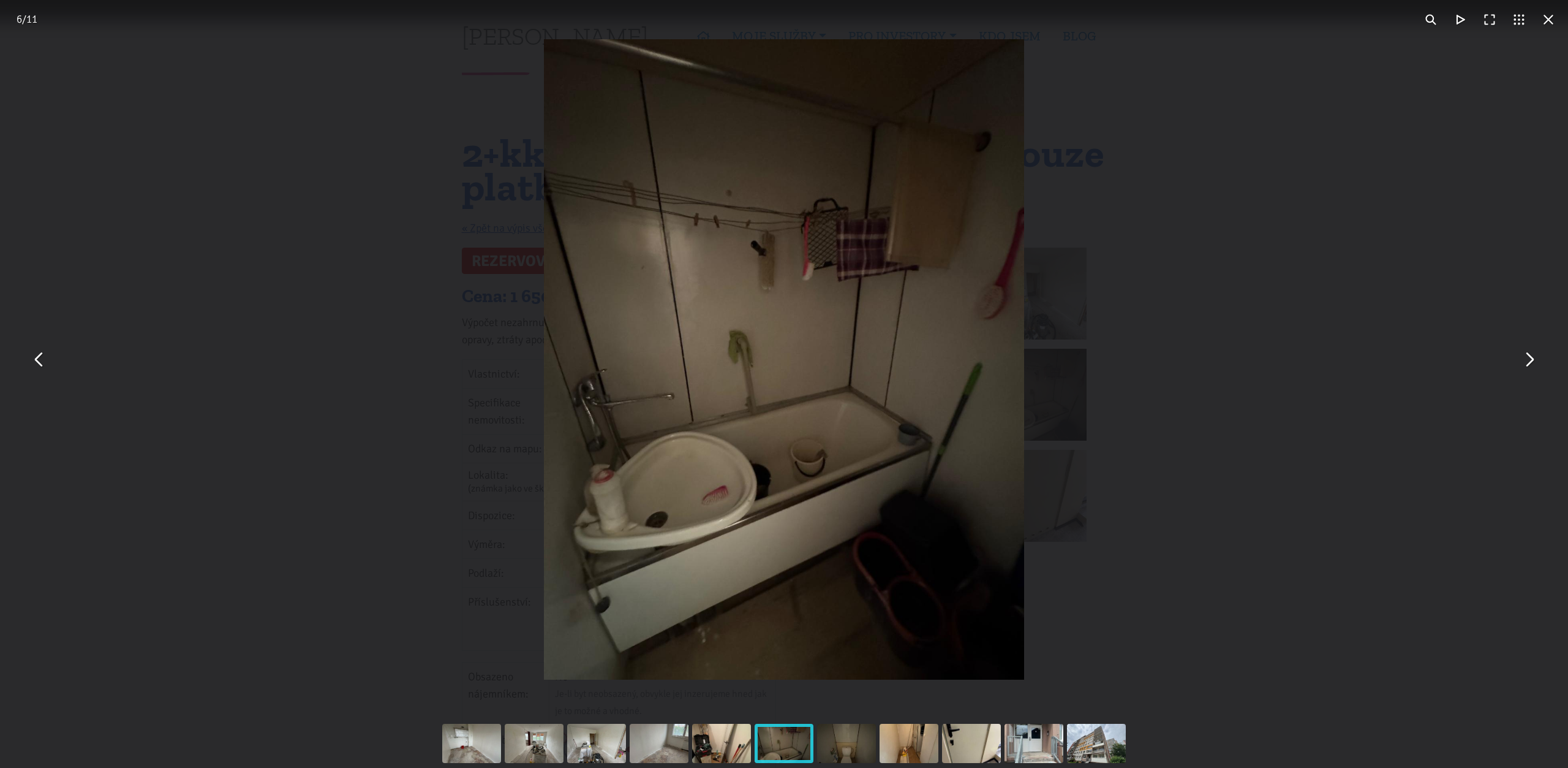
click at [1523, 366] on button "You can close this modal content with the ESC key" at bounding box center [1529, 360] width 30 height 30
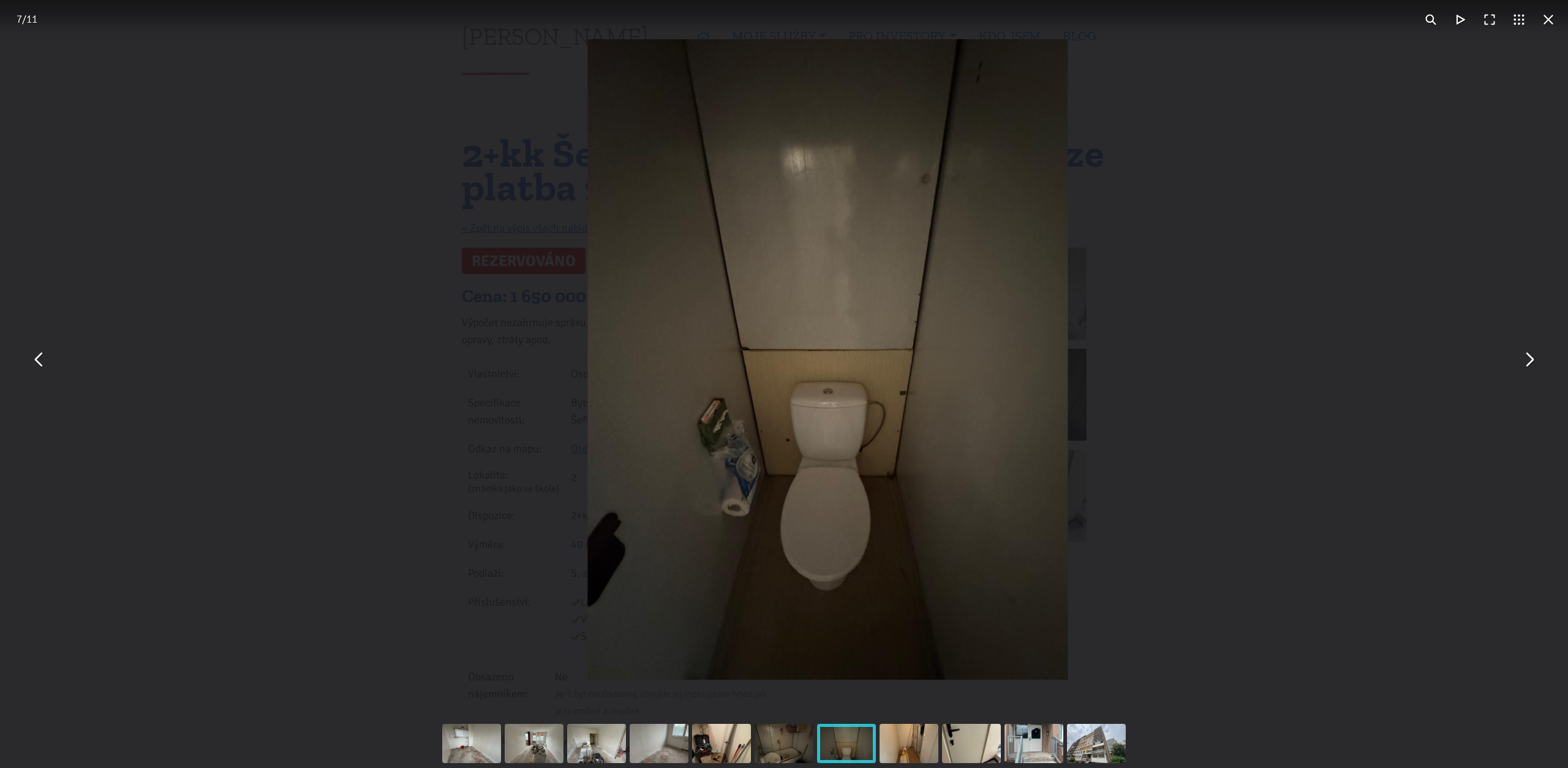
click at [1523, 366] on button "You can close this modal content with the ESC key" at bounding box center [1529, 360] width 30 height 30
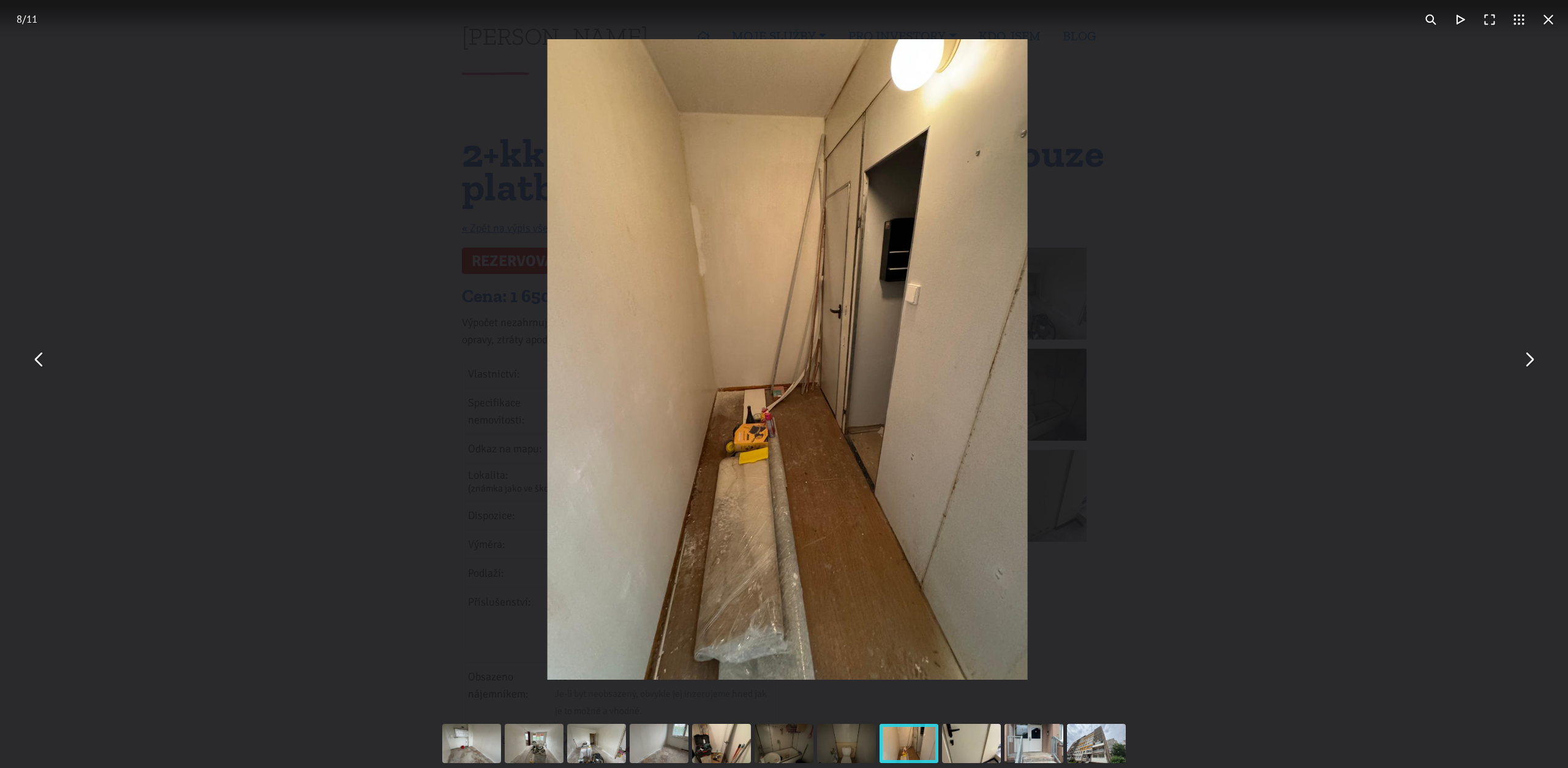
click at [1523, 366] on button "You can close this modal content with the ESC key" at bounding box center [1529, 360] width 30 height 30
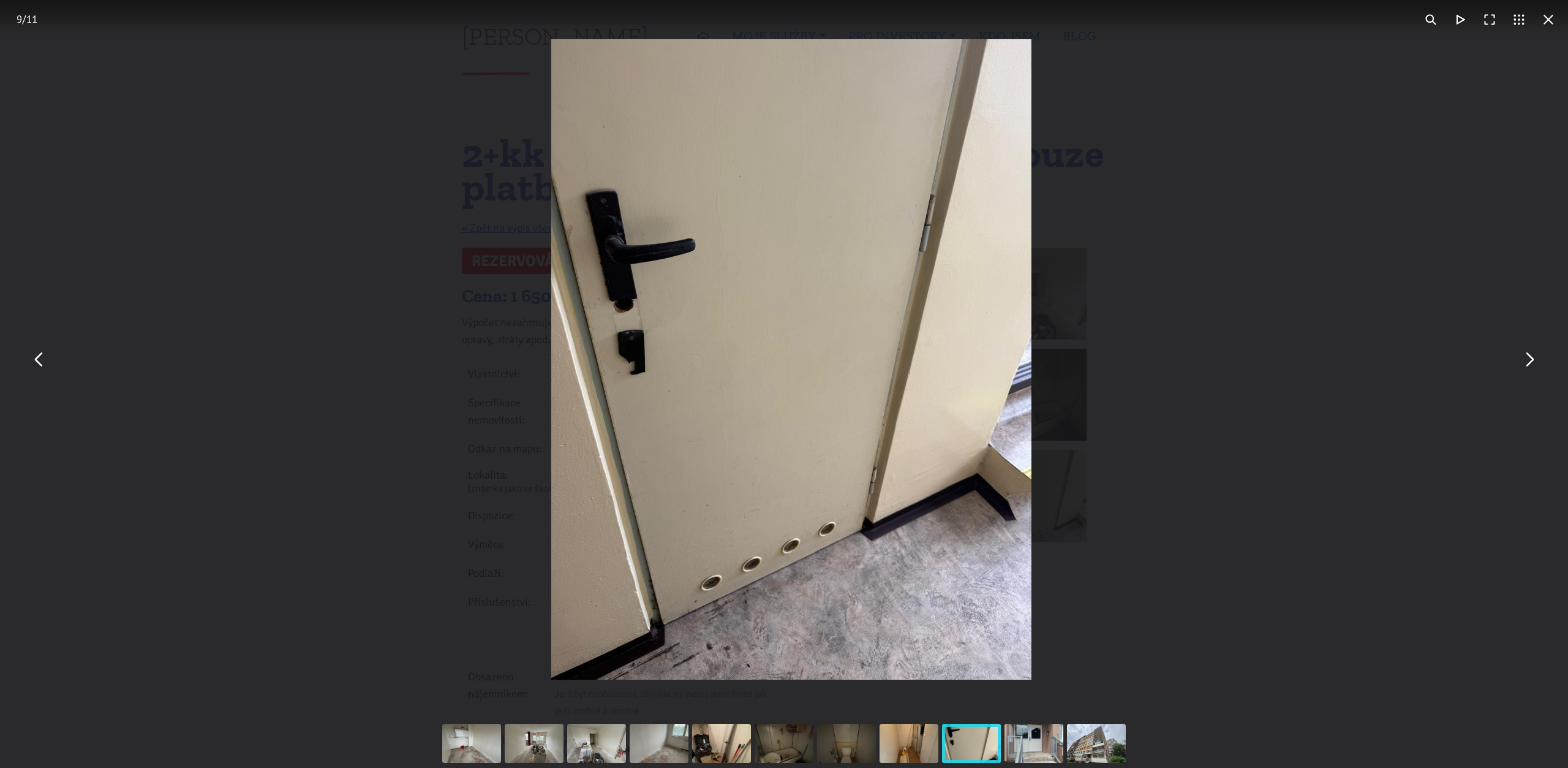
click at [1523, 366] on button "You can close this modal content with the ESC key" at bounding box center [1529, 360] width 30 height 30
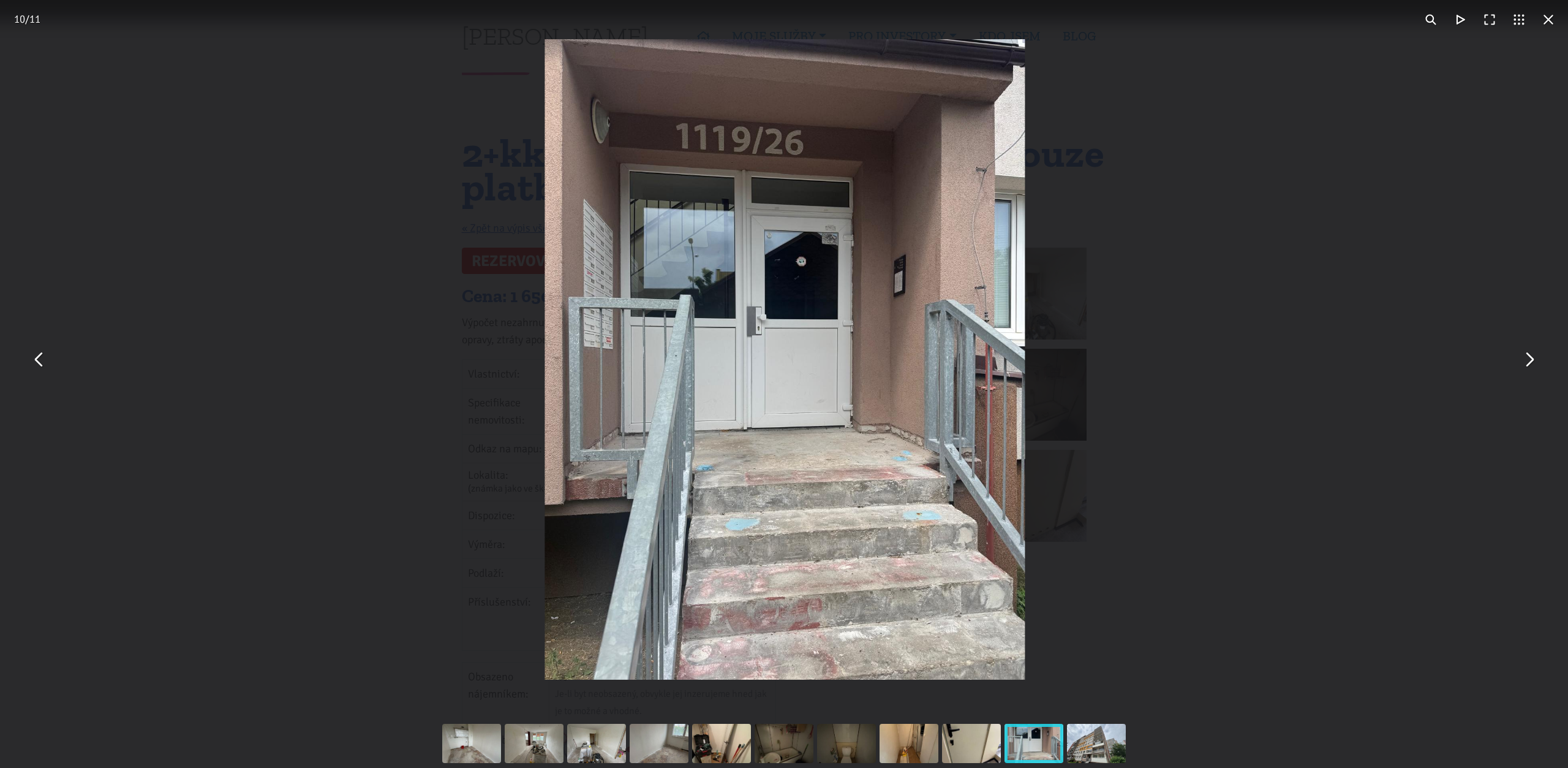
click at [1523, 366] on button "You can close this modal content with the ESC key" at bounding box center [1529, 360] width 30 height 30
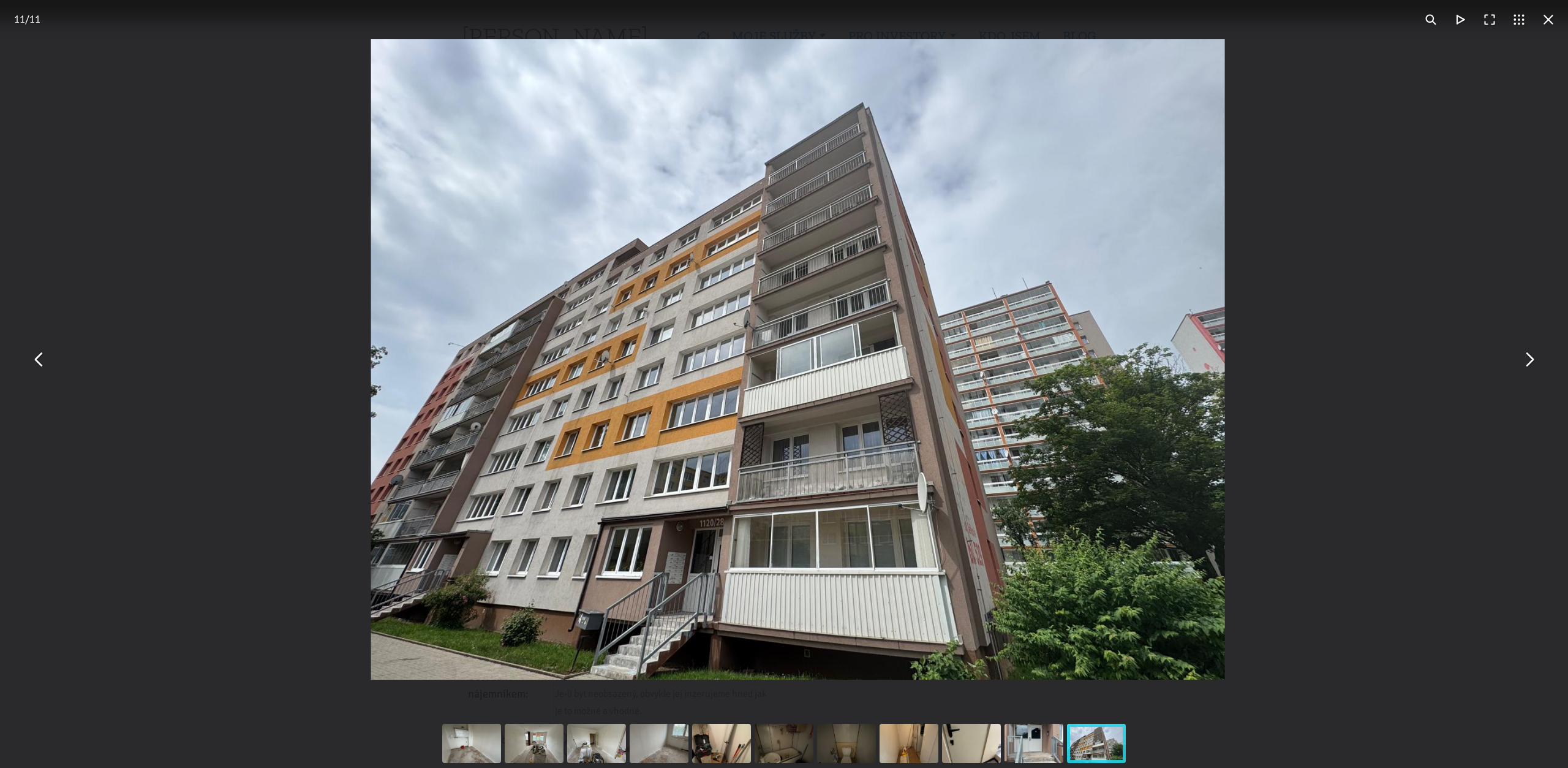
click at [1523, 366] on button "You can close this modal content with the ESC key" at bounding box center [1529, 360] width 30 height 30
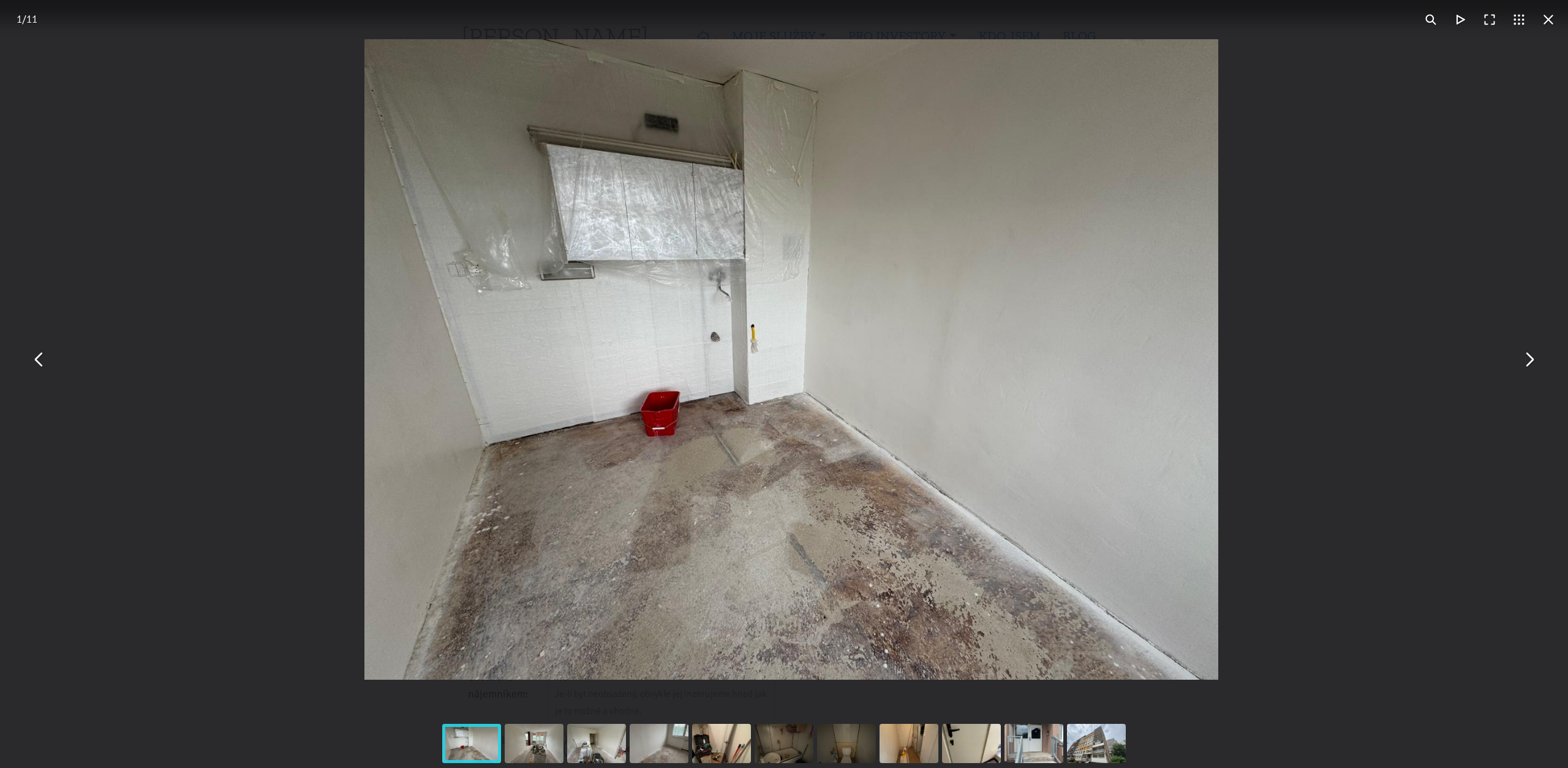
click at [1523, 366] on button "You can close this modal content with the ESC key" at bounding box center [1529, 360] width 30 height 30
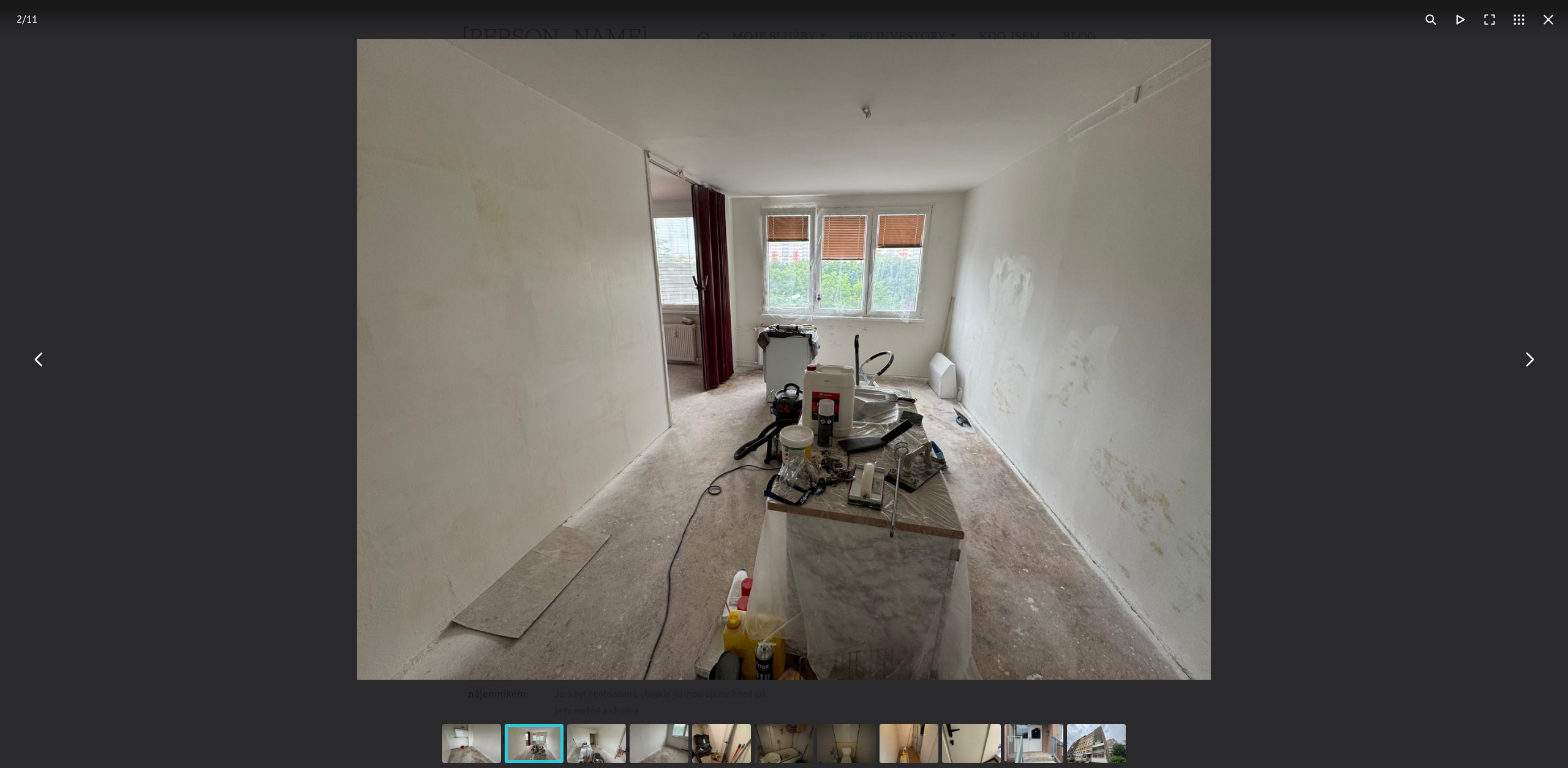
click at [1551, 23] on button "You can close this modal content with the ESC key" at bounding box center [1548, 20] width 30 height 30
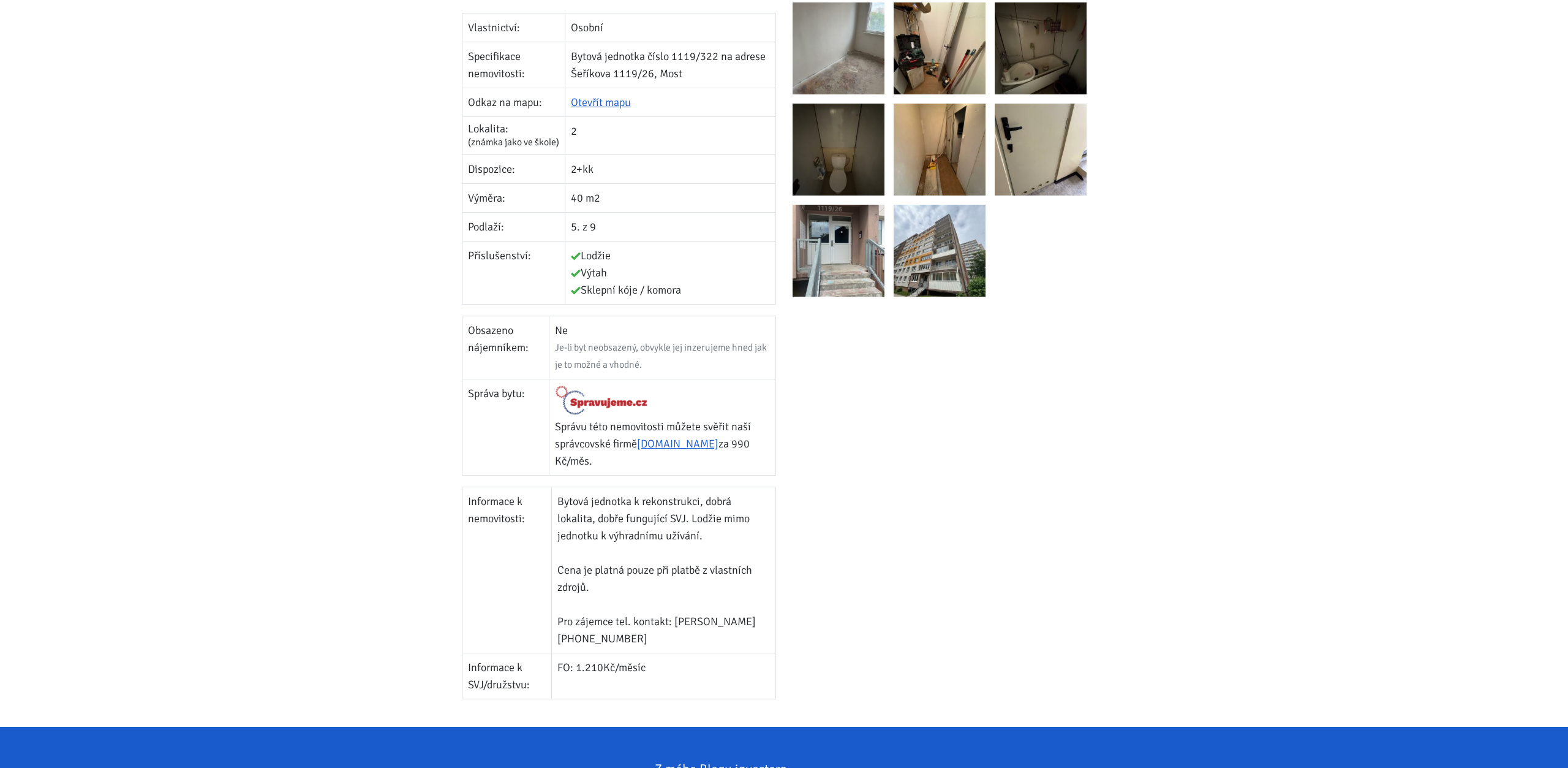
scroll to position [375, 0]
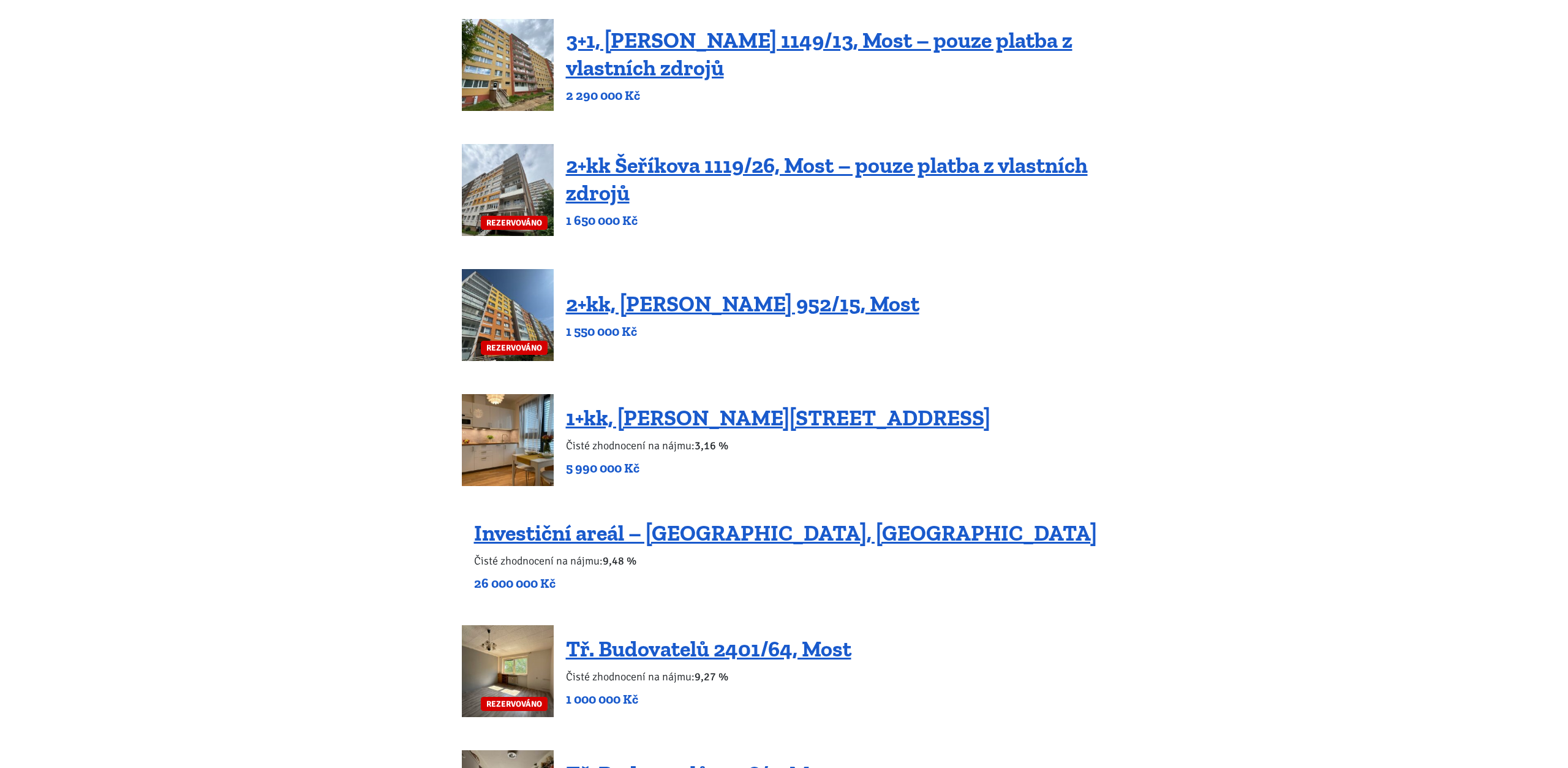
scroll to position [563, 0]
click at [785, 314] on link "2+kk, [PERSON_NAME] 952/15, Most" at bounding box center [742, 303] width 353 height 26
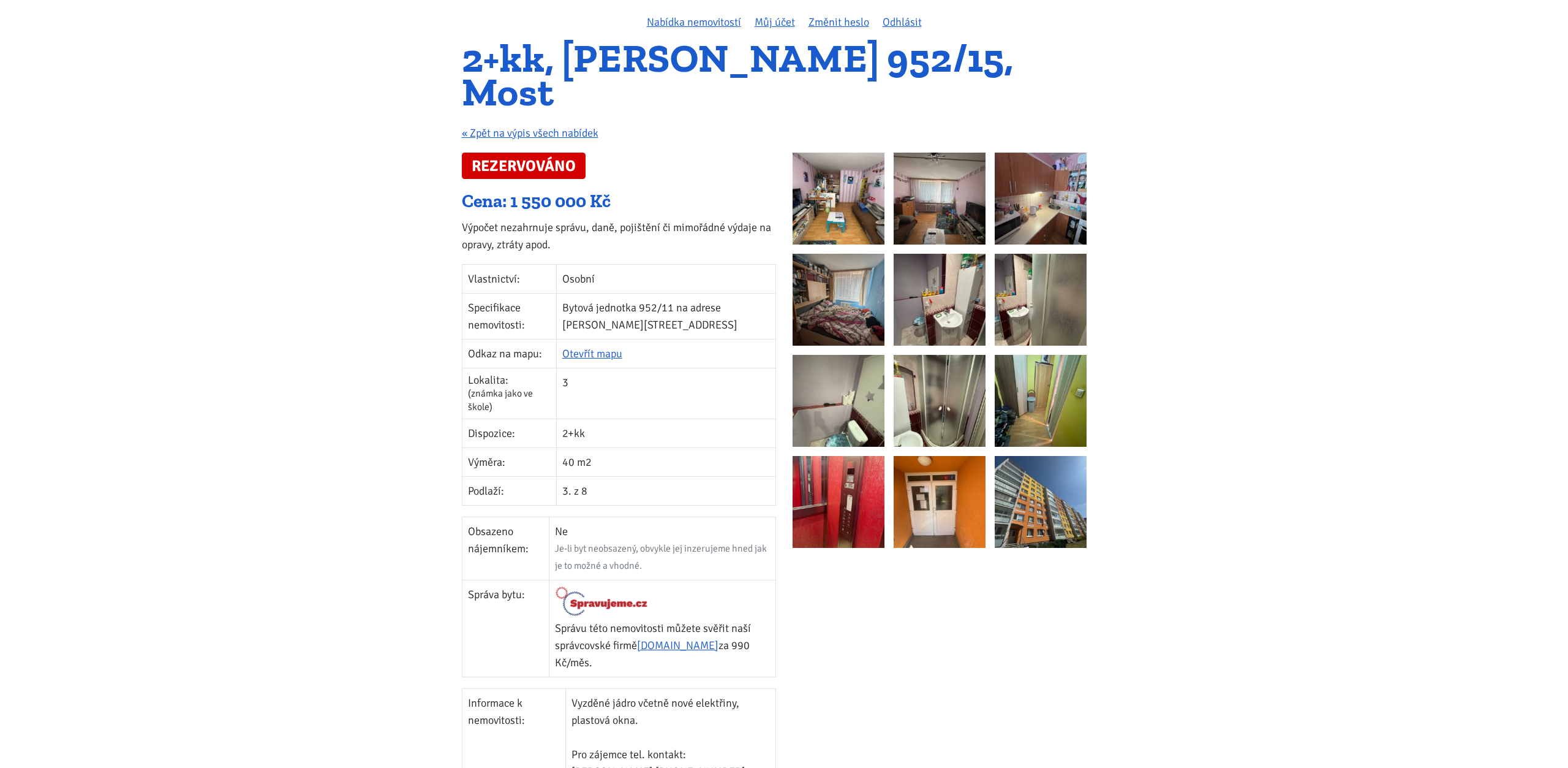
scroll to position [83, 0]
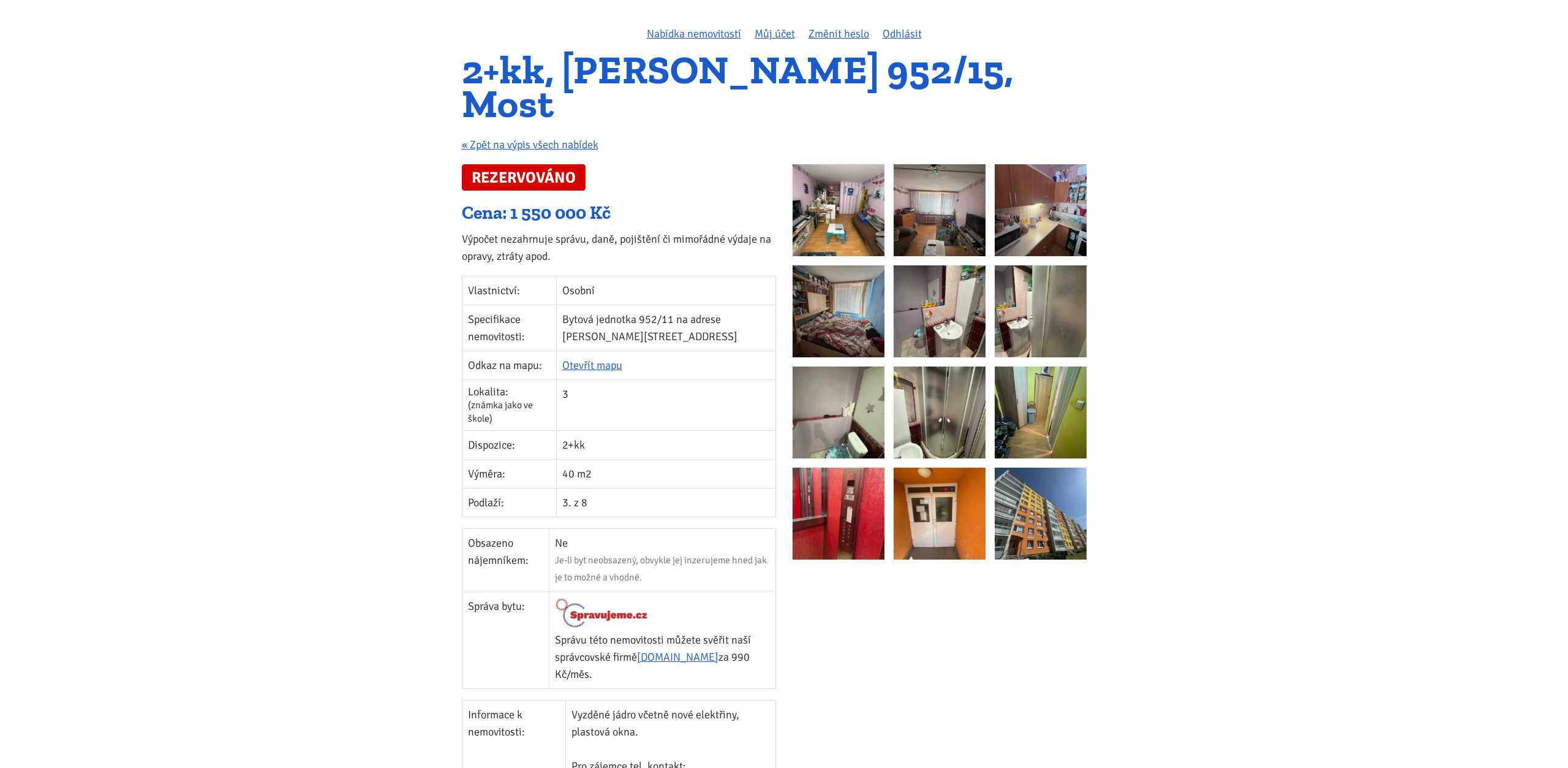
click at [849, 169] on img at bounding box center [839, 210] width 92 height 92
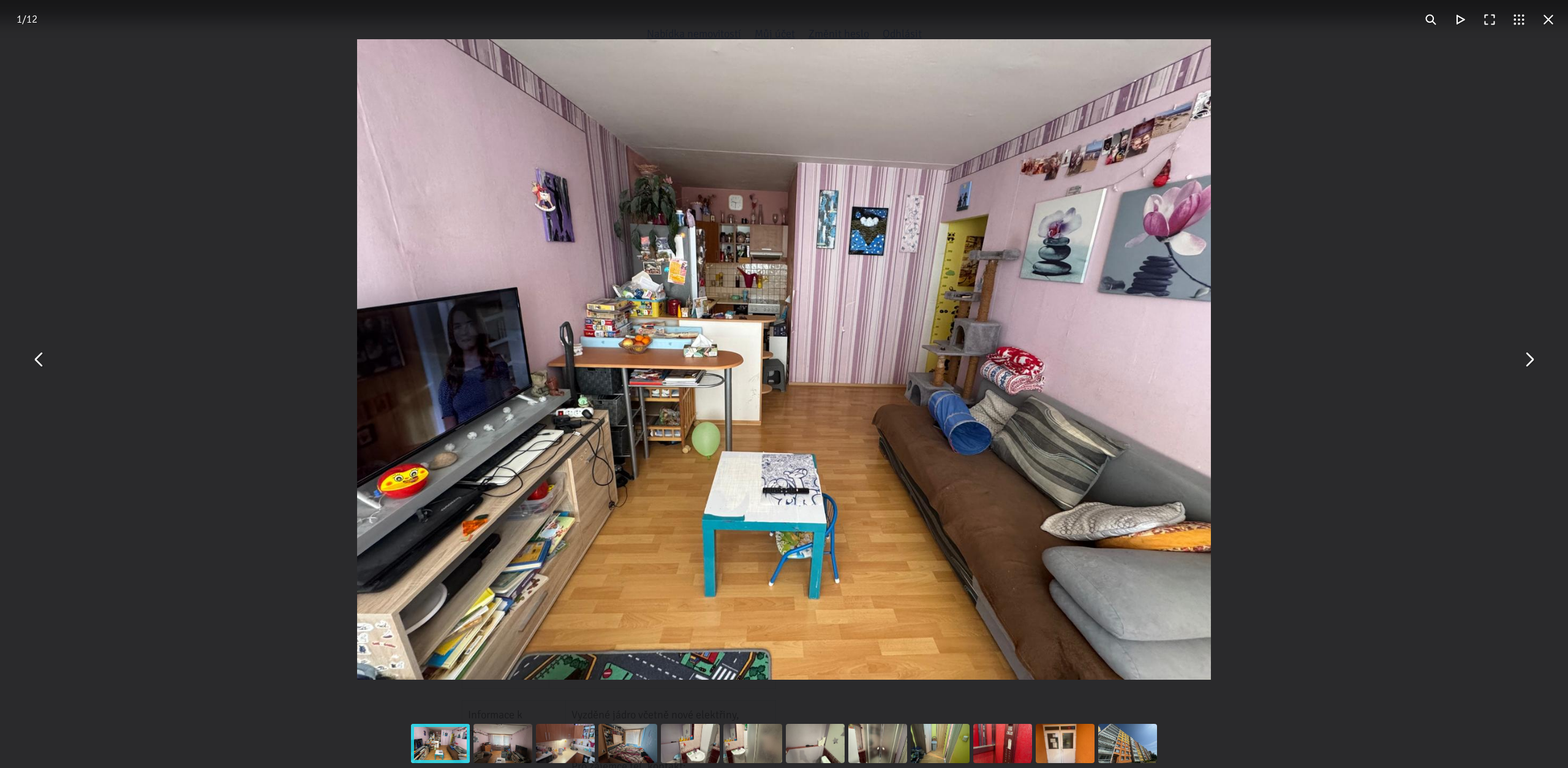
click at [1522, 363] on button "You can close this modal content with the ESC key" at bounding box center [1529, 360] width 30 height 30
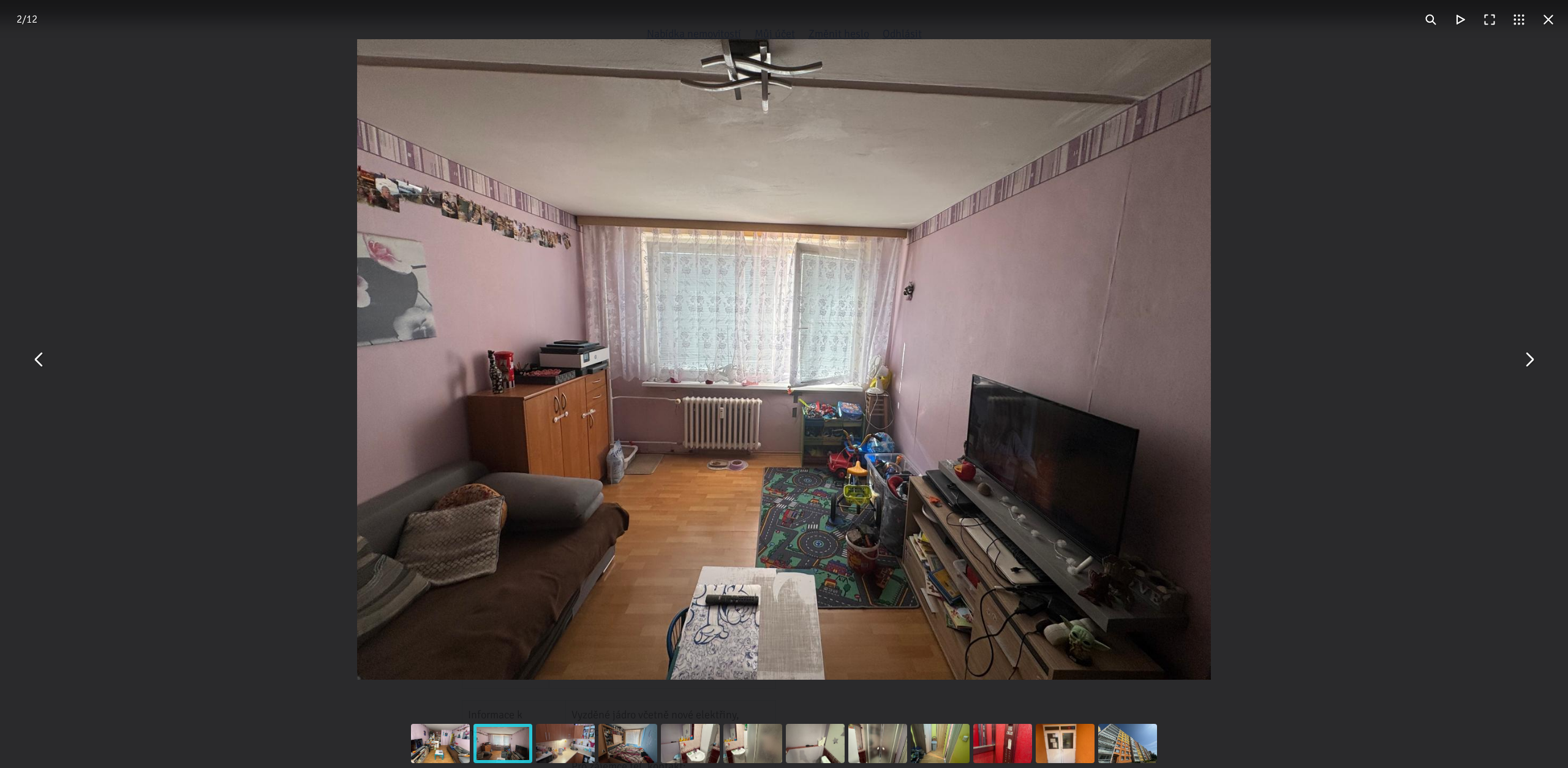
click at [1522, 363] on button "You can close this modal content with the ESC key" at bounding box center [1529, 360] width 30 height 30
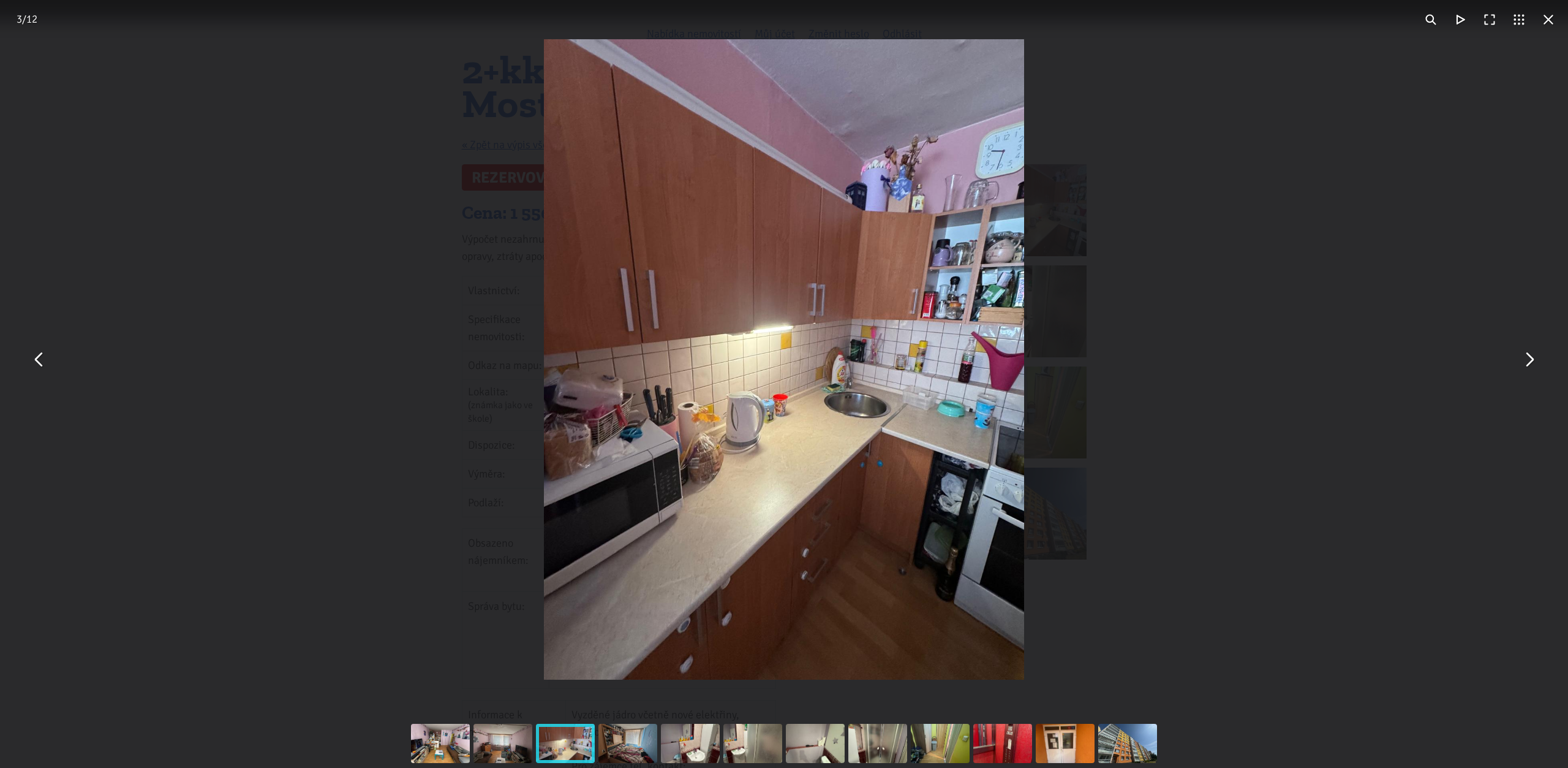
click at [1522, 363] on button "You can close this modal content with the ESC key" at bounding box center [1529, 360] width 30 height 30
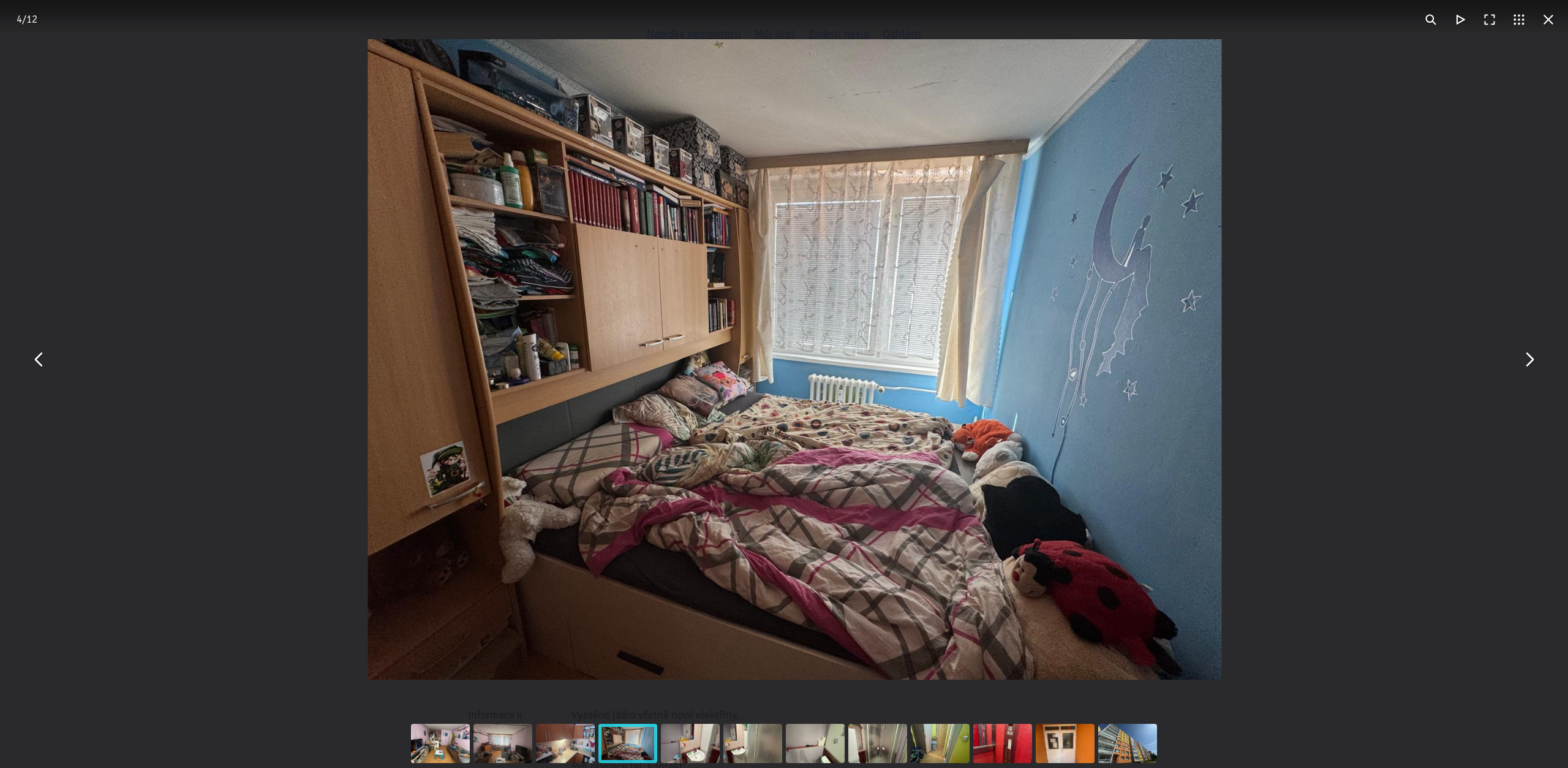
click at [1522, 363] on button "You can close this modal content with the ESC key" at bounding box center [1529, 360] width 30 height 30
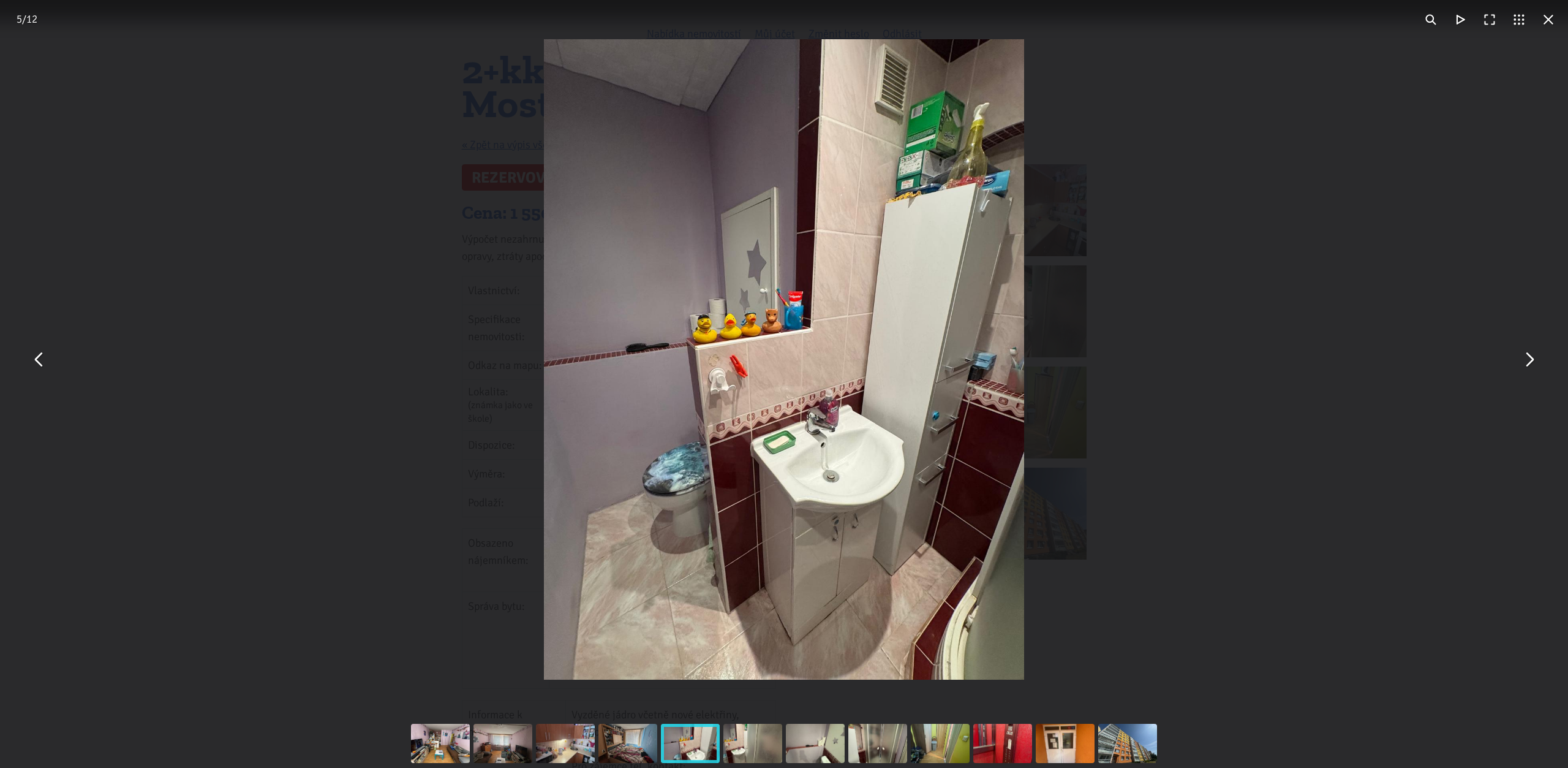
click at [1522, 363] on button "You can close this modal content with the ESC key" at bounding box center [1529, 360] width 30 height 30
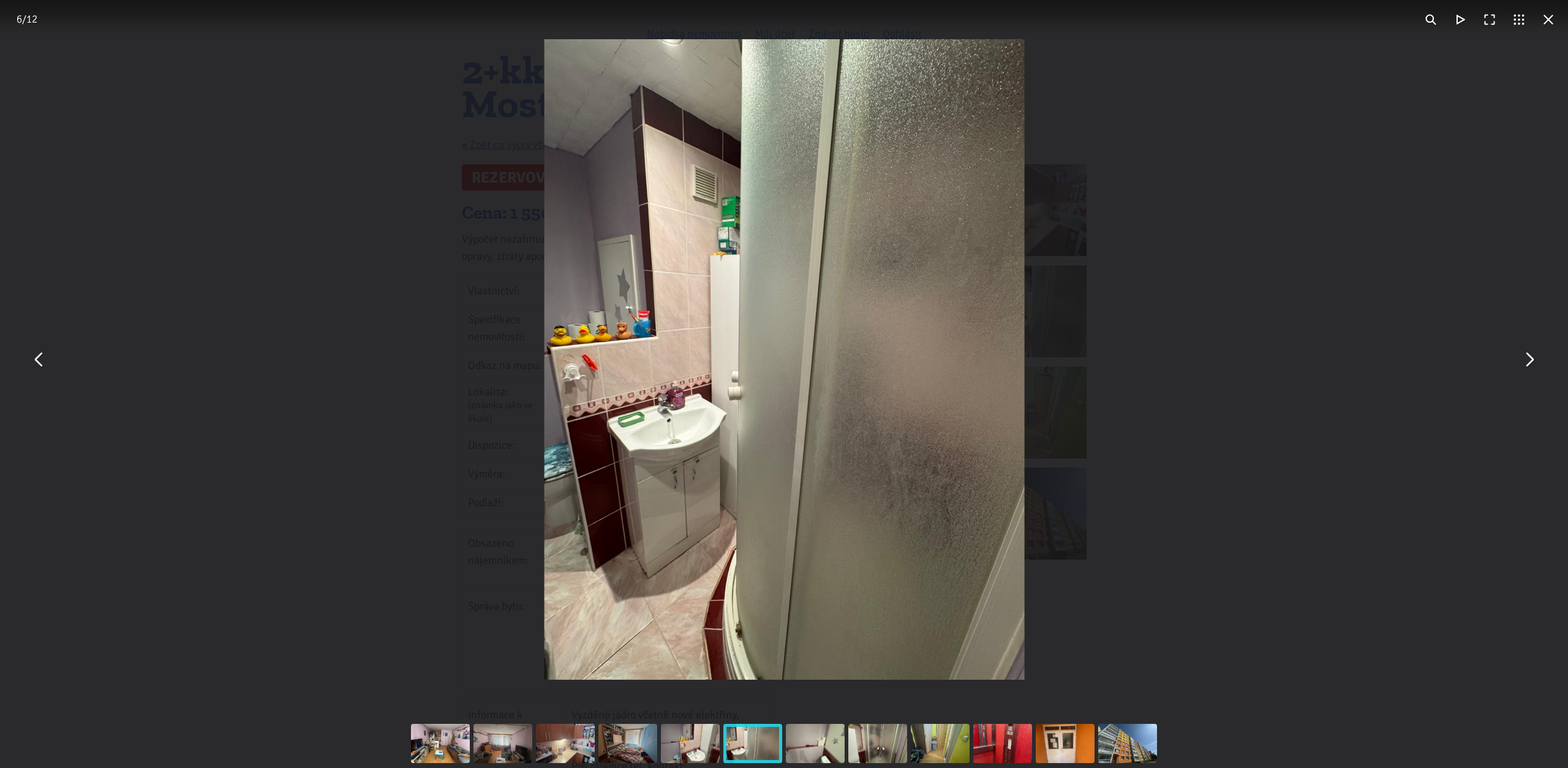
click at [1522, 363] on button "You can close this modal content with the ESC key" at bounding box center [1529, 360] width 30 height 30
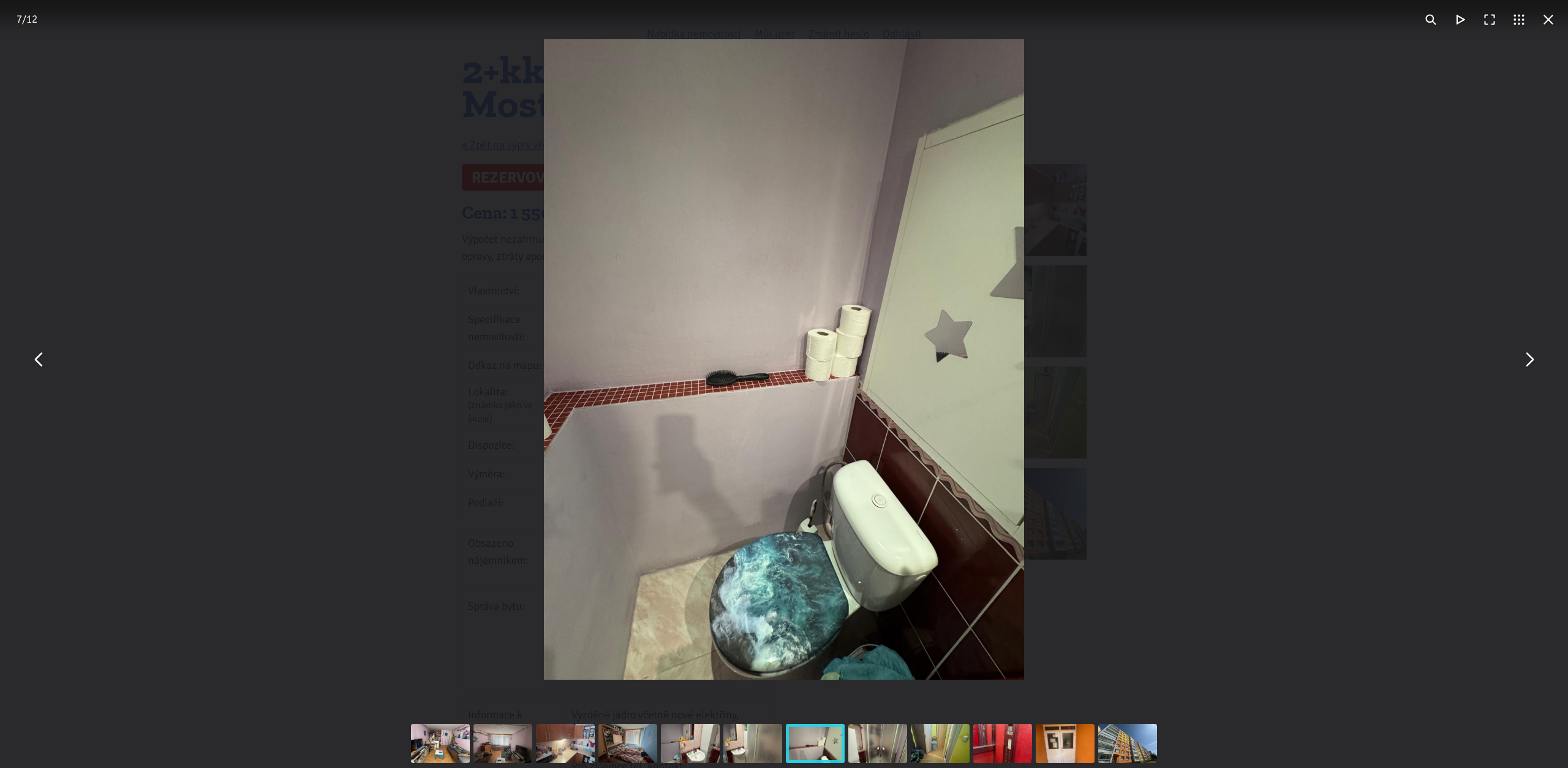
click at [1551, 14] on button "You can close this modal content with the ESC key" at bounding box center [1548, 20] width 30 height 30
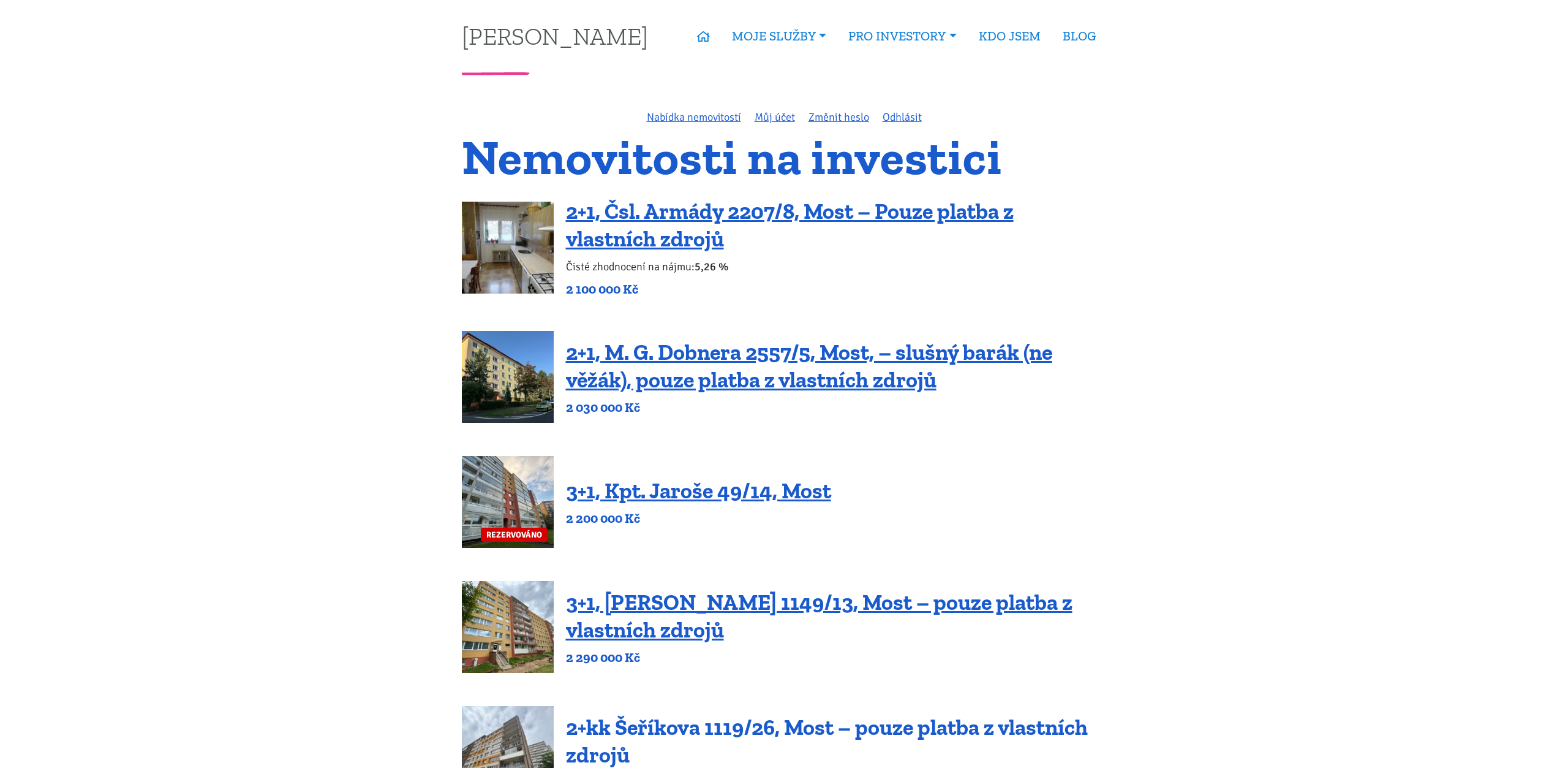
scroll to position [563, 0]
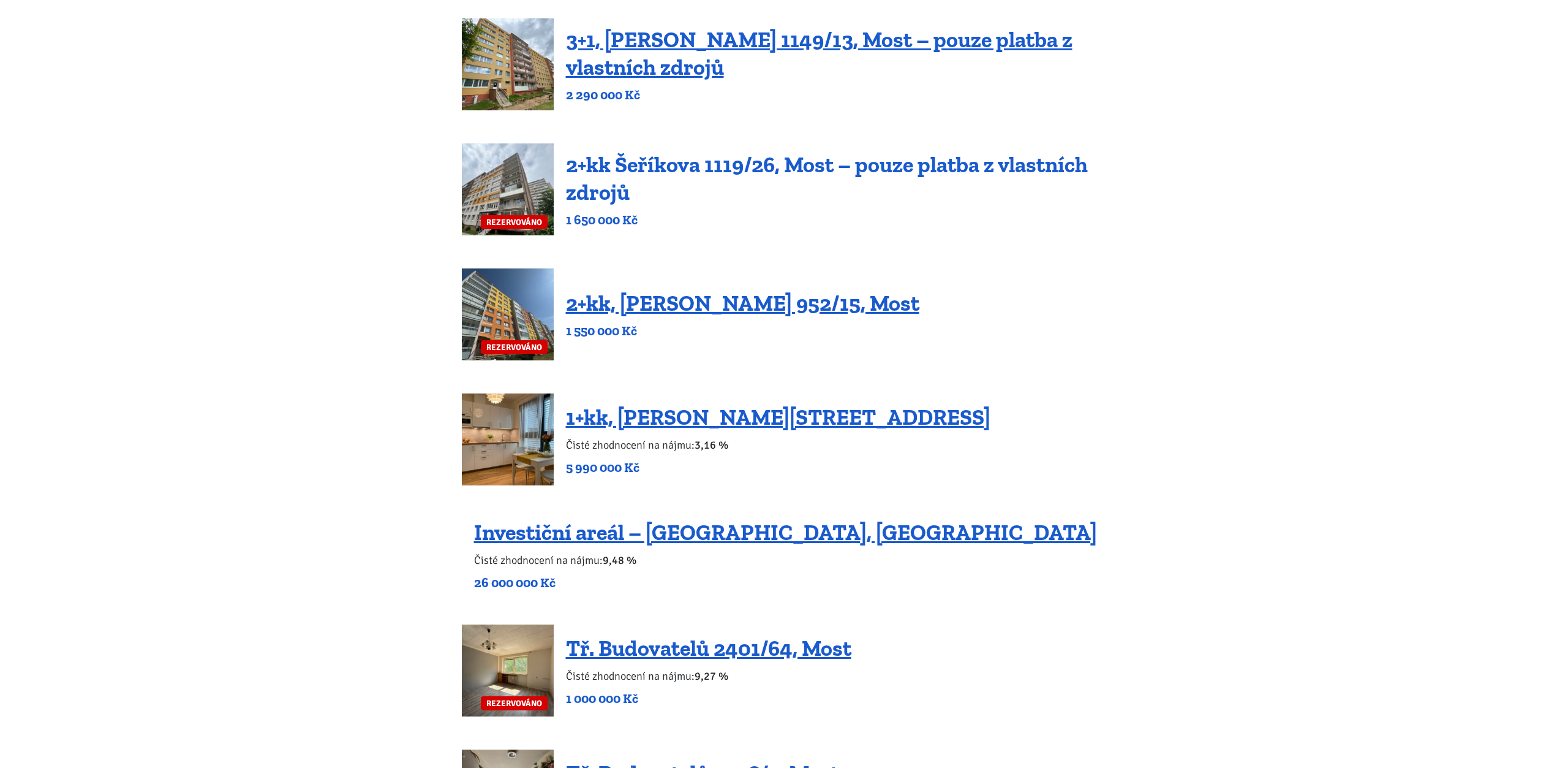
click at [725, 171] on link "2+kk Šeříkova 1119/26, Most – pouze platba z vlastních zdrojů" at bounding box center [827, 178] width 522 height 54
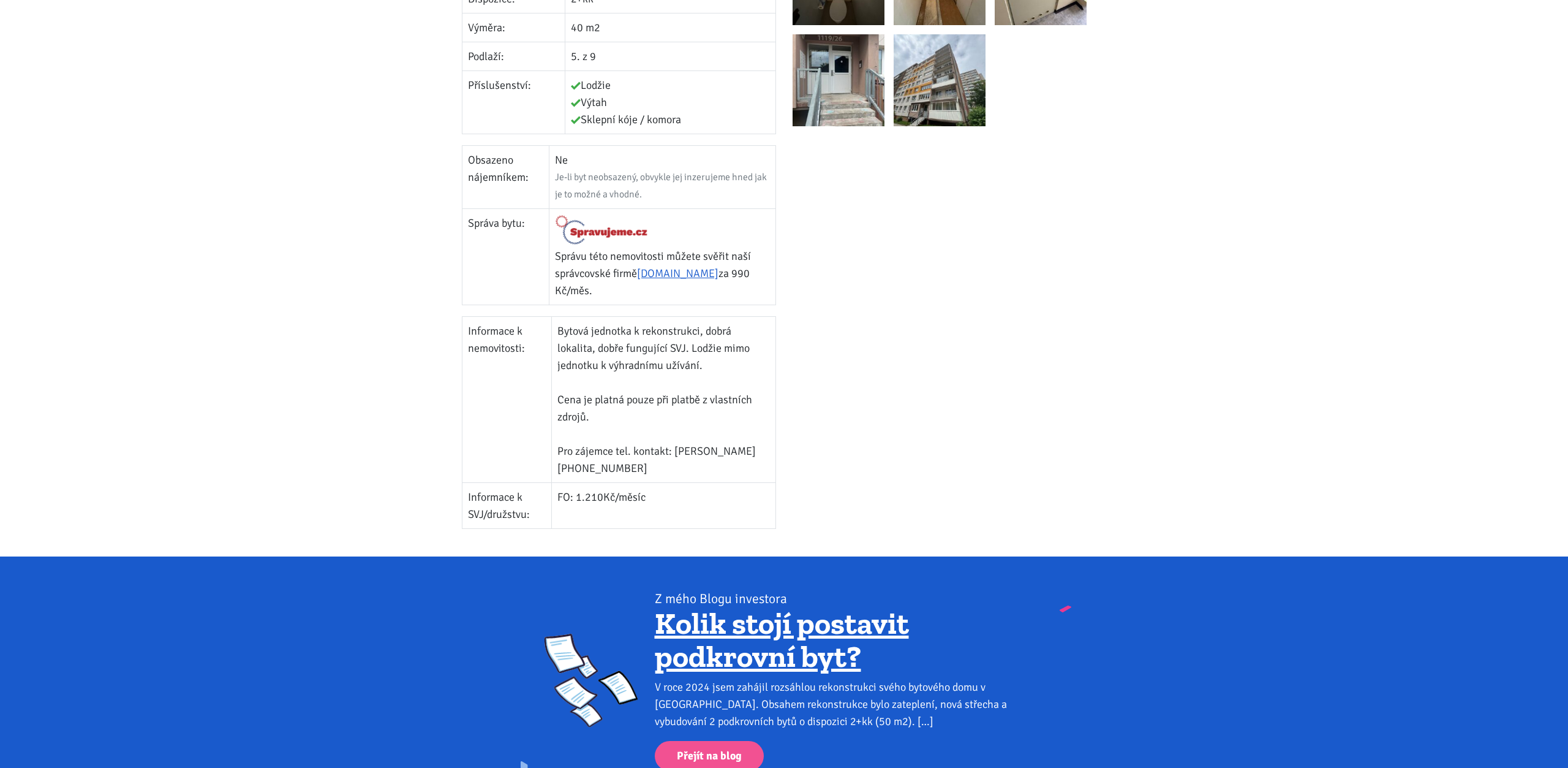
scroll to position [563, 0]
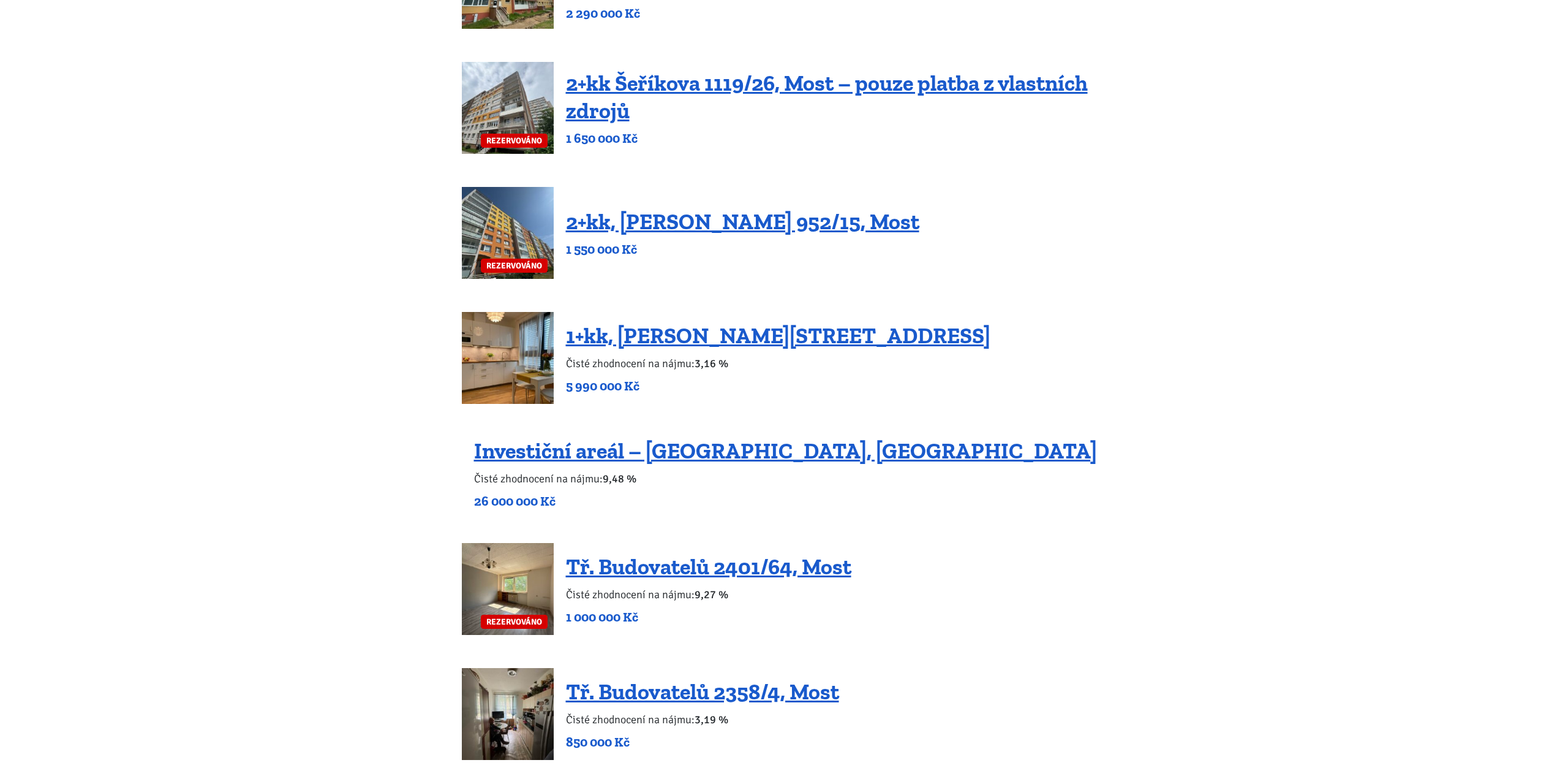
scroll to position [646, 0]
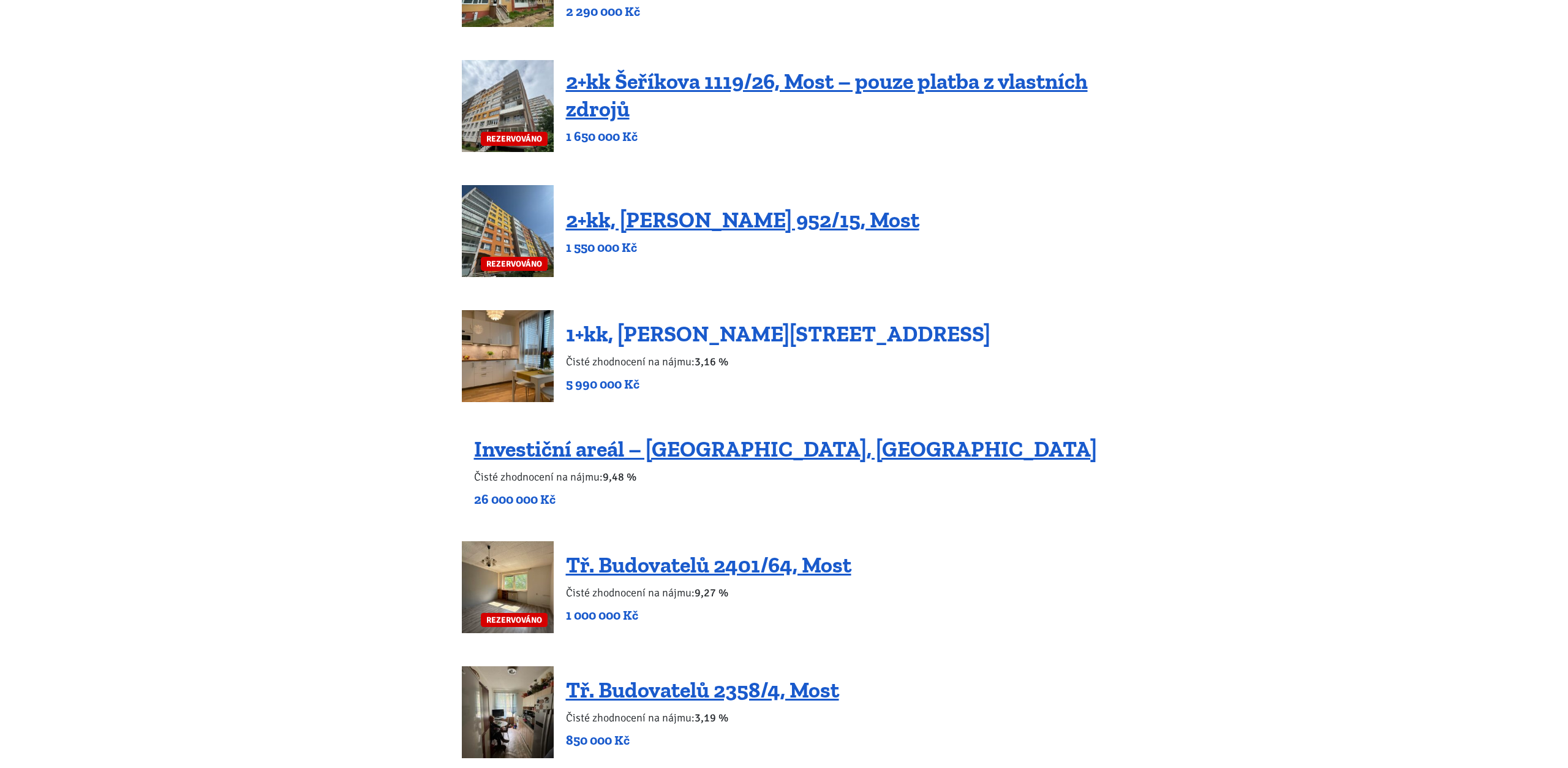
click at [786, 342] on link "1+kk, [PERSON_NAME][STREET_ADDRESS]" at bounding box center [779, 334] width 425 height 26
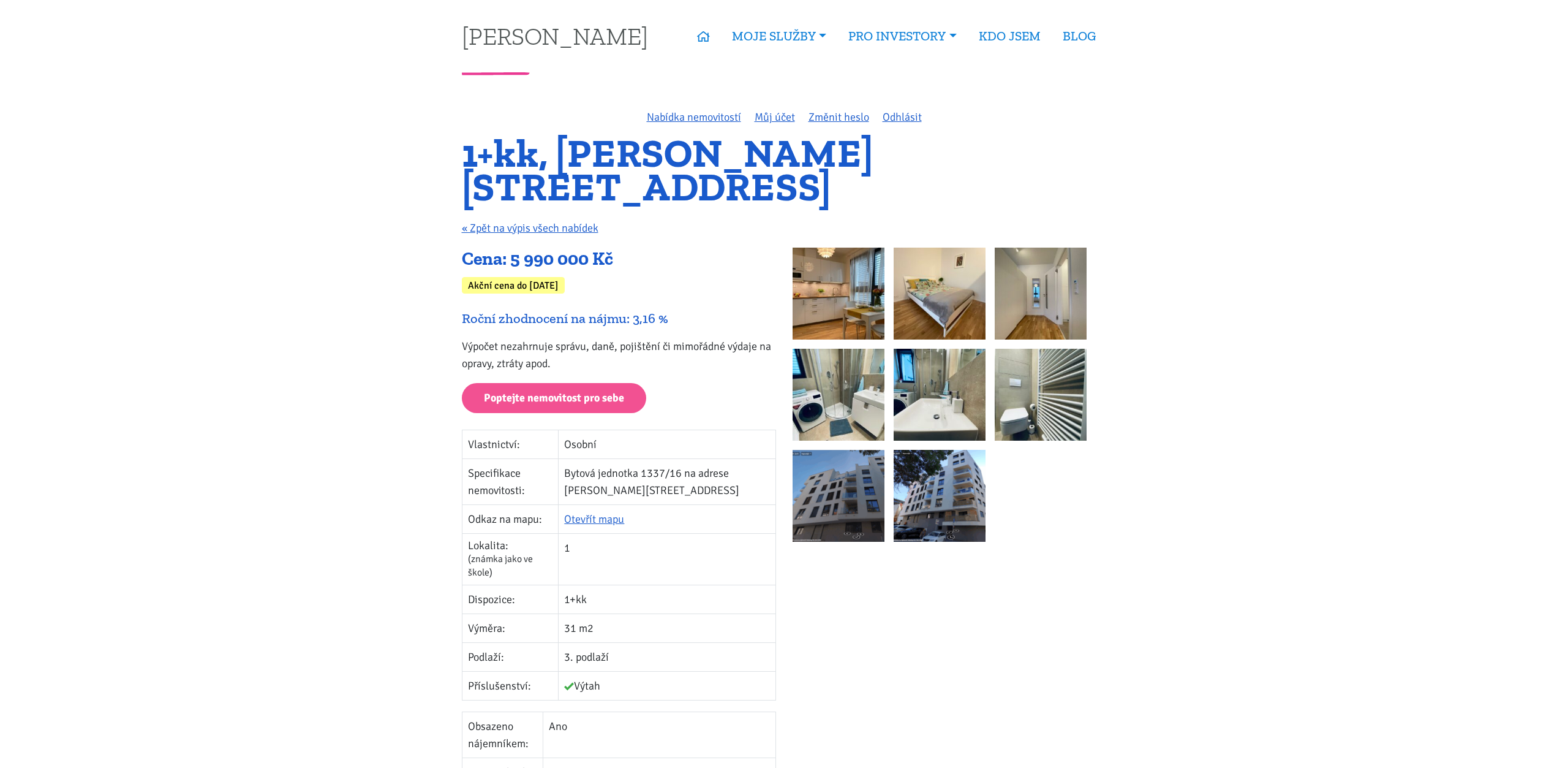
click at [815, 280] on img at bounding box center [839, 293] width 92 height 92
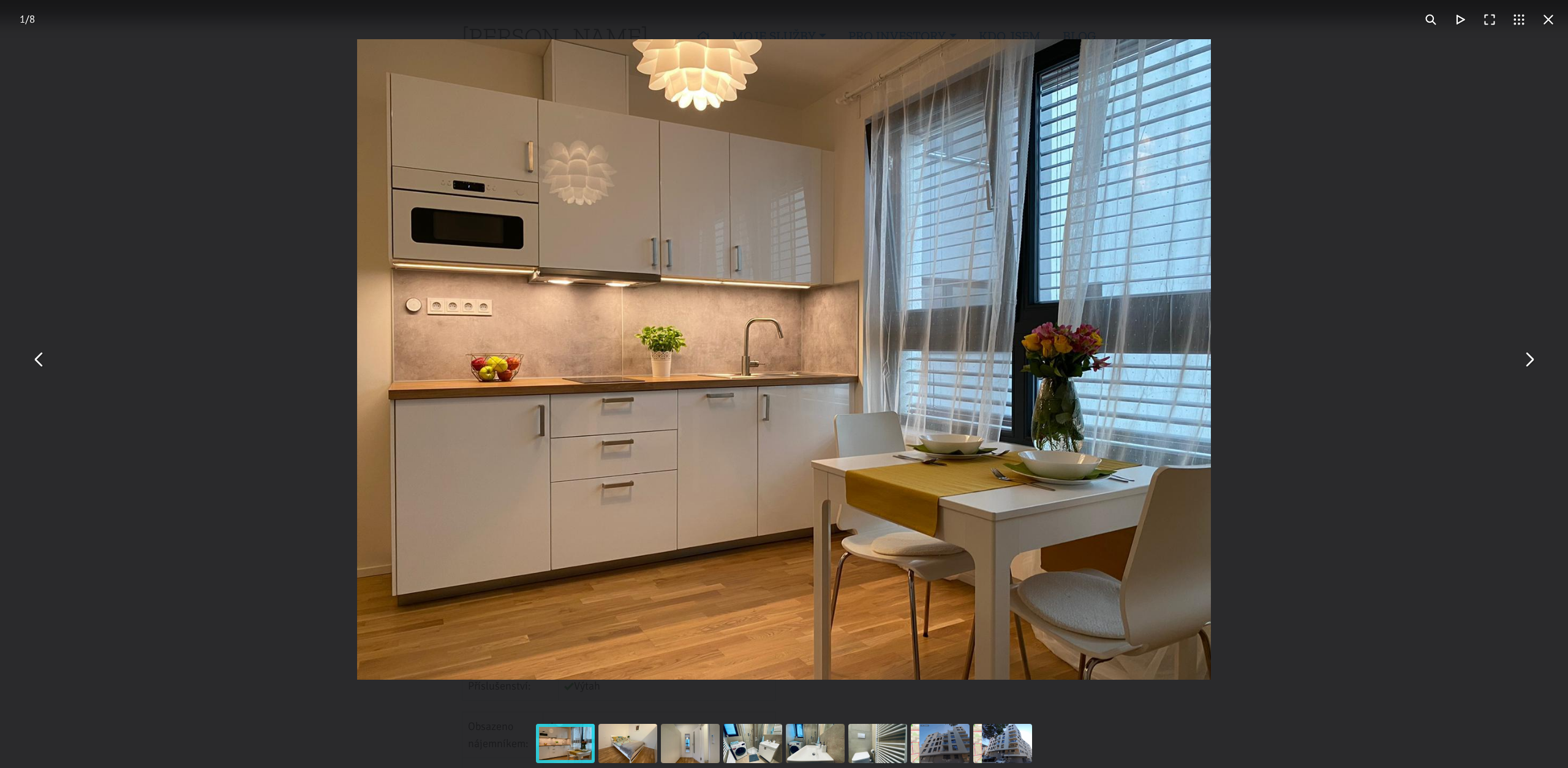
click at [1511, 365] on div "You can close this modal content with the ESC key" at bounding box center [784, 359] width 1568 height 719
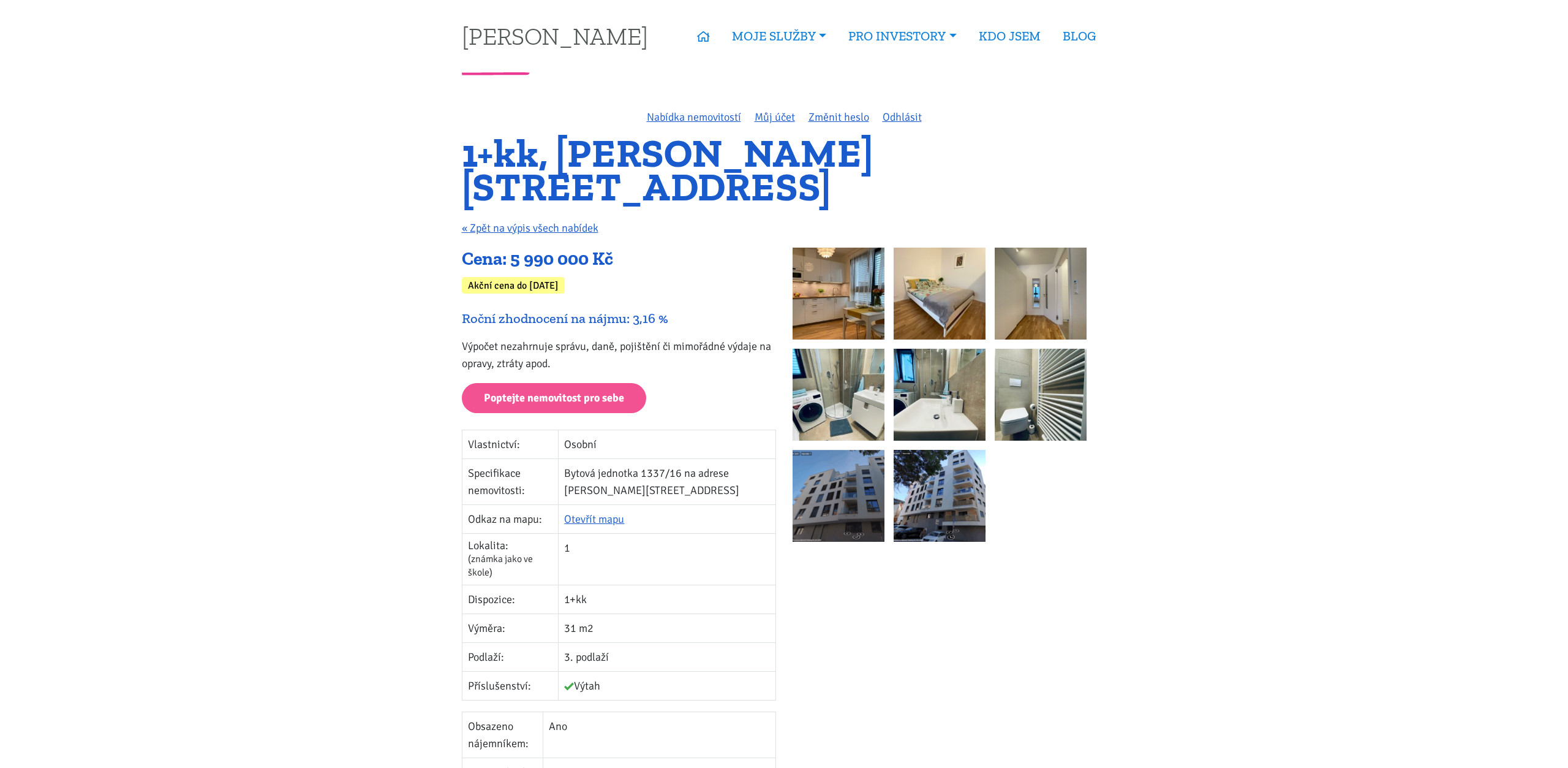
click at [905, 309] on img at bounding box center [940, 293] width 92 height 92
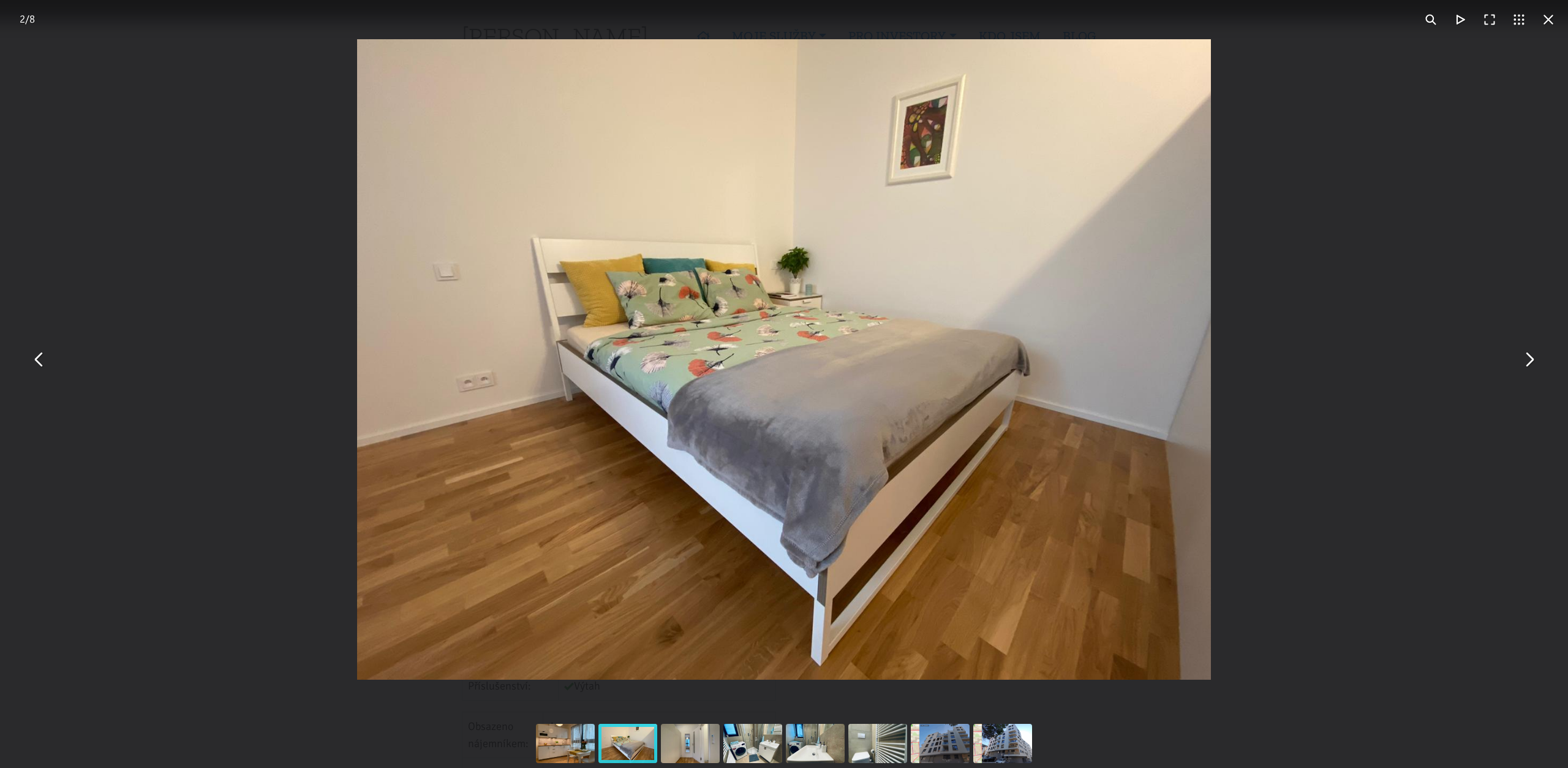
click at [1507, 361] on div "You can close this modal content with the ESC key" at bounding box center [784, 359] width 1568 height 719
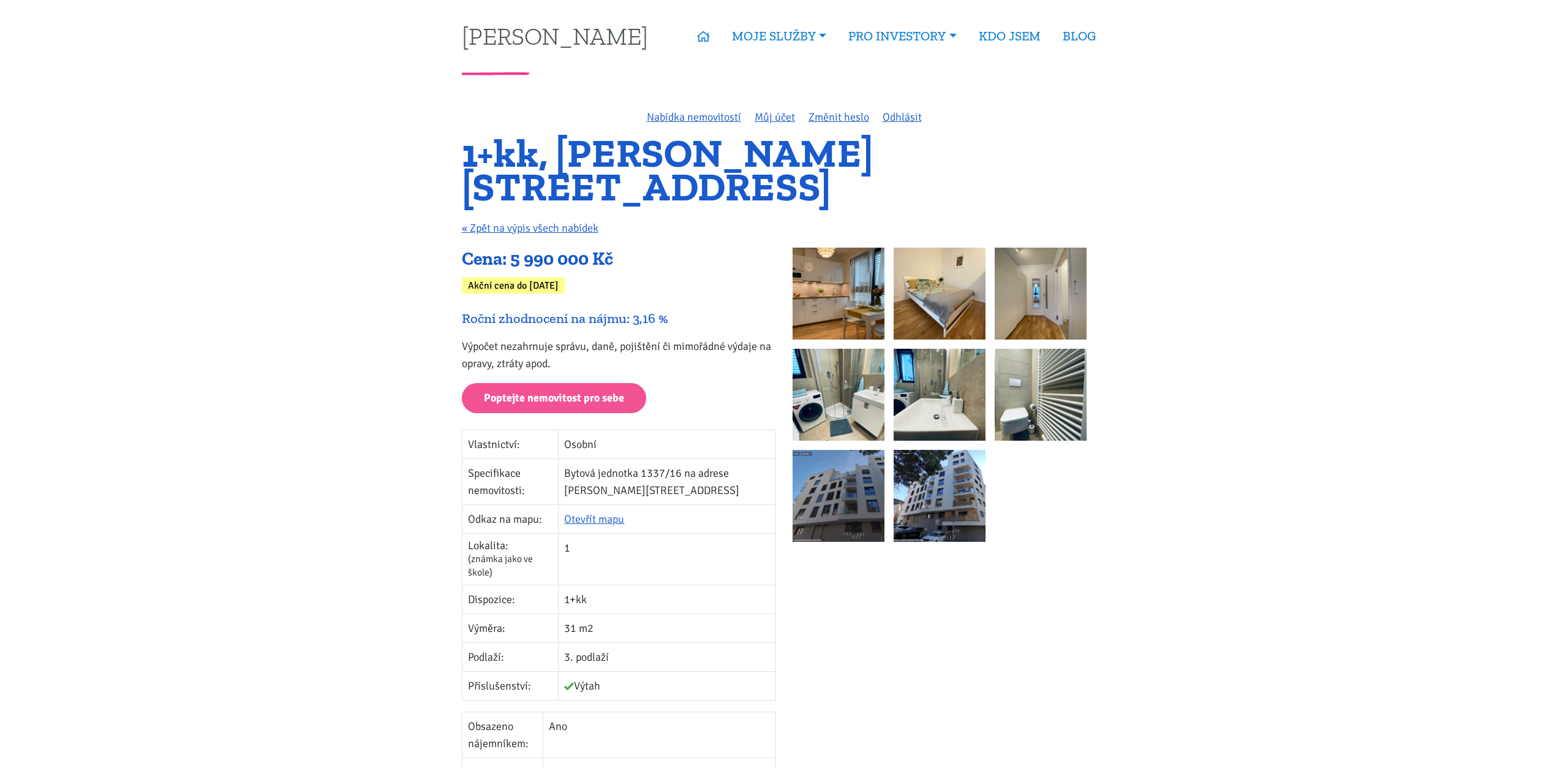
click at [999, 314] on div "You can close this modal content with the ESC key" at bounding box center [784, 359] width 854 height 640
click at [1018, 299] on img at bounding box center [1040, 293] width 92 height 92
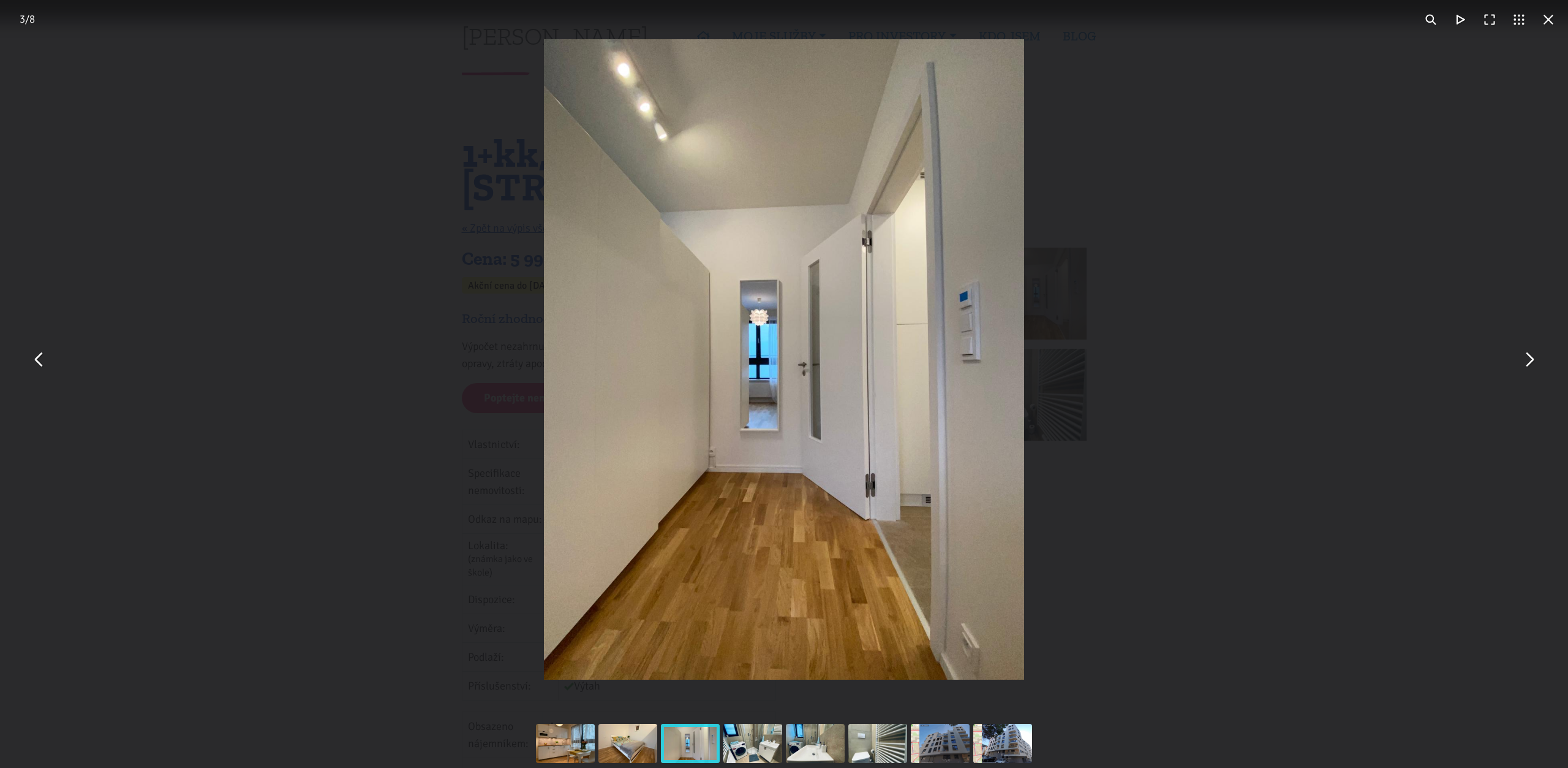
click at [1454, 374] on div "You can close this modal content with the ESC key" at bounding box center [784, 359] width 1568 height 719
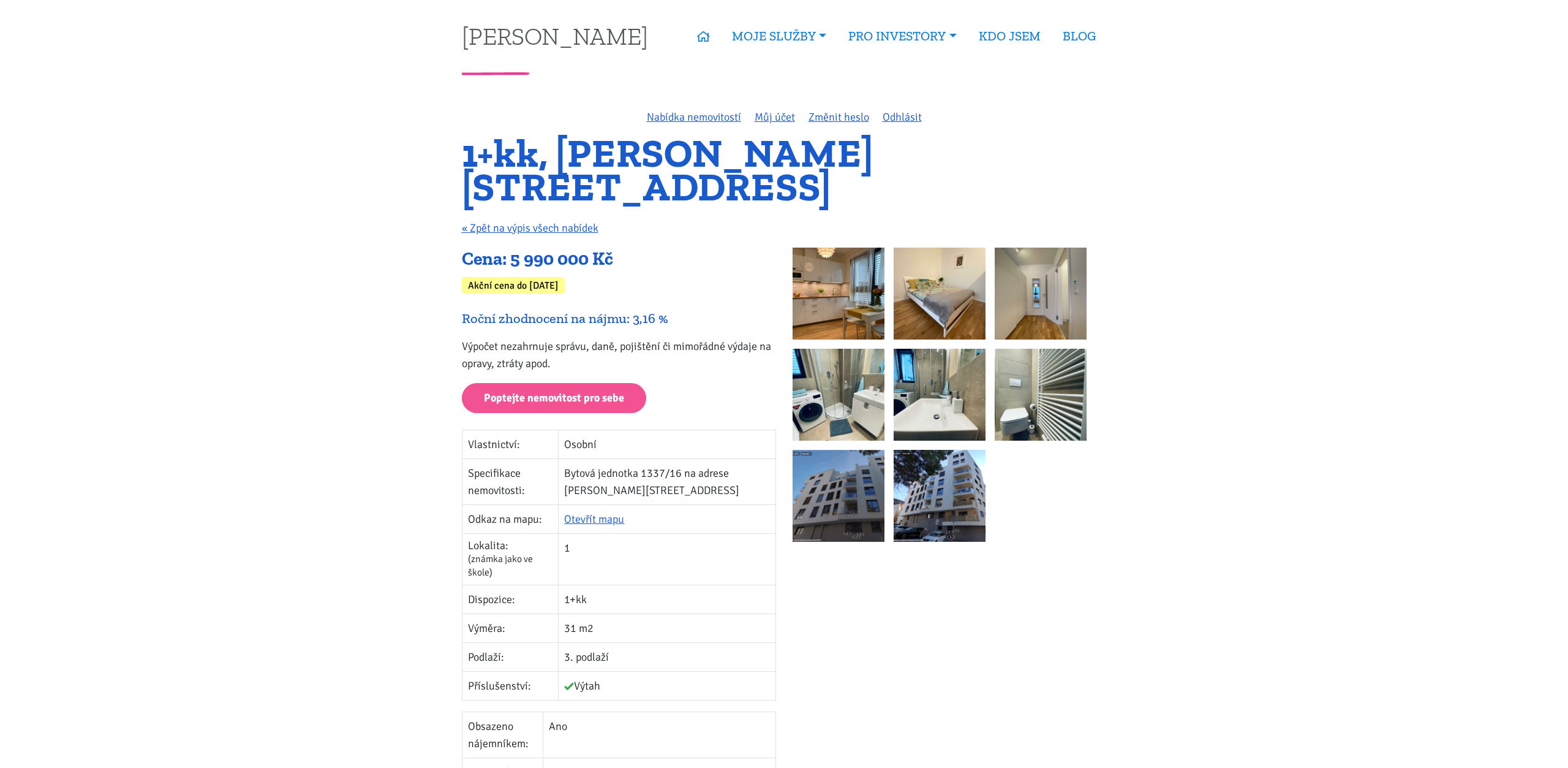
click at [801, 363] on img at bounding box center [839, 394] width 92 height 92
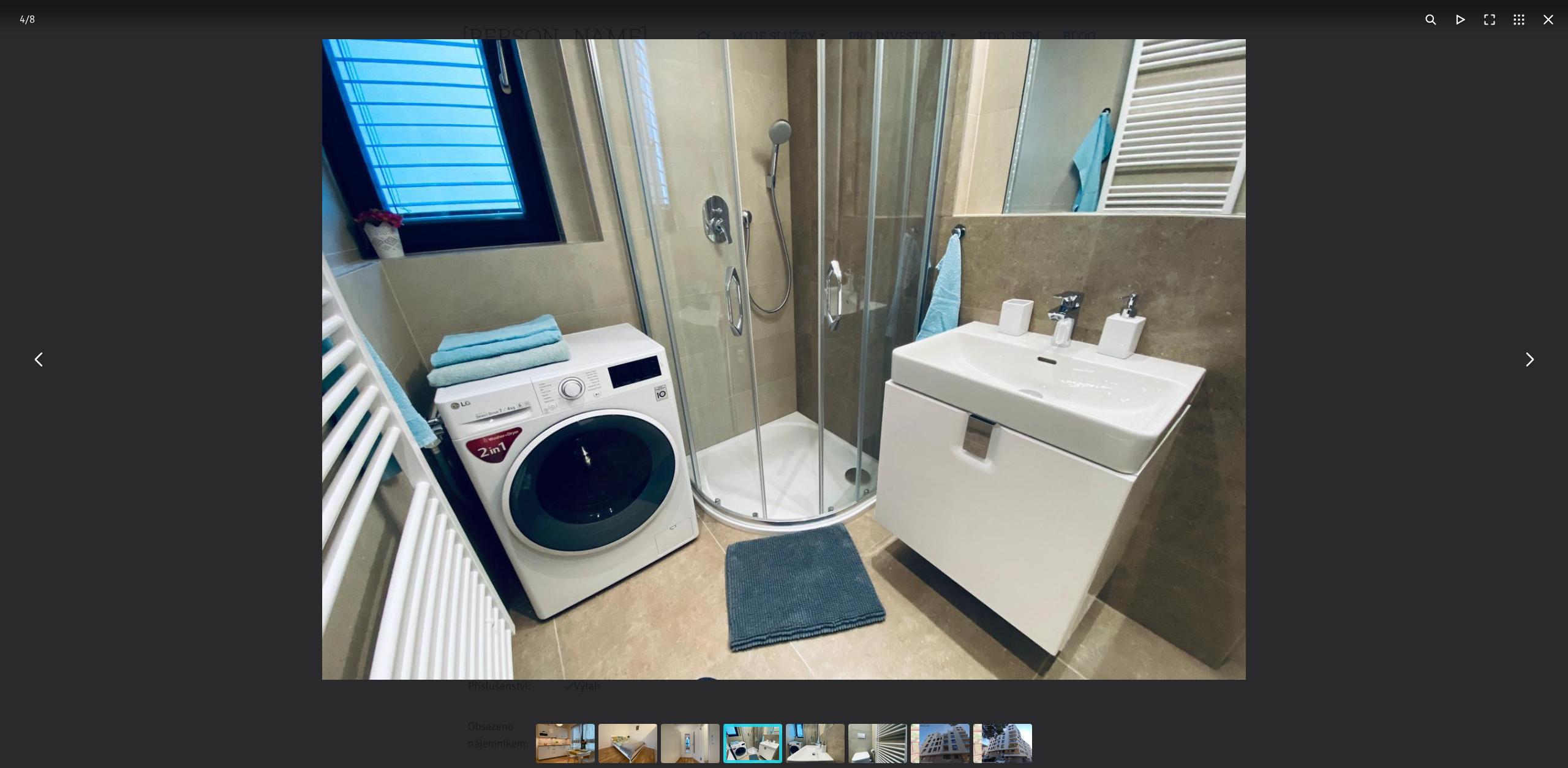
click at [1530, 371] on button "You can close this modal content with the ESC key" at bounding box center [1529, 360] width 30 height 30
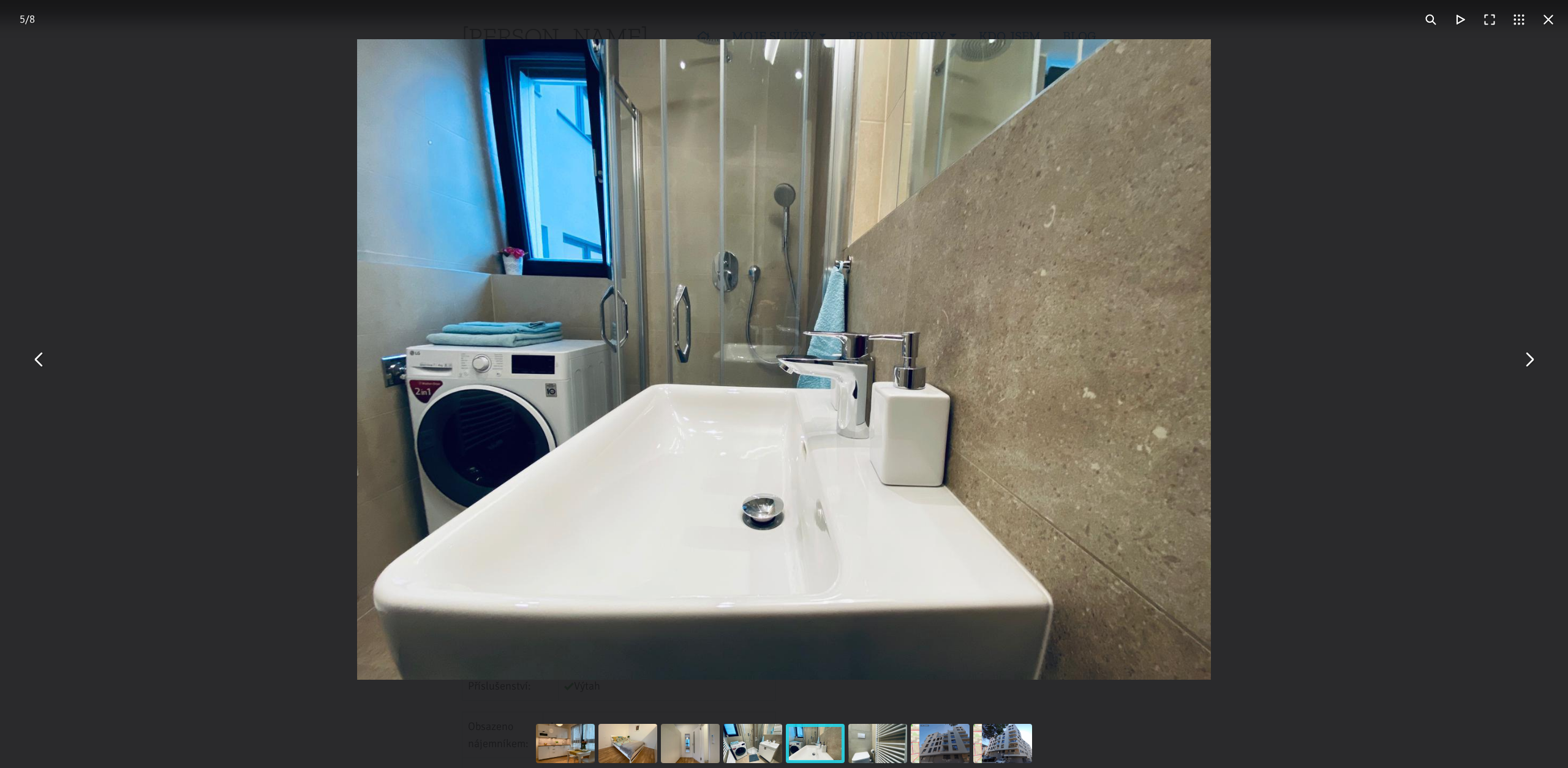
click at [1532, 358] on button "You can close this modal content with the ESC key" at bounding box center [1529, 360] width 30 height 30
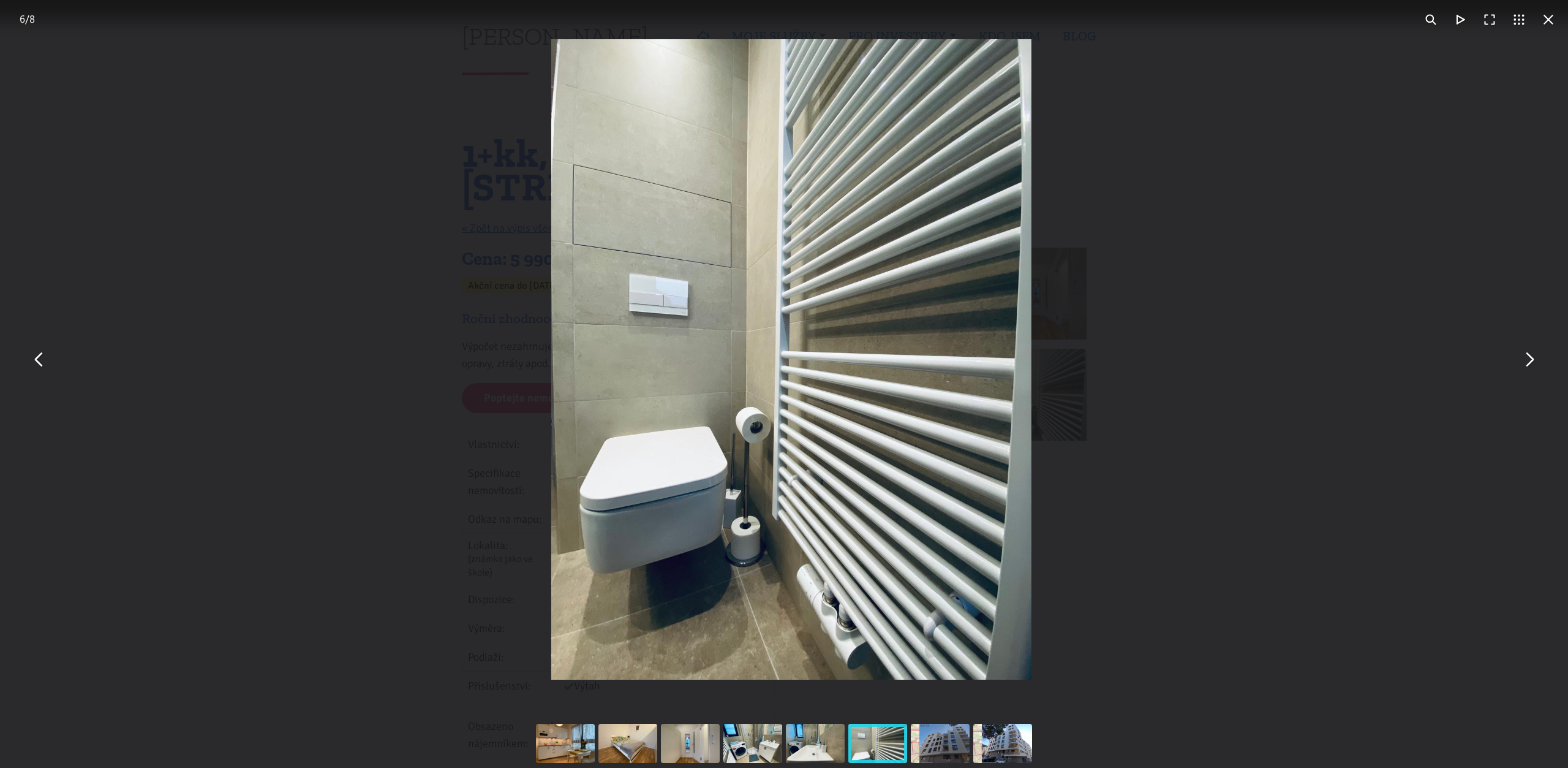
click at [1535, 354] on button "You can close this modal content with the ESC key" at bounding box center [1529, 360] width 30 height 30
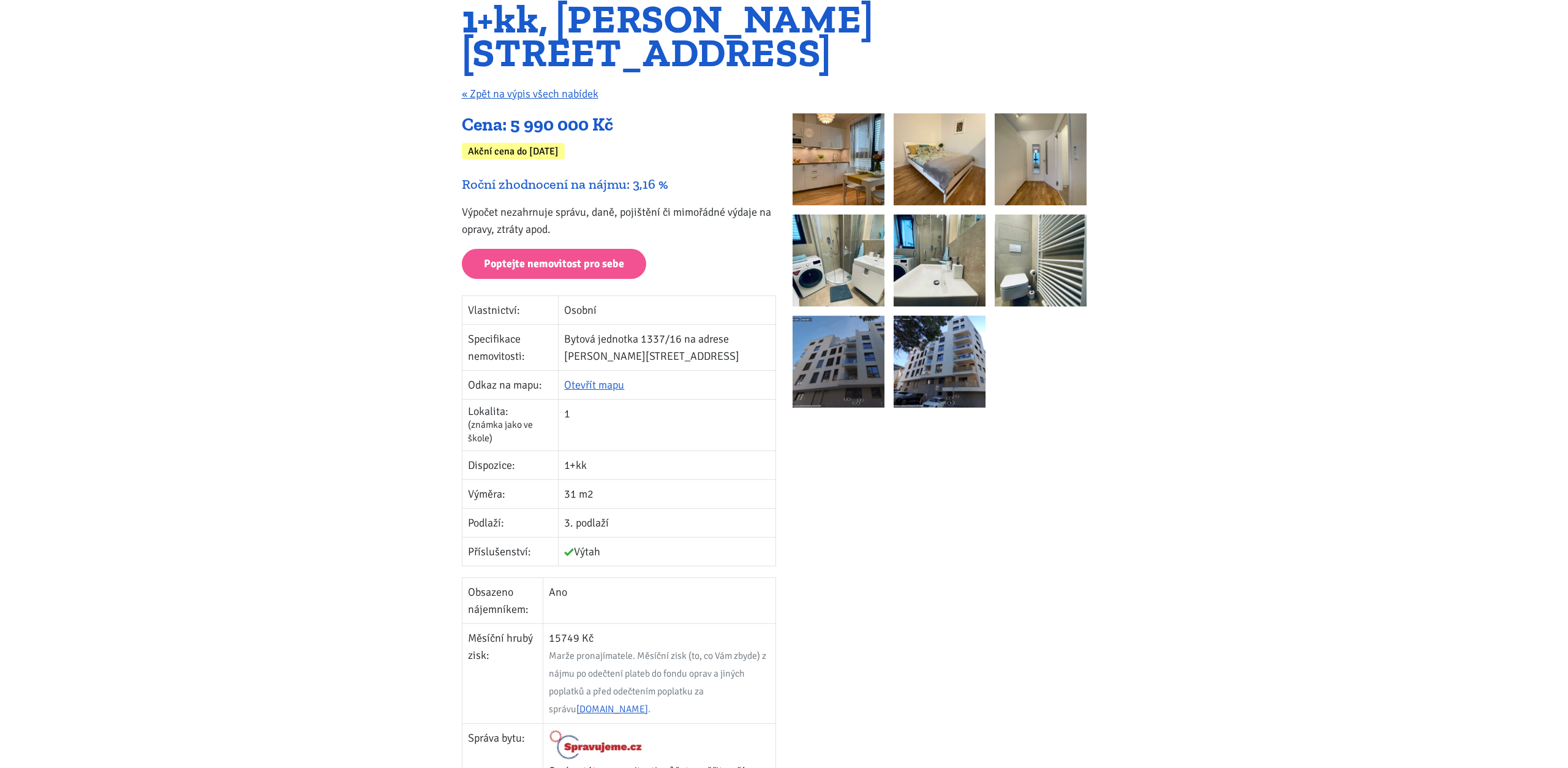
scroll to position [125, 0]
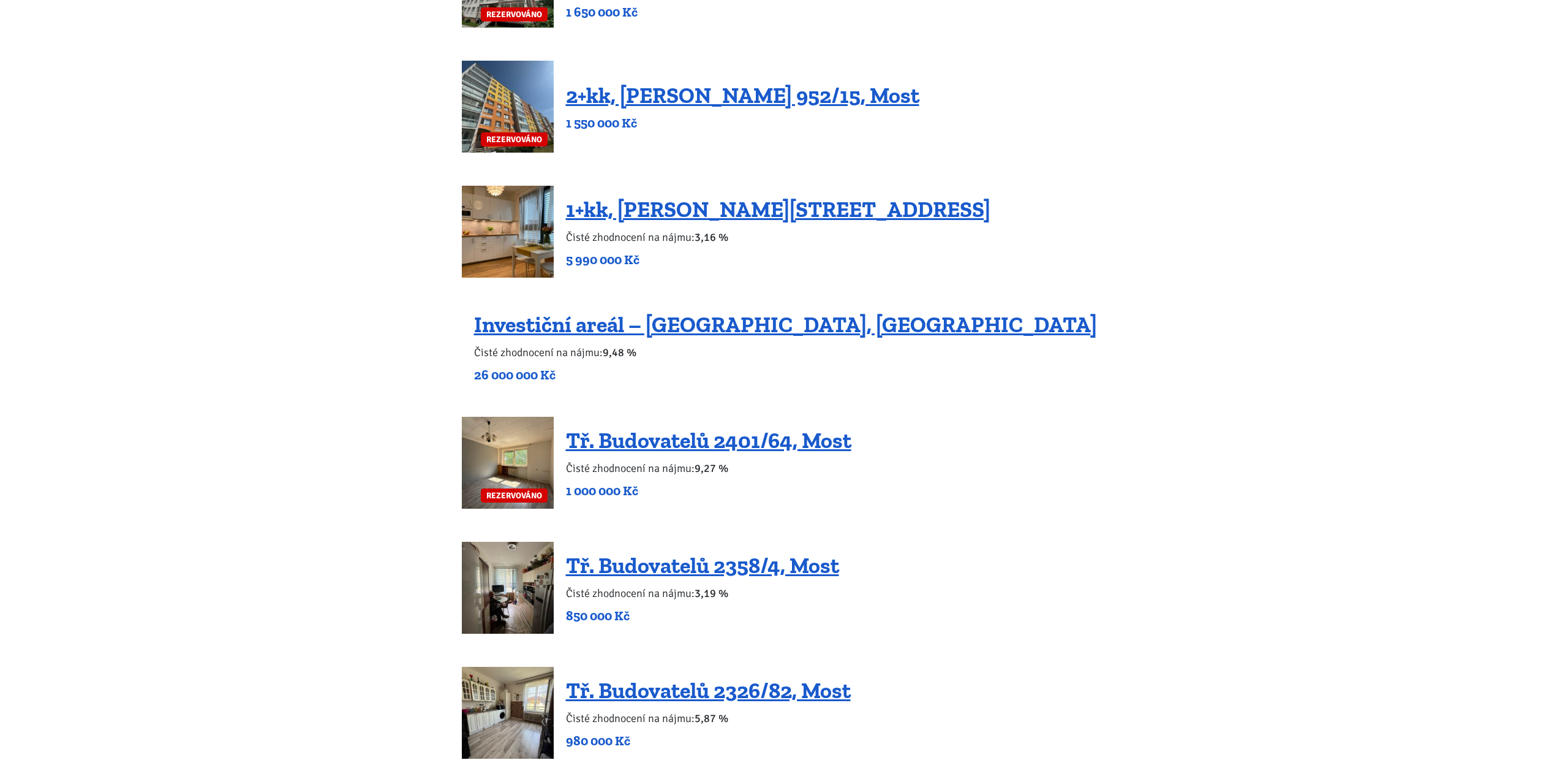
scroll to position [813, 0]
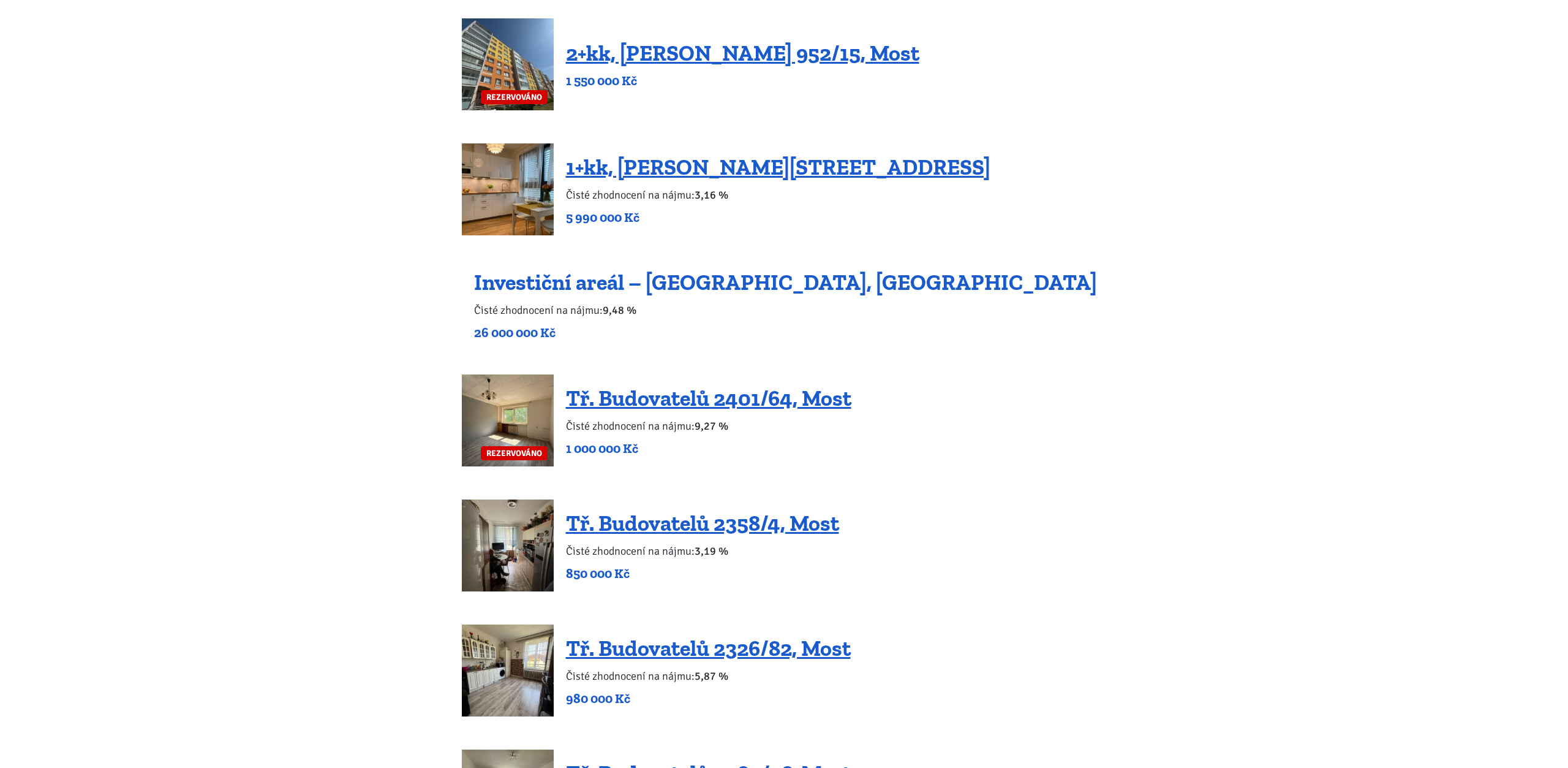
click at [750, 285] on link "Investiční areál – [GEOGRAPHIC_DATA], [GEOGRAPHIC_DATA]" at bounding box center [786, 282] width 623 height 26
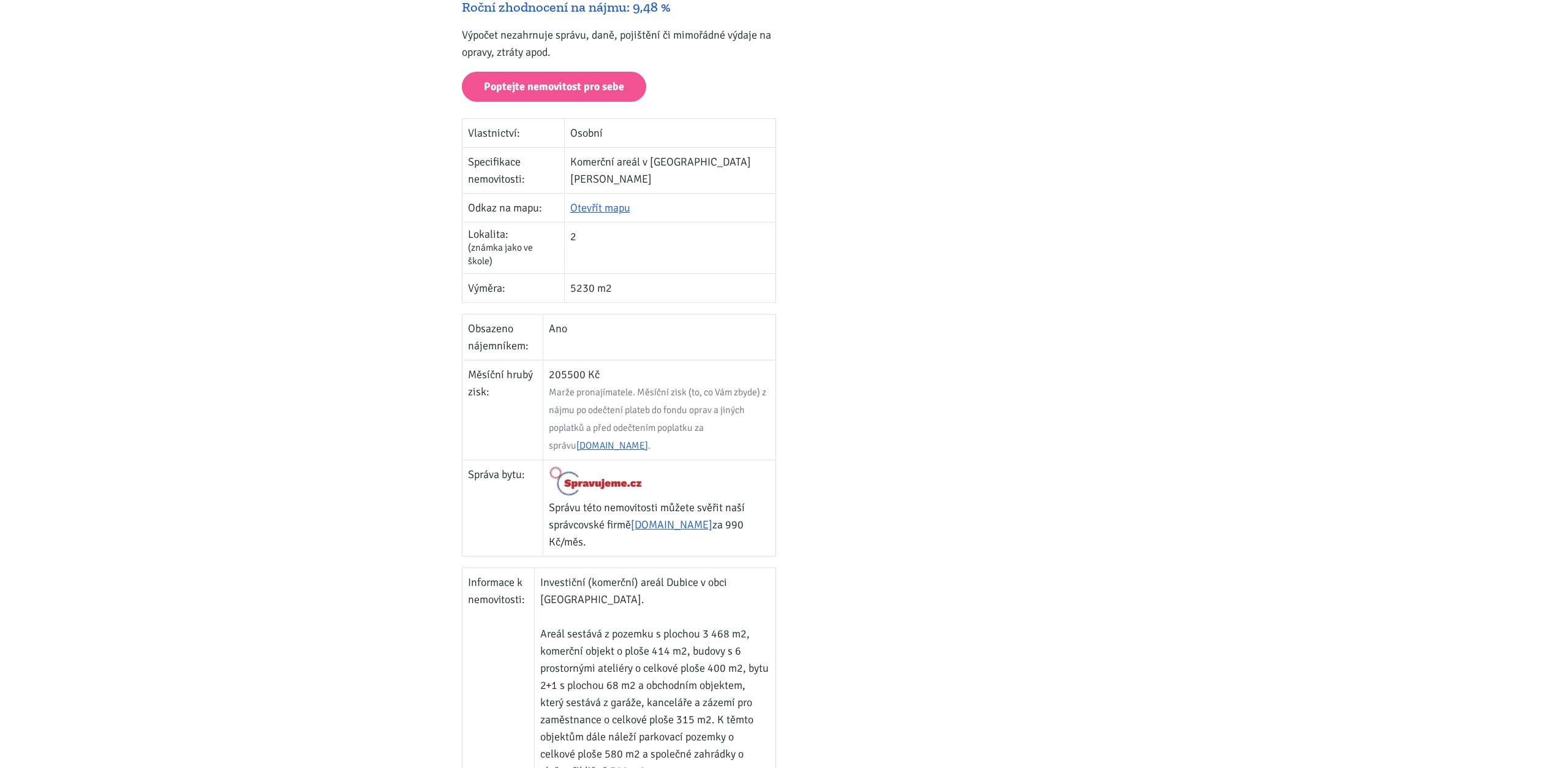
scroll to position [396, 0]
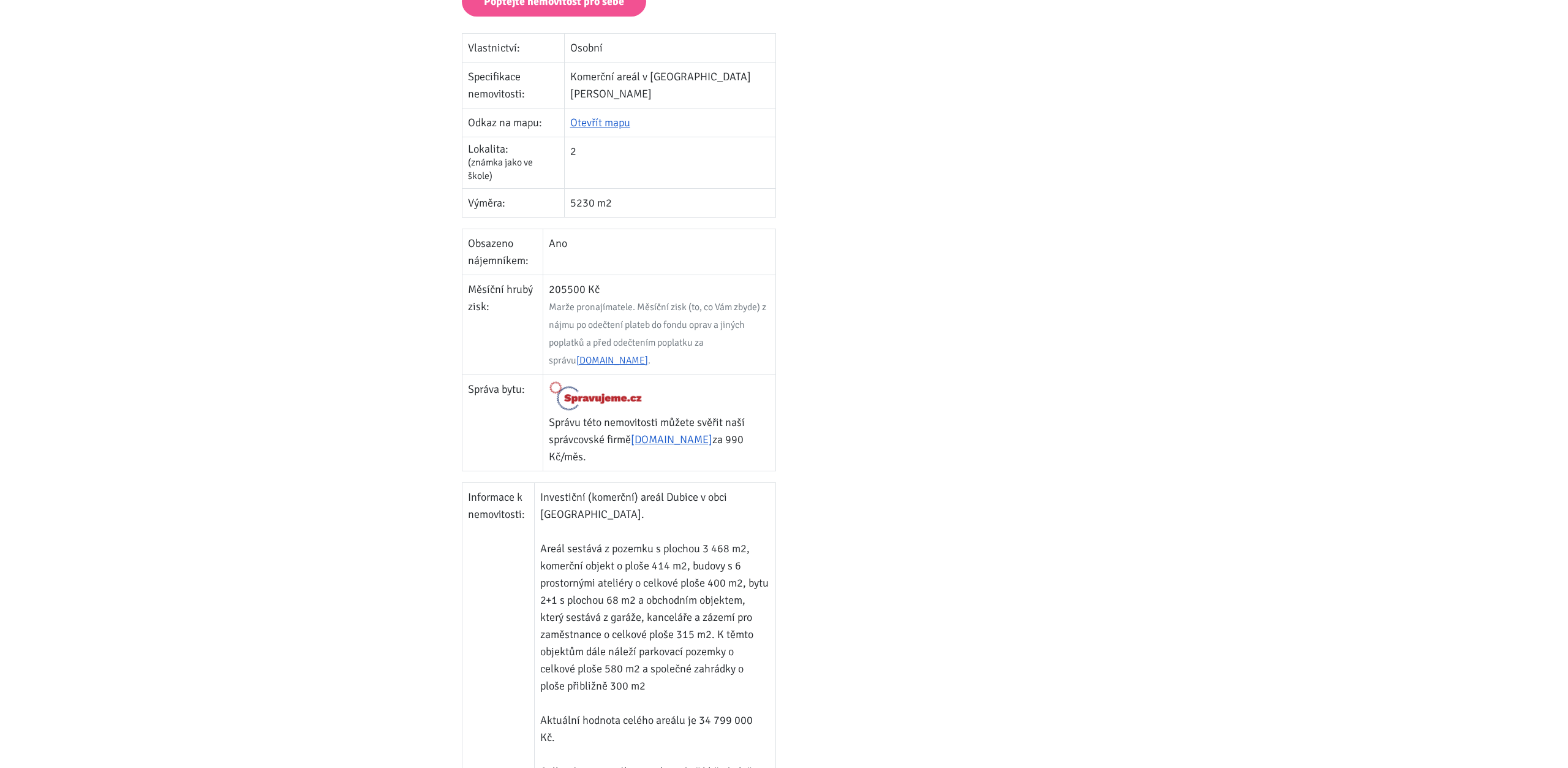
click at [567, 275] on td "205500 Kč Marže pronajímatele. Měsíční zisk (to, co Vám zbyde) z nájmu po odečt…" at bounding box center [659, 324] width 232 height 100
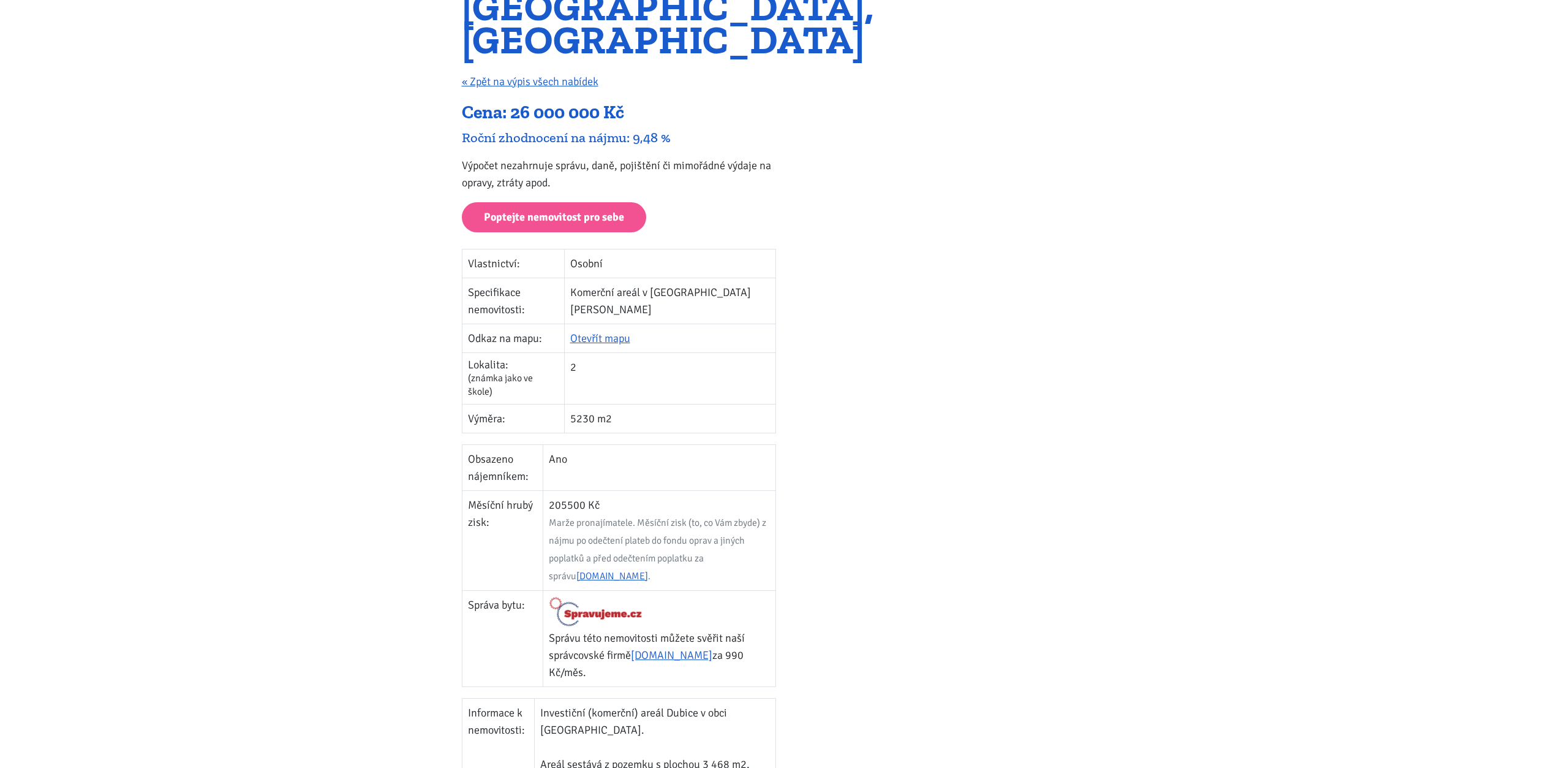
scroll to position [104, 0]
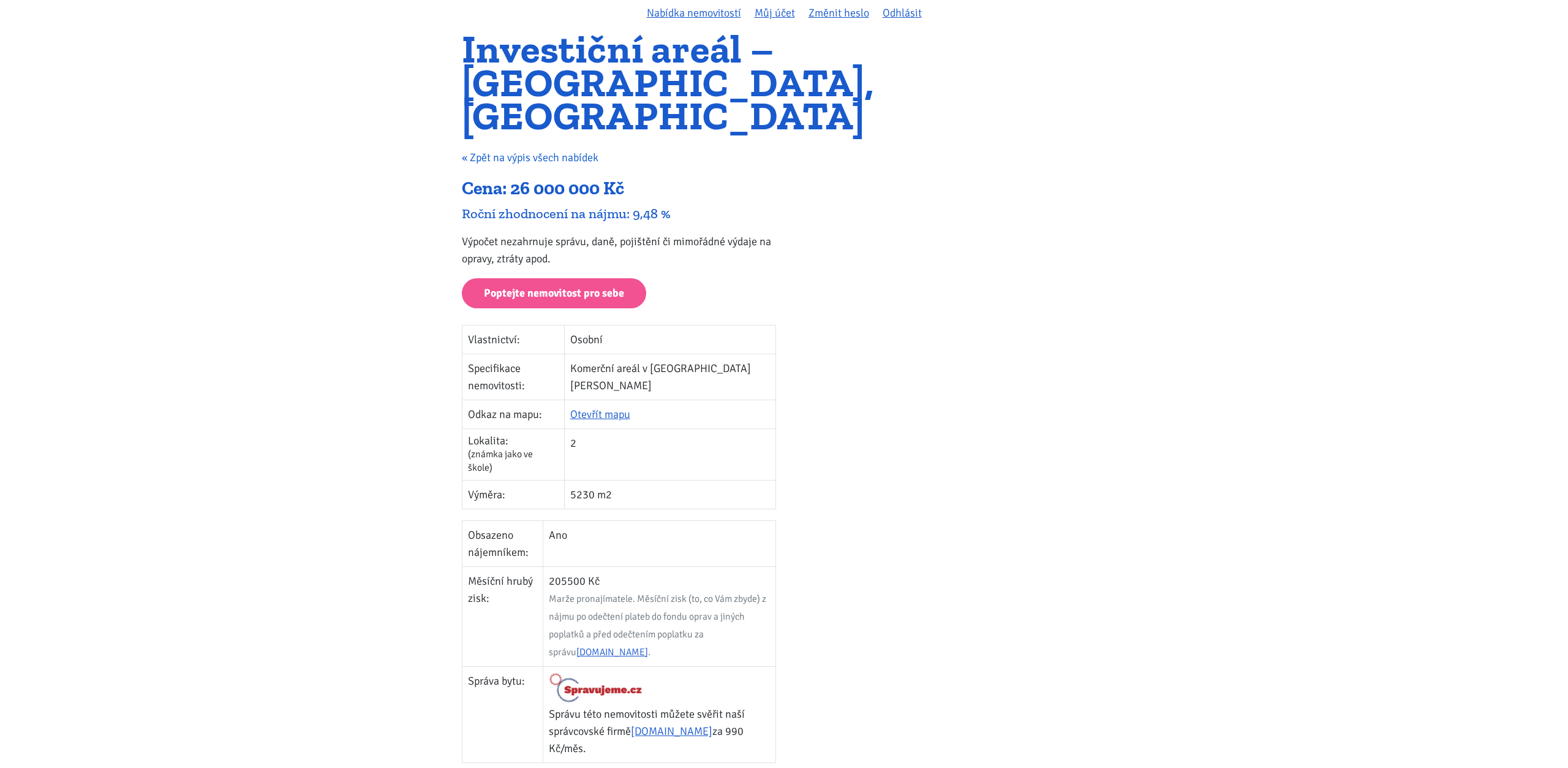
click at [512, 151] on link "« Zpět na výpis všech nabídek" at bounding box center [530, 158] width 137 height 14
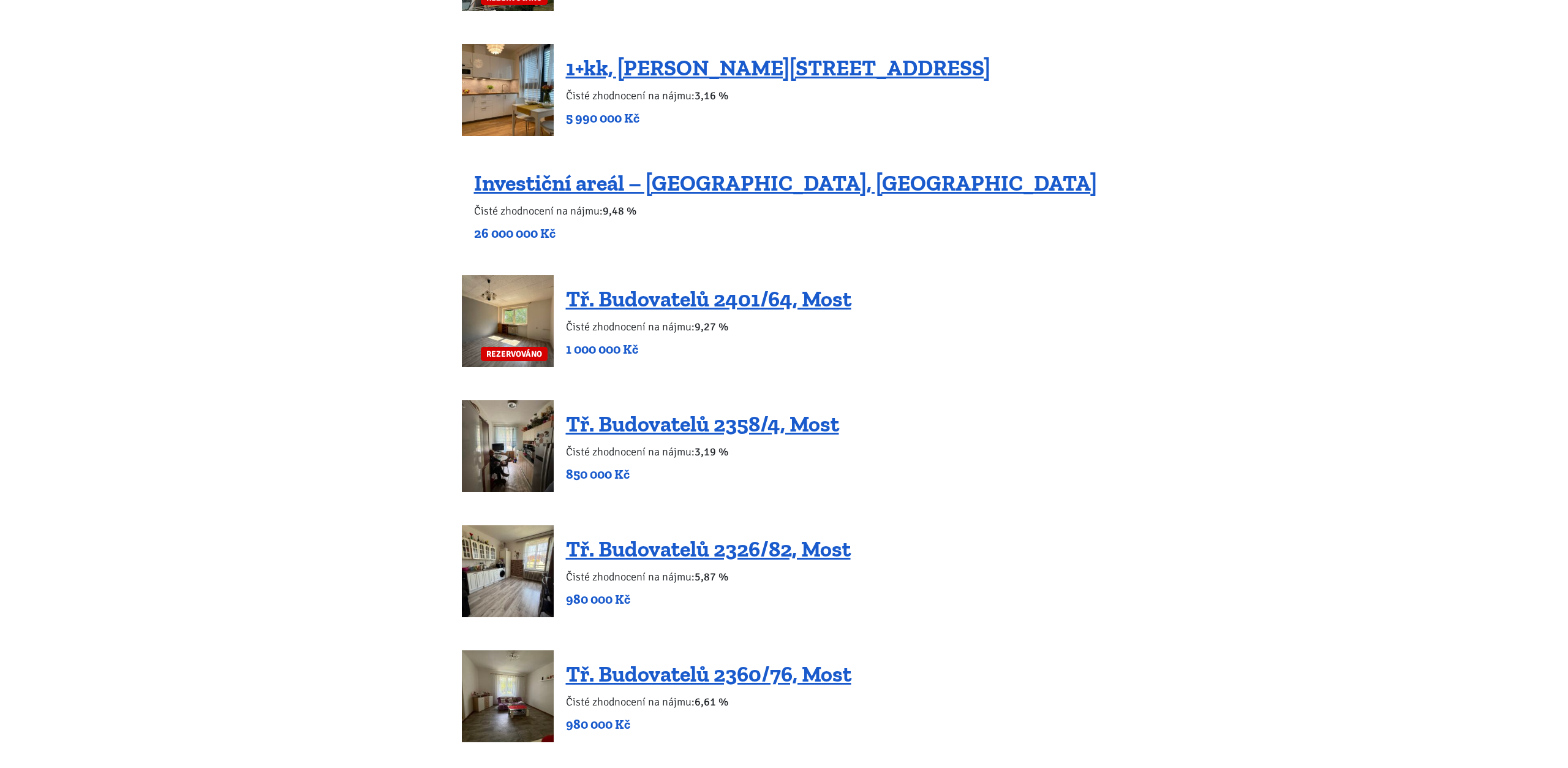
scroll to position [959, 0]
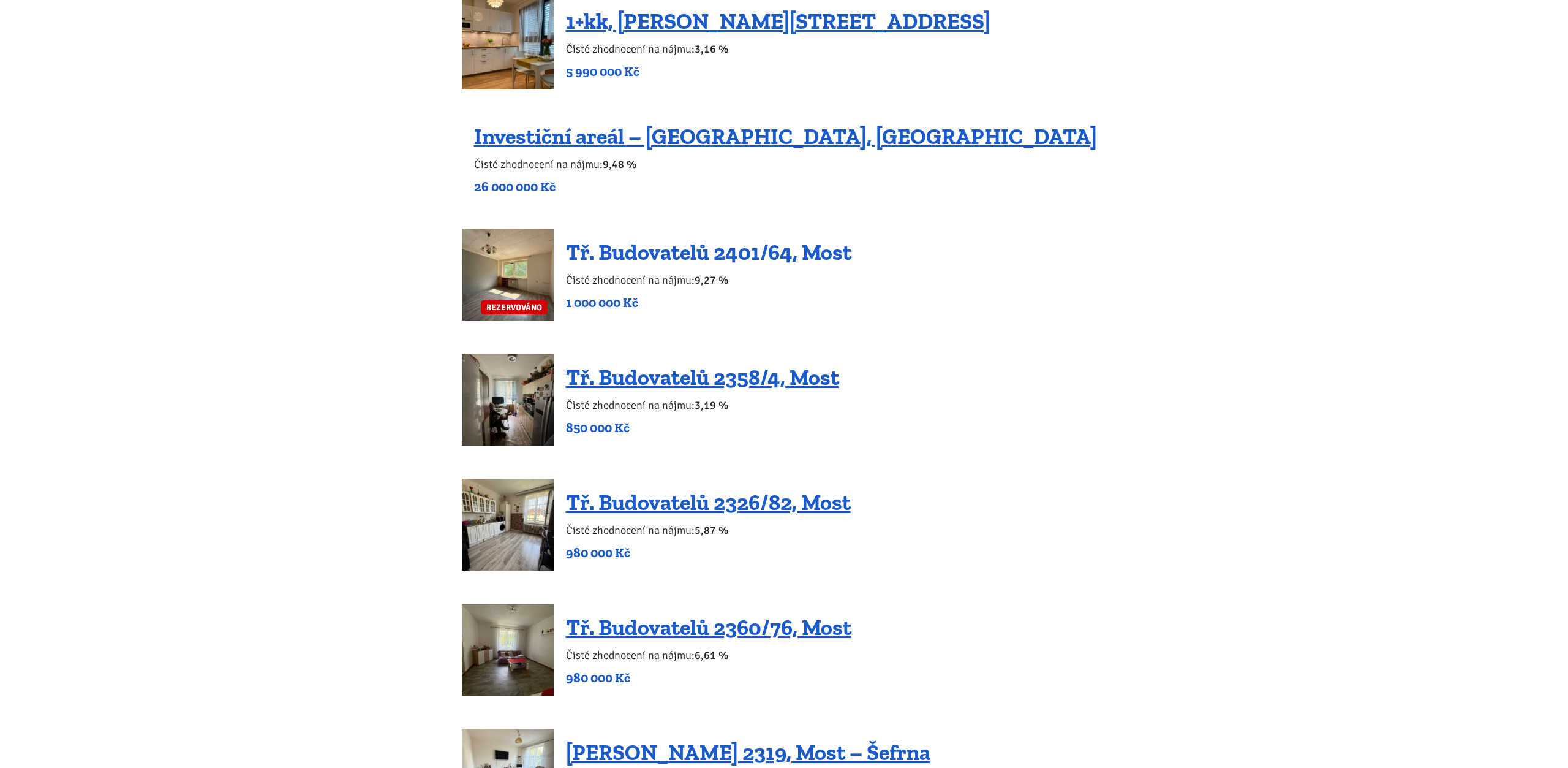
click at [654, 253] on link "Tř. Budovatelů 2401/64, Most" at bounding box center [709, 252] width 285 height 26
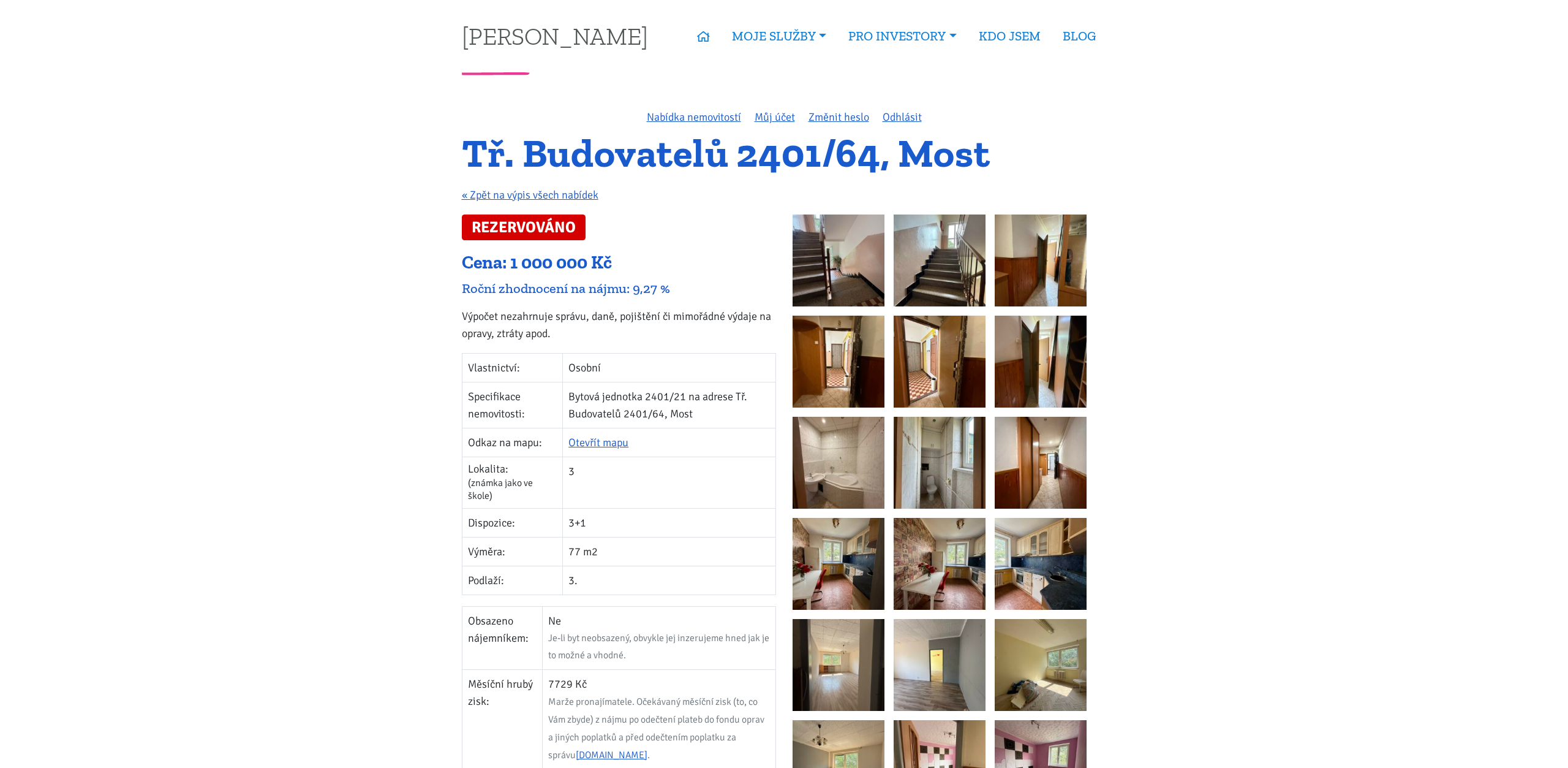
click at [850, 263] on img at bounding box center [839, 260] width 92 height 92
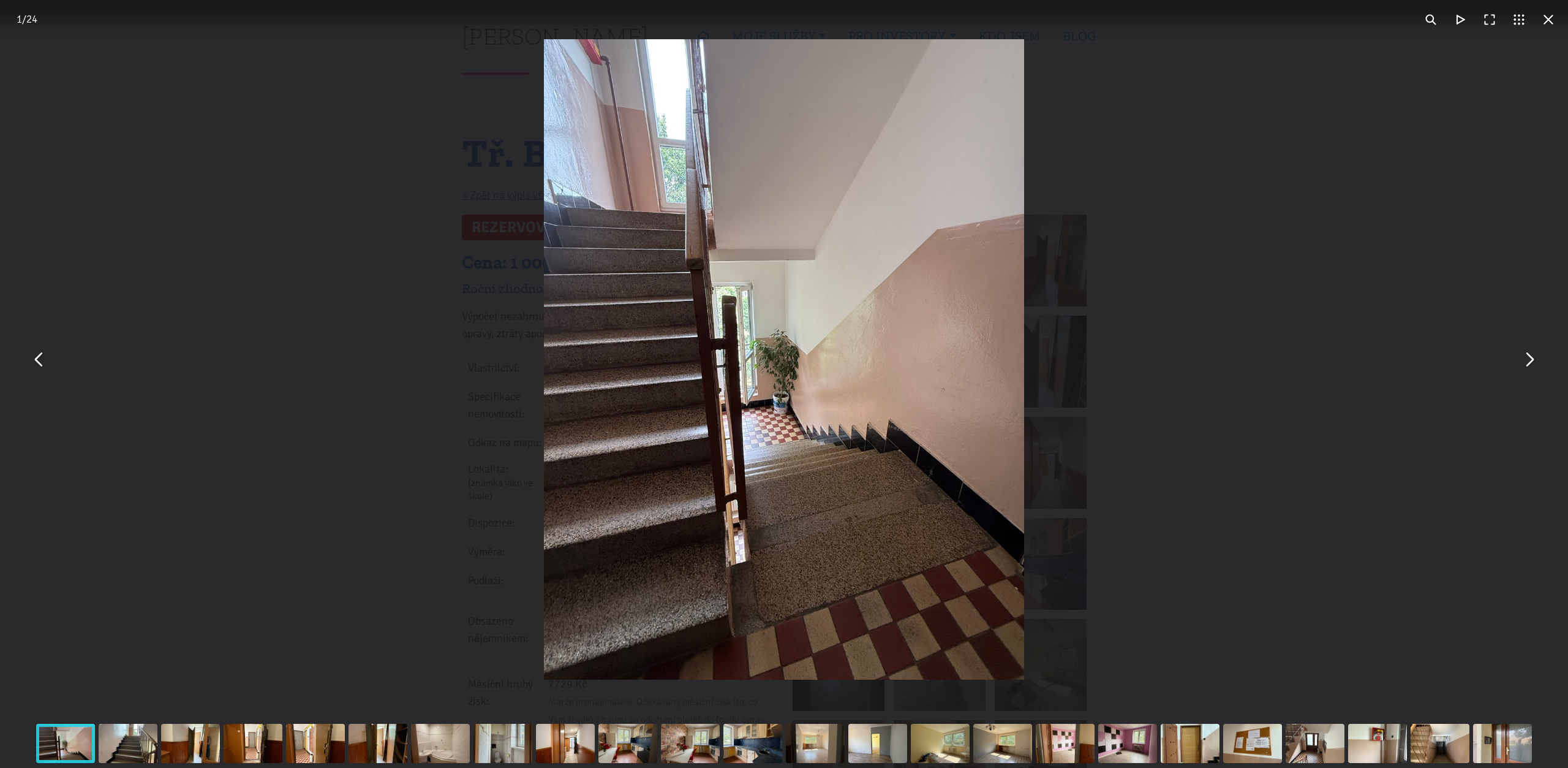
click at [1536, 363] on button "You can close this modal content with the ESC key" at bounding box center [1529, 360] width 30 height 30
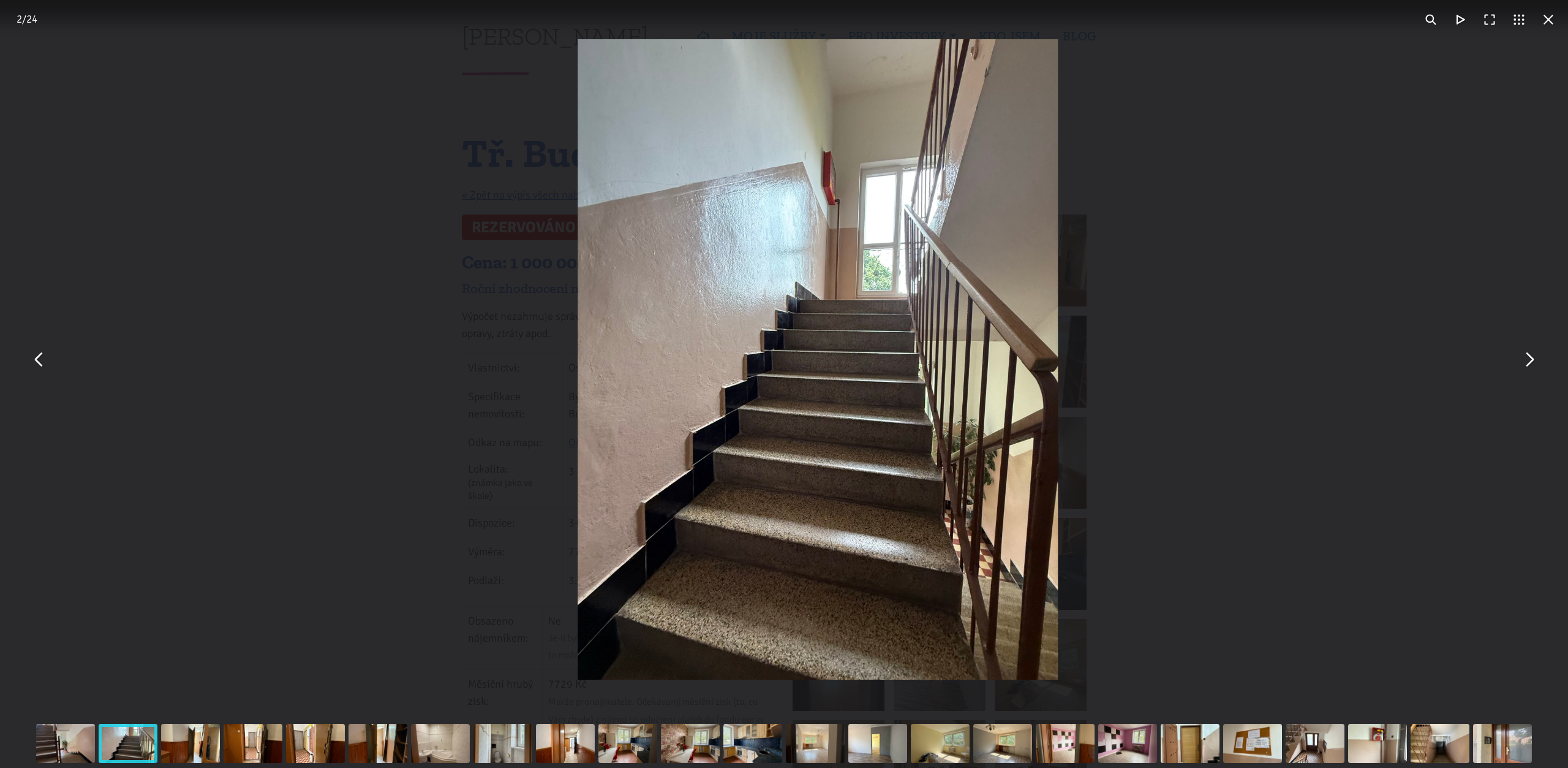
click at [1534, 363] on button "You can close this modal content with the ESC key" at bounding box center [1529, 360] width 30 height 30
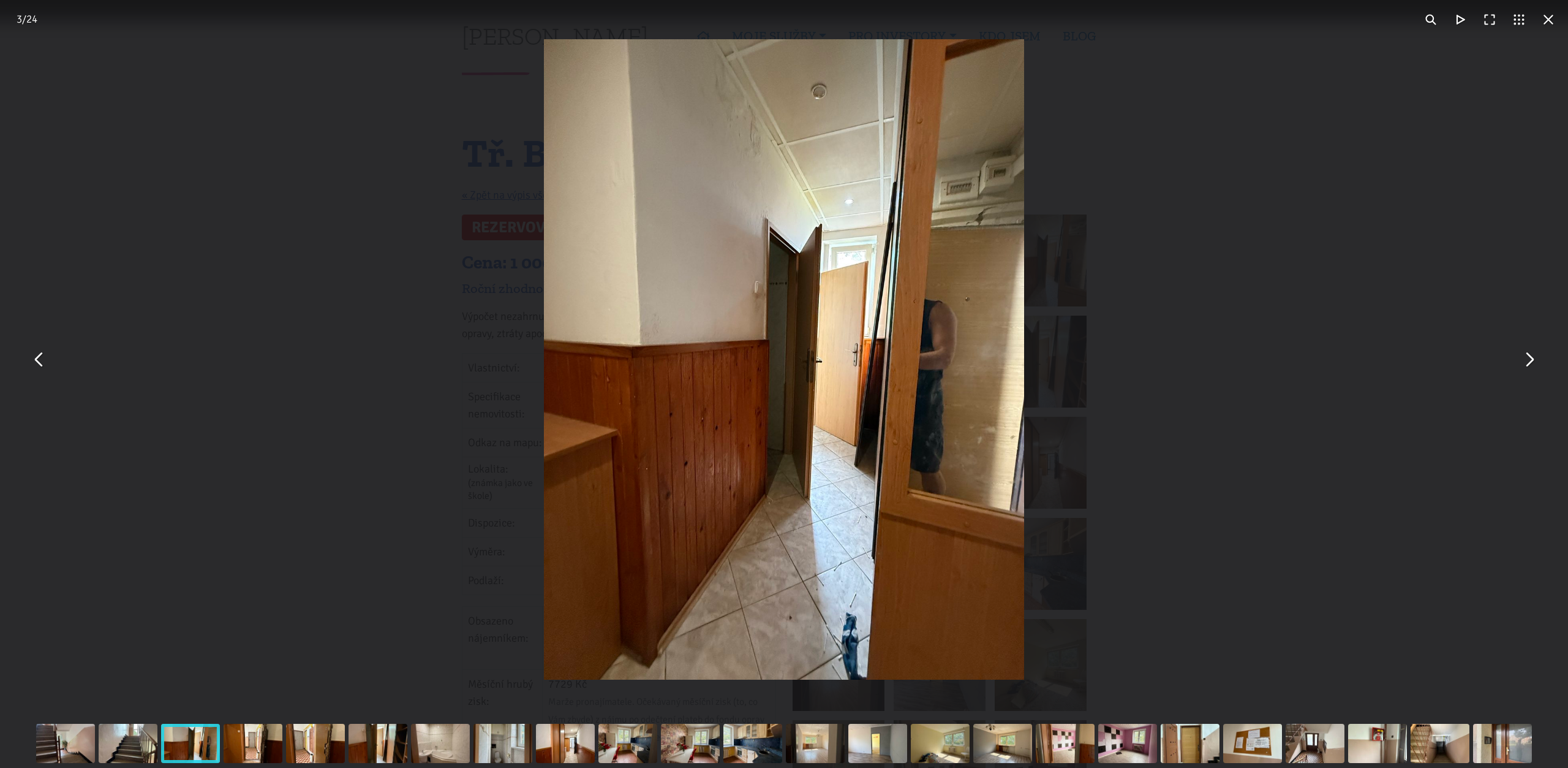
click at [1534, 363] on button "You can close this modal content with the ESC key" at bounding box center [1529, 360] width 30 height 30
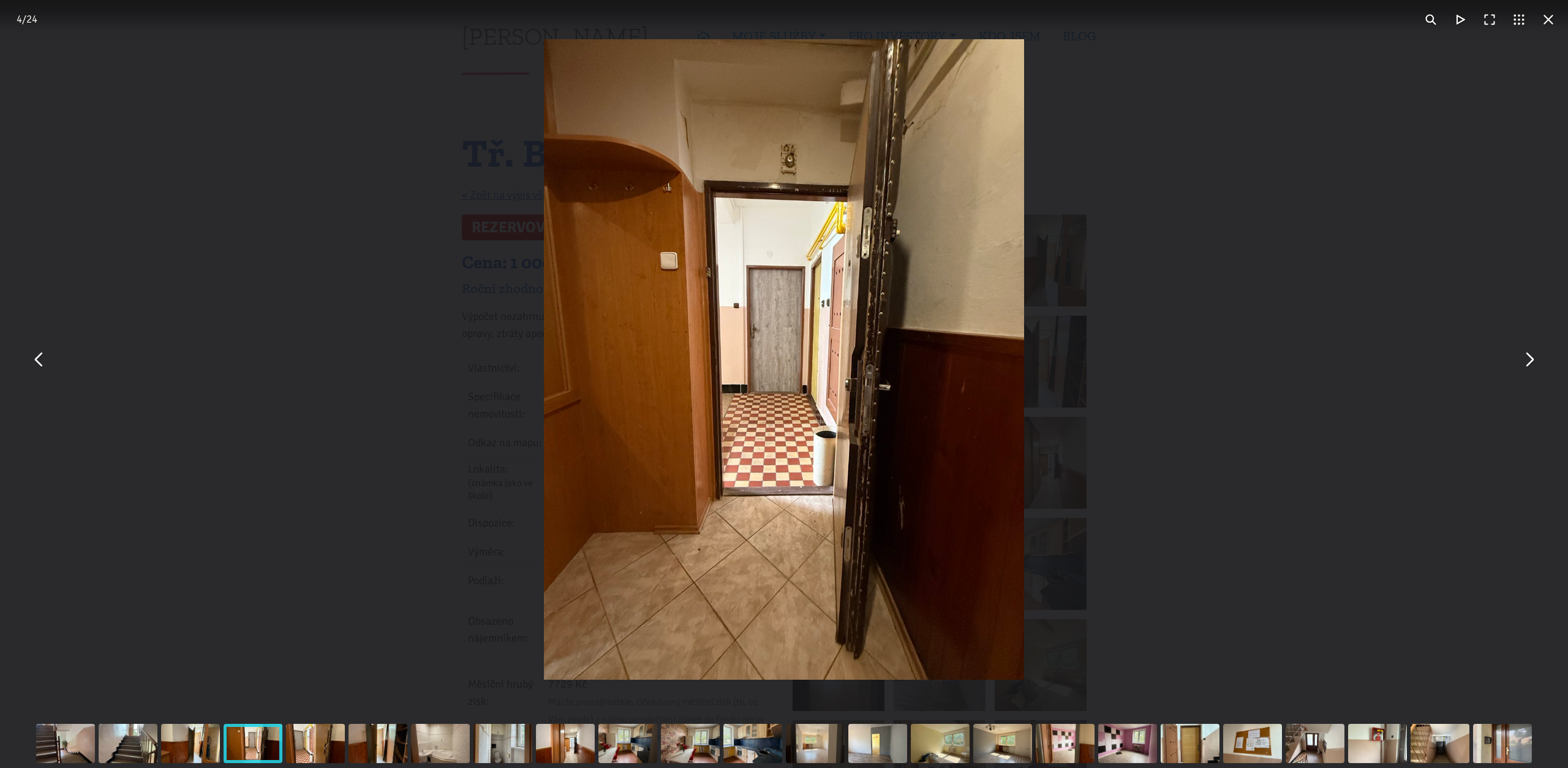
click at [1534, 363] on button "You can close this modal content with the ESC key" at bounding box center [1529, 360] width 30 height 30
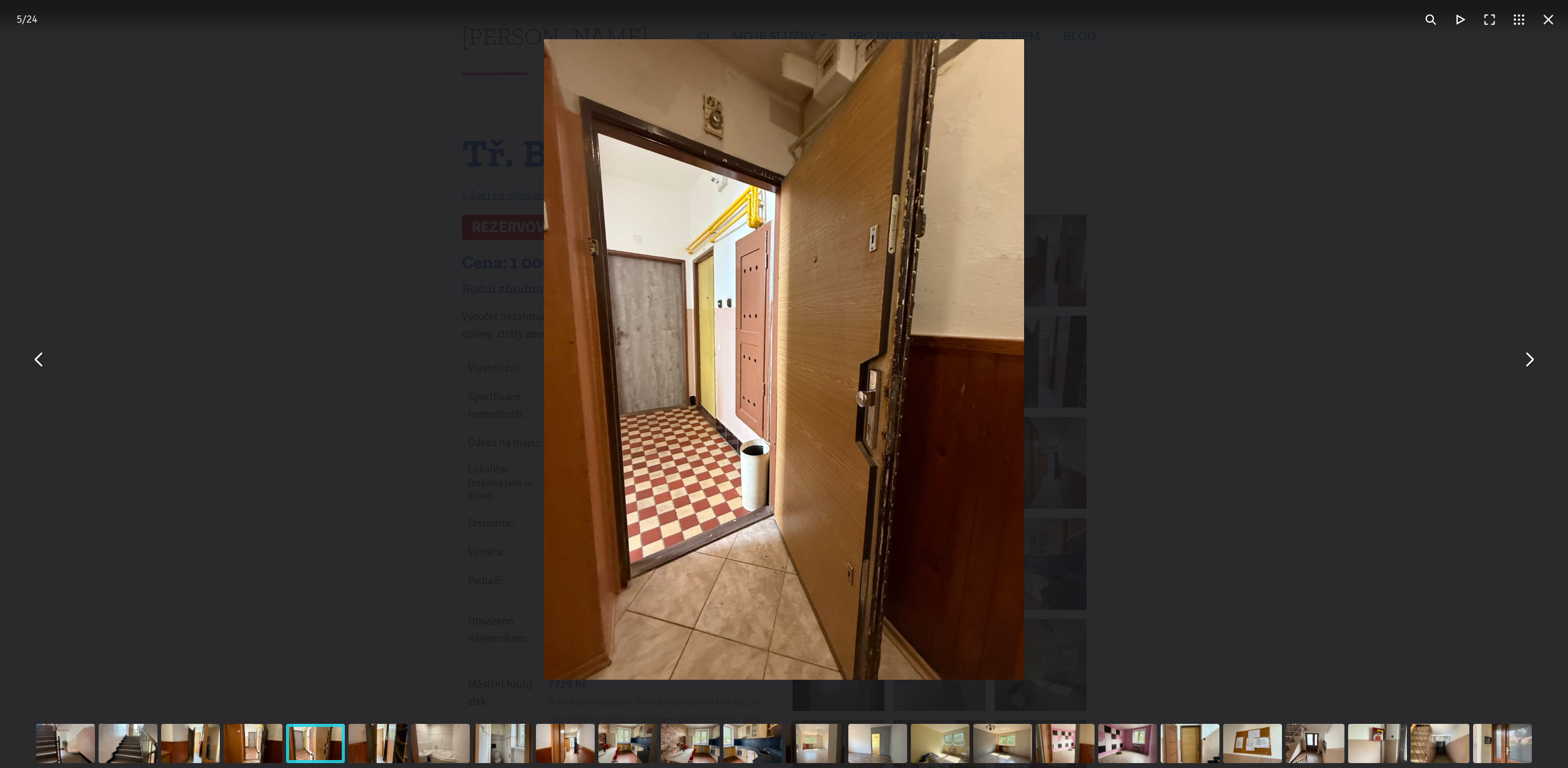
click at [1534, 363] on button "You can close this modal content with the ESC key" at bounding box center [1529, 360] width 30 height 30
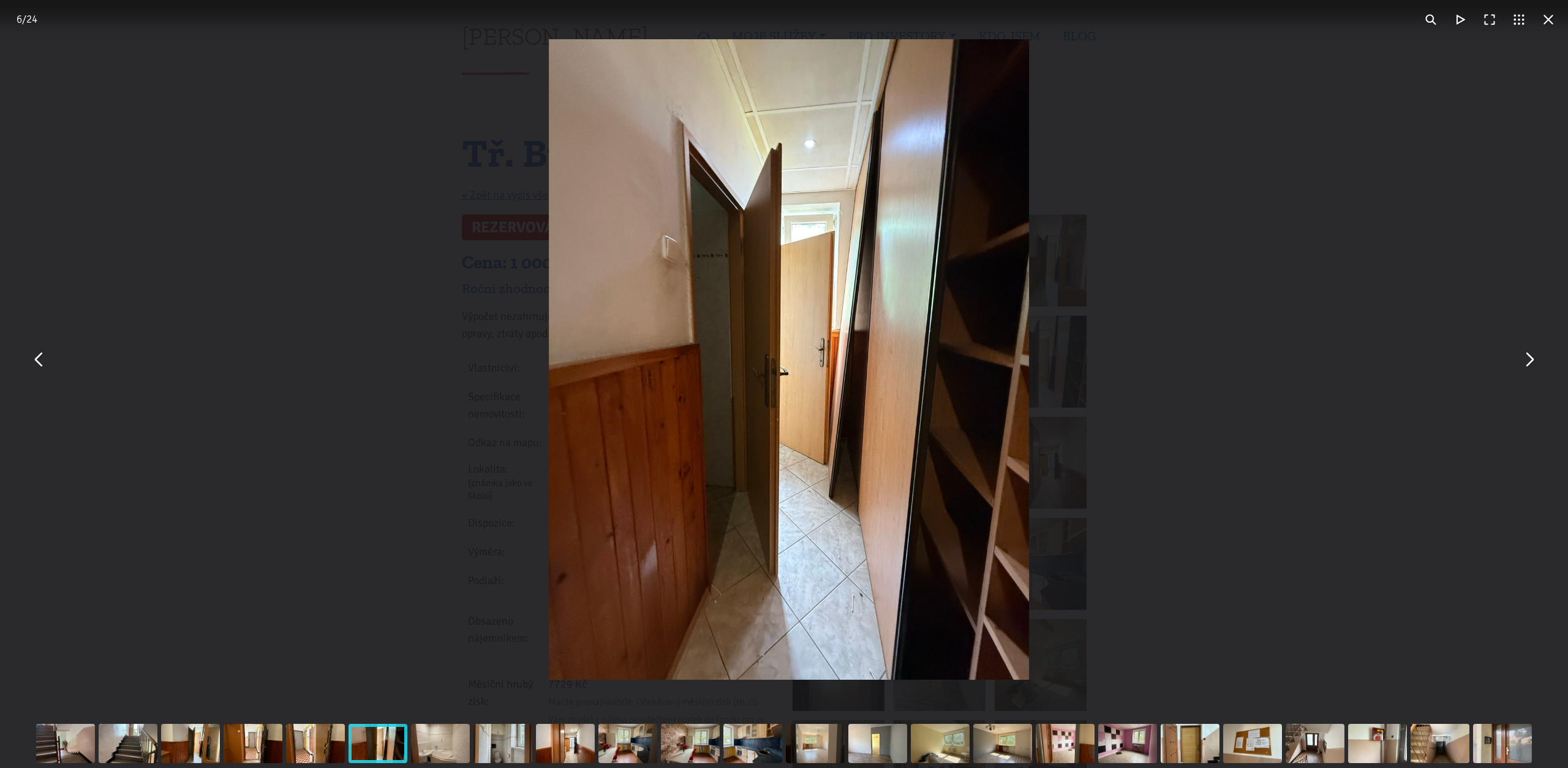
click at [1534, 363] on button "You can close this modal content with the ESC key" at bounding box center [1529, 360] width 30 height 30
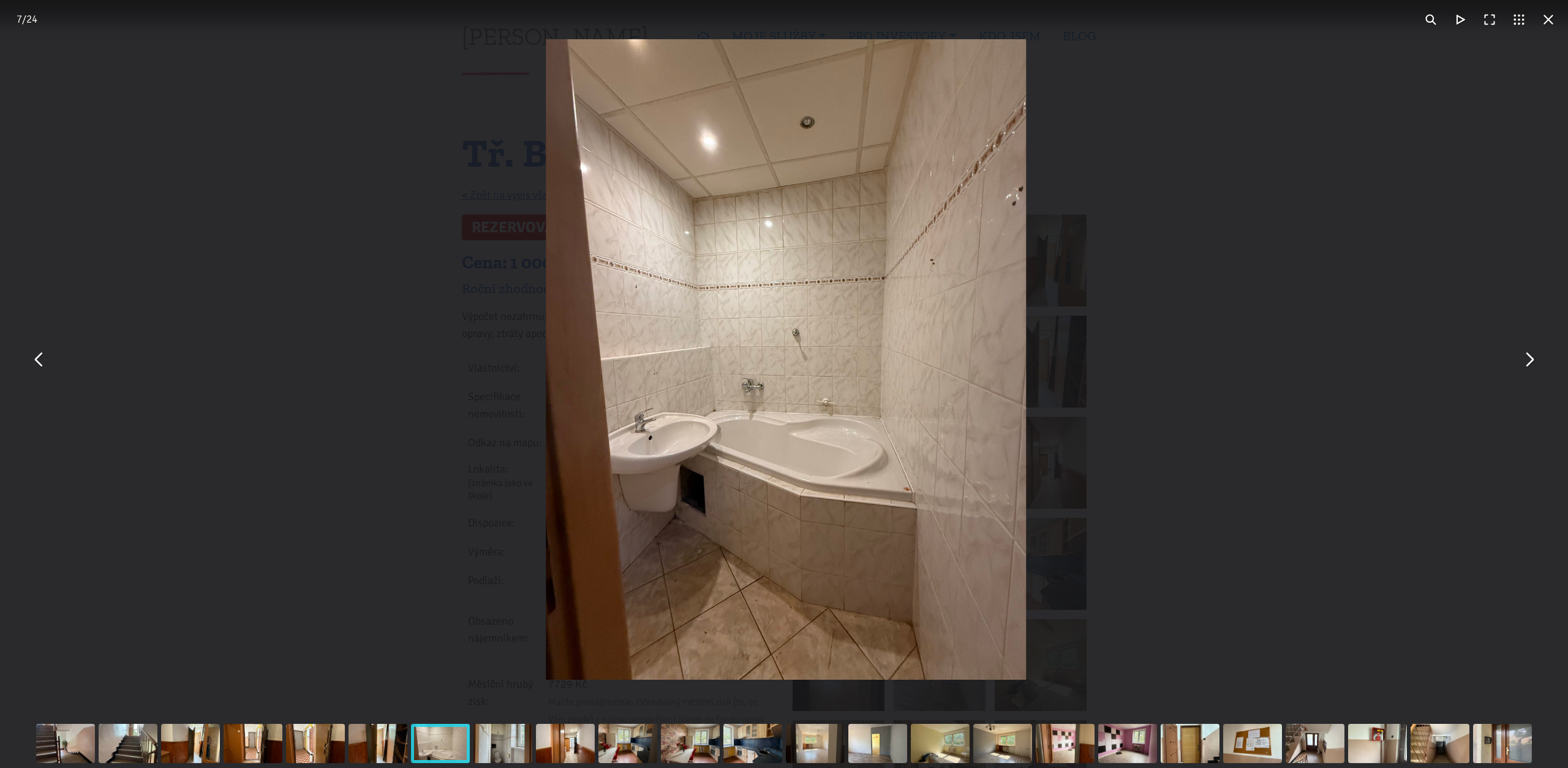
click at [1534, 363] on button "You can close this modal content with the ESC key" at bounding box center [1529, 360] width 30 height 30
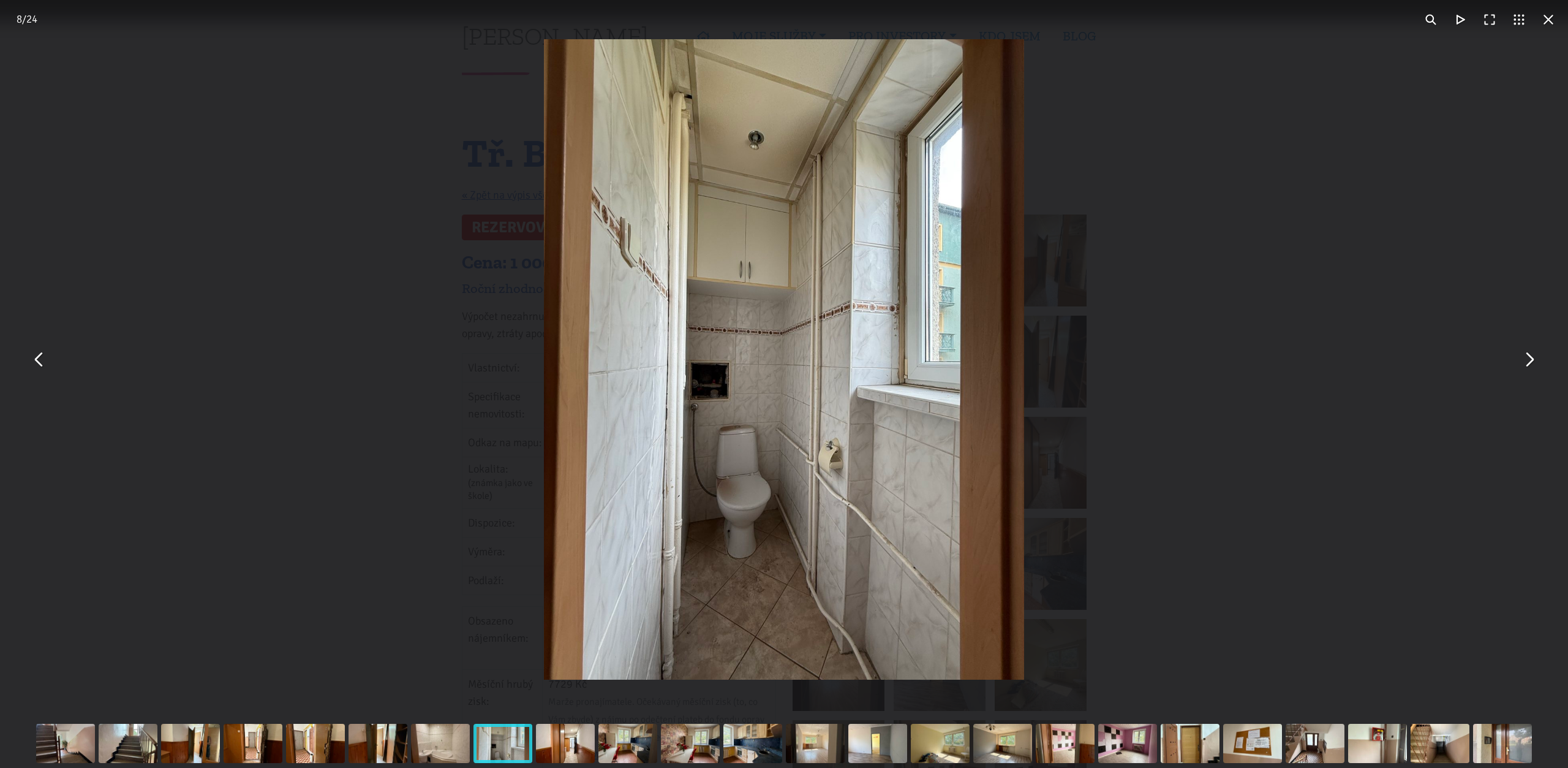
click at [1534, 363] on button "You can close this modal content with the ESC key" at bounding box center [1529, 360] width 30 height 30
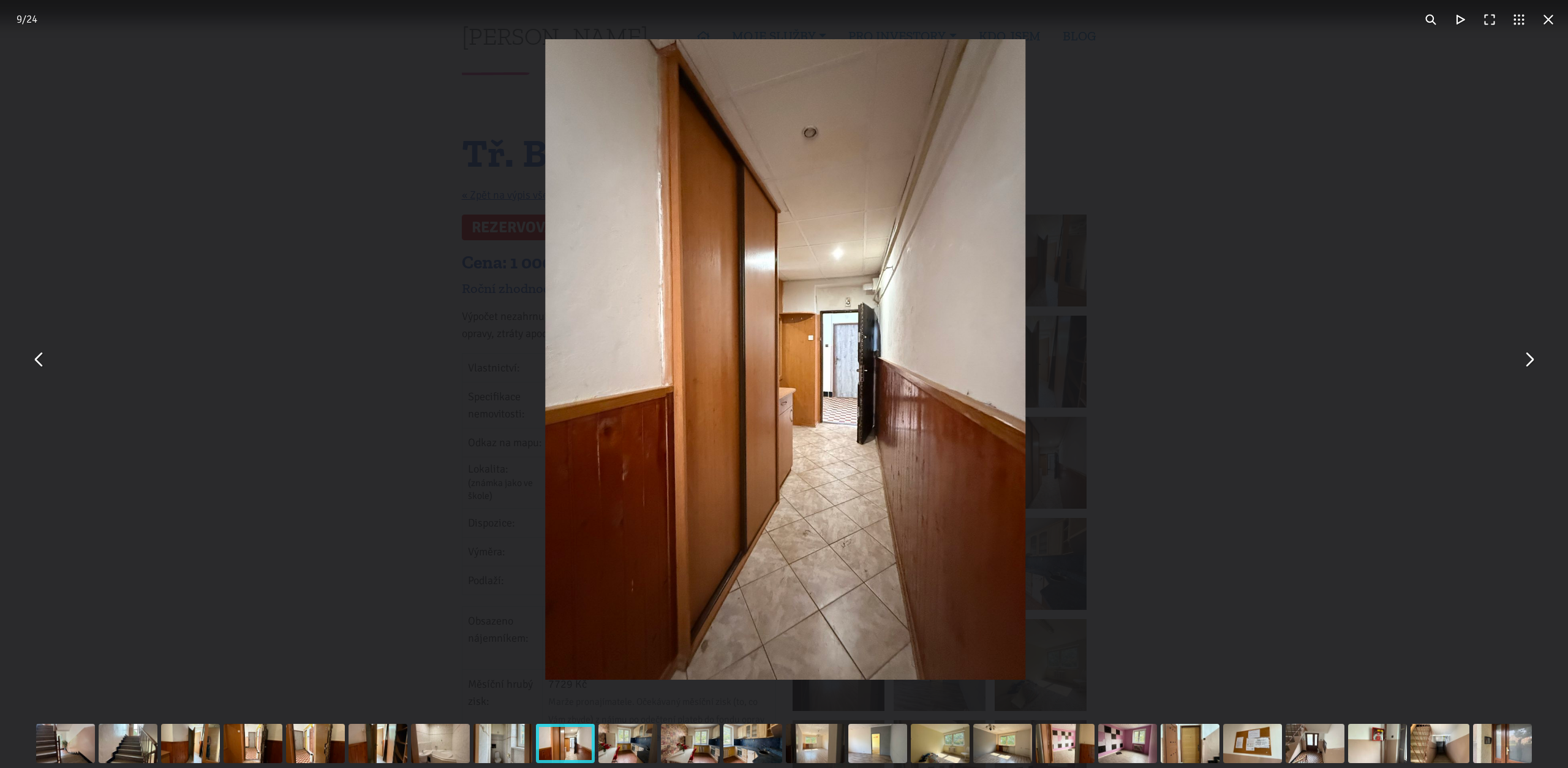
click at [1534, 363] on button "You can close this modal content with the ESC key" at bounding box center [1529, 360] width 30 height 30
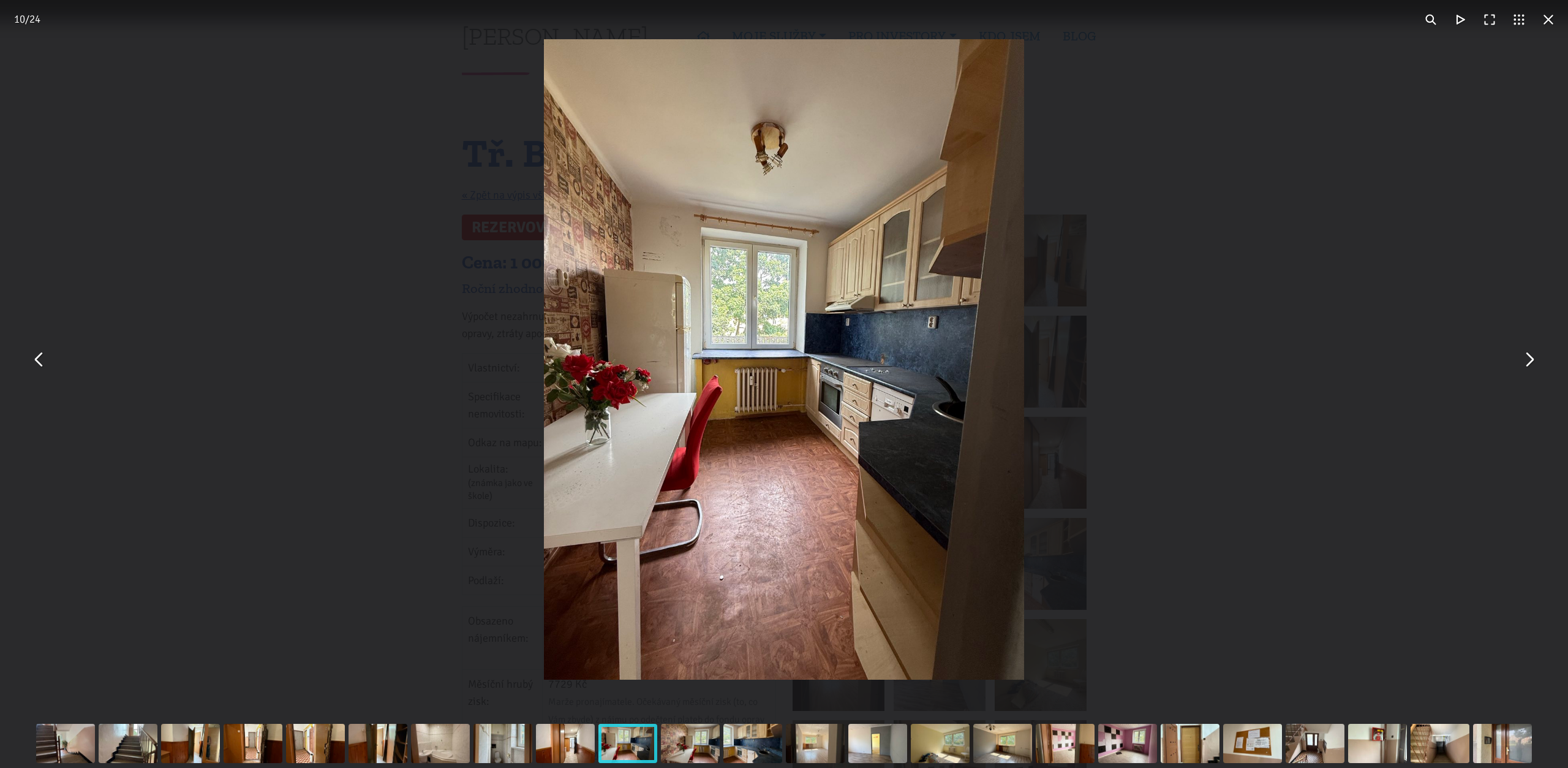
click at [1534, 363] on button "You can close this modal content with the ESC key" at bounding box center [1529, 360] width 30 height 30
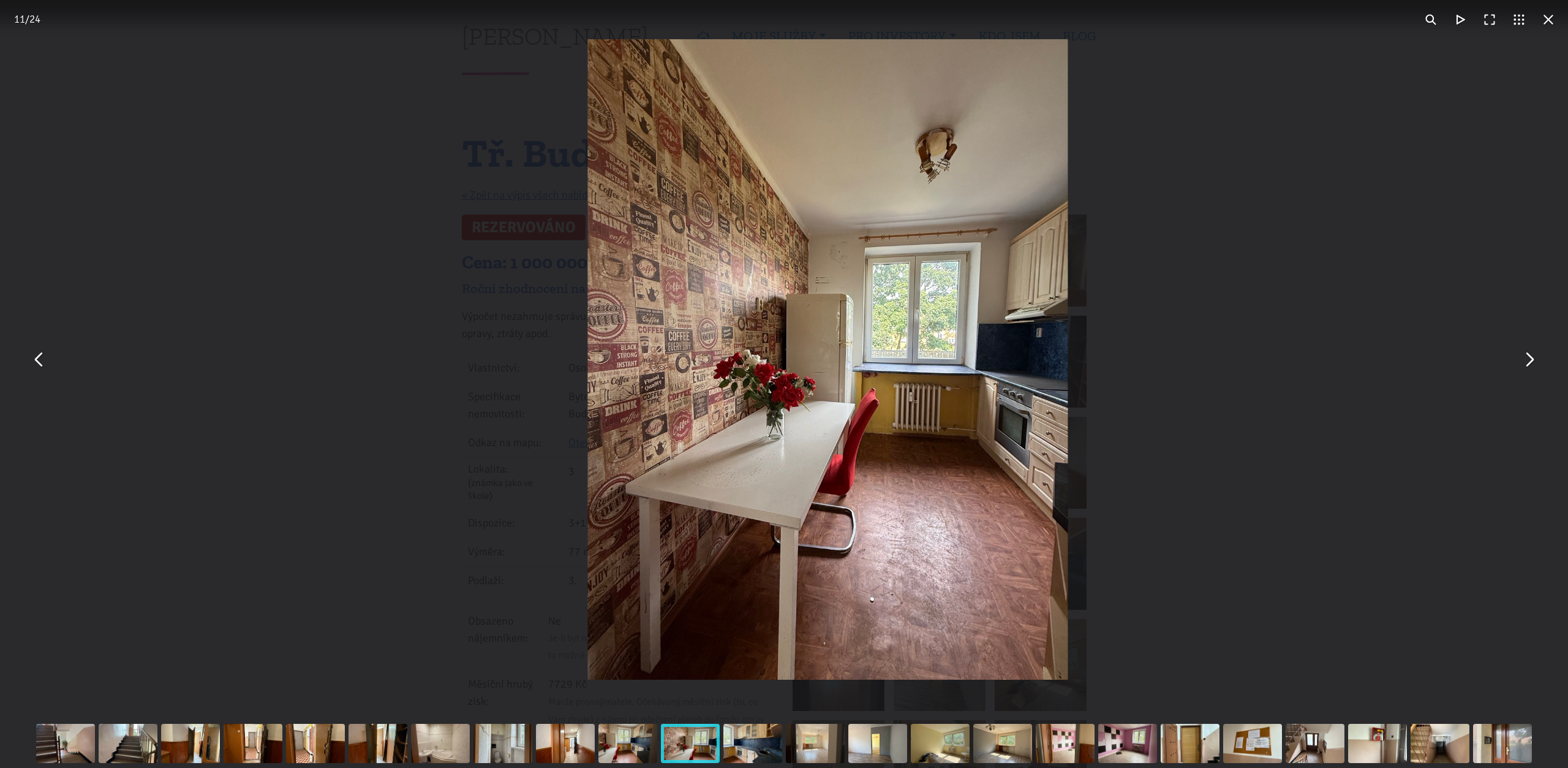
click at [1534, 363] on button "You can close this modal content with the ESC key" at bounding box center [1529, 360] width 30 height 30
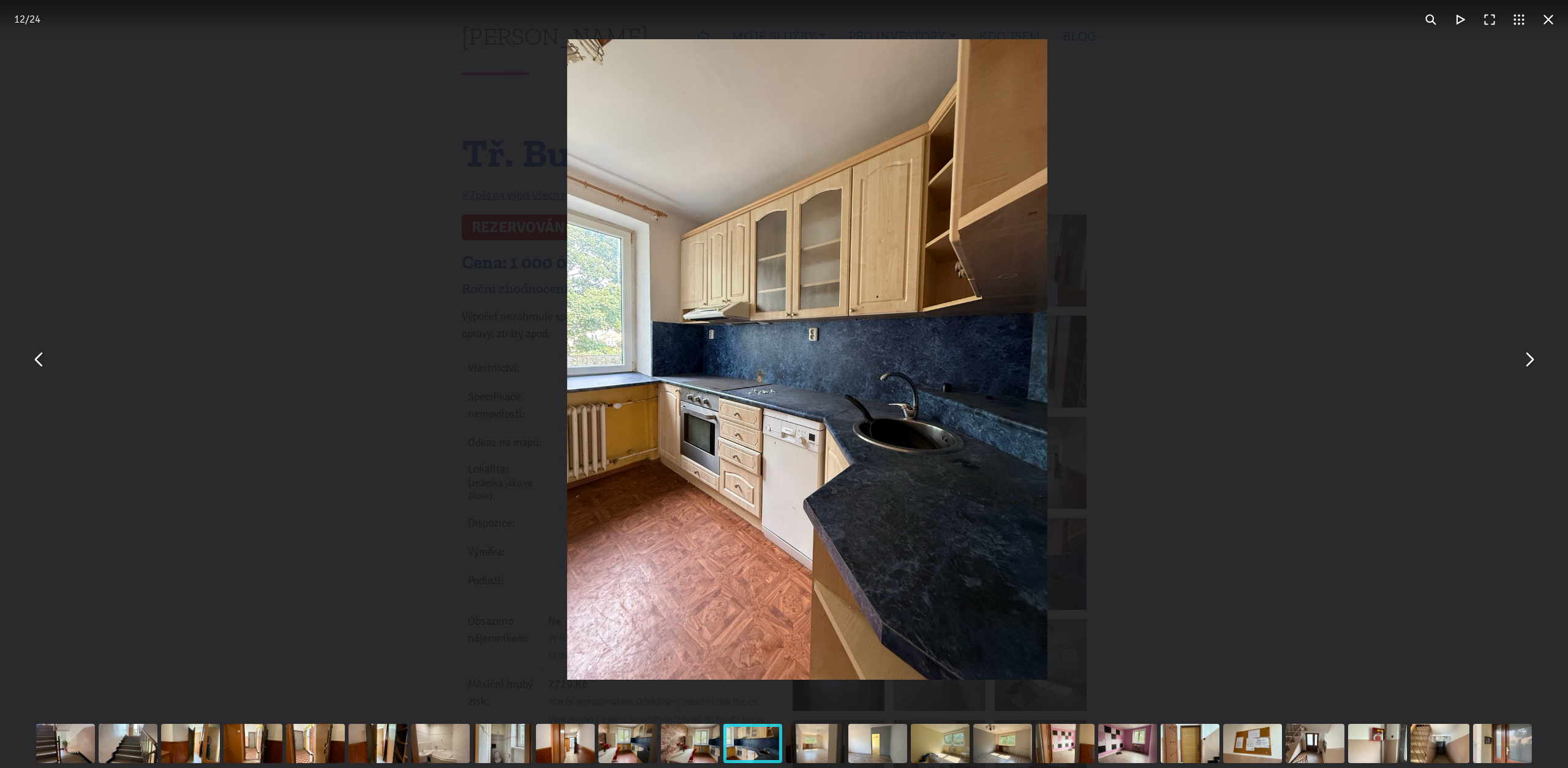
click at [1534, 363] on button "You can close this modal content with the ESC key" at bounding box center [1529, 360] width 30 height 30
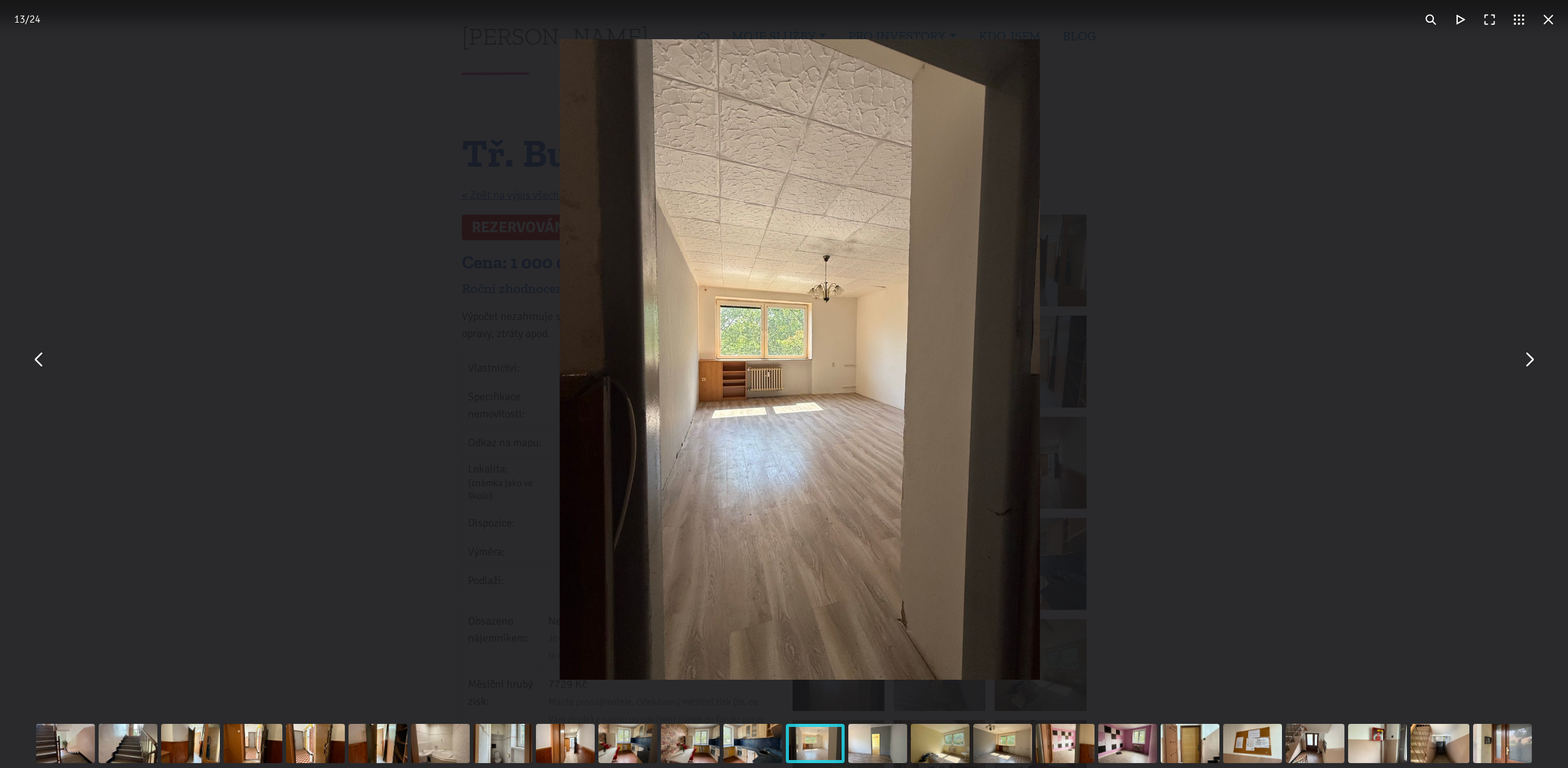
click at [1534, 363] on button "You can close this modal content with the ESC key" at bounding box center [1529, 360] width 30 height 30
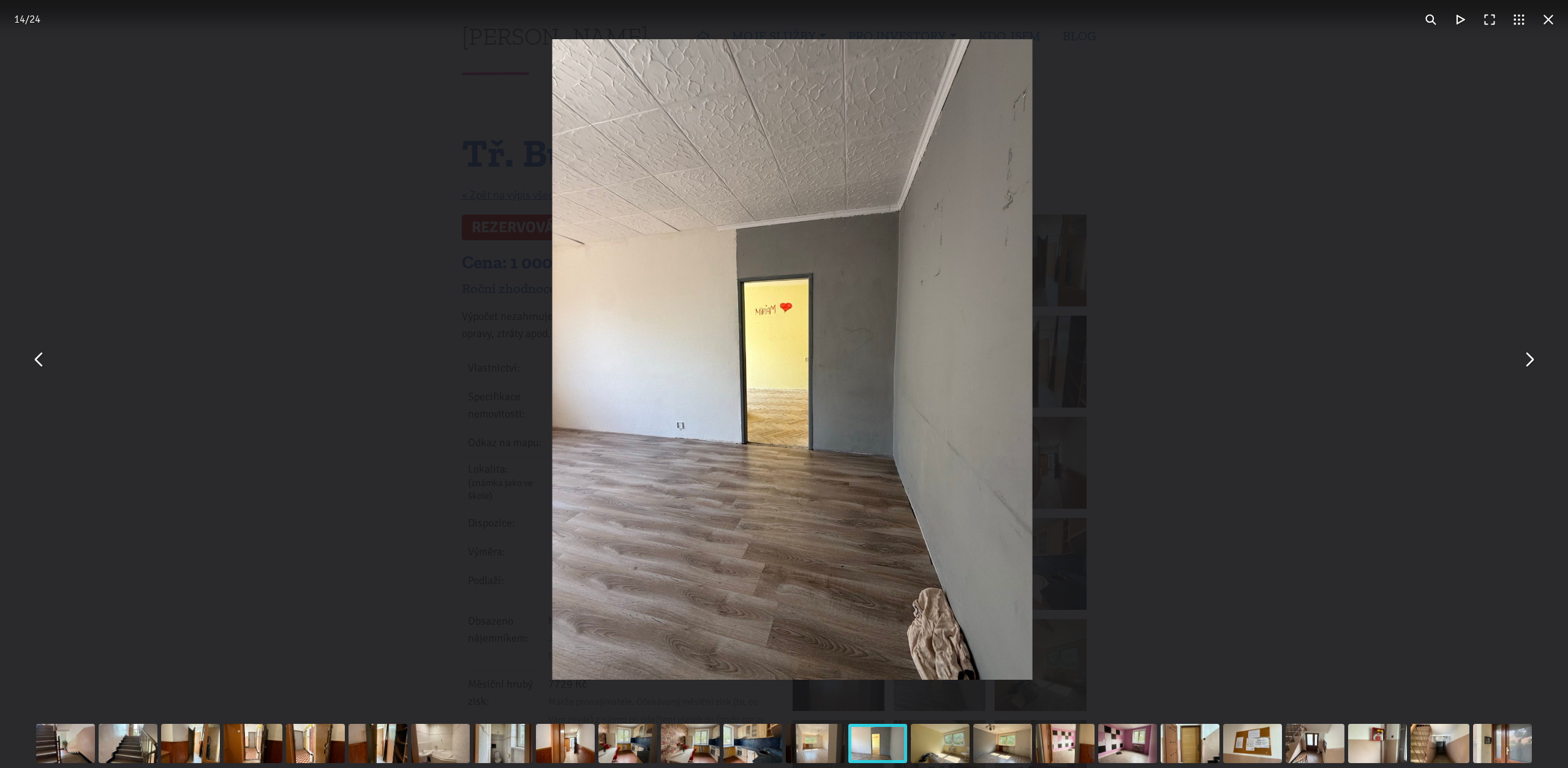
click at [1534, 363] on button "You can close this modal content with the ESC key" at bounding box center [1529, 360] width 30 height 30
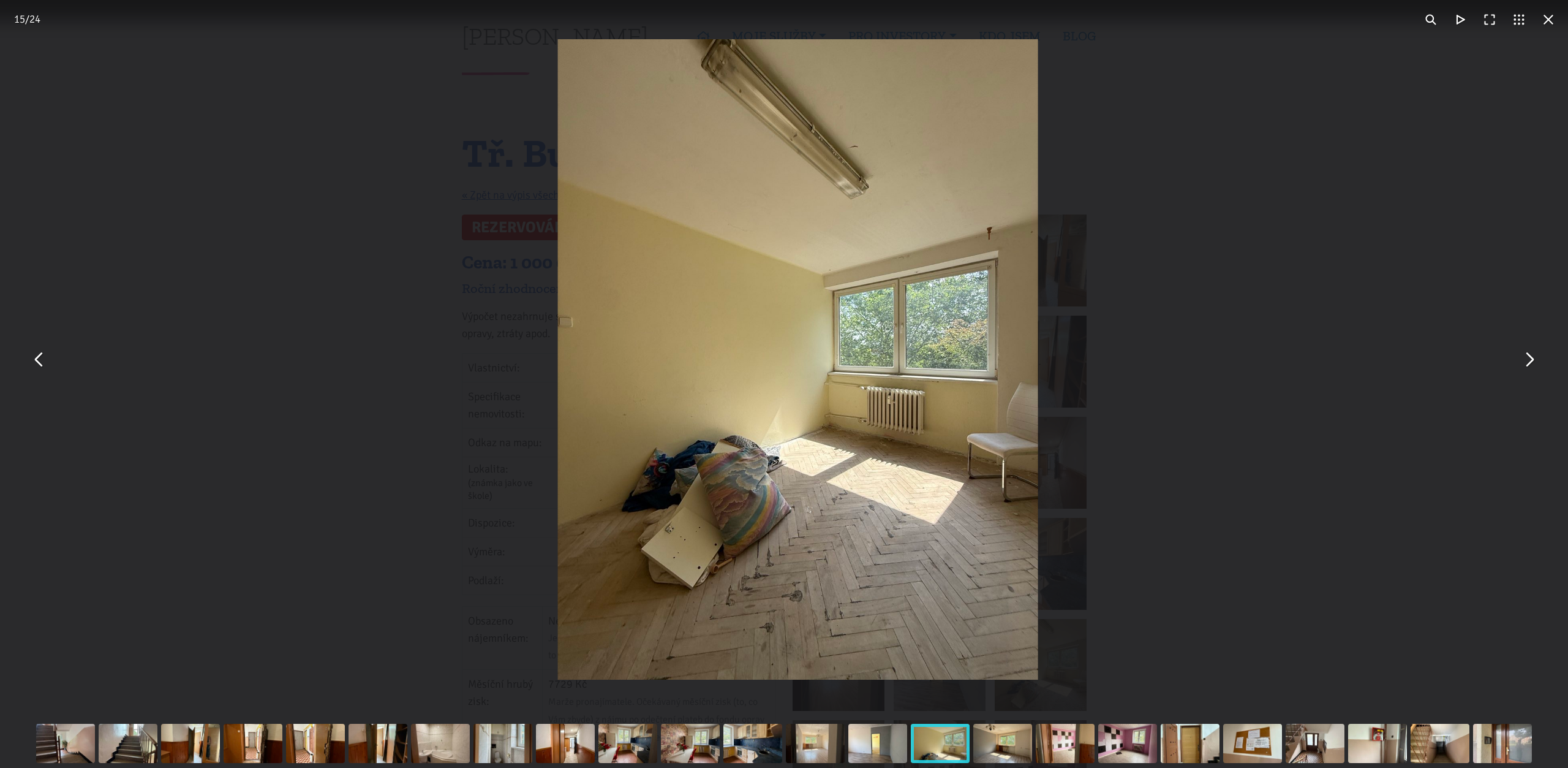
click at [1534, 363] on button "You can close this modal content with the ESC key" at bounding box center [1529, 360] width 30 height 30
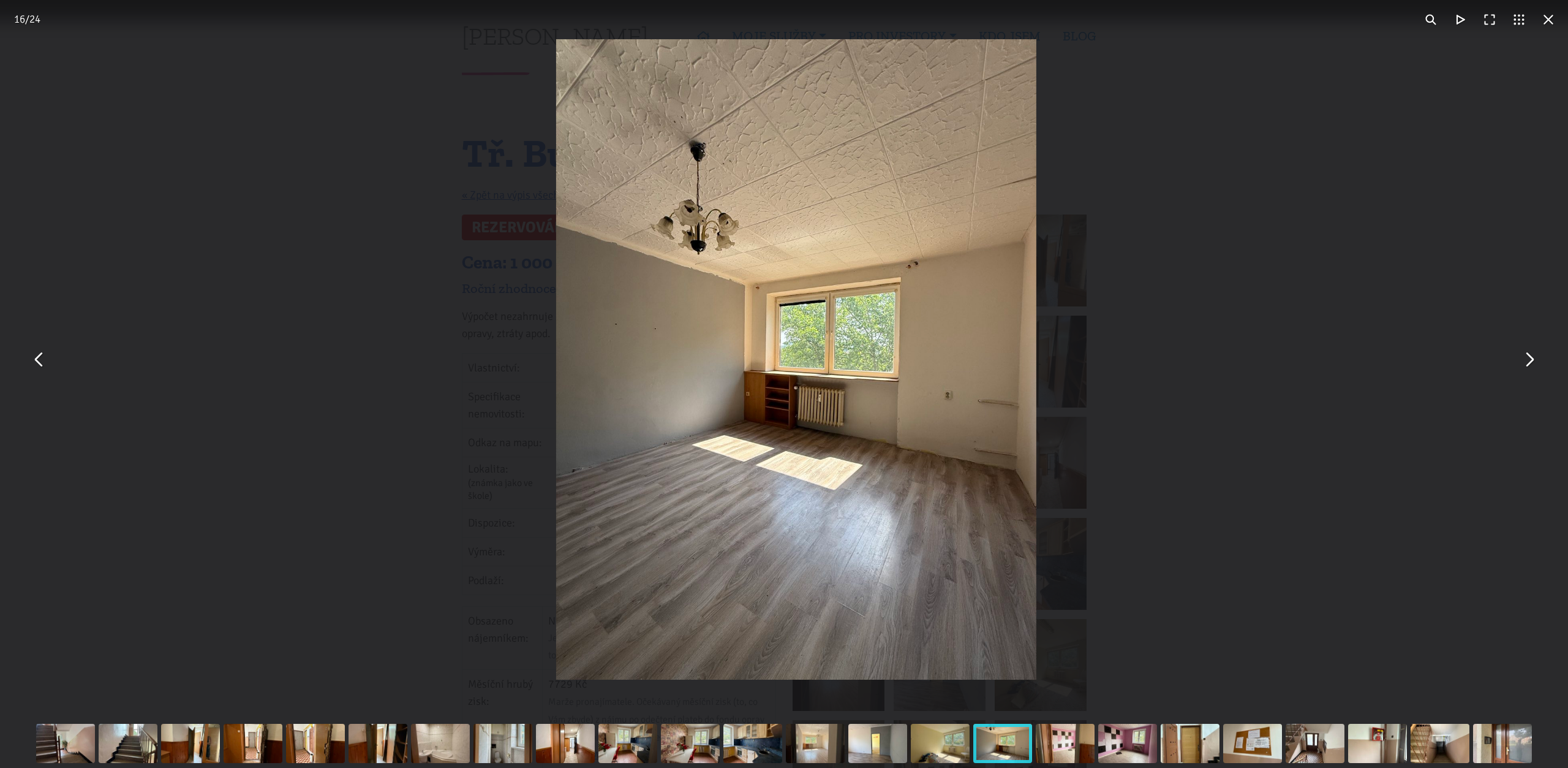
click at [1534, 363] on button "You can close this modal content with the ESC key" at bounding box center [1529, 360] width 30 height 30
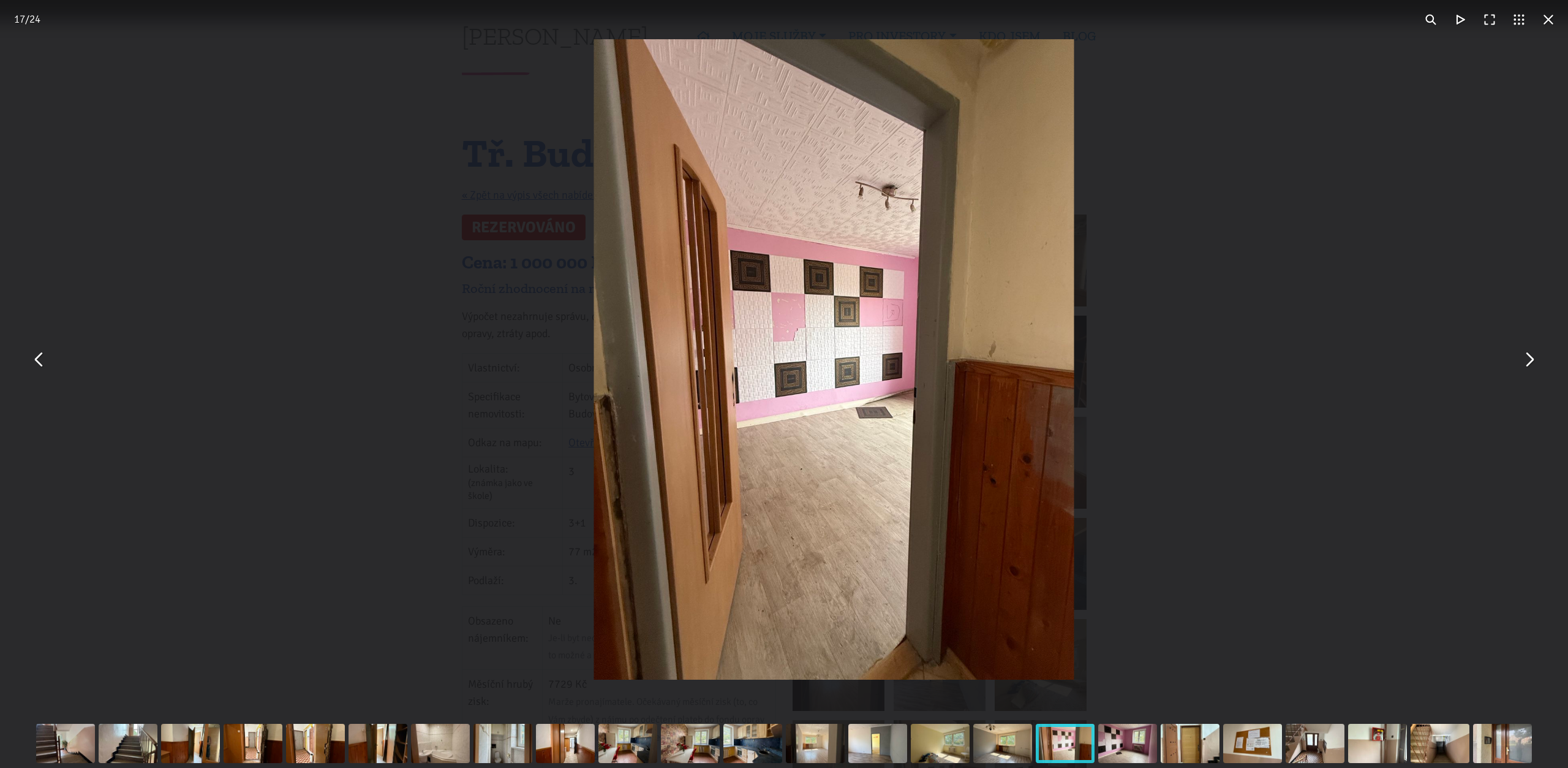
click at [1534, 363] on button "You can close this modal content with the ESC key" at bounding box center [1529, 360] width 30 height 30
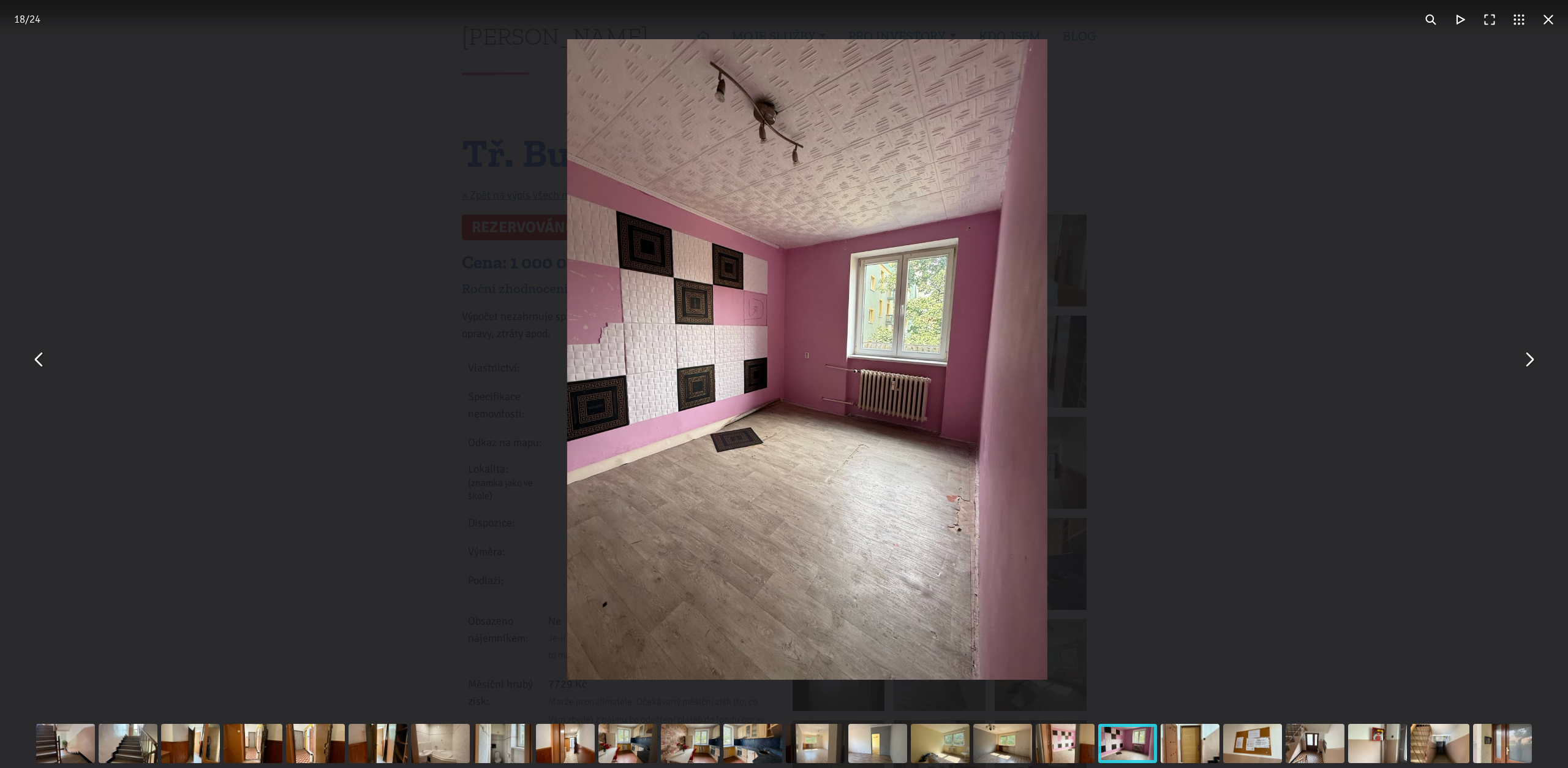
click at [1534, 363] on button "You can close this modal content with the ESC key" at bounding box center [1529, 360] width 30 height 30
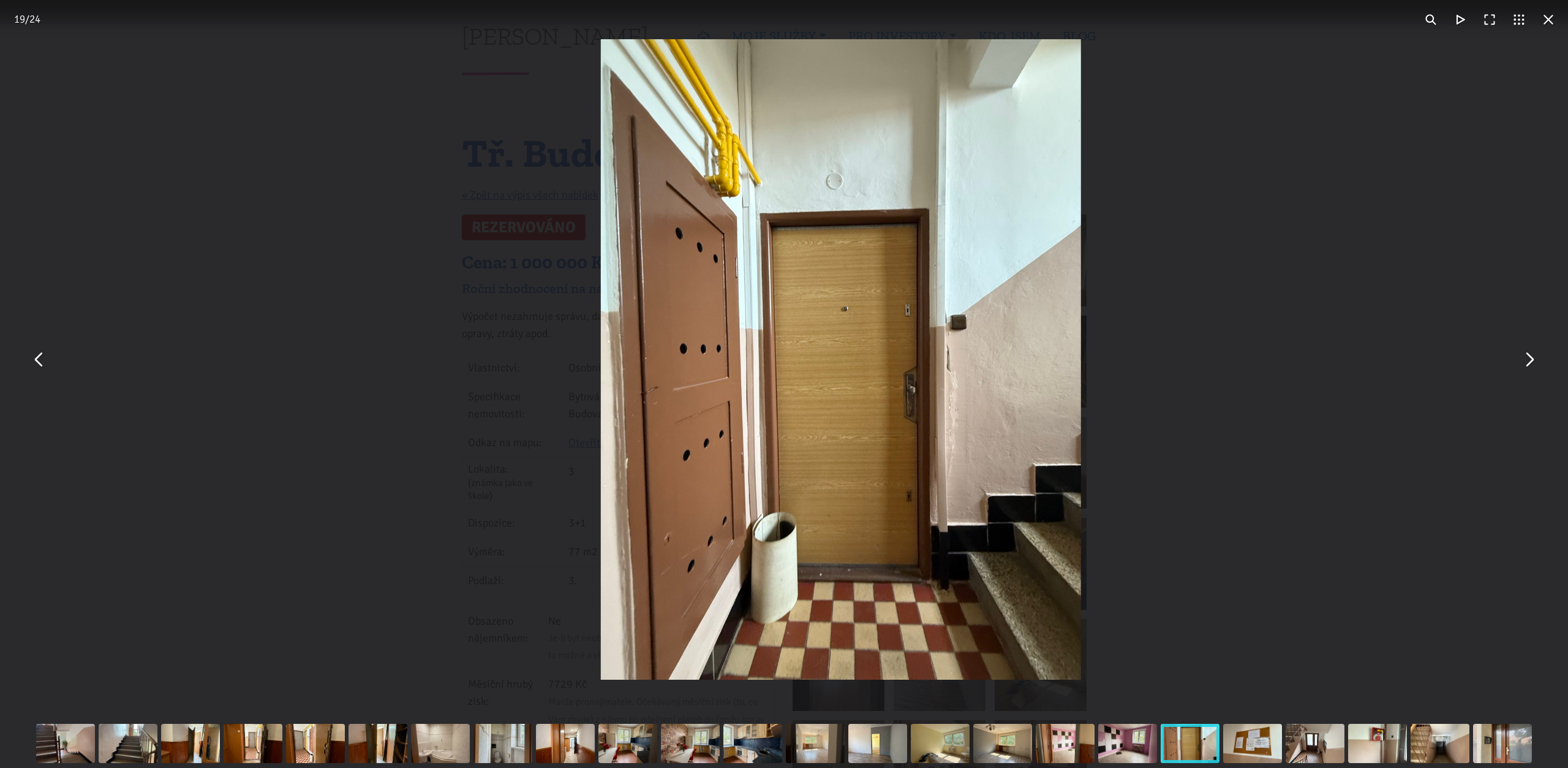
click at [1534, 363] on button "You can close this modal content with the ESC key" at bounding box center [1529, 360] width 30 height 30
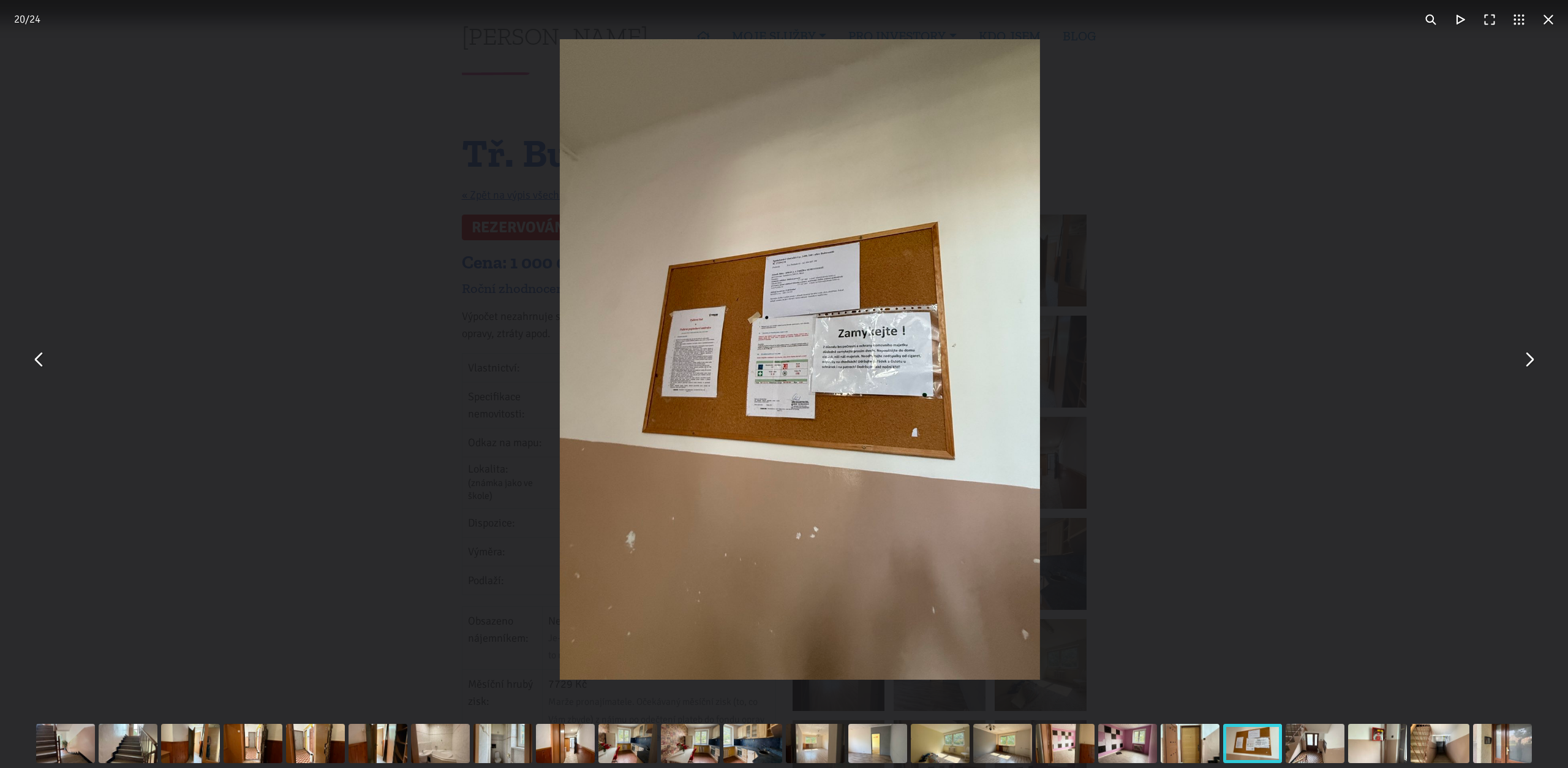
click at [1534, 363] on button "You can close this modal content with the ESC key" at bounding box center [1529, 360] width 30 height 30
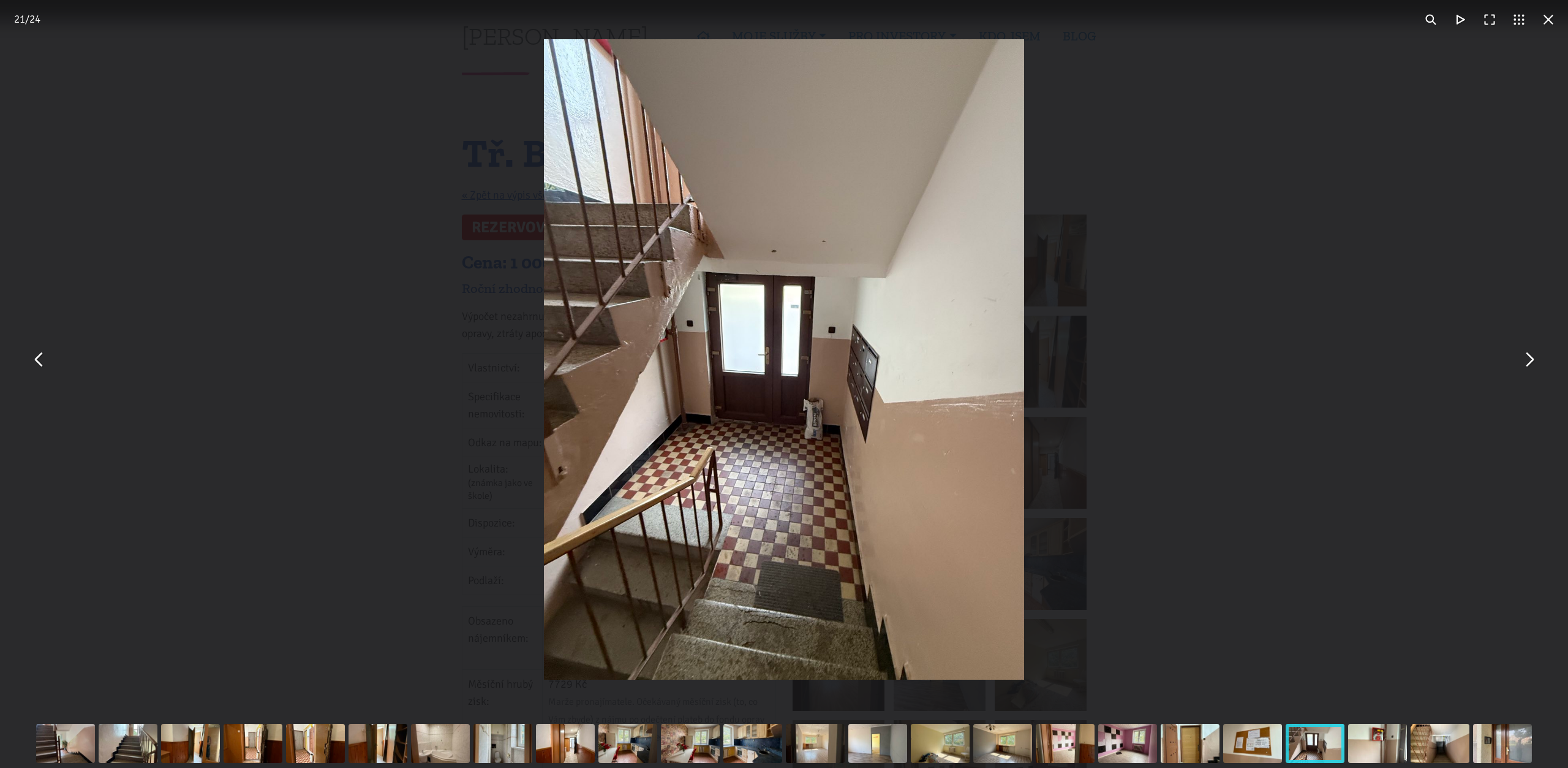
click at [40, 371] on button "You can close this modal content with the ESC key" at bounding box center [39, 360] width 30 height 30
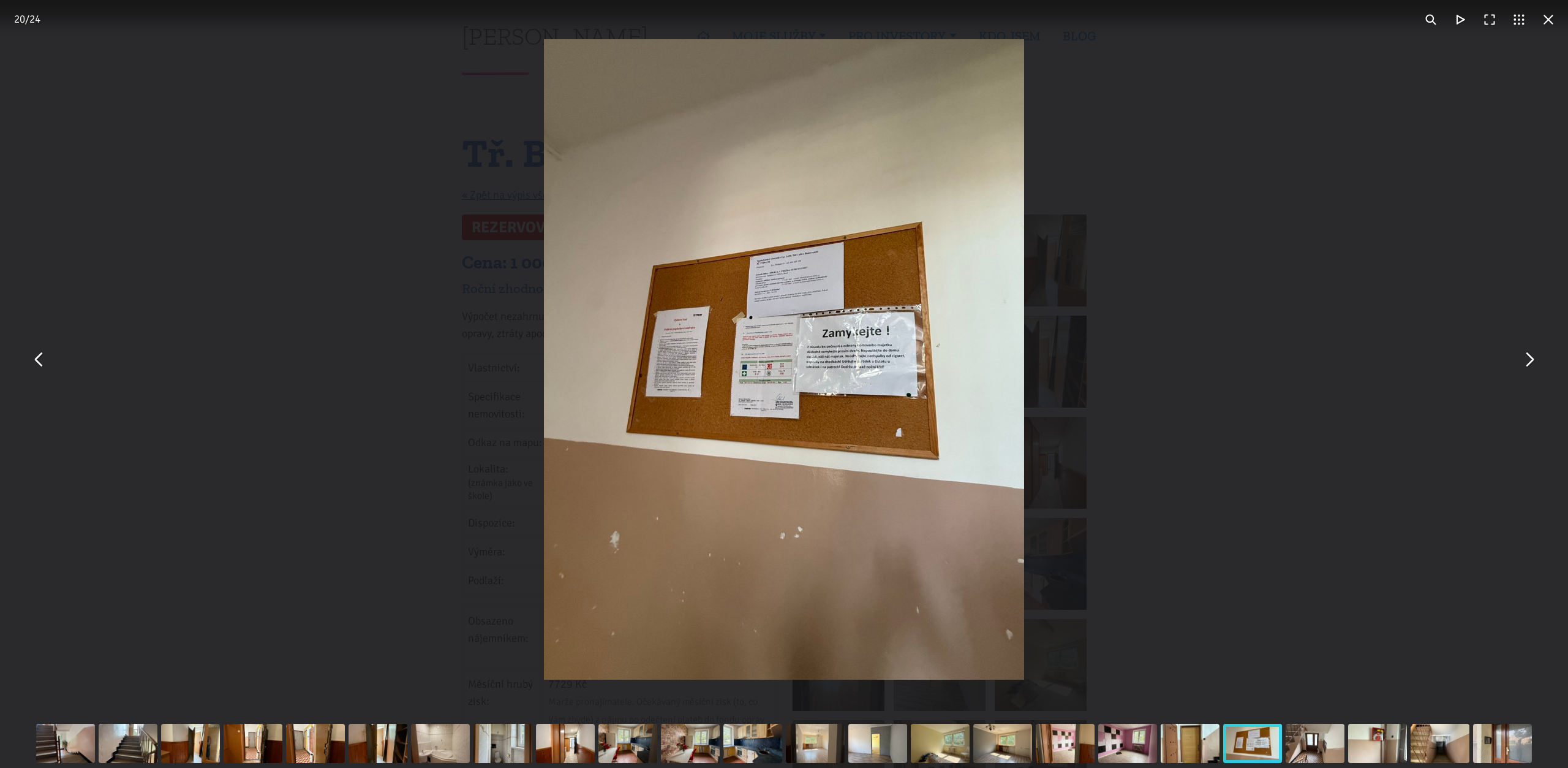
click at [866, 350] on img "You can close this modal content with the ESC key" at bounding box center [784, 359] width 480 height 640
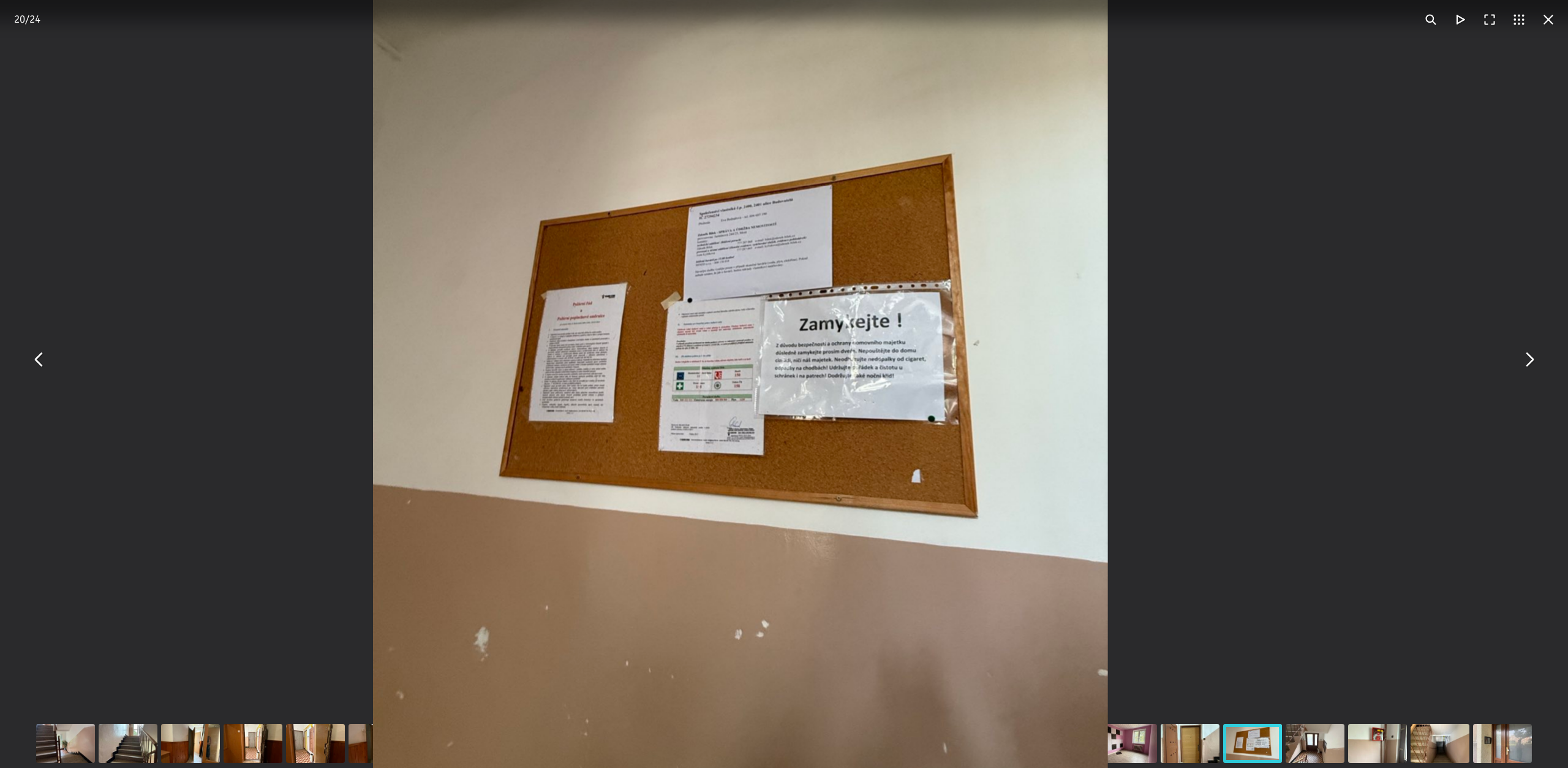
click at [866, 350] on img "You can close this modal content with the ESC key" at bounding box center [740, 364] width 735 height 980
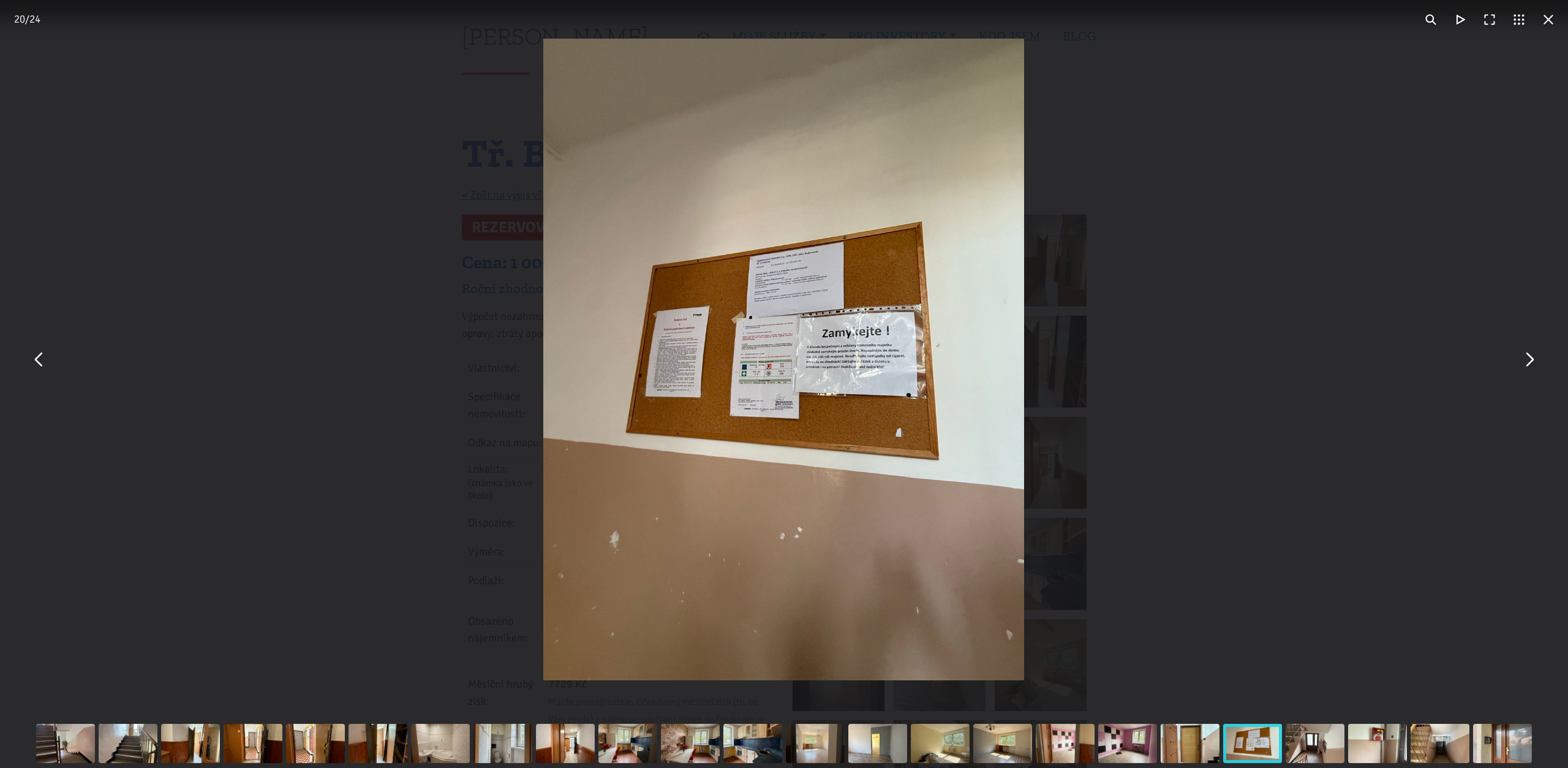
click at [866, 350] on img "You can close this modal content with the ESC key" at bounding box center [784, 358] width 481 height 641
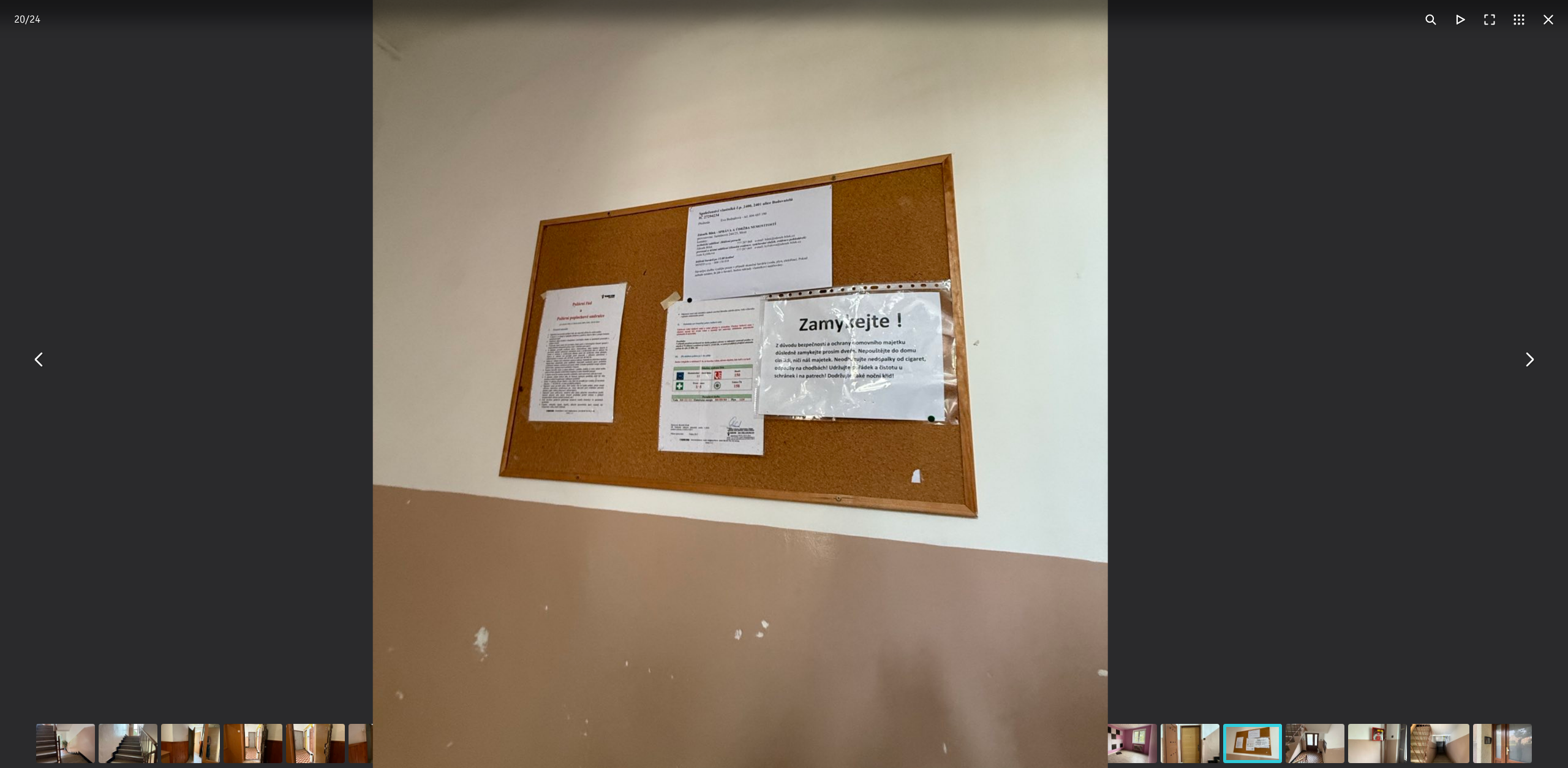
drag, startPoint x: 1541, startPoint y: 358, endPoint x: 1534, endPoint y: 361, distance: 7.6
click at [1536, 358] on button "You can close this modal content with the ESC key" at bounding box center [1529, 360] width 30 height 30
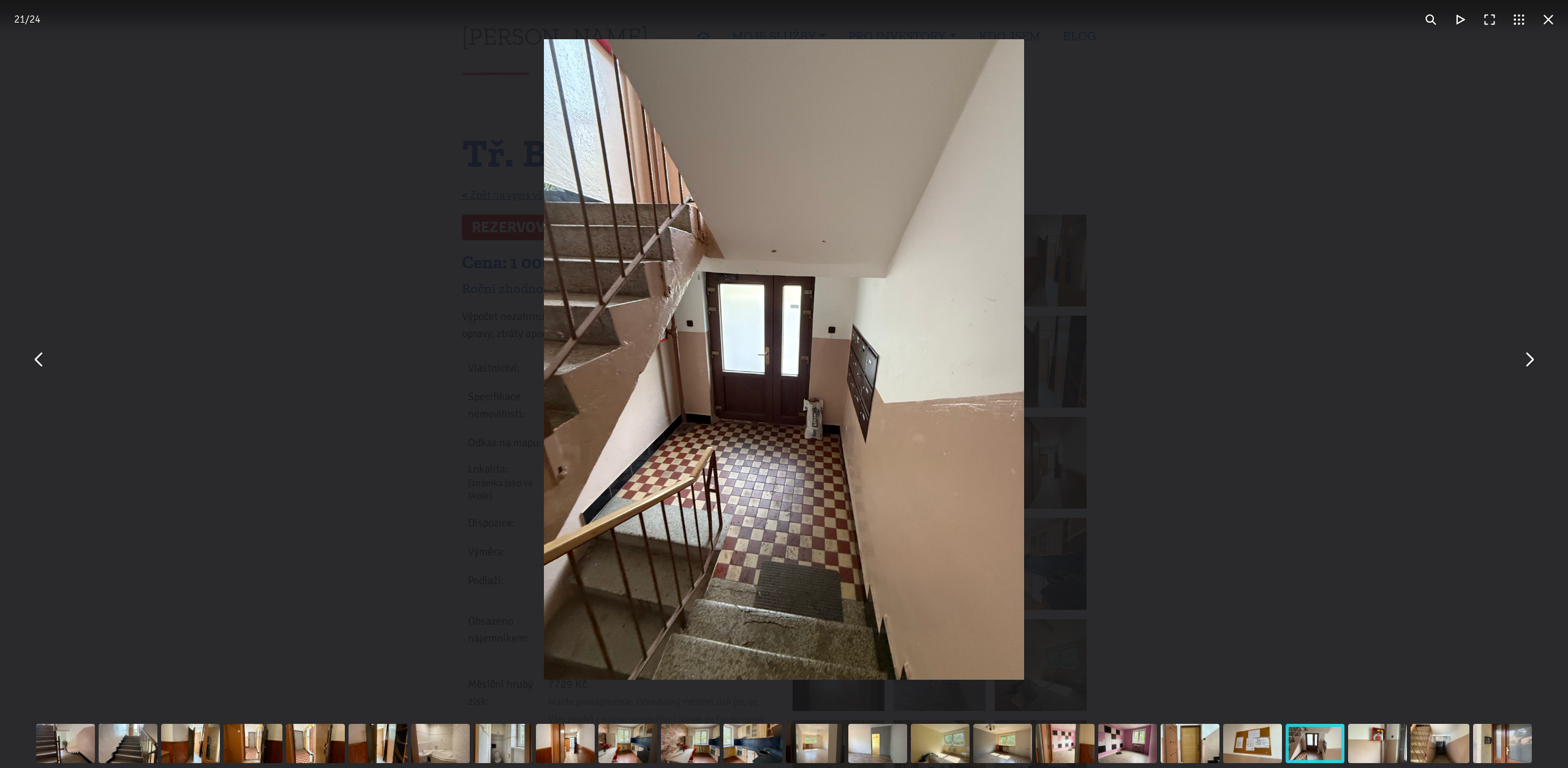
click at [1534, 361] on button "You can close this modal content with the ESC key" at bounding box center [1529, 360] width 30 height 30
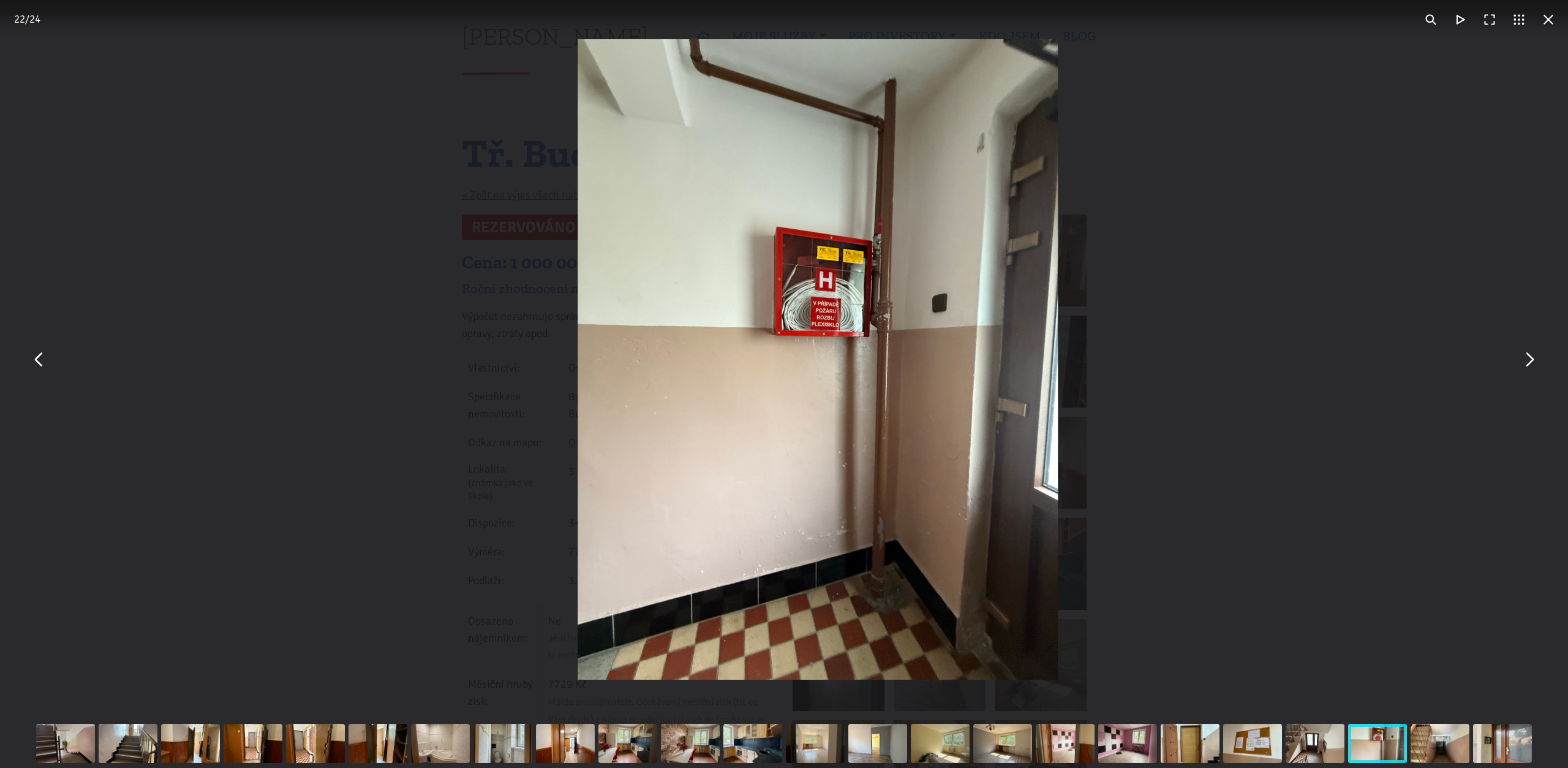
click at [1528, 364] on button "You can close this modal content with the ESC key" at bounding box center [1529, 360] width 30 height 30
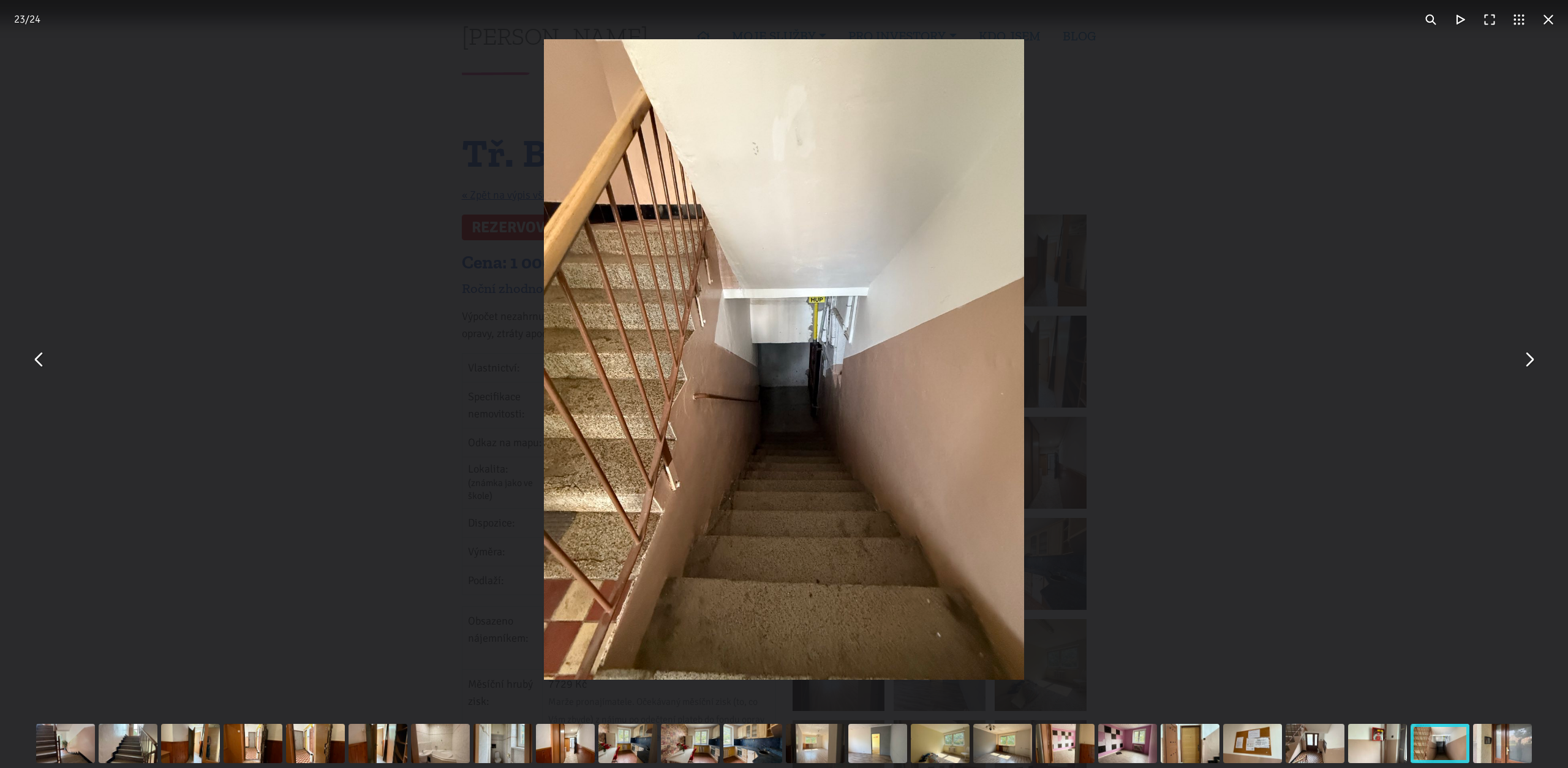
click at [1543, 20] on button "You can close this modal content with the ESC key" at bounding box center [1548, 20] width 30 height 30
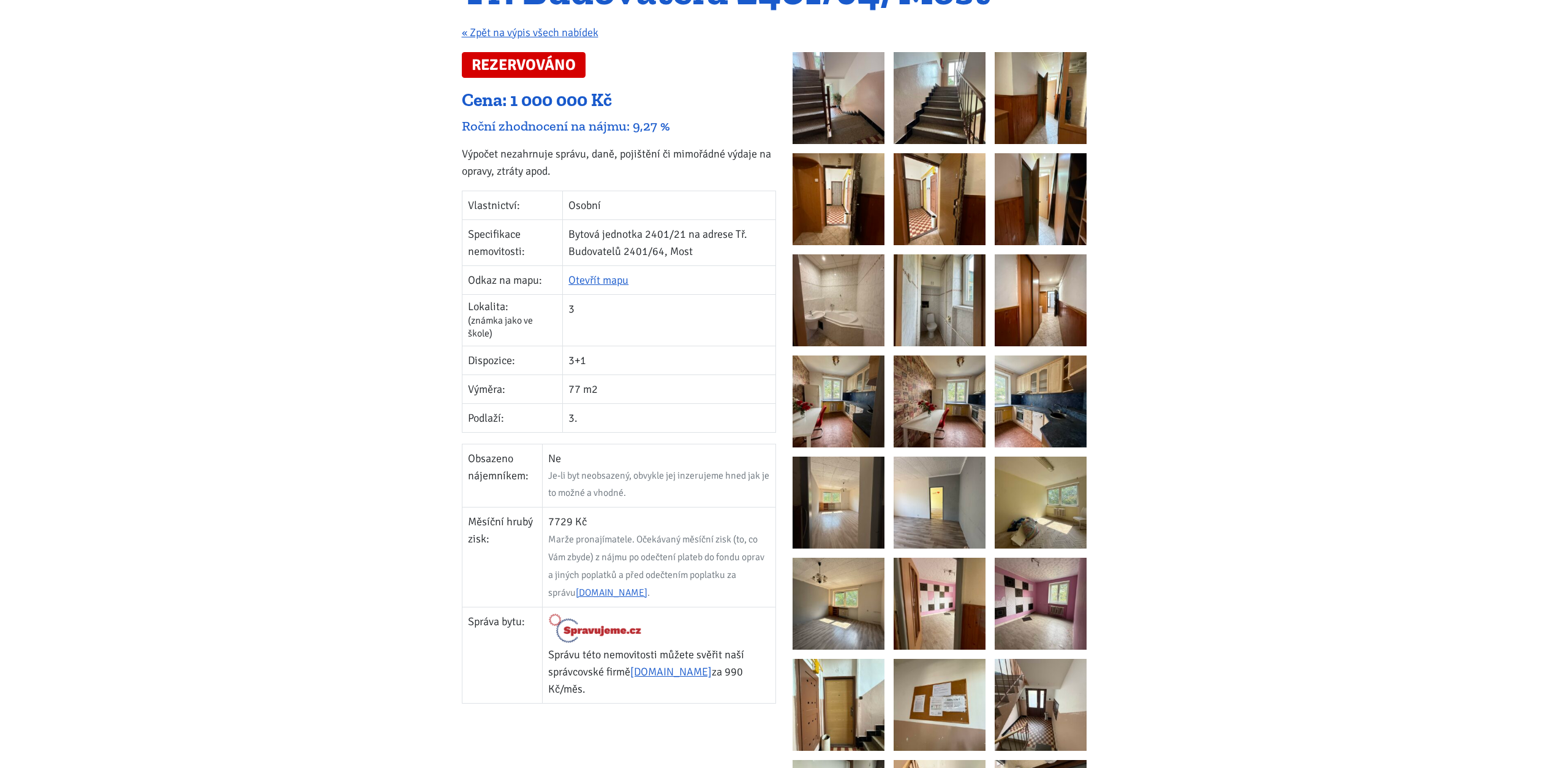
scroll to position [167, 0]
